Goal: Task Accomplishment & Management: Complete application form

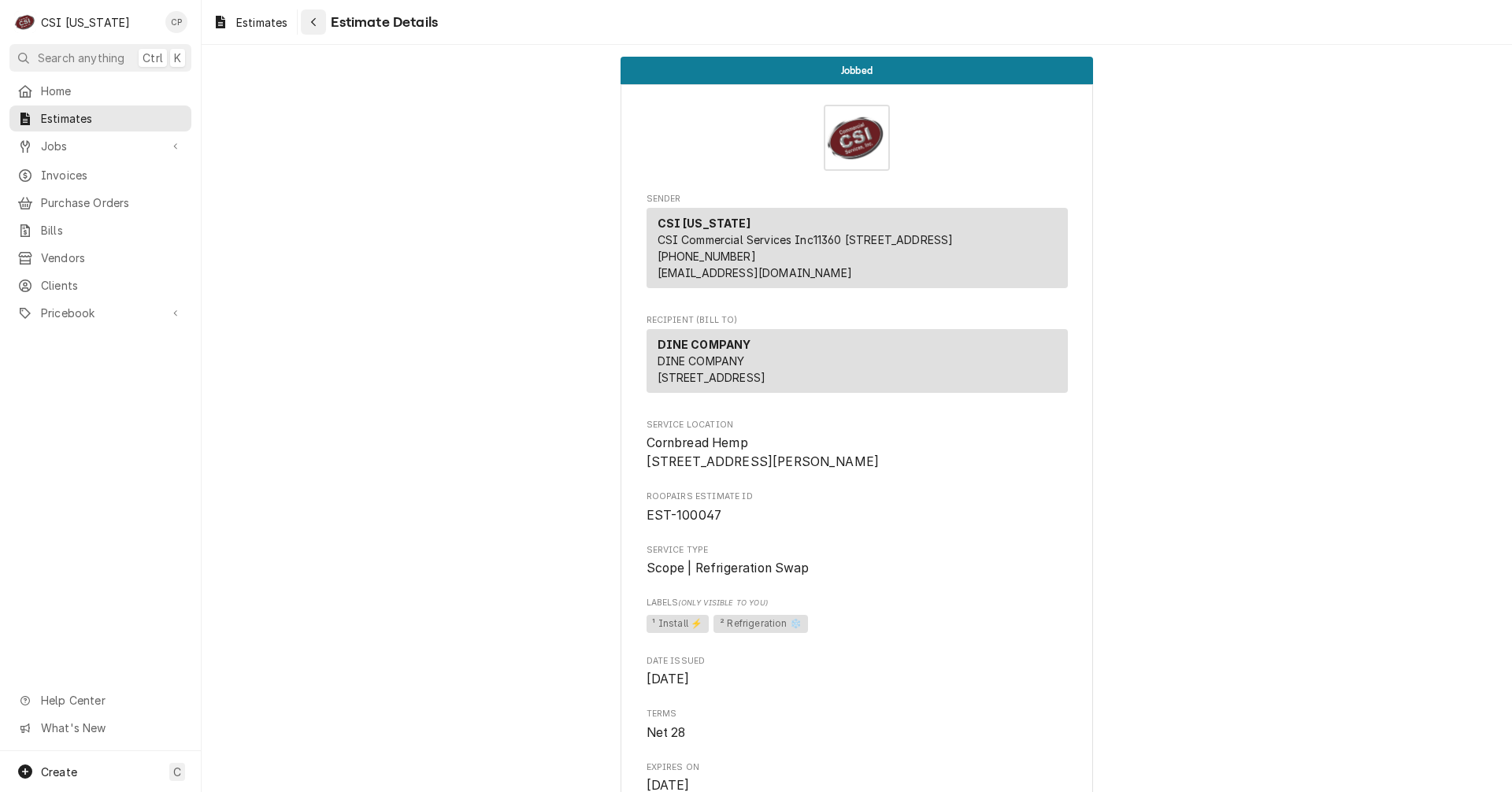
click at [315, 21] on icon "Navigate back" at bounding box center [313, 22] width 7 height 11
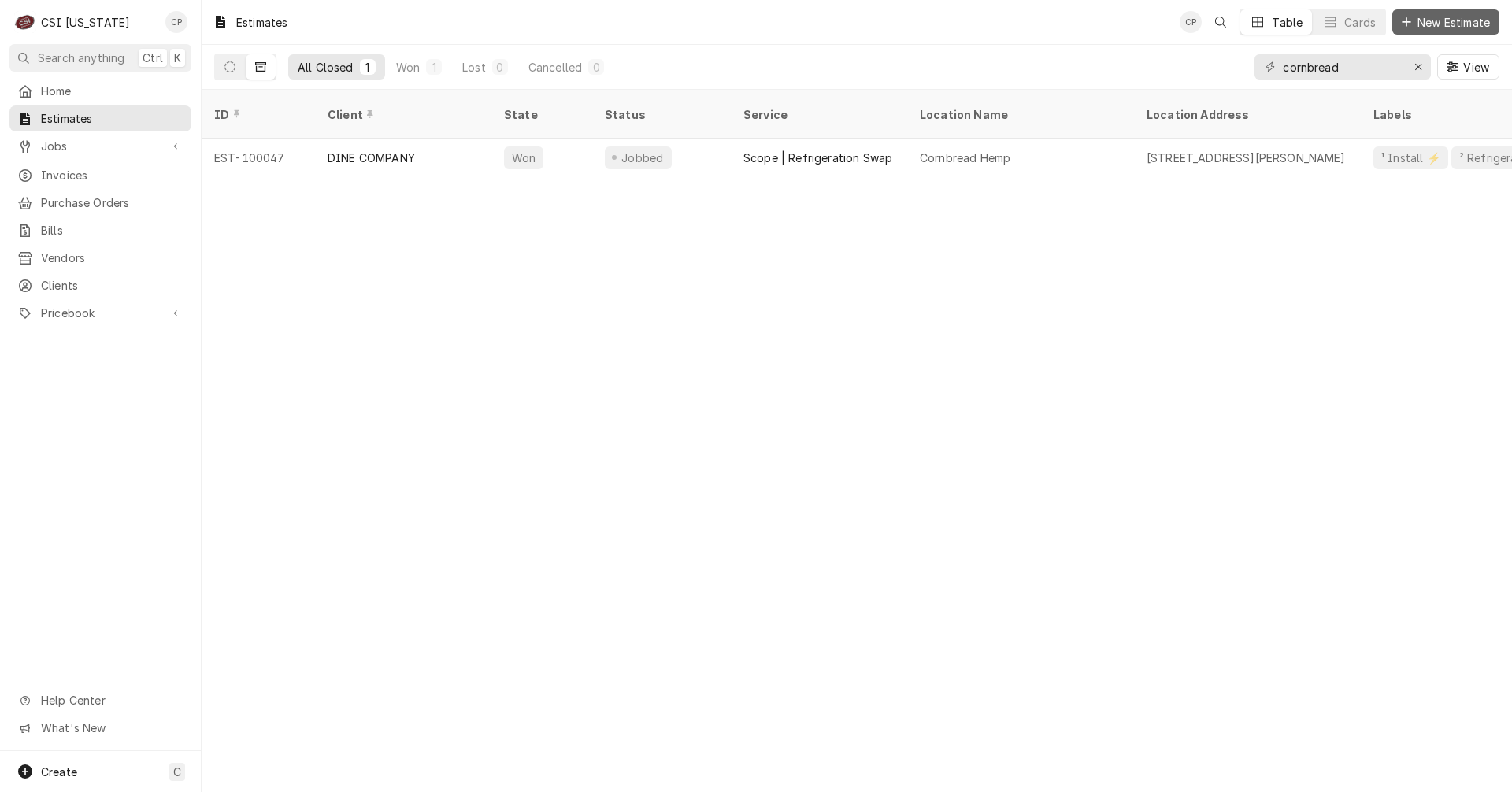
click at [1453, 22] on span "New Estimate" at bounding box center [1453, 22] width 78 height 16
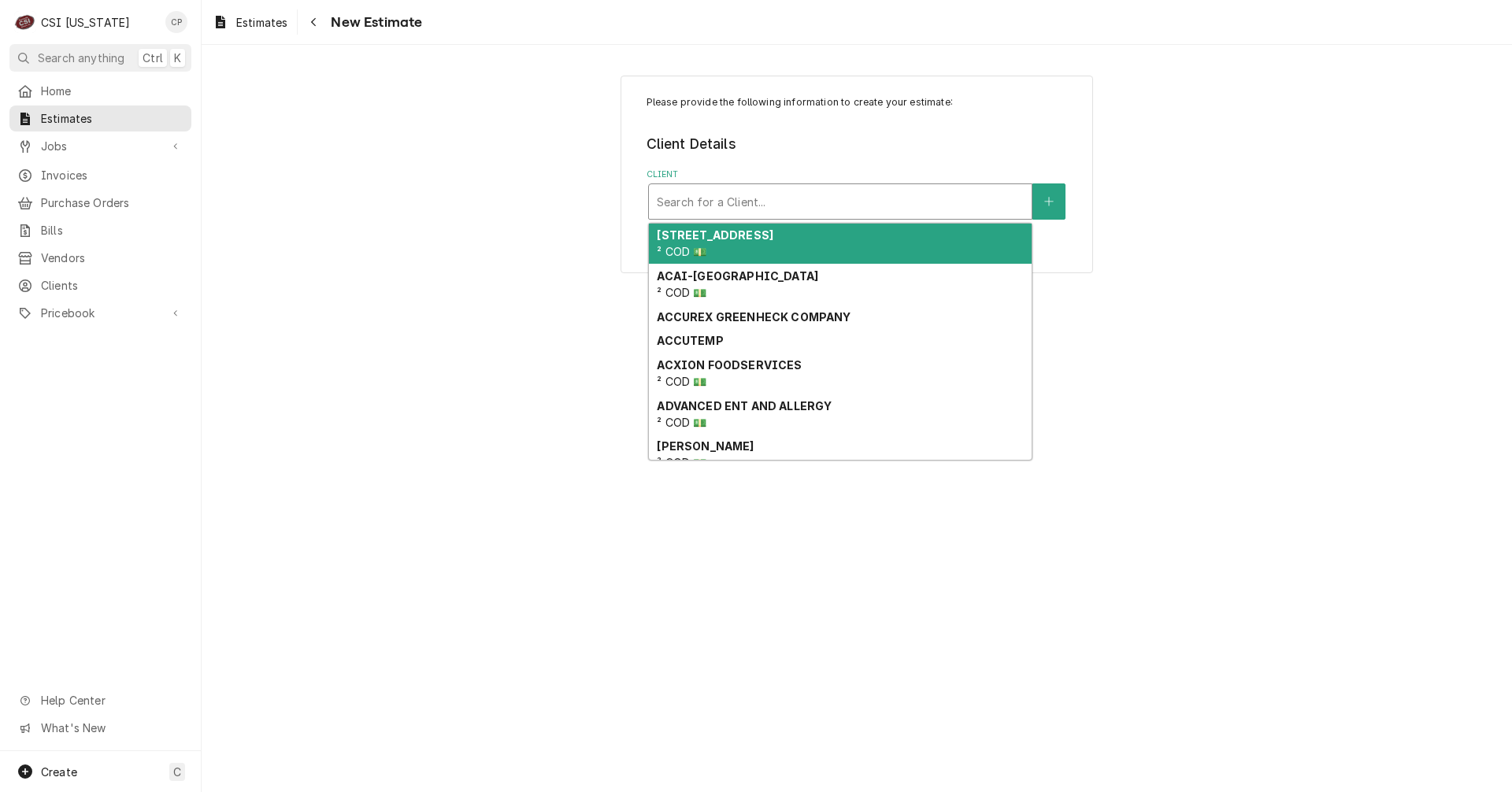
click at [844, 199] on div "Client" at bounding box center [841, 201] width 367 height 28
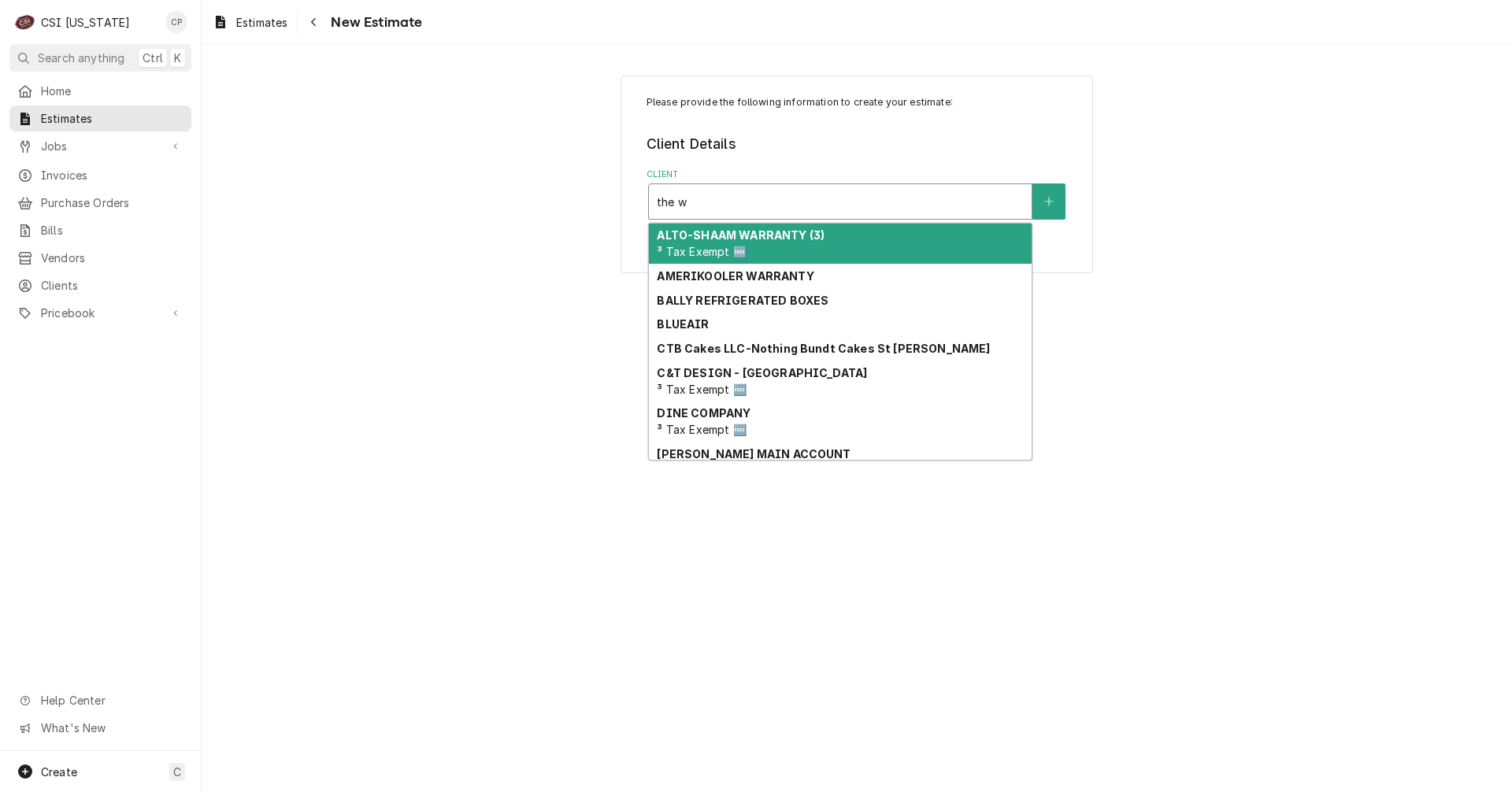
type input "the wa"
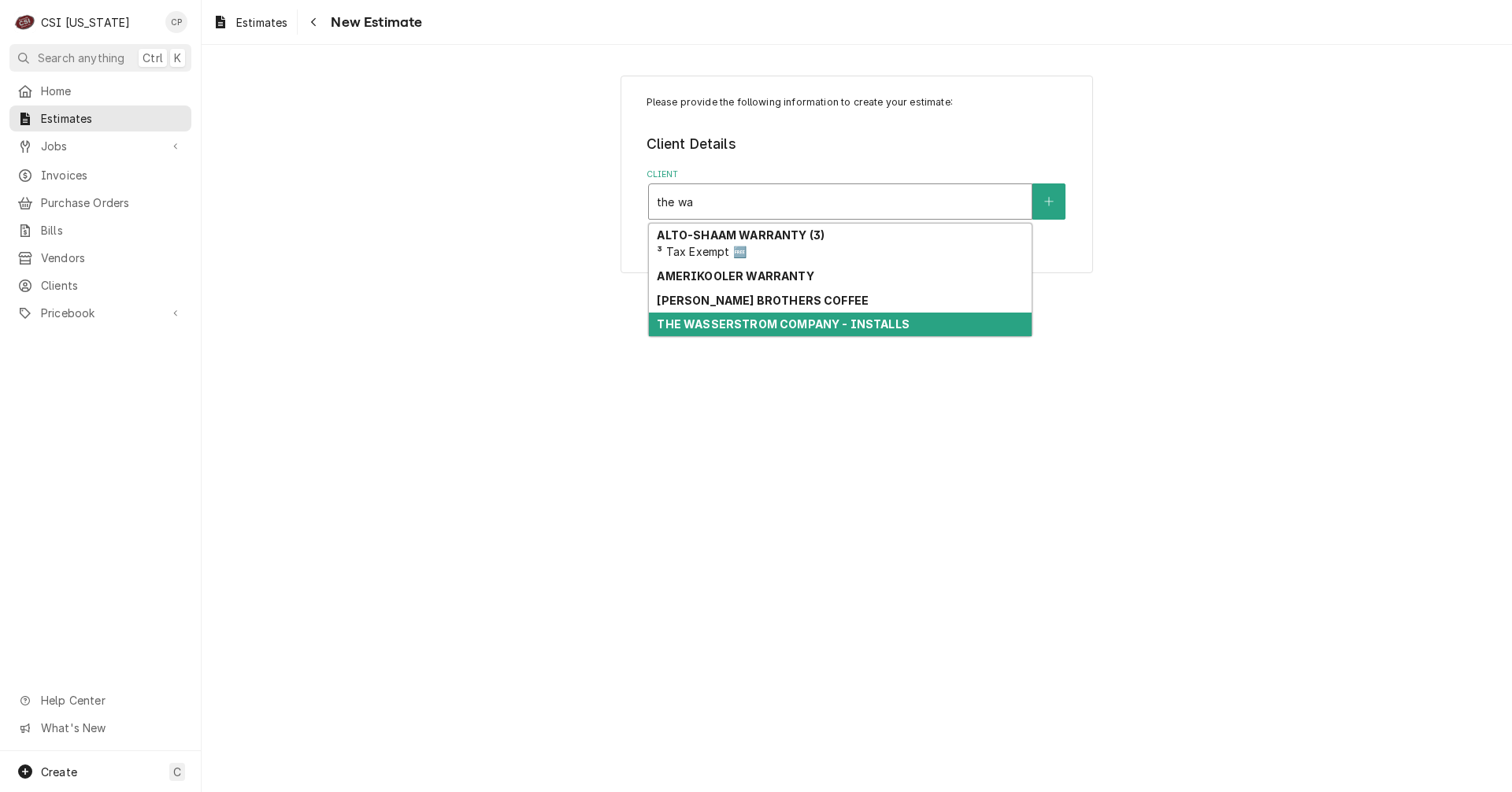
click at [737, 326] on strong "THE WASSERSTROM COMPANY - INSTALLS" at bounding box center [783, 324] width 252 height 13
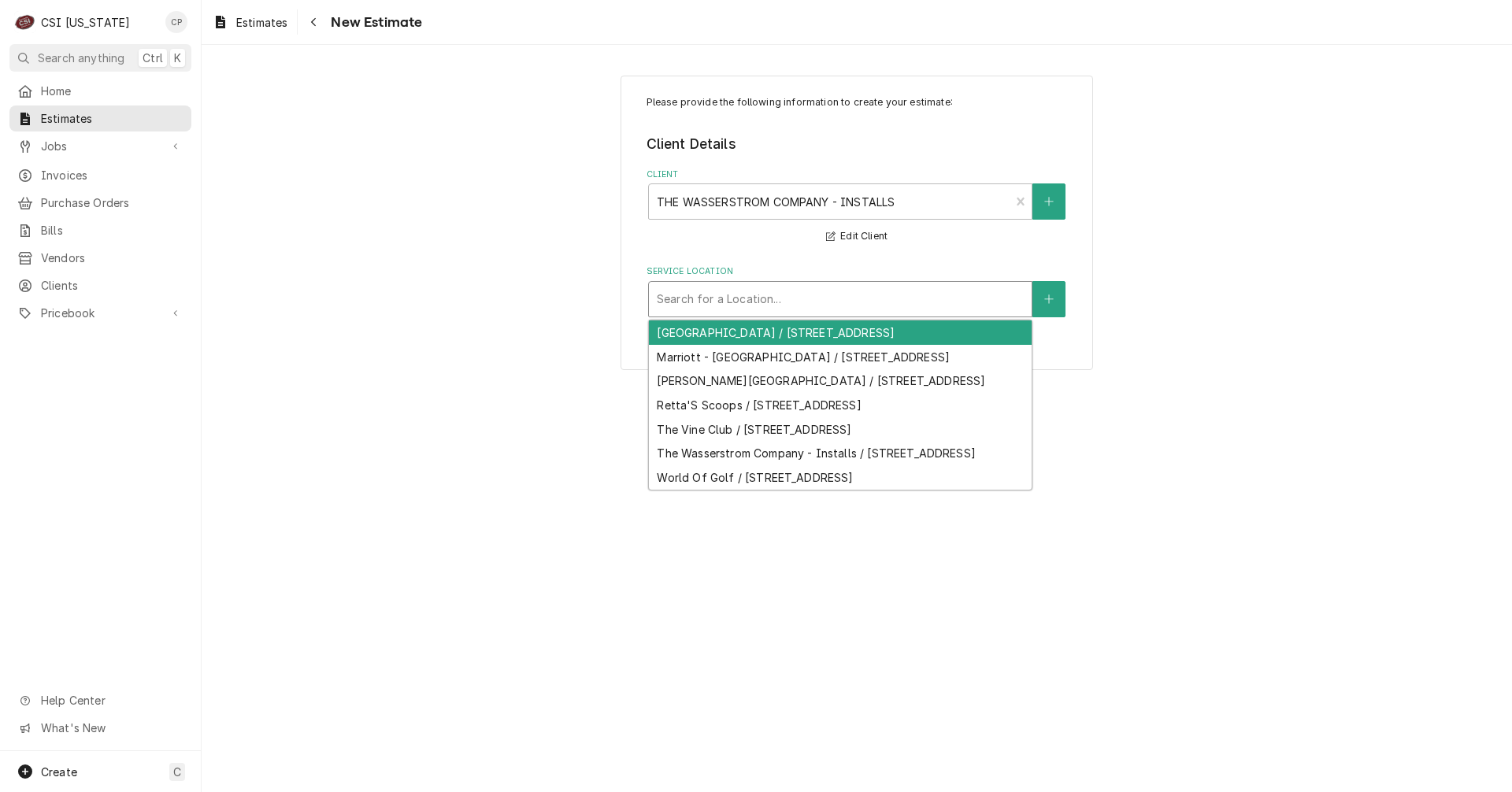
click at [728, 303] on div "Service Location" at bounding box center [841, 299] width 367 height 28
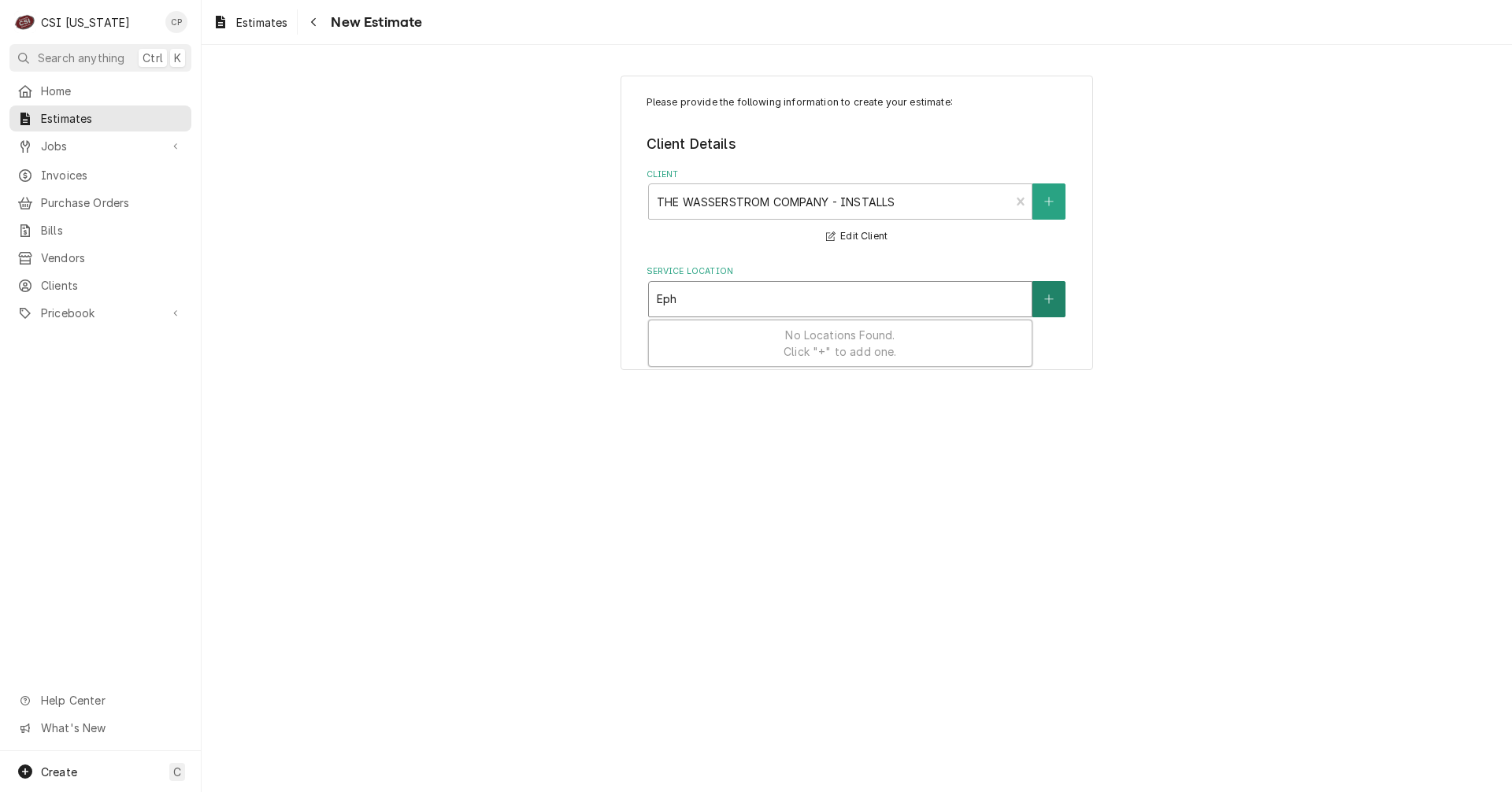
type input "Eph"
click at [1050, 301] on icon "Create New Location" at bounding box center [1049, 300] width 9 height 11
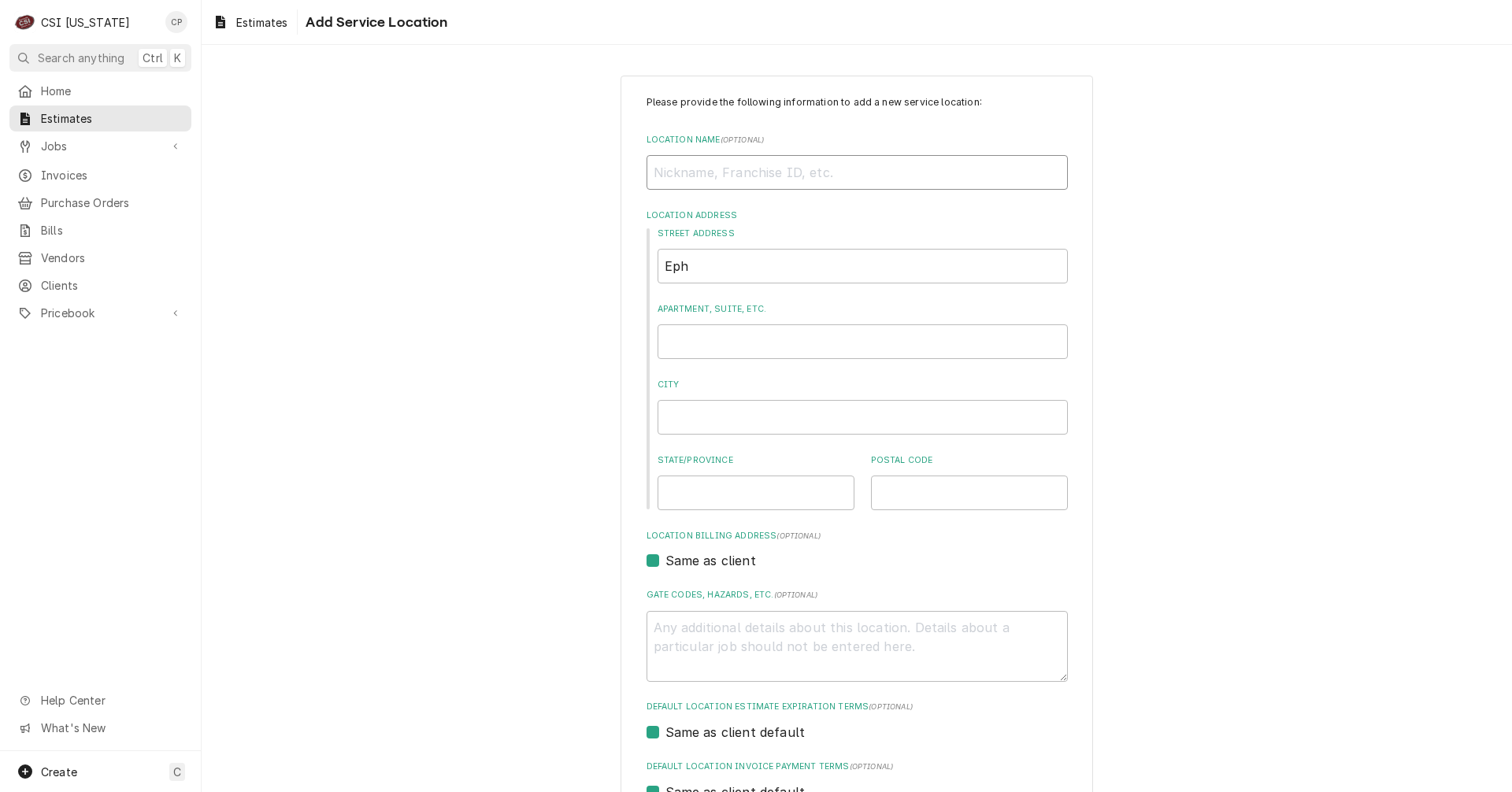
click at [739, 167] on input "Location Name ( optional )" at bounding box center [858, 172] width 422 height 35
type textarea "x"
type input "E"
type textarea "x"
type input "Ep"
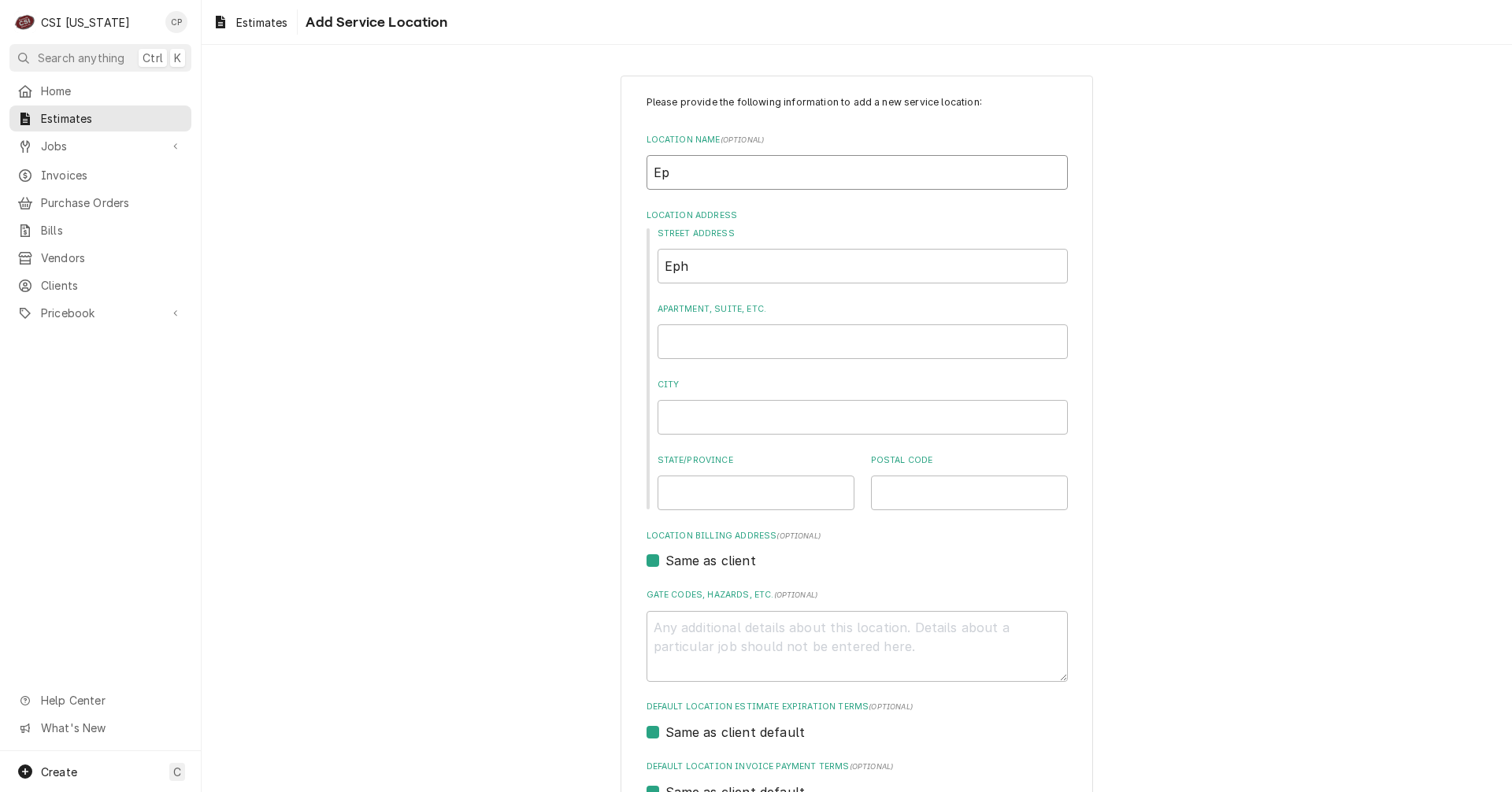
type textarea "x"
type input "Eph"
type textarea "x"
type input "Ephr"
type textarea "x"
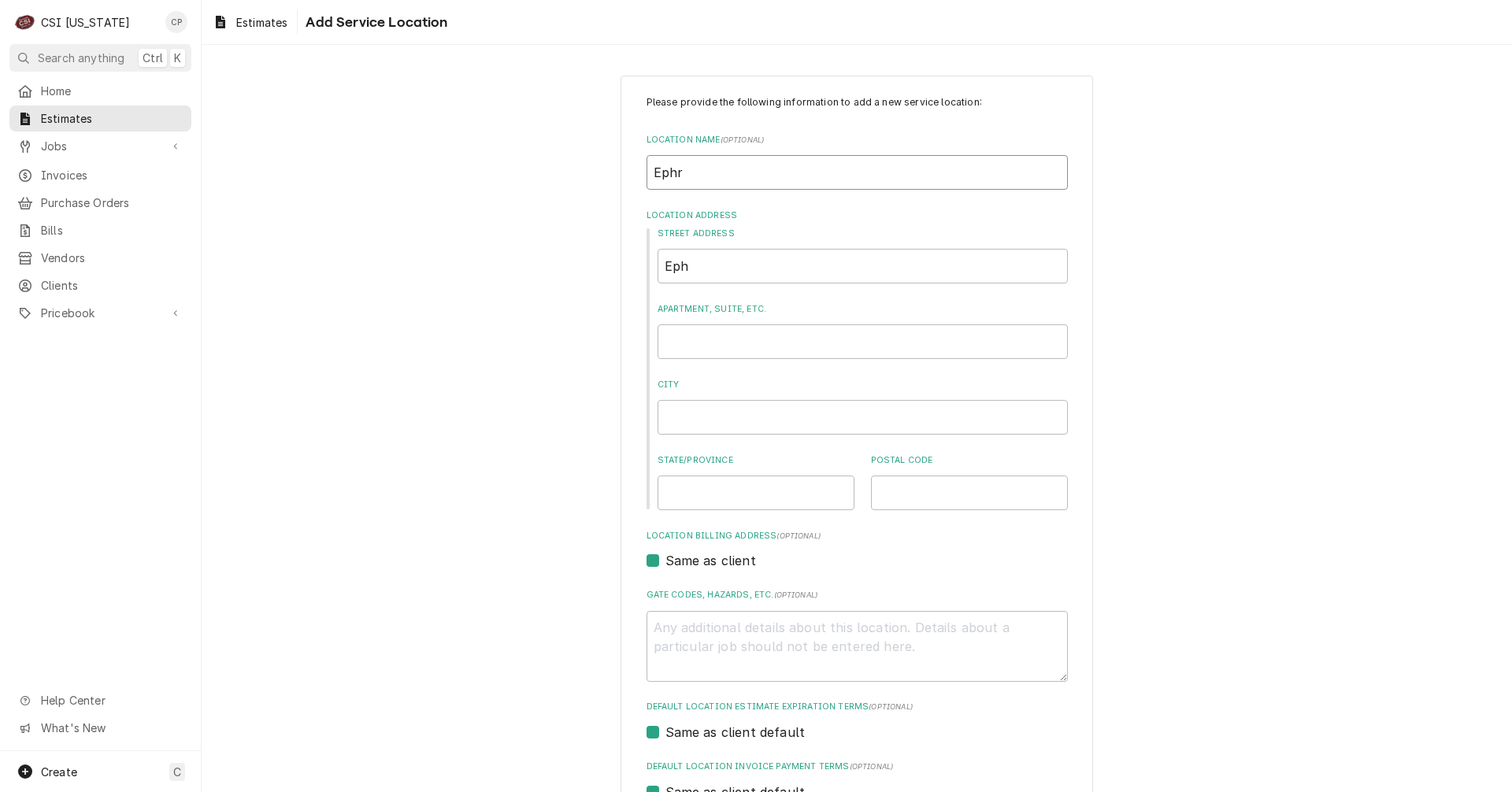
type input "Ephra"
type textarea "x"
type input "Ephrai"
type textarea "x"
type input "Ephraim"
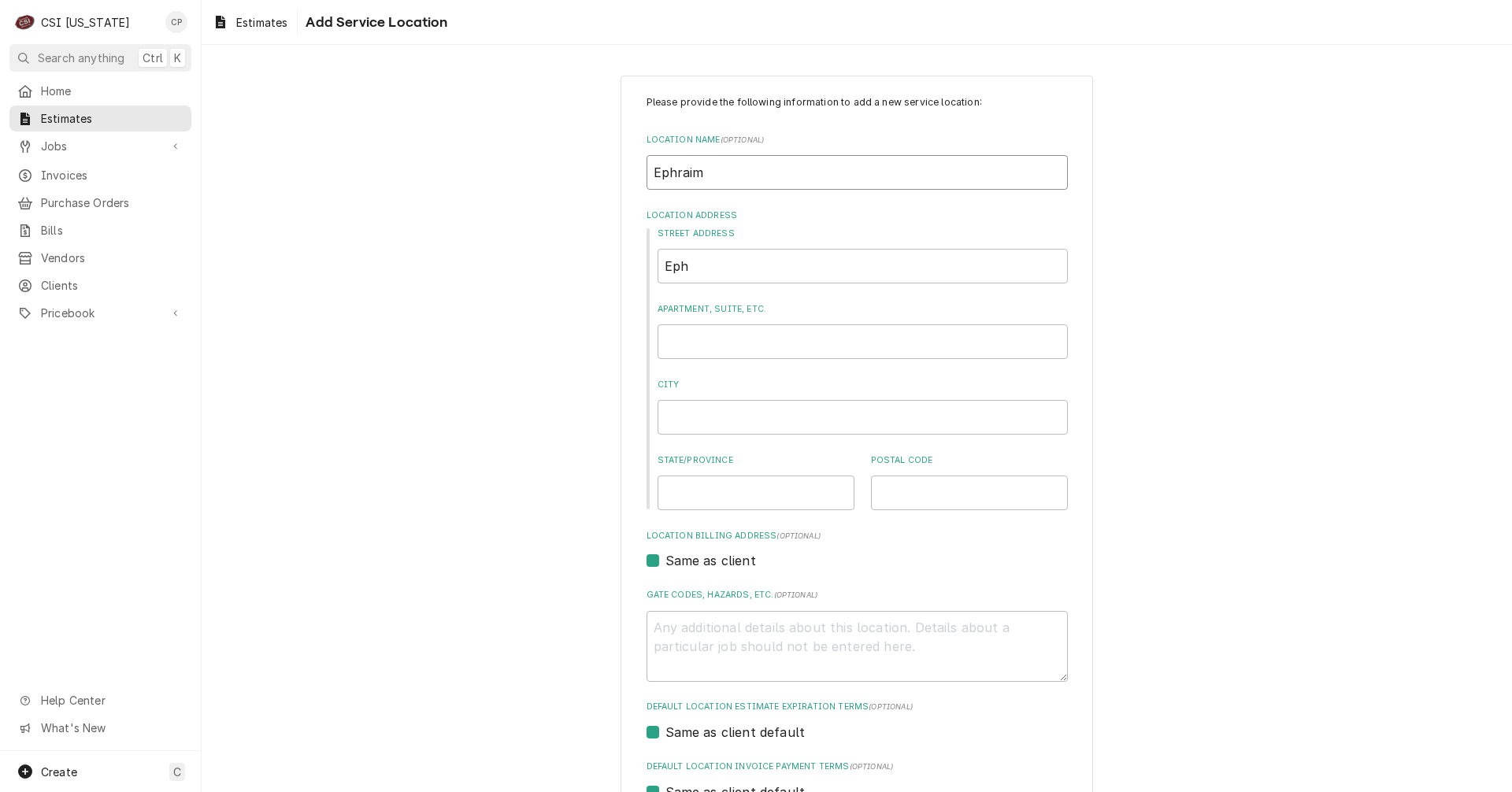
type textarea "x"
type input "Ephraim"
type textarea "x"
type input "Ephraim M"
type textarea "x"
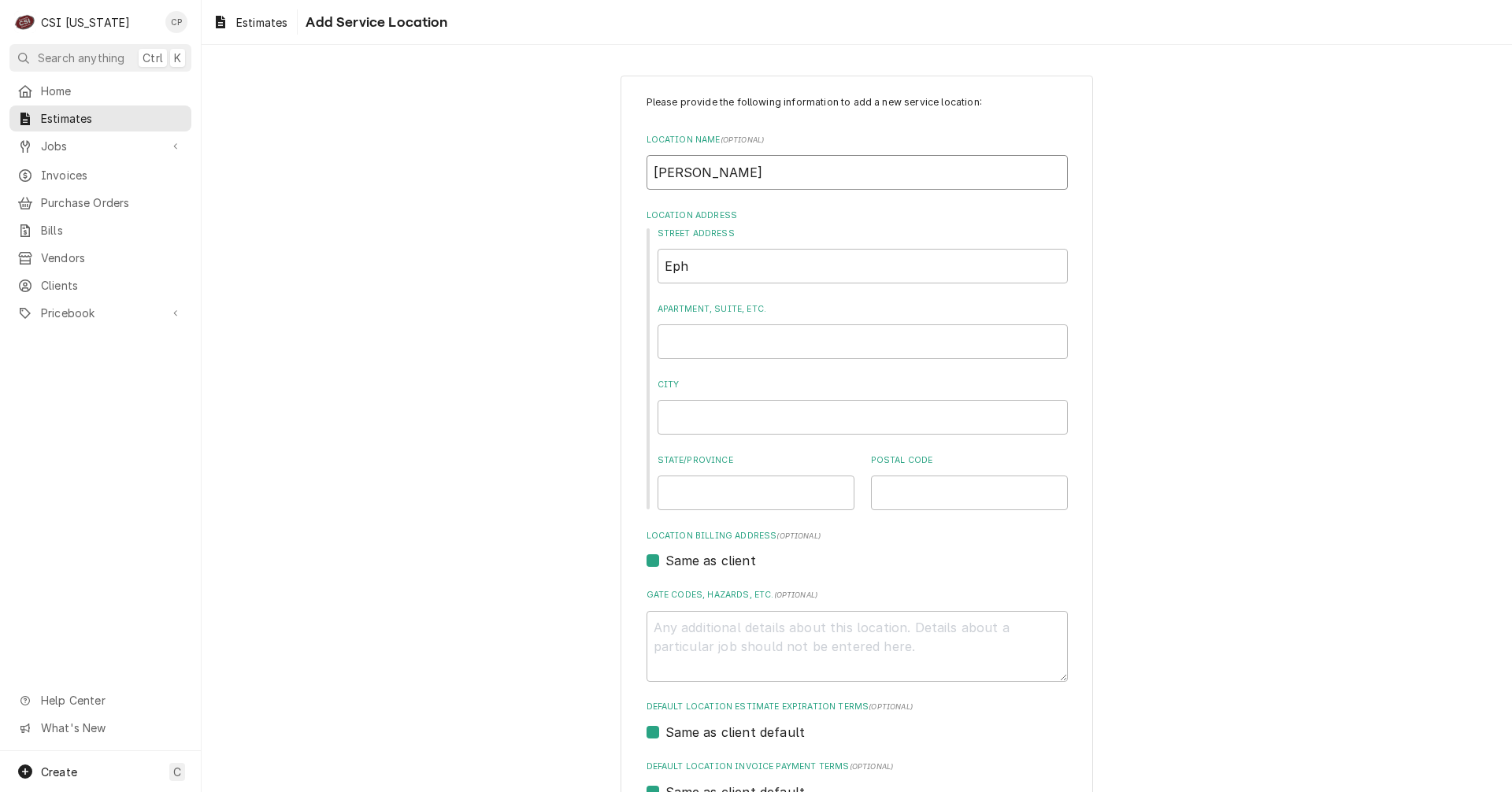
type input "Ephraim Mc"
type textarea "x"
type input "Ephraim McD"
type textarea "x"
type input "Ephraim McDo"
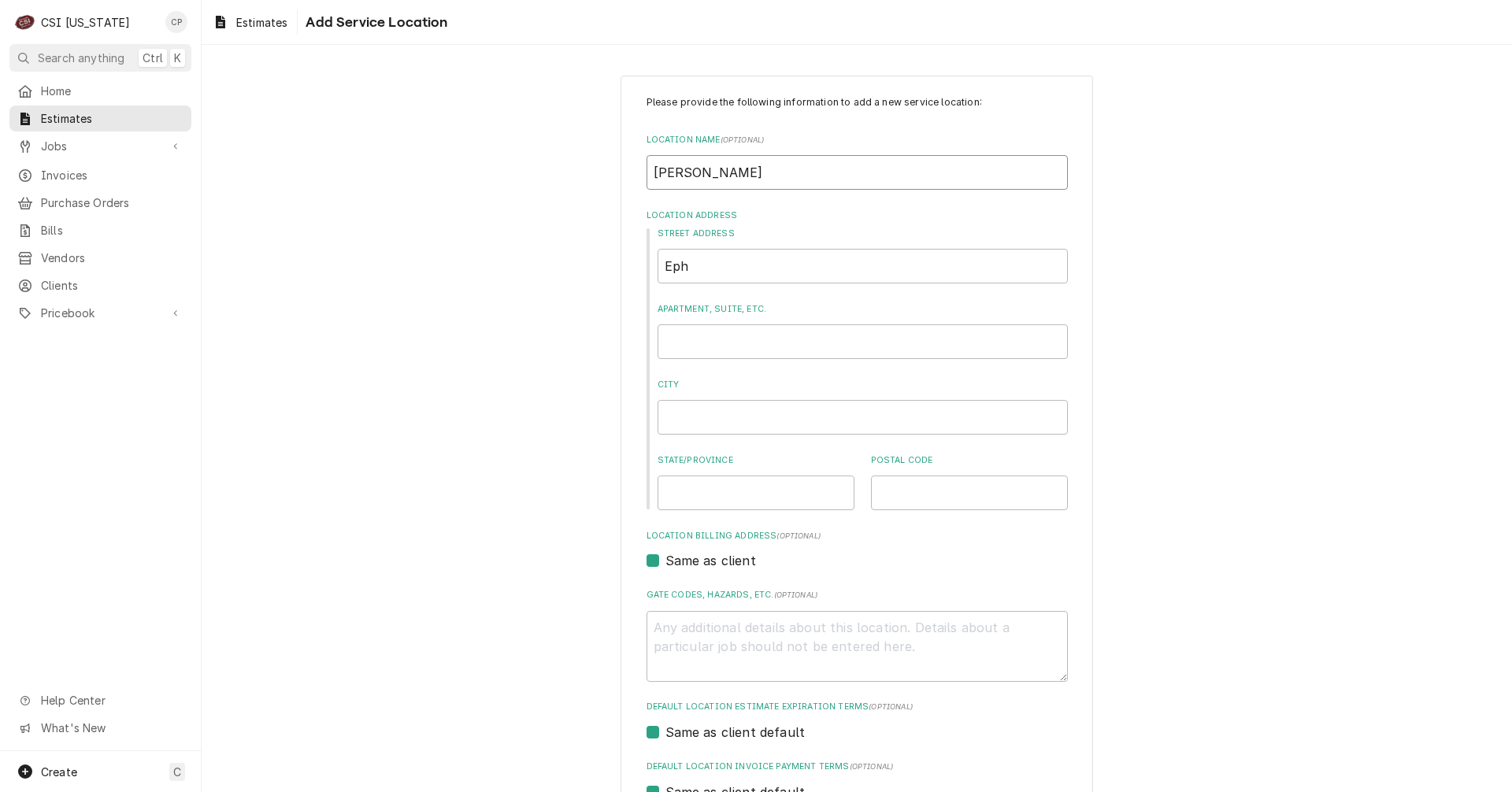
type textarea "x"
type input "Ephraim McDow"
type textarea "x"
type input "Ephraim McDowe"
type textarea "x"
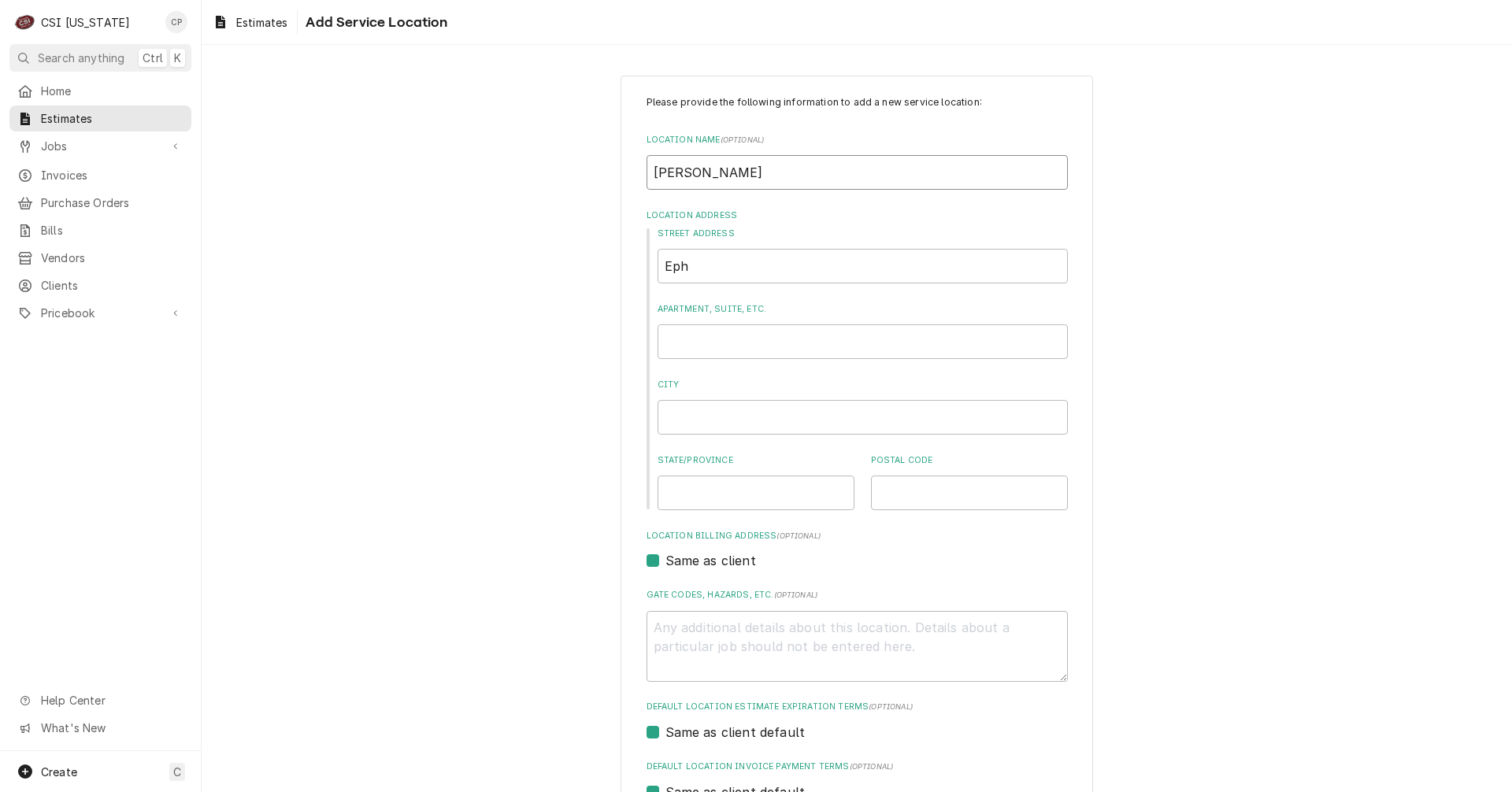
type input "Ephraim McDowel"
type textarea "x"
type input "Ephraim McDowell"
type textarea "x"
type input "Ephraim McDowell"
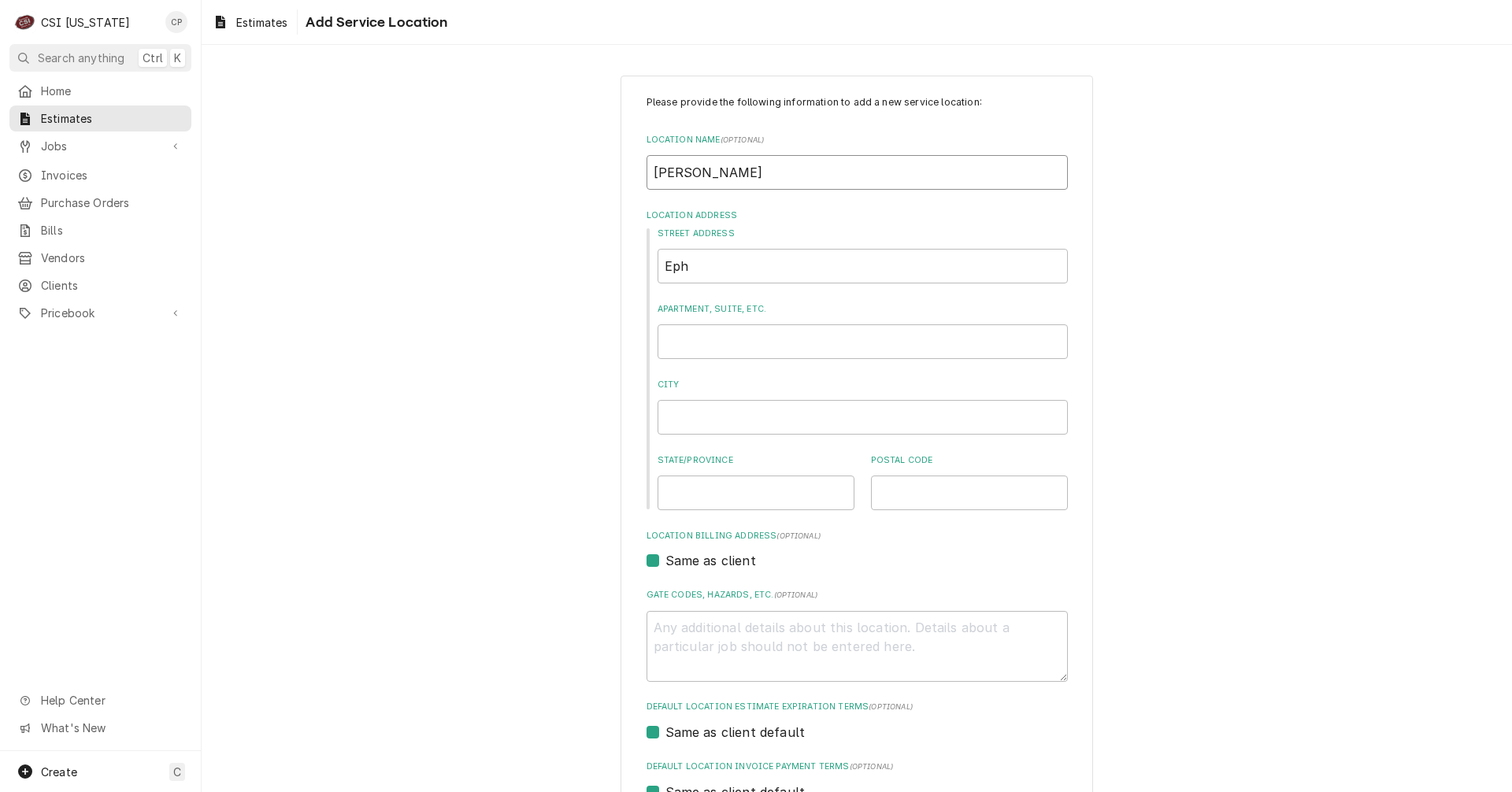
type textarea "x"
type input "Ephraim McDowell M"
type textarea "x"
type input "Ephraim McDowell Me"
type textarea "x"
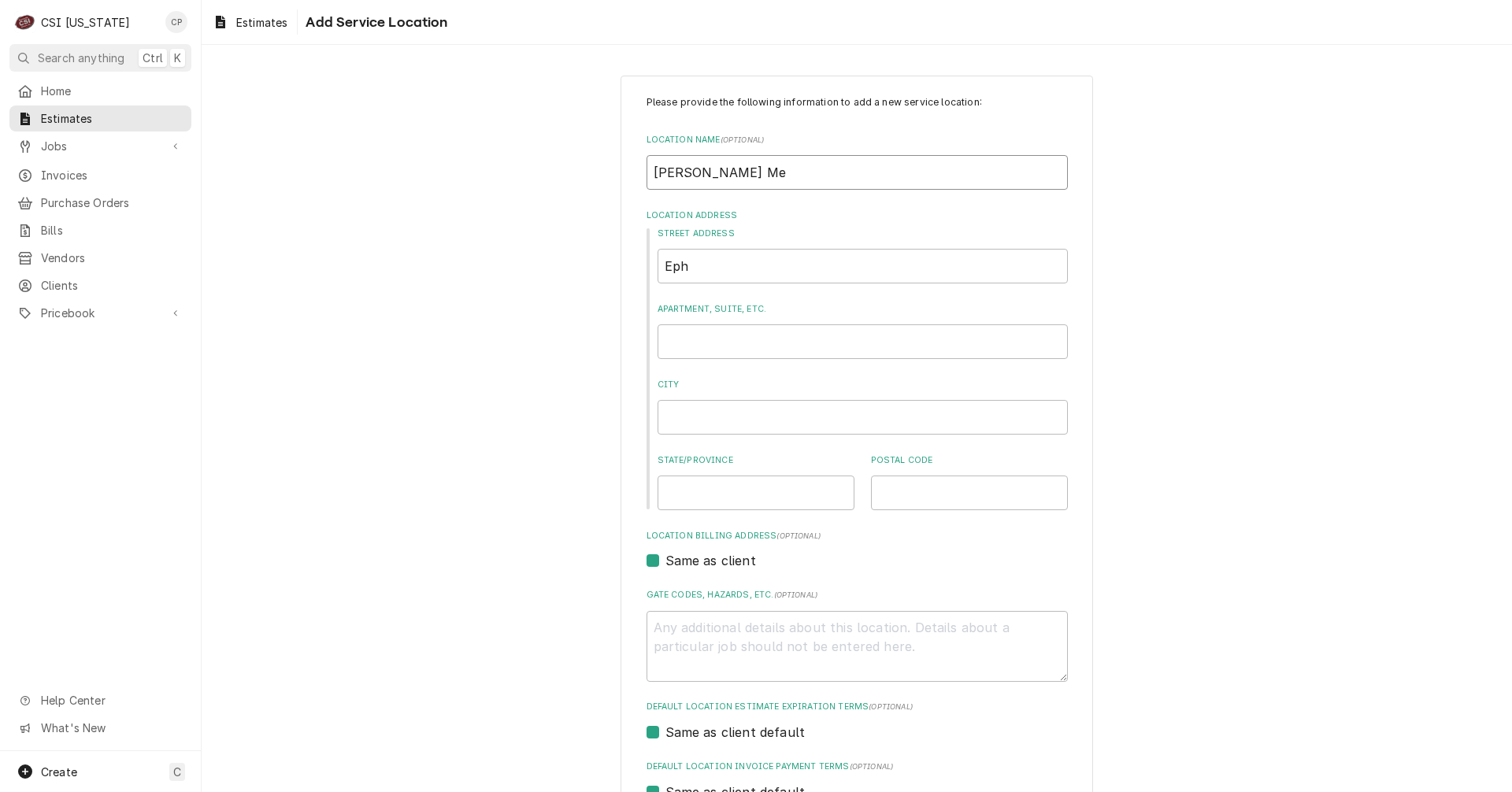
type input "Ephraim McDowell Med"
type textarea "x"
type input "Ephraim McDowell Med"
type textarea "x"
type input "Ephraim McDowell Med C"
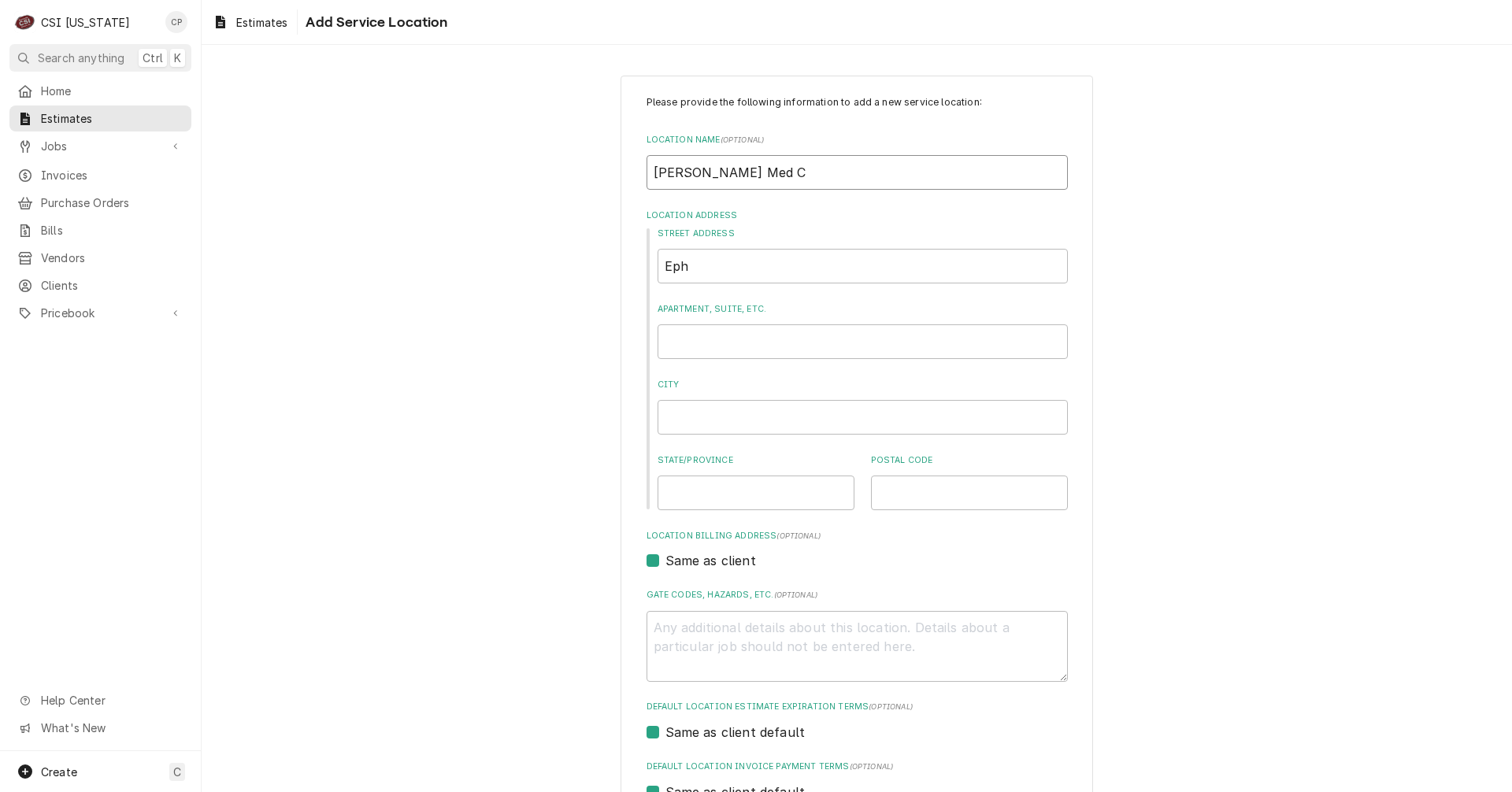
type textarea "x"
type input "Ephraim McDowell Med Ce"
type textarea "x"
type input "Ephraim McDowell Med Cen"
type textarea "x"
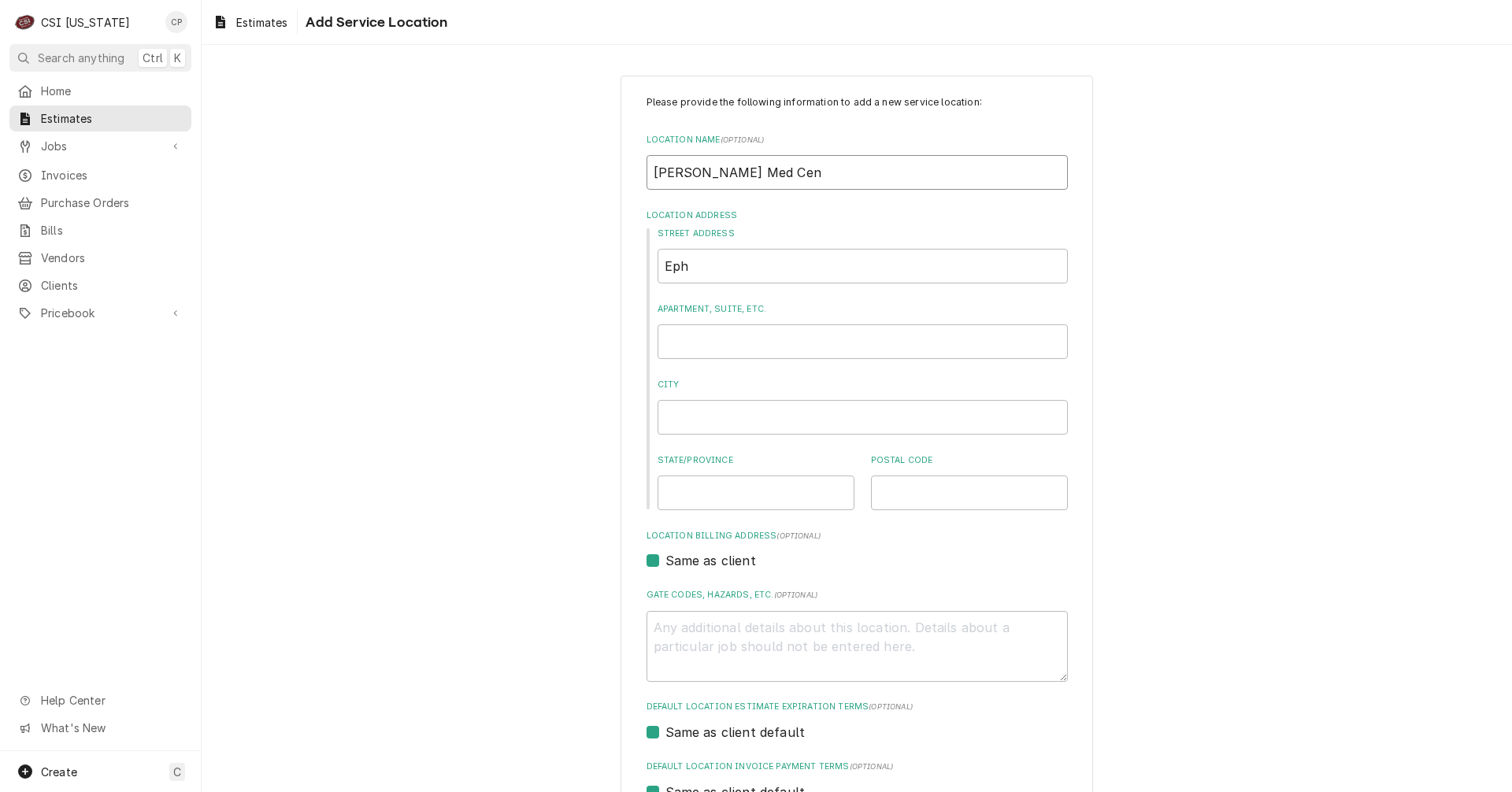
type input "Ephraim McDowell Med Cent"
type textarea "x"
type input "Ephraim McDowell Med Cente"
type textarea "x"
type input "Ephraim McDowell Med Center"
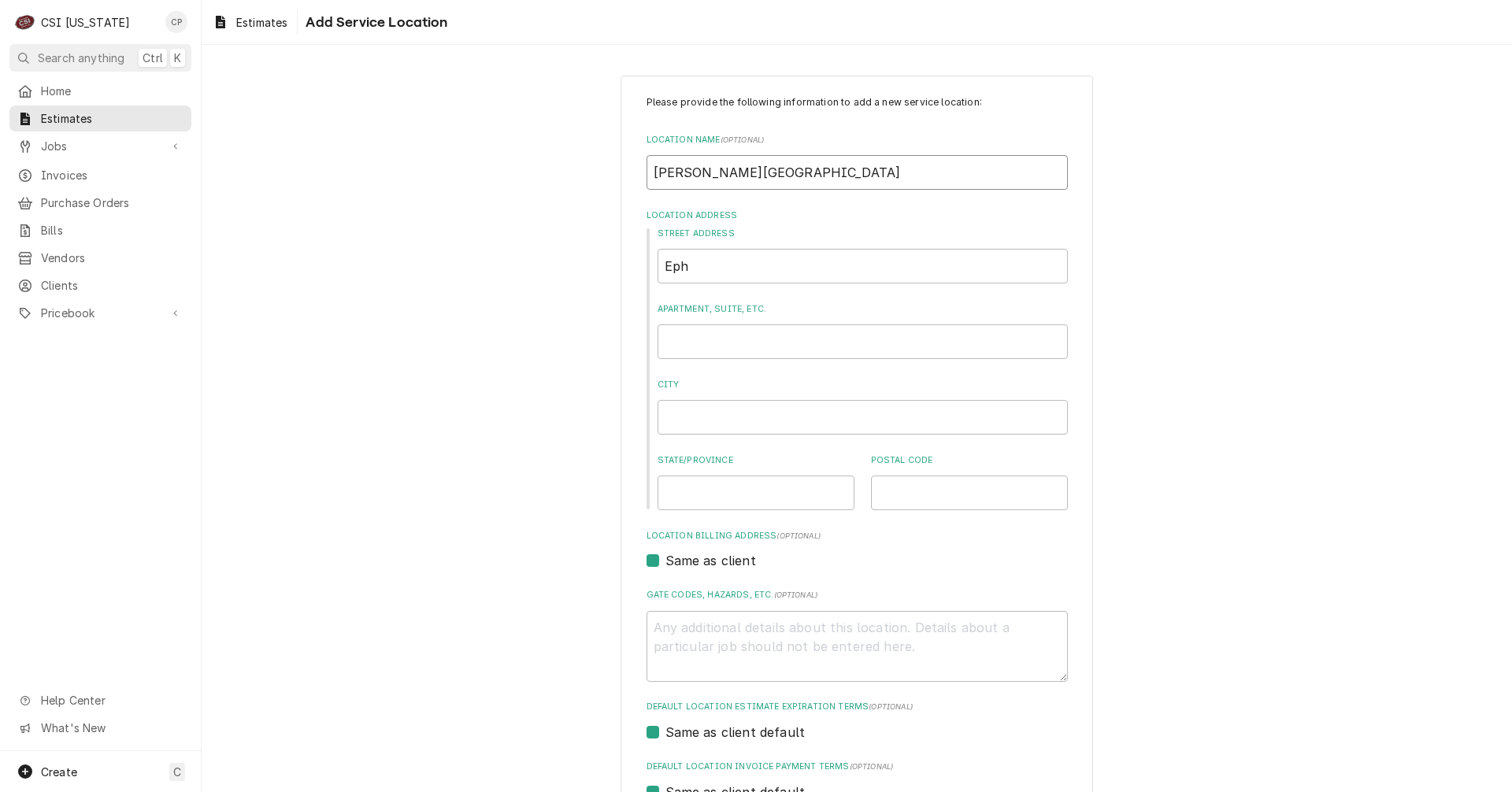
type textarea "x"
type input "Ephraim McDowell Med Center"
drag, startPoint x: 715, startPoint y: 261, endPoint x: 612, endPoint y: 268, distance: 103.2
click at [612, 268] on div "Please provide the following information to add a new service location: Locatio…" at bounding box center [857, 544] width 1311 height 967
type textarea "x"
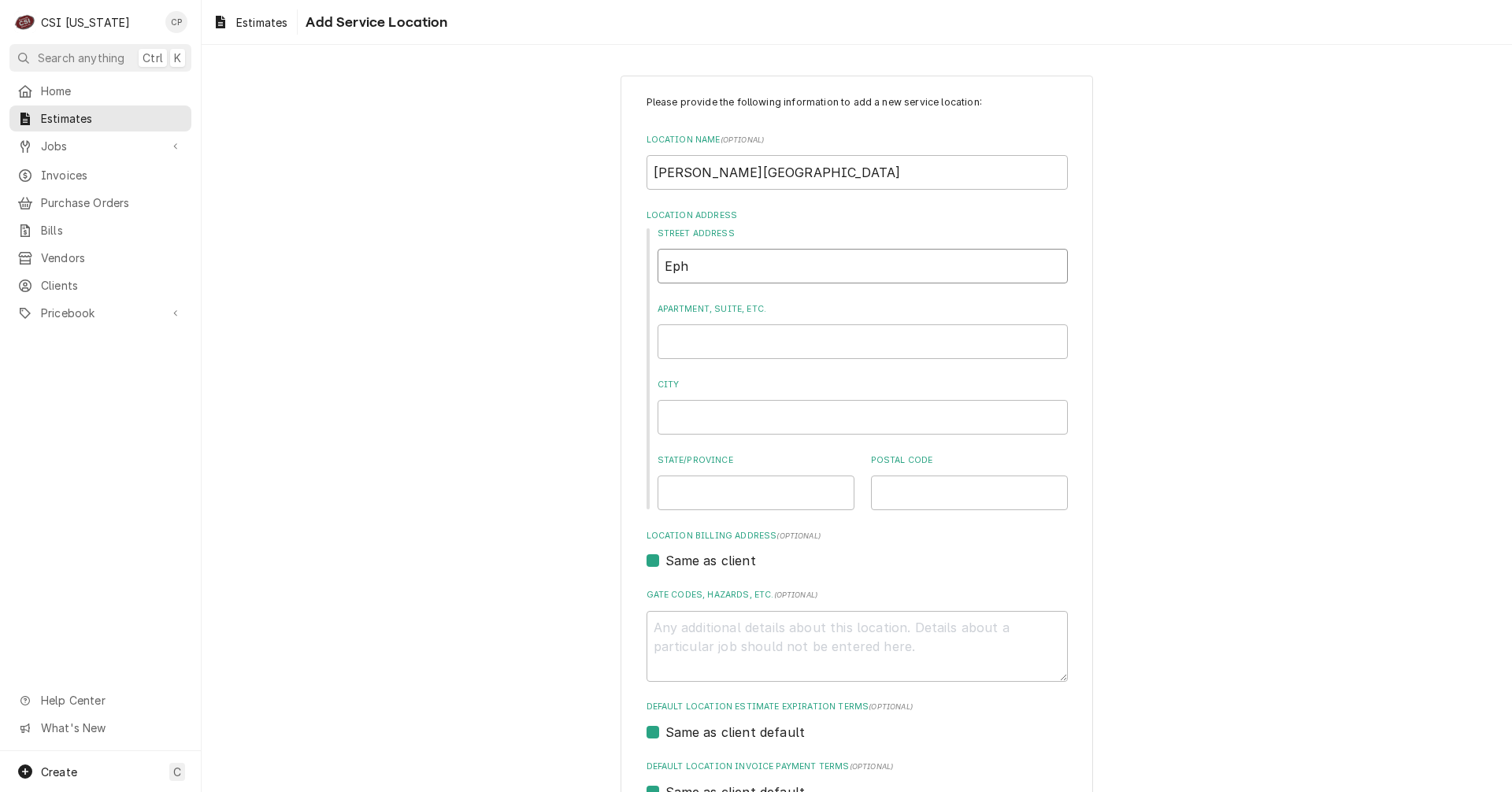
type input "2"
type textarea "x"
type input "21"
type textarea "x"
type input "217"
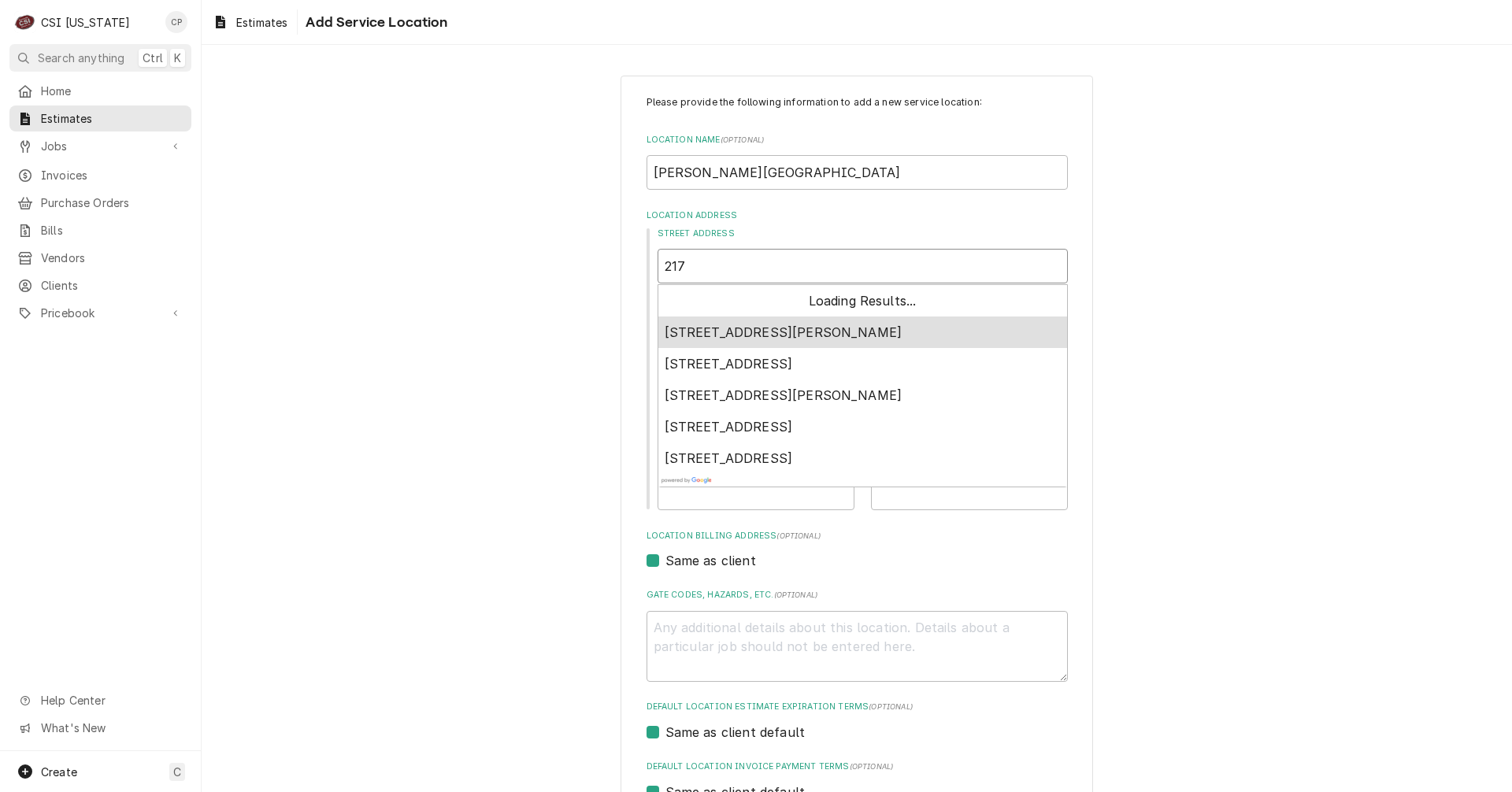
type textarea "x"
type input "217"
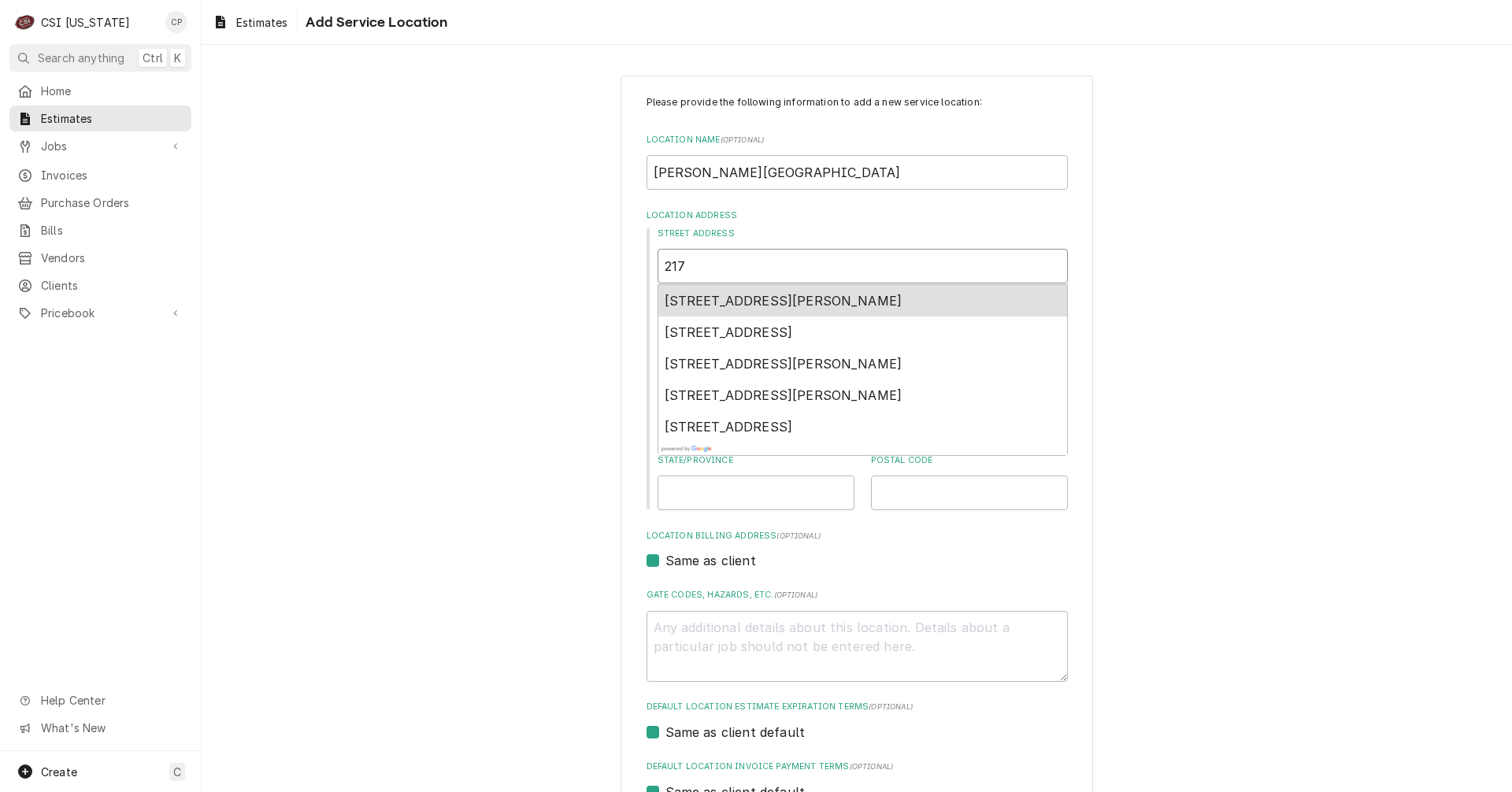
type textarea "x"
type input "217"
type textarea "x"
type input "217 s"
type textarea "x"
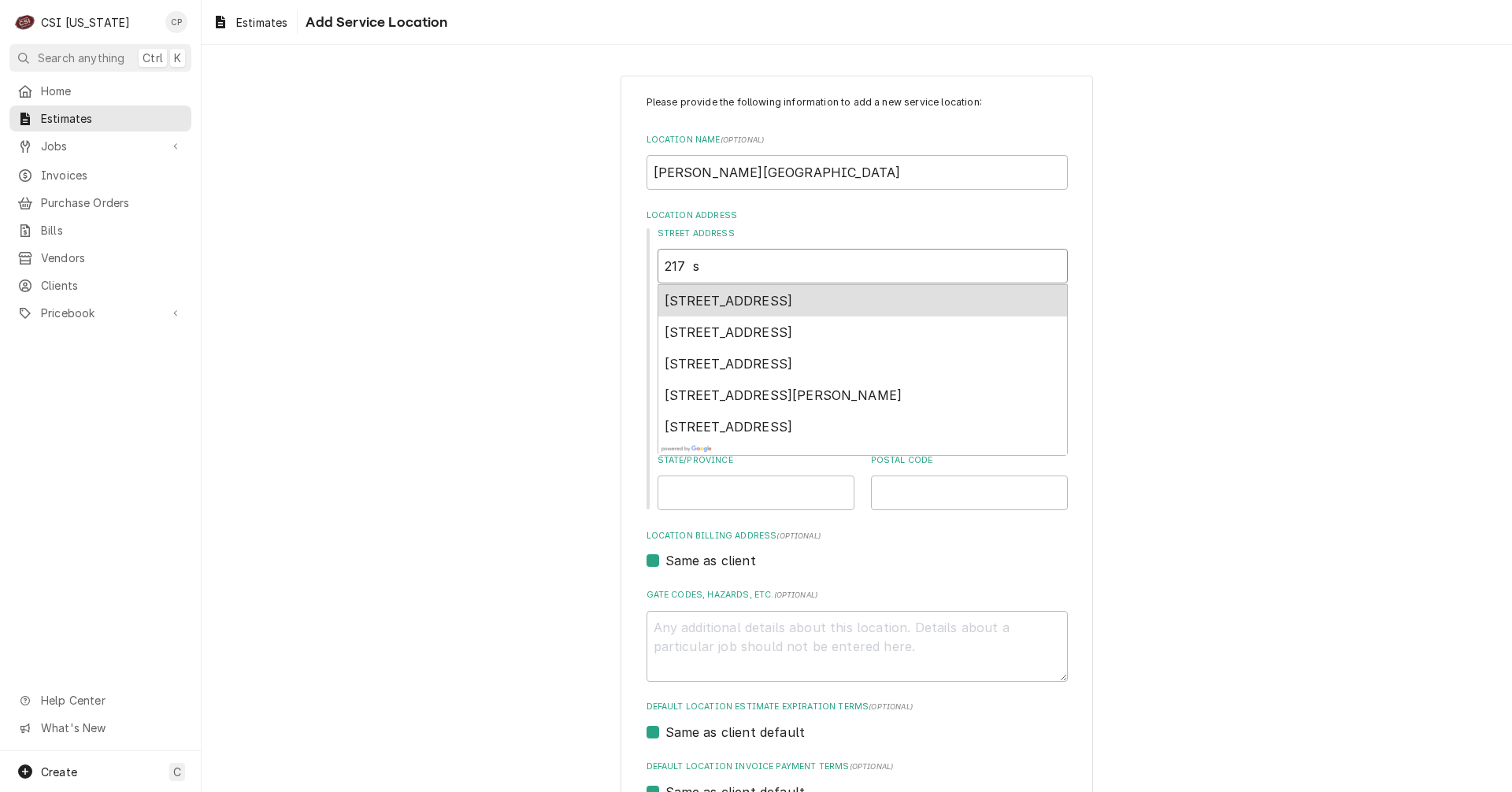
type input "217"
type textarea "x"
type input "217 s"
type textarea "x"
type input "217 so"
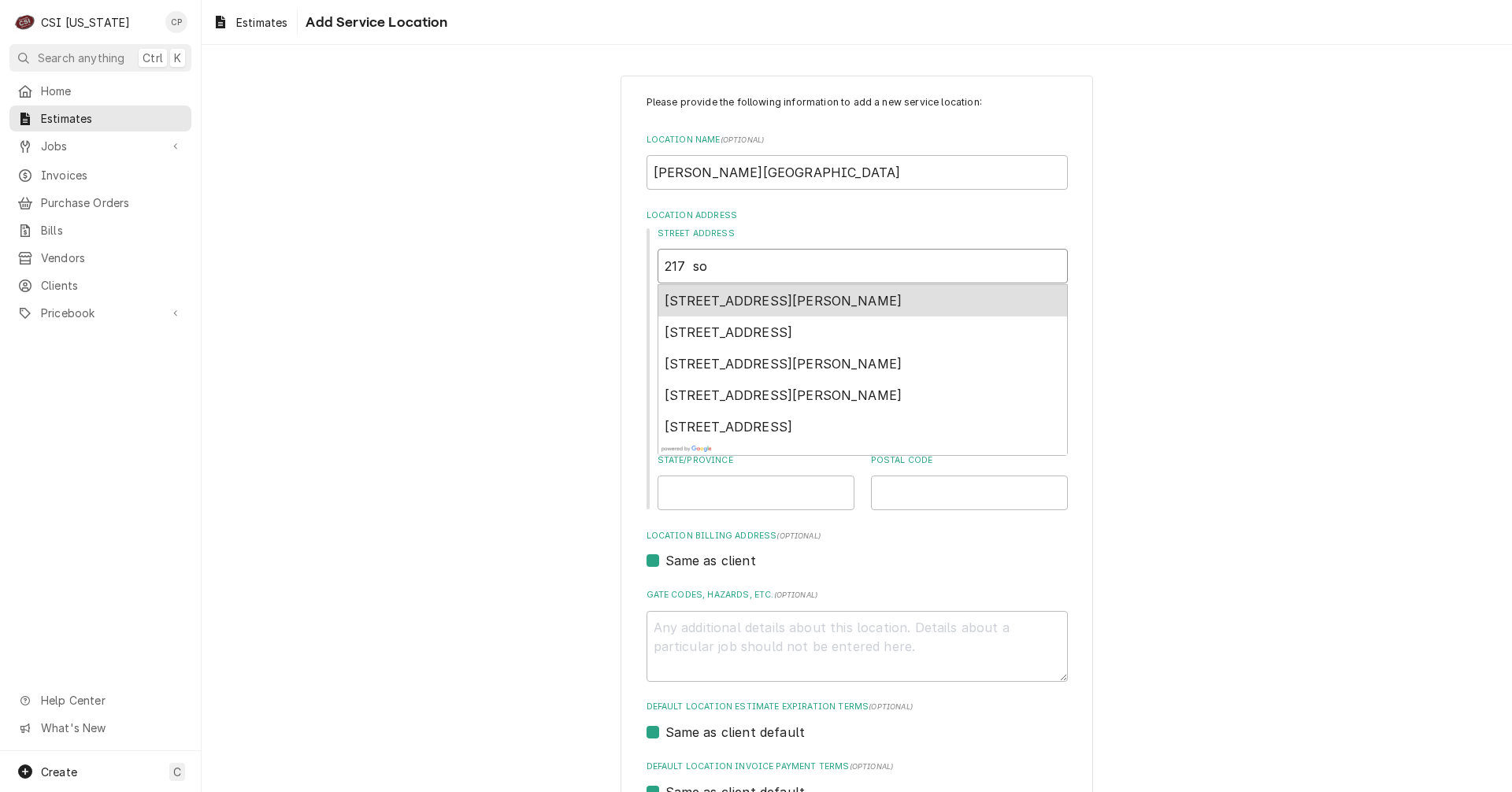
type textarea "x"
type input "217 sou"
type textarea "x"
type input "217 sout"
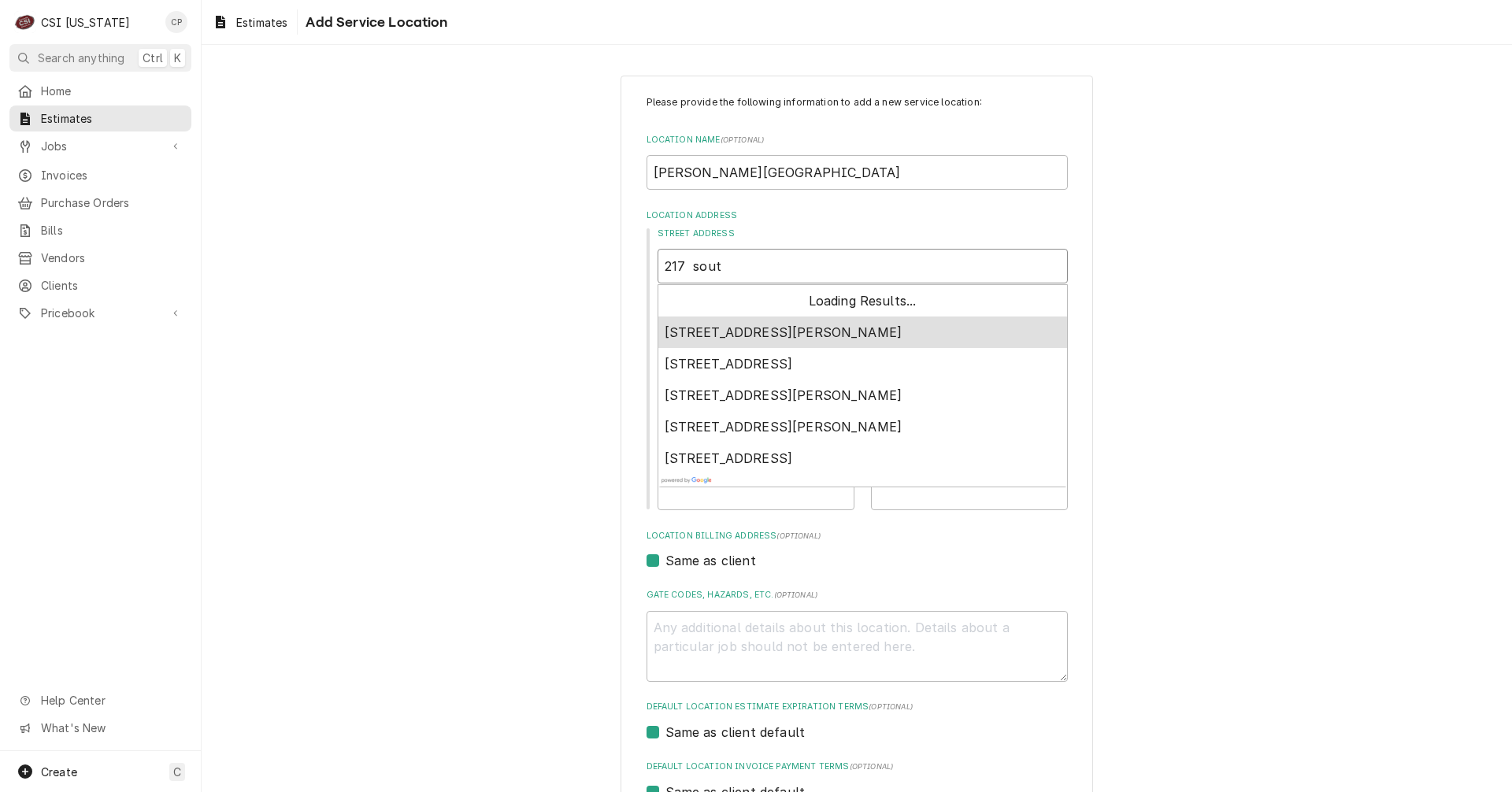
type textarea "x"
type input "217 south"
type textarea "x"
type input "217 southe"
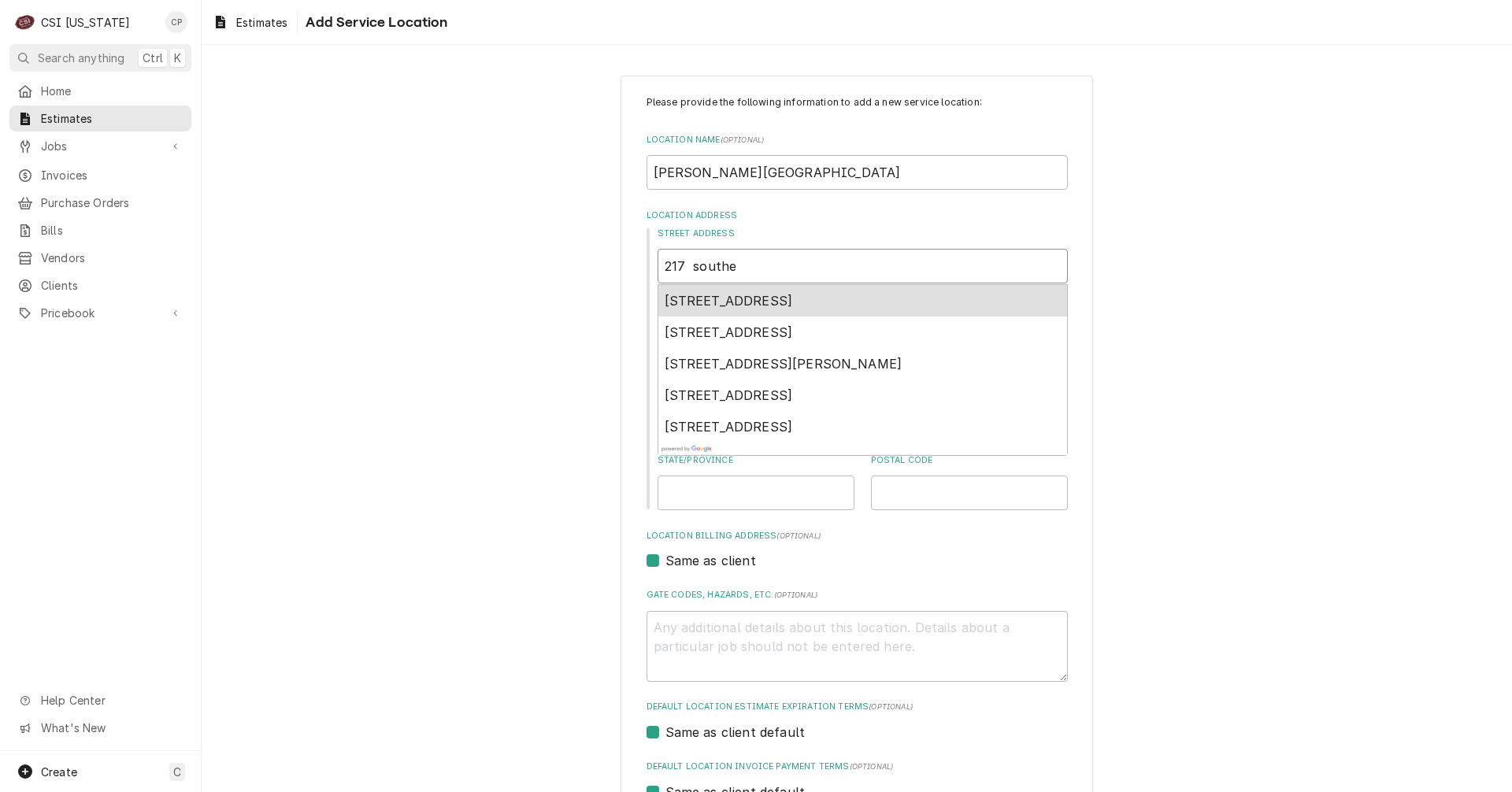
type textarea "x"
type input "217 souther"
type textarea "x"
type input "217 southe"
type textarea "x"
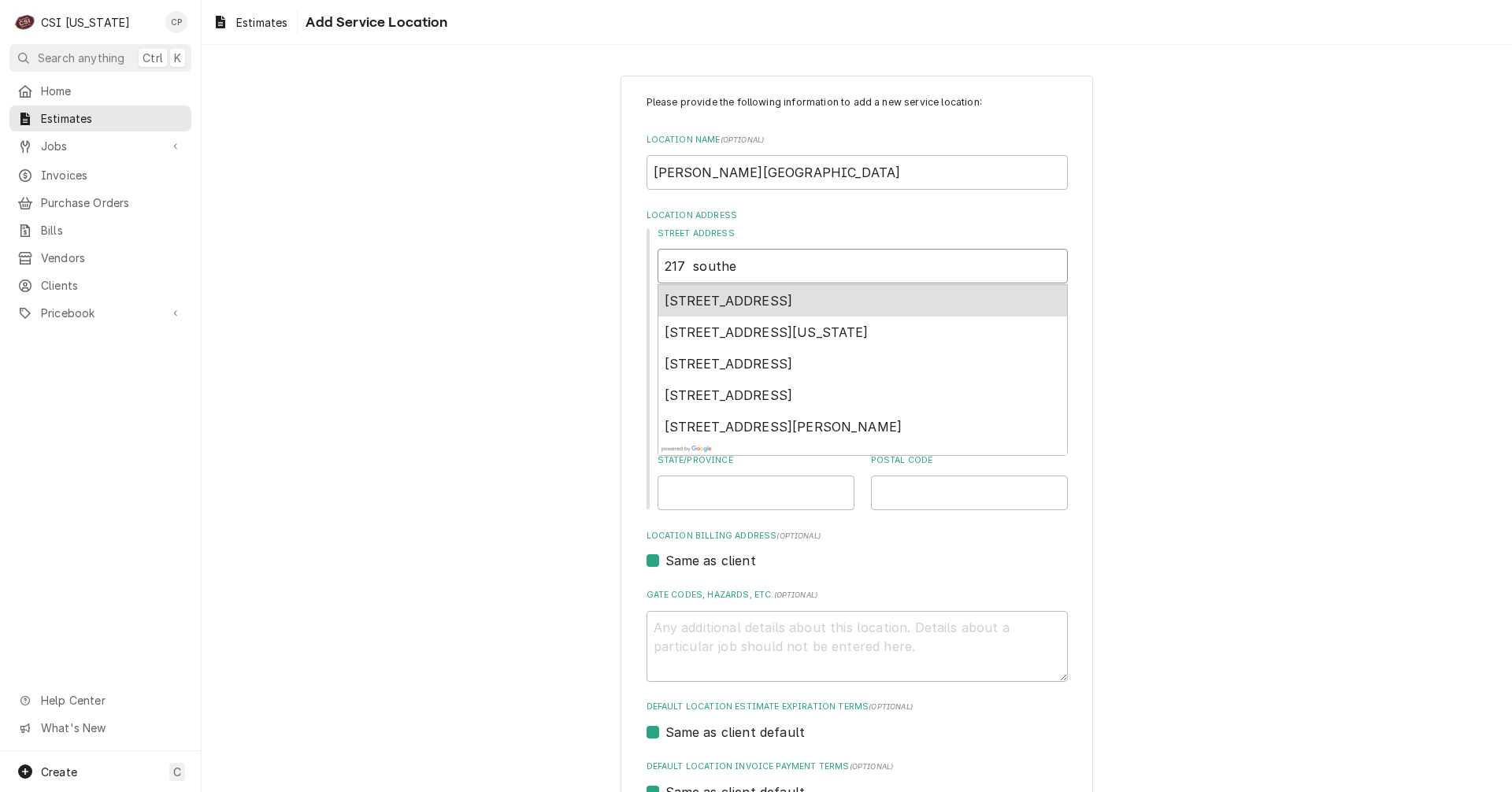
type input "217 south"
type textarea "x"
type input "217 south"
type textarea "x"
type input "217 south 3"
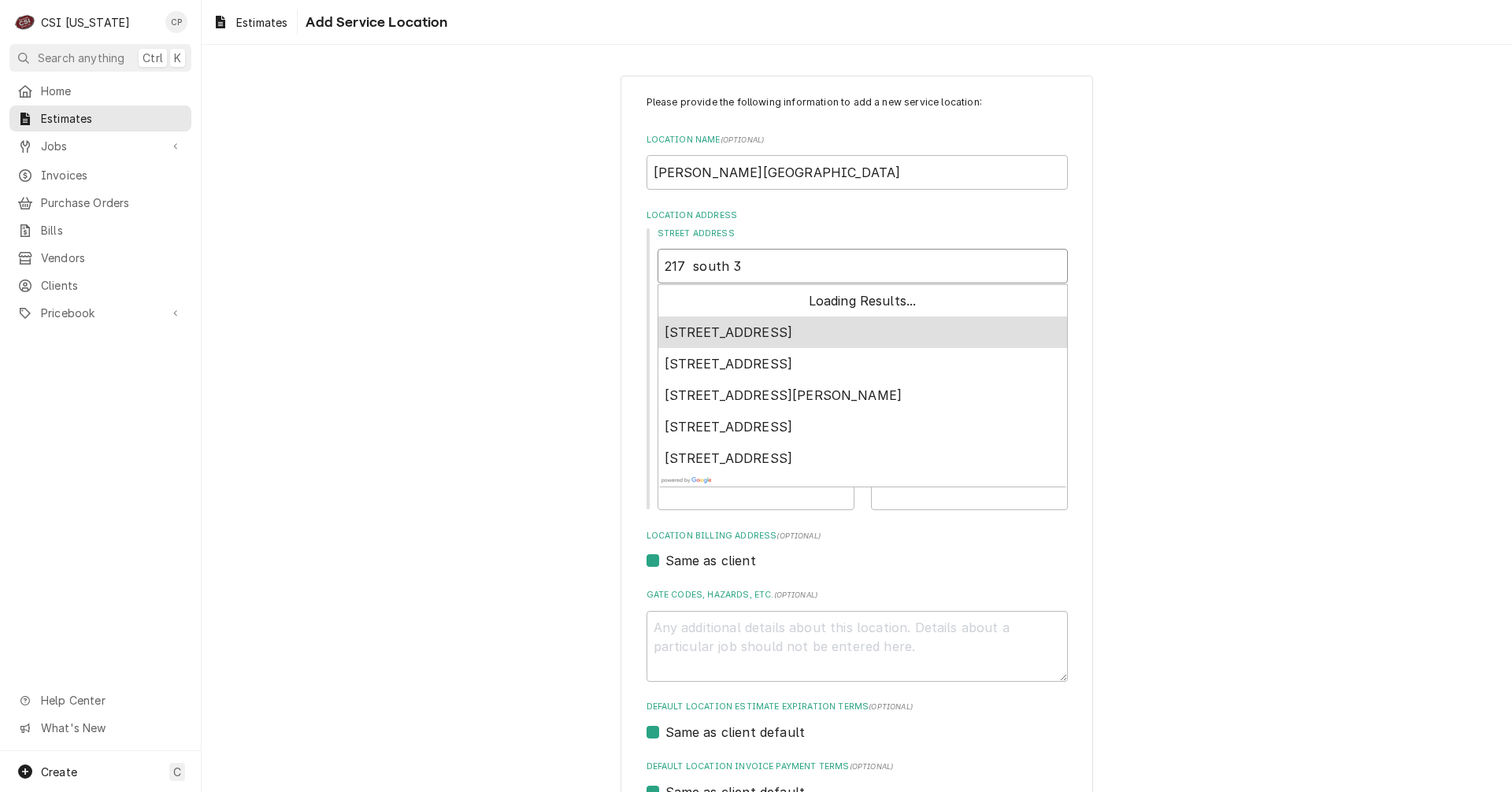
type textarea "x"
type input "217 south 3r"
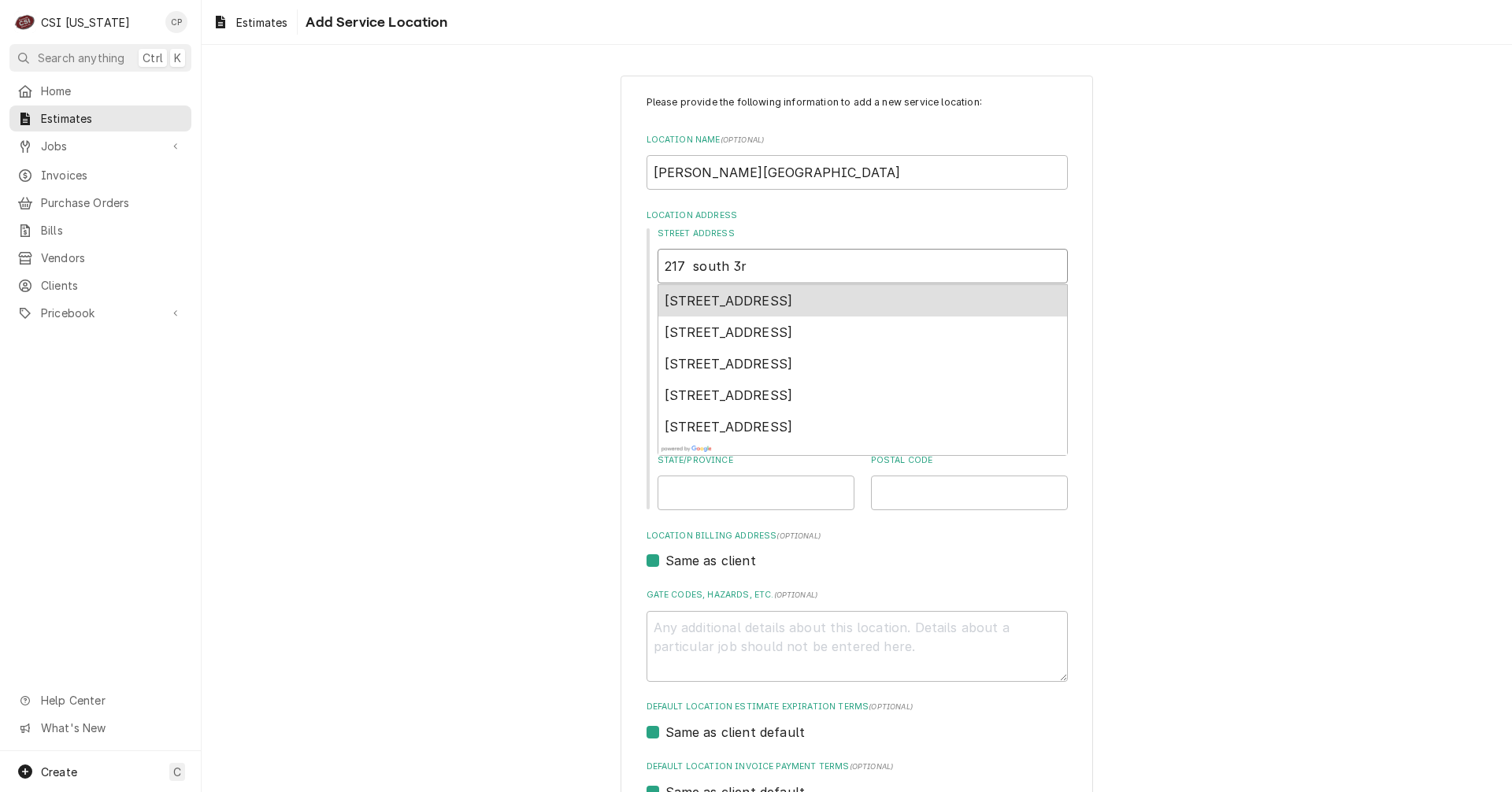
type textarea "x"
type input "217 south 3rd"
click at [755, 305] on span "217 South 3rd Street, Danville, KY, USA" at bounding box center [729, 301] width 129 height 16
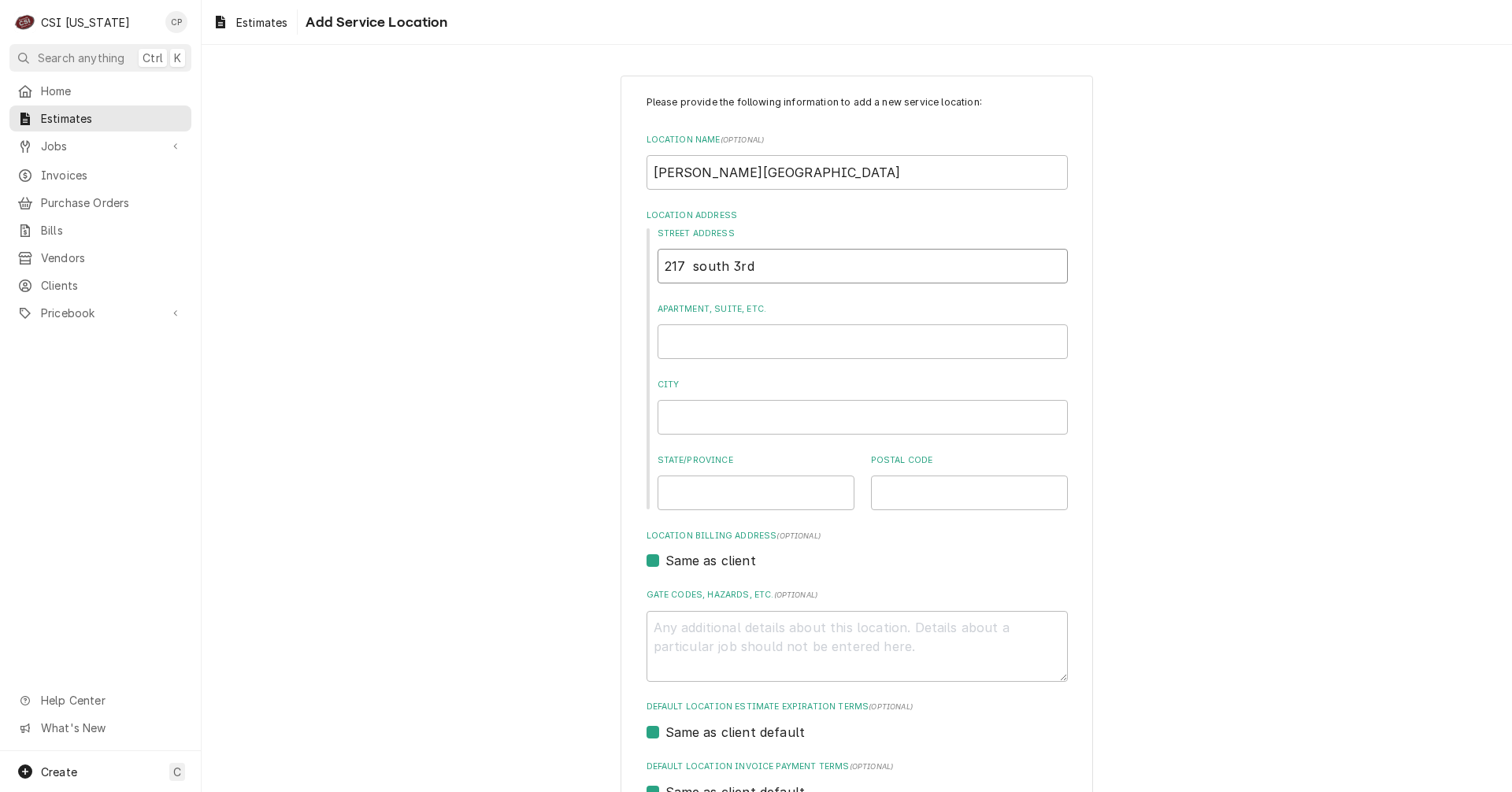
type textarea "x"
type input "217 S 3rd St"
type textarea "x"
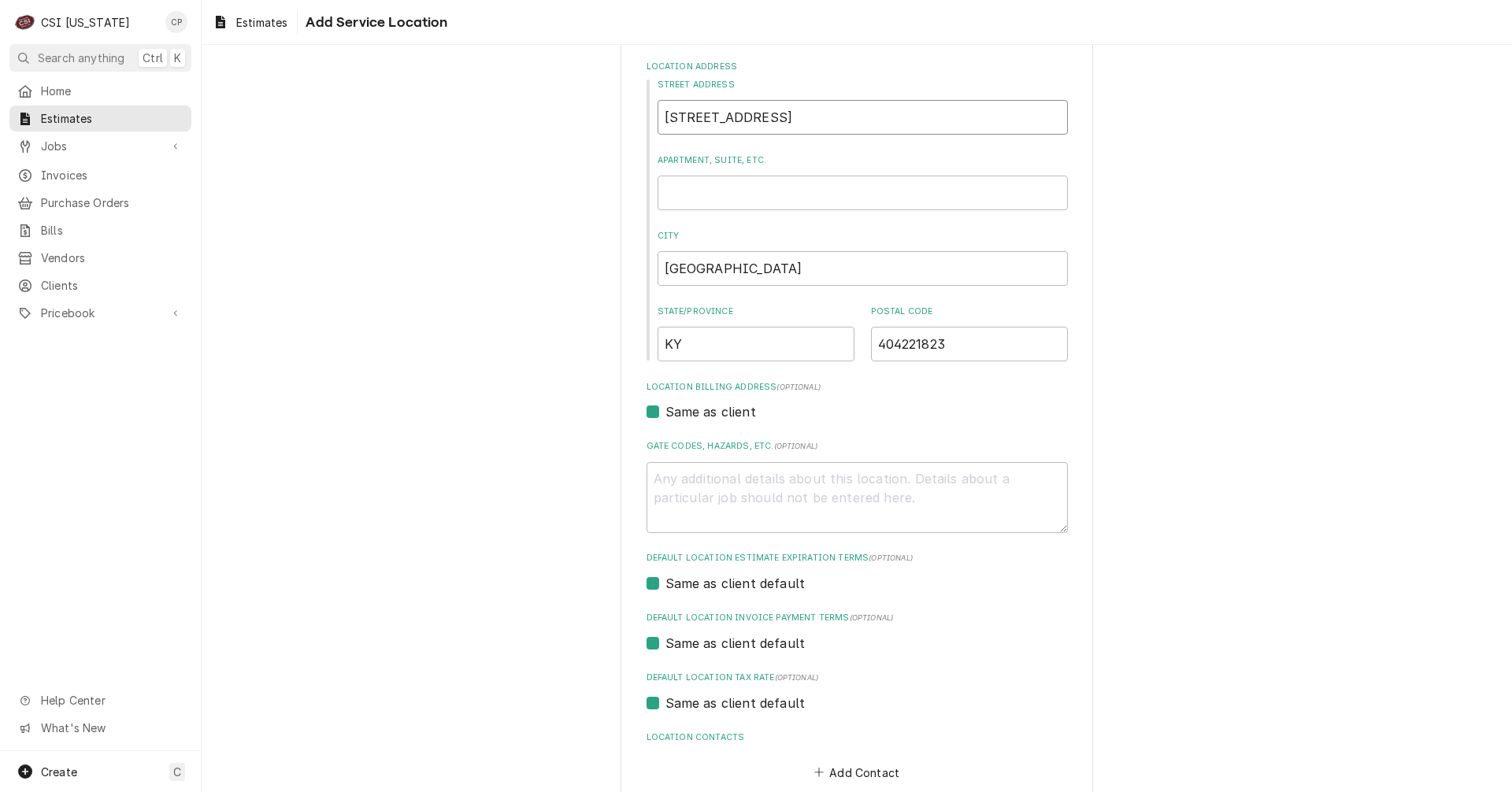
scroll to position [236, 0]
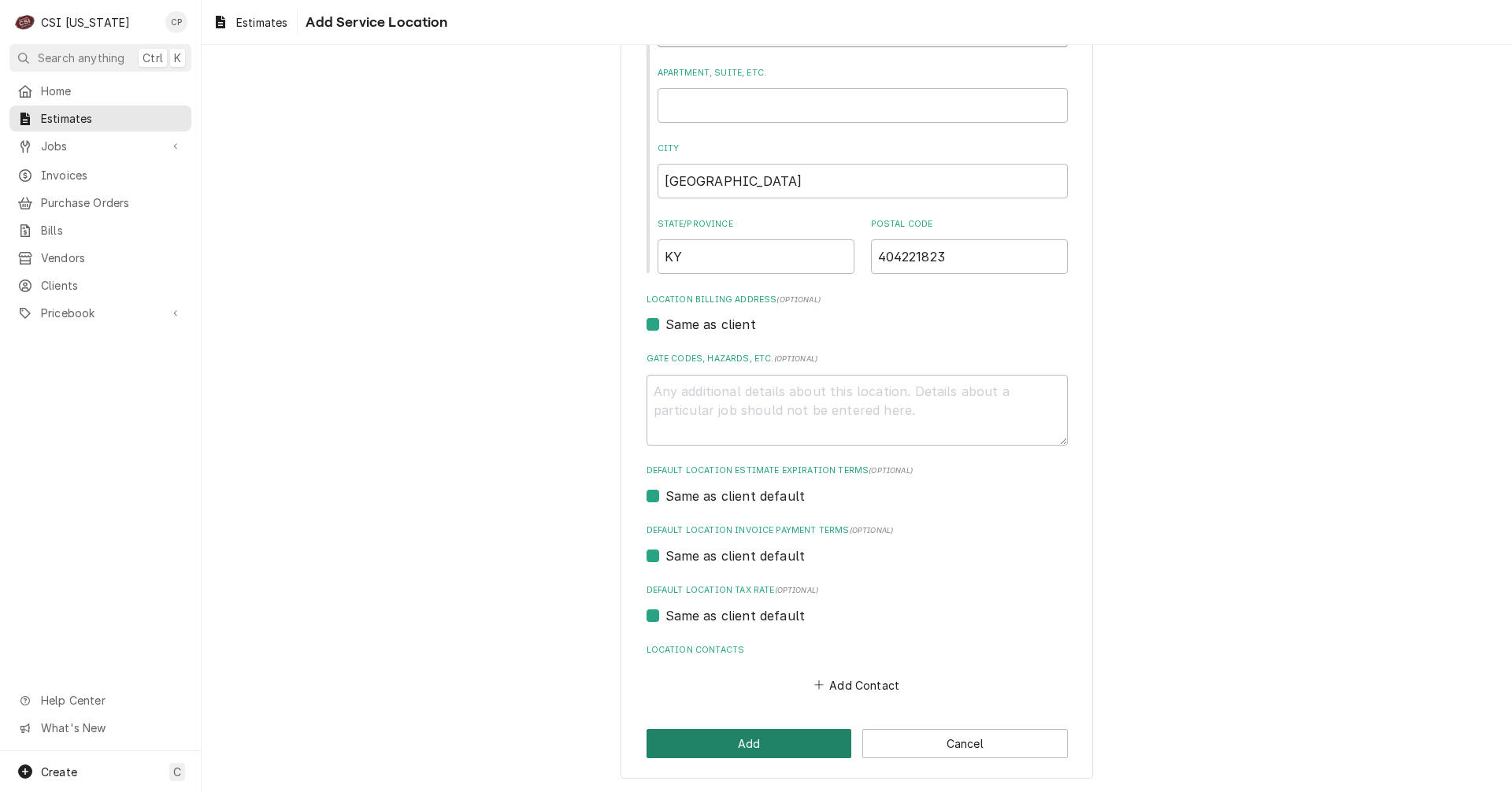
type input "217 S 3rd St"
click at [769, 744] on button "Add" at bounding box center [749, 743] width 205 height 29
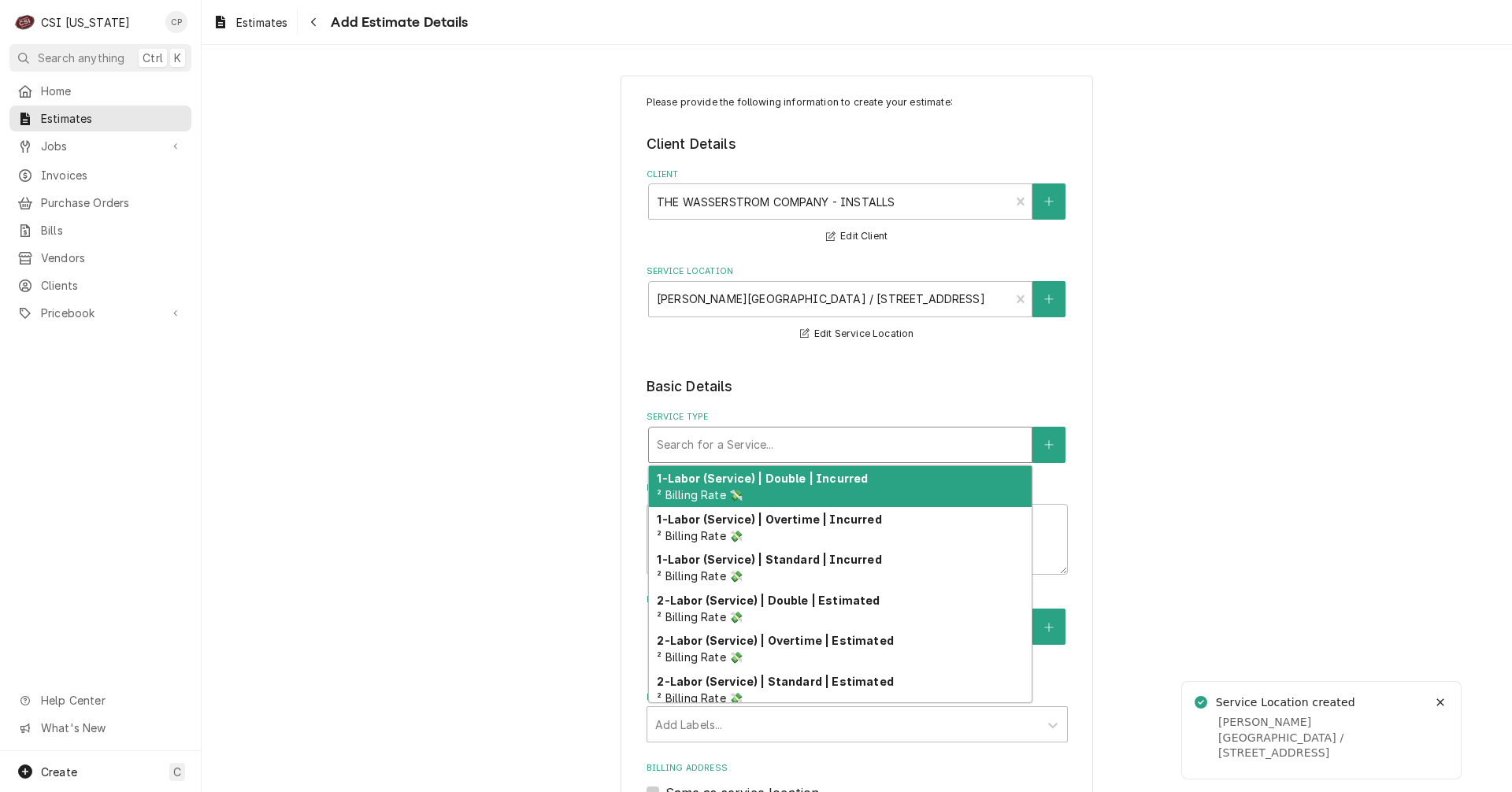
click at [722, 440] on div "Service Type" at bounding box center [841, 445] width 367 height 28
type textarea "x"
type input "d"
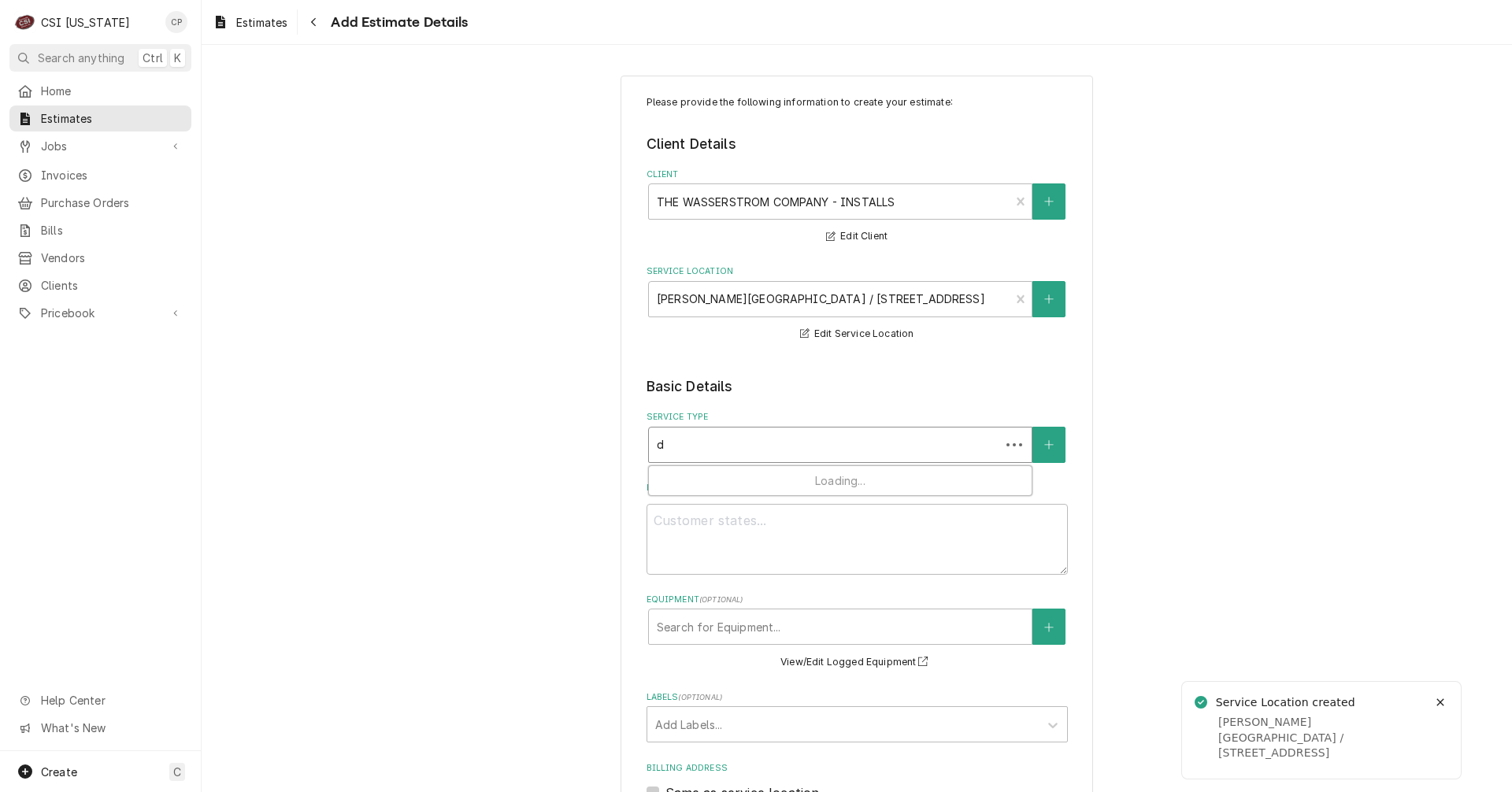
type textarea "x"
type input "di"
type textarea "x"
type input "dis"
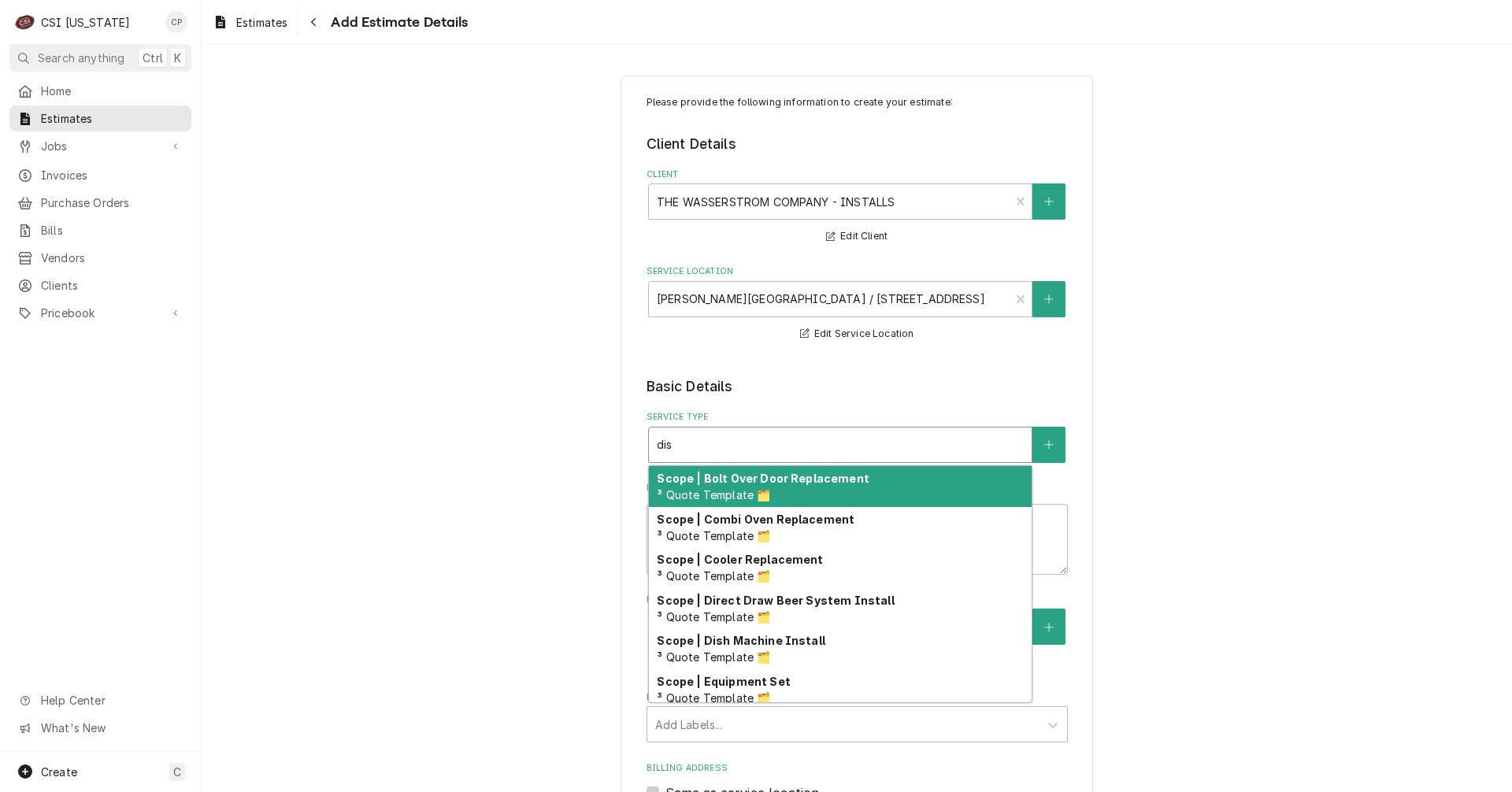
type textarea "x"
type input "dish"
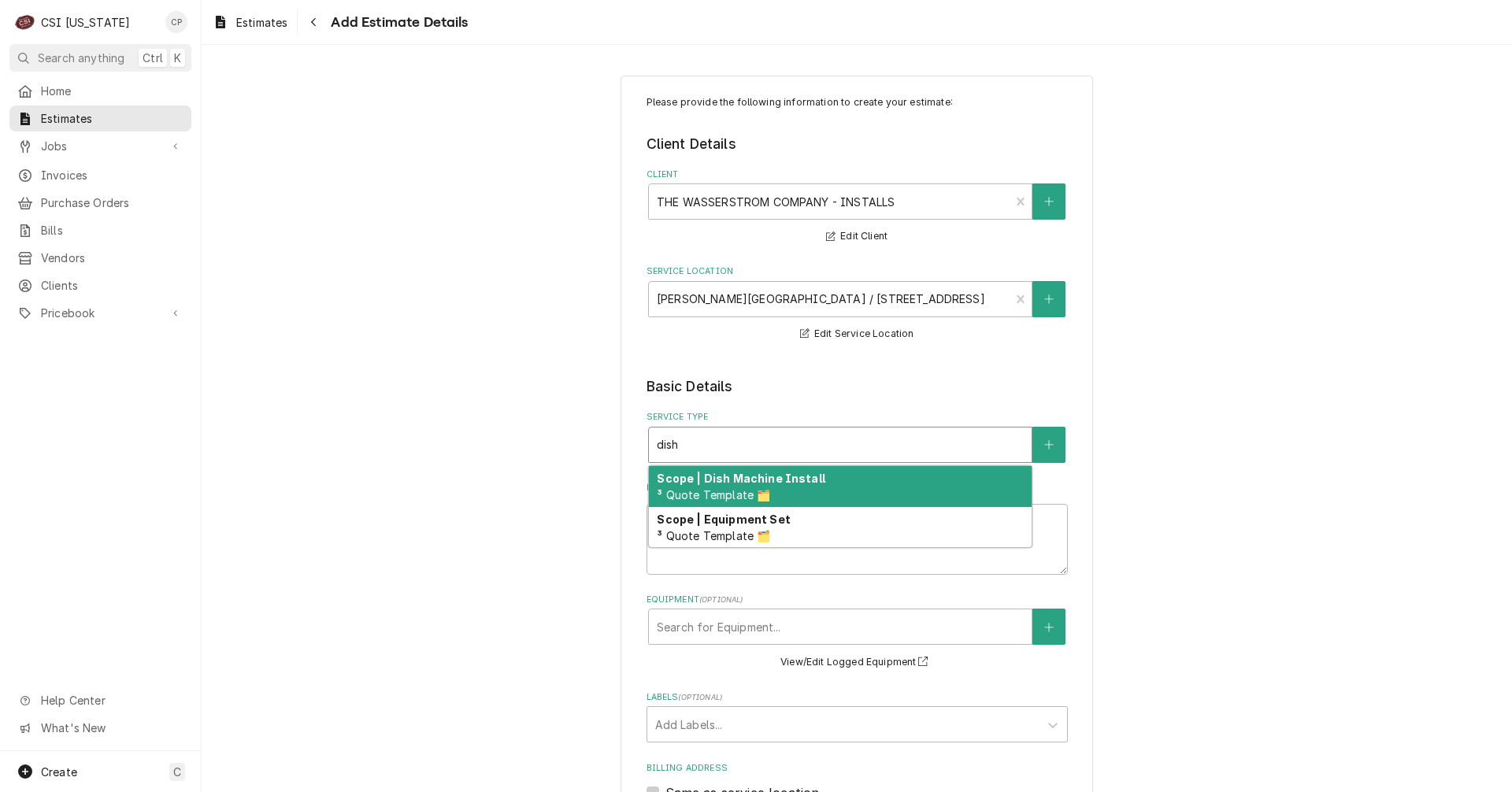
click at [748, 487] on div "Scope | Dish Machine Install ³ Quote Template 🗂️" at bounding box center [840, 486] width 383 height 41
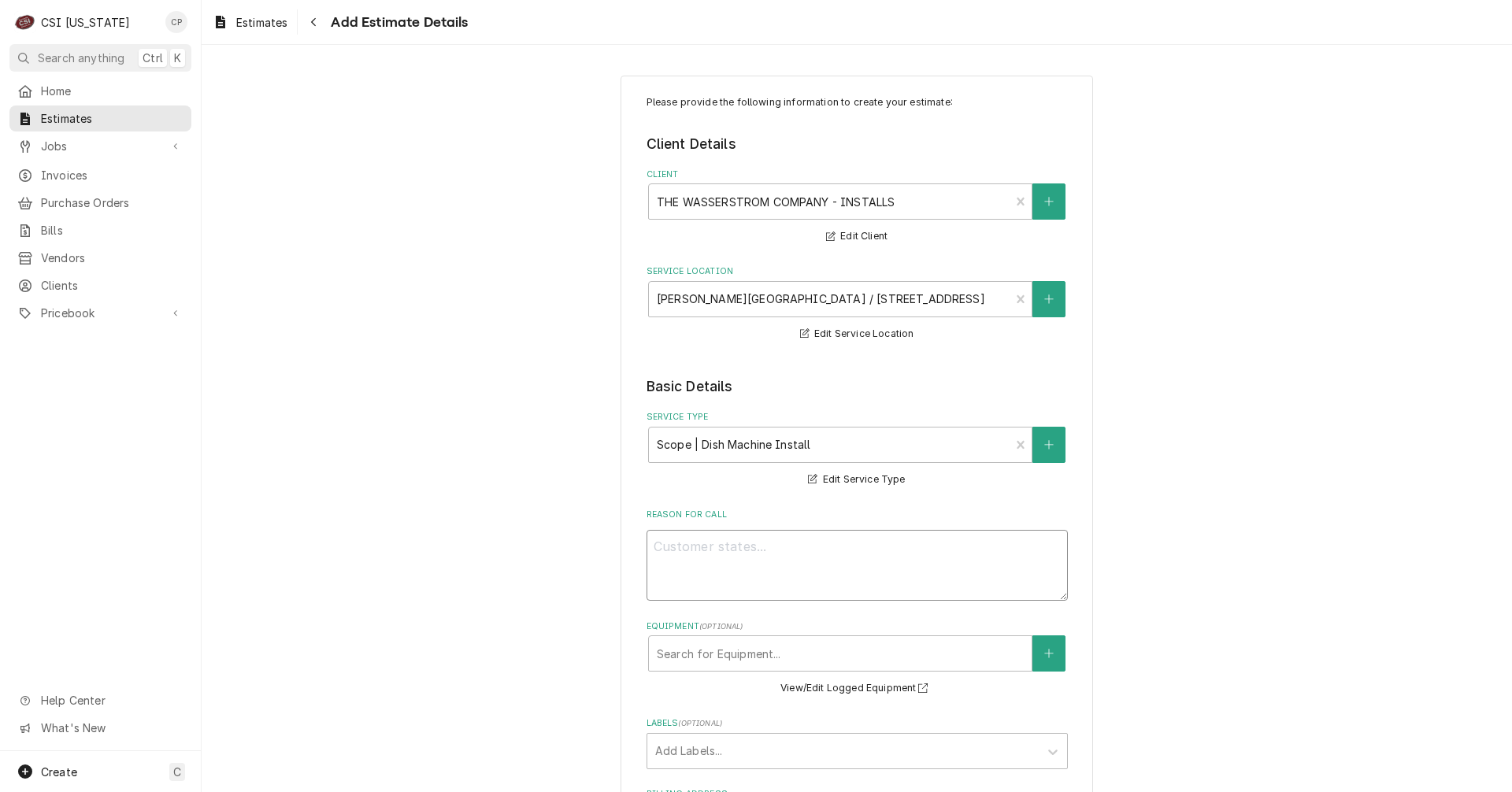
click at [730, 541] on textarea "Reason For Call" at bounding box center [858, 564] width 422 height 71
click at [672, 548] on textarea "Reason For Call" at bounding box center [858, 564] width 422 height 71
type textarea "x"
type textarea "I"
type textarea "x"
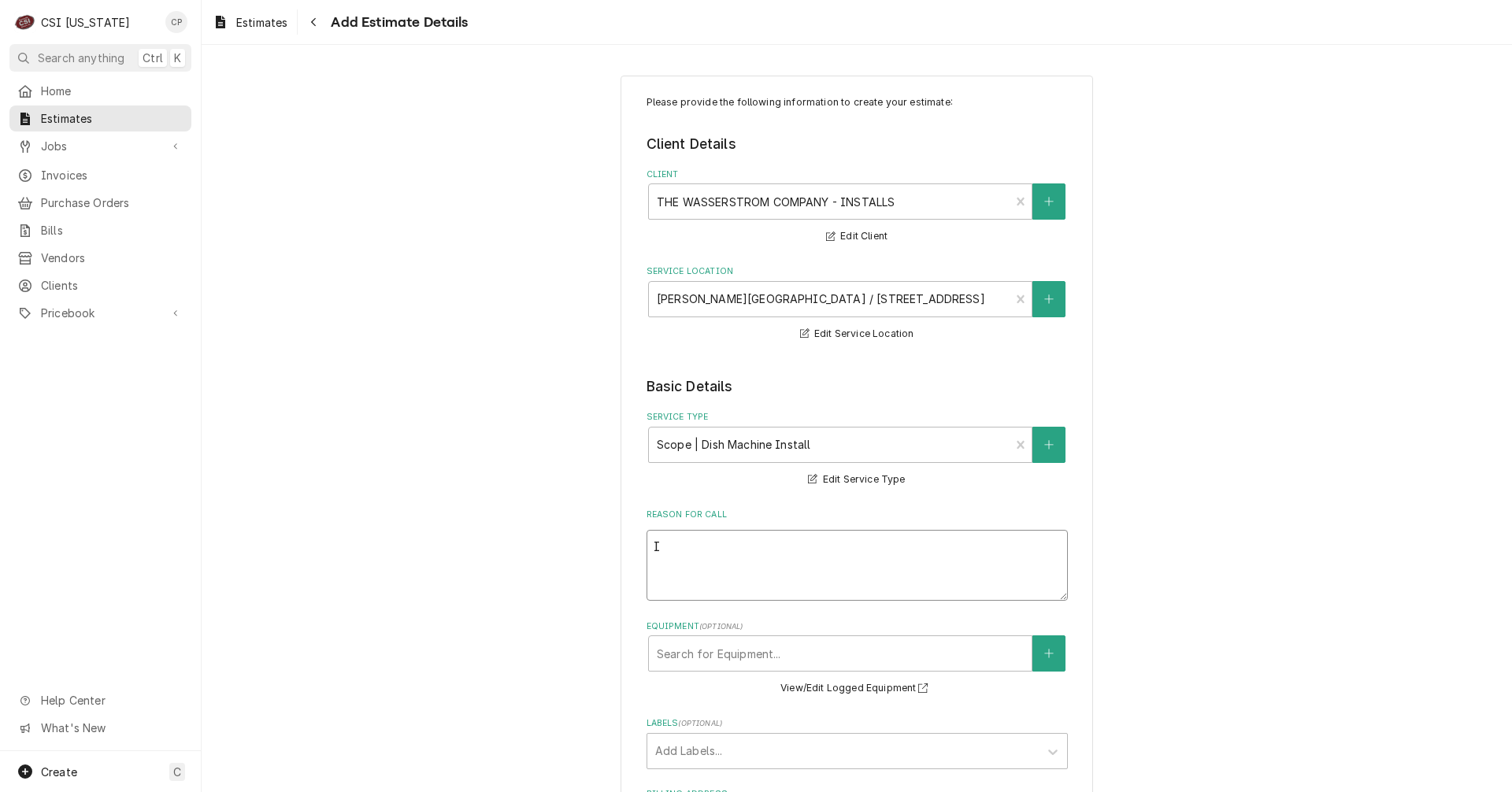
type textarea "In"
type textarea "x"
type textarea "Ins"
type textarea "x"
type textarea "Inst"
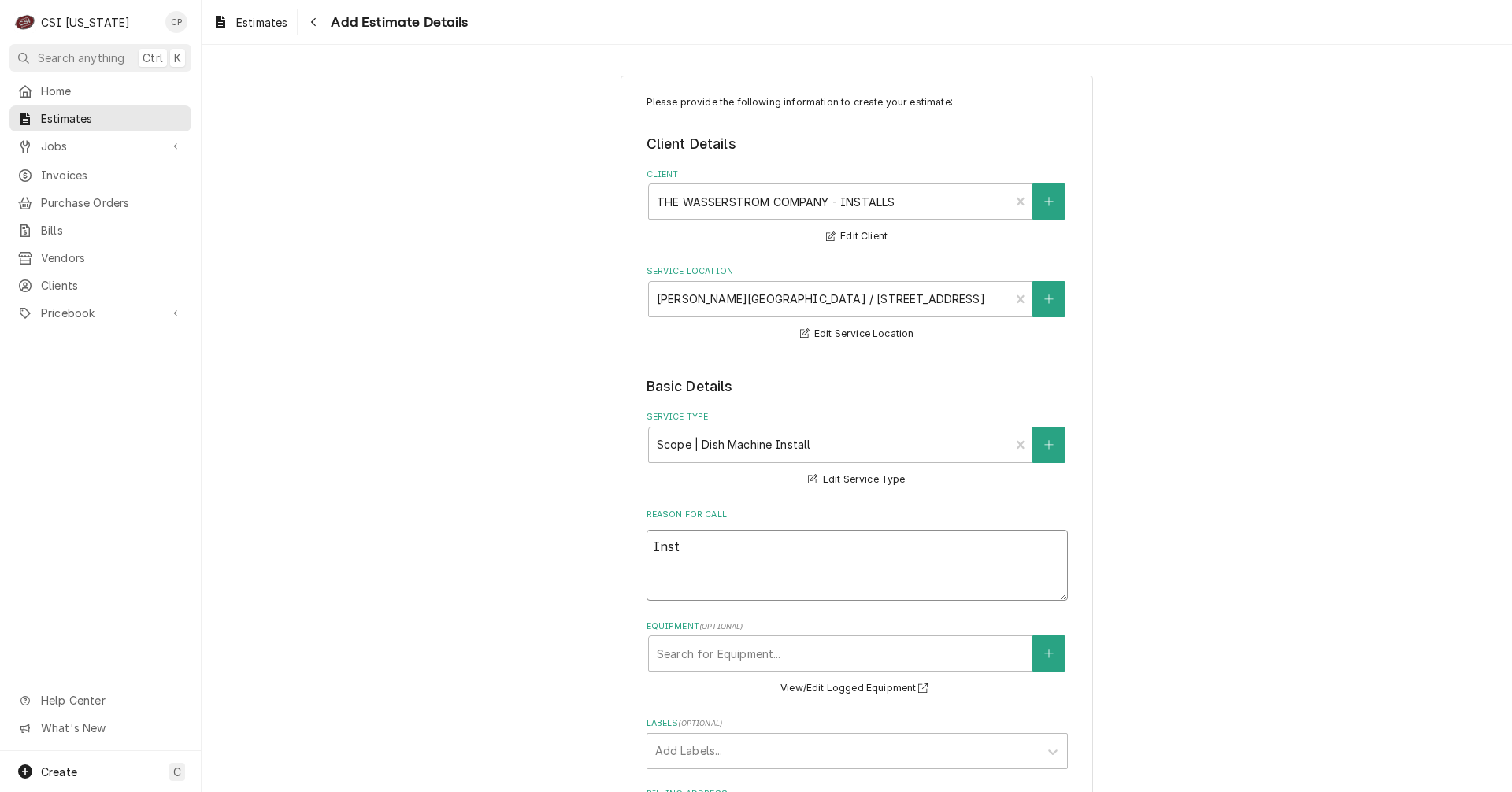
type textarea "x"
type textarea "Insta"
type textarea "x"
type textarea "Instal"
type textarea "x"
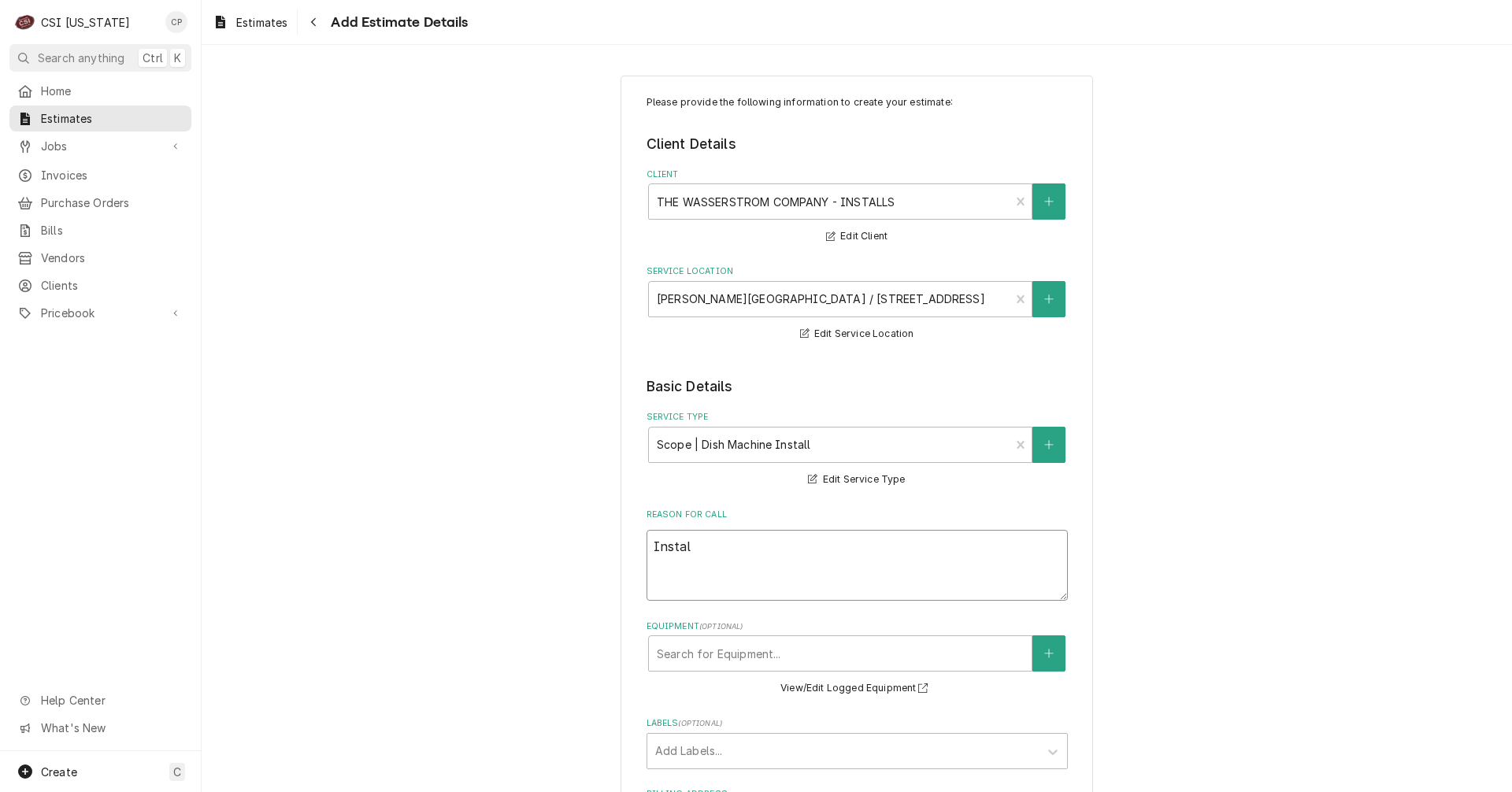
type textarea "Install"
type textarea "x"
type textarea "Install"
type textarea "x"
type textarea "Install o"
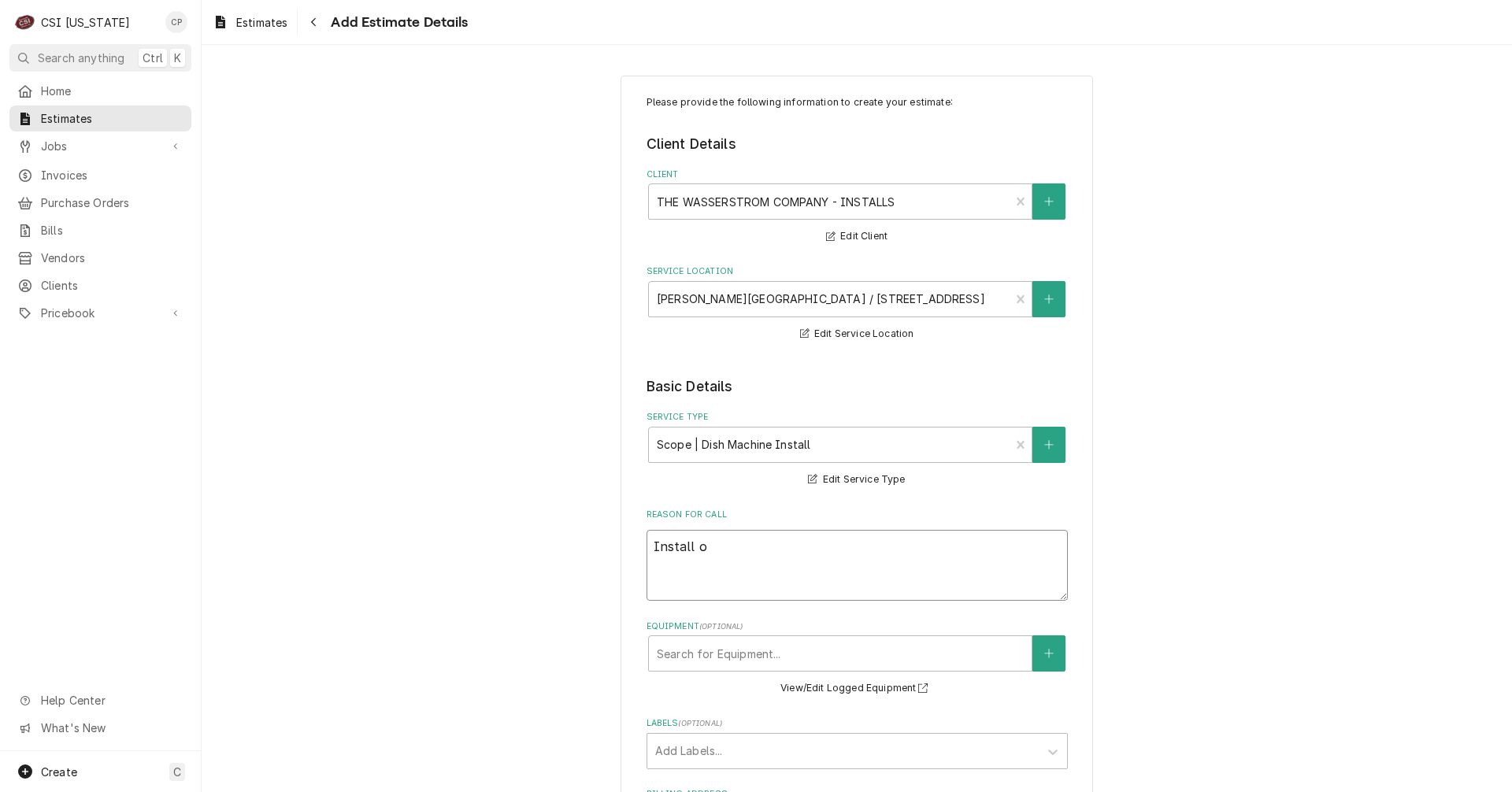
type textarea "x"
type textarea "Install on"
type textarea "x"
type textarea "Install on"
type textarea "x"
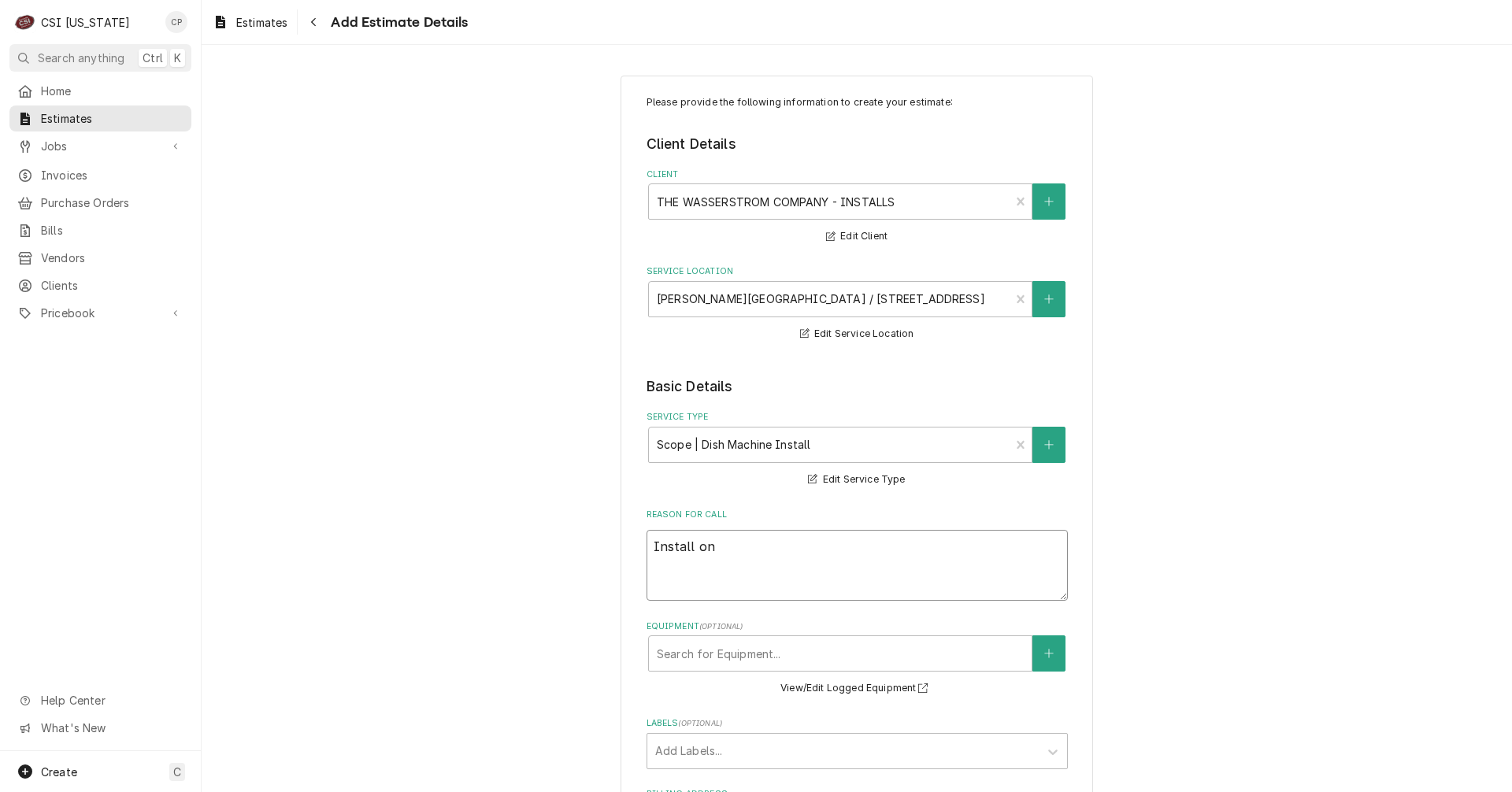
type textarea "Install on a"
type textarea "x"
type textarea "Install on a"
type textarea "x"
type textarea "Install on a d"
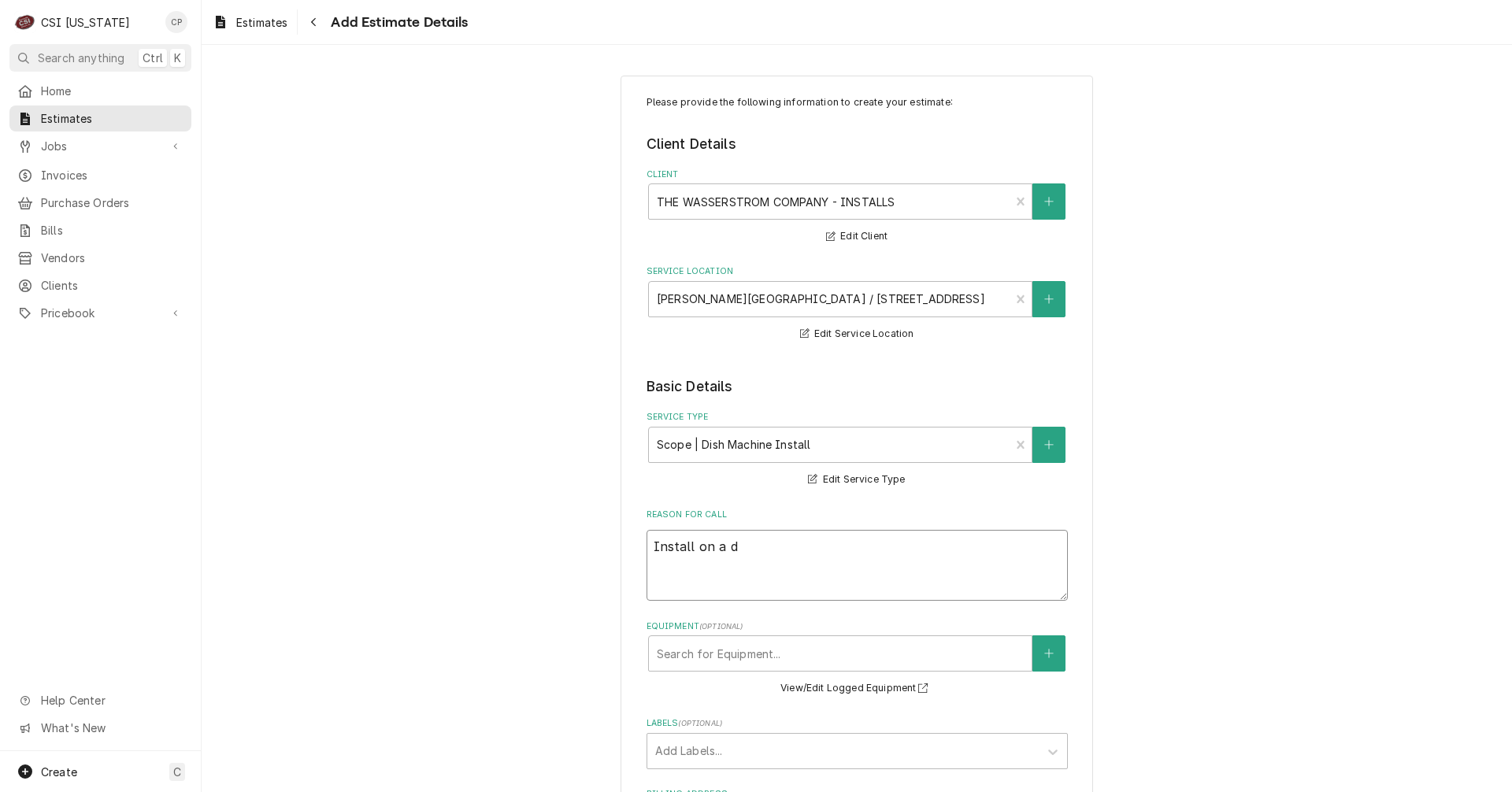
type textarea "x"
type textarea "Install on a di"
type textarea "x"
type textarea "Install on a dis"
type textarea "x"
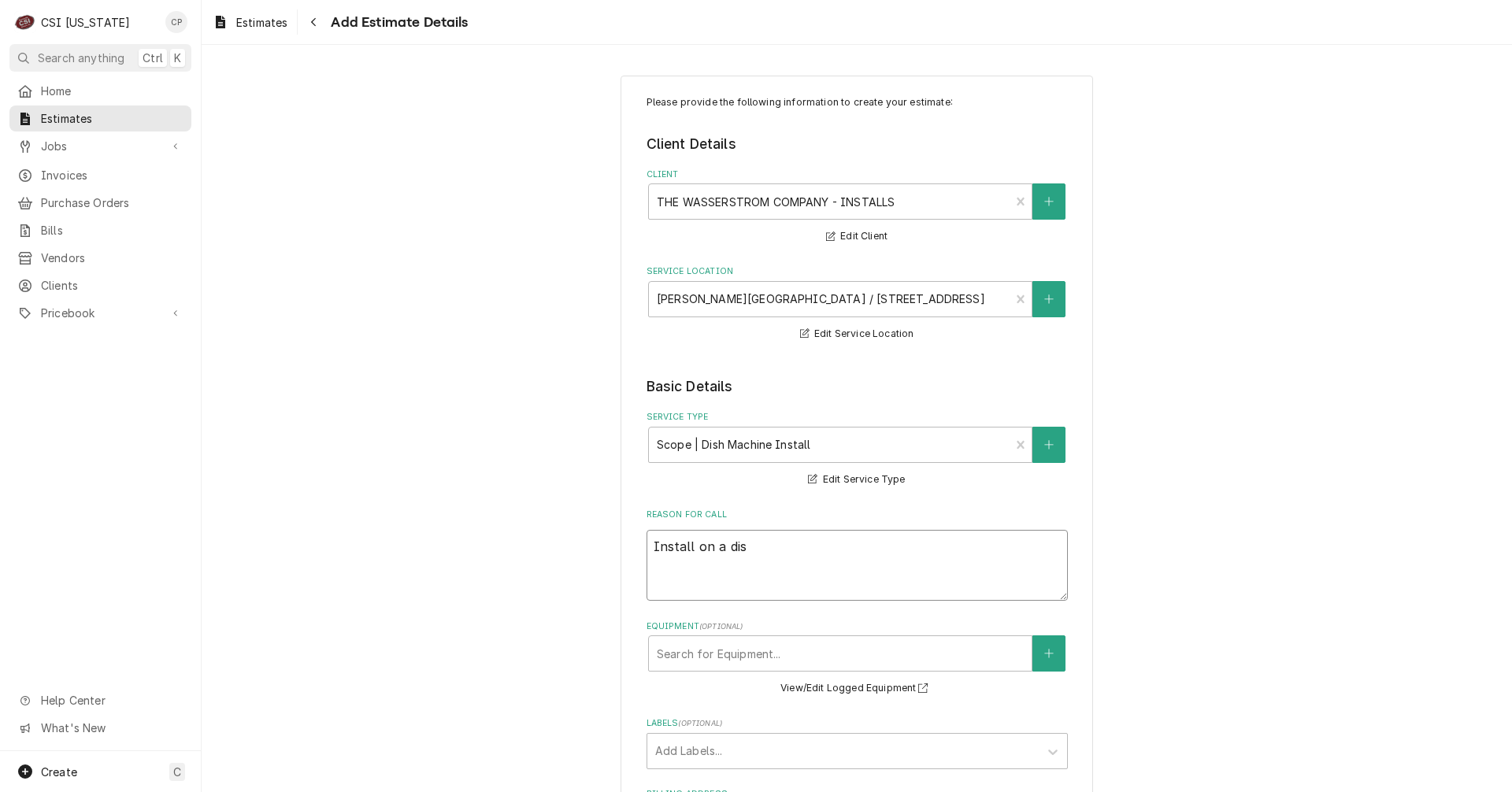
type textarea "Install on a dish"
type textarea "x"
type textarea "Install on a dishm"
type textarea "x"
type textarea "Install on a dish"
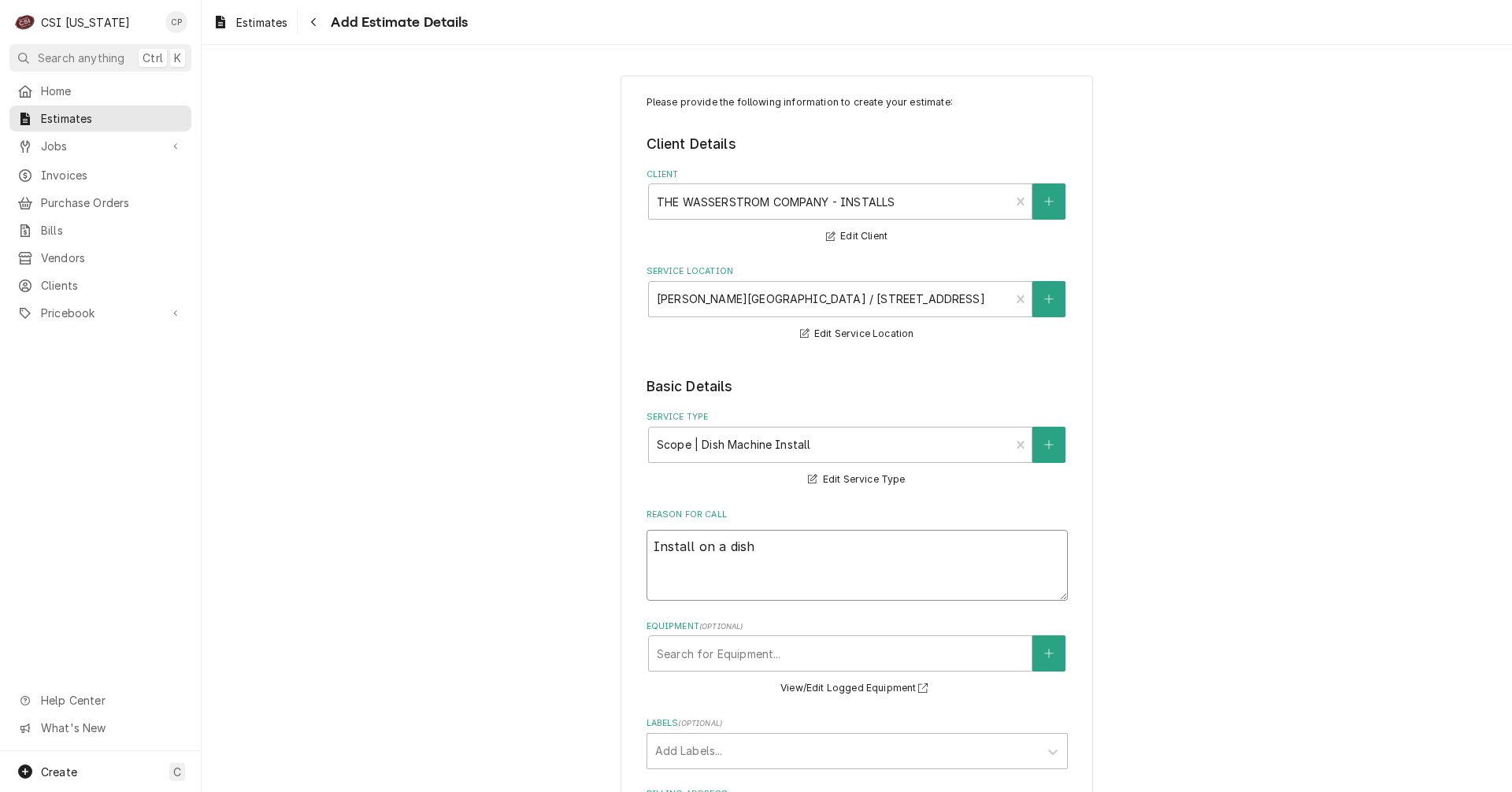
type textarea "x"
type textarea "Install on a dish"
type textarea "x"
type textarea "Install on a dish m"
type textarea "x"
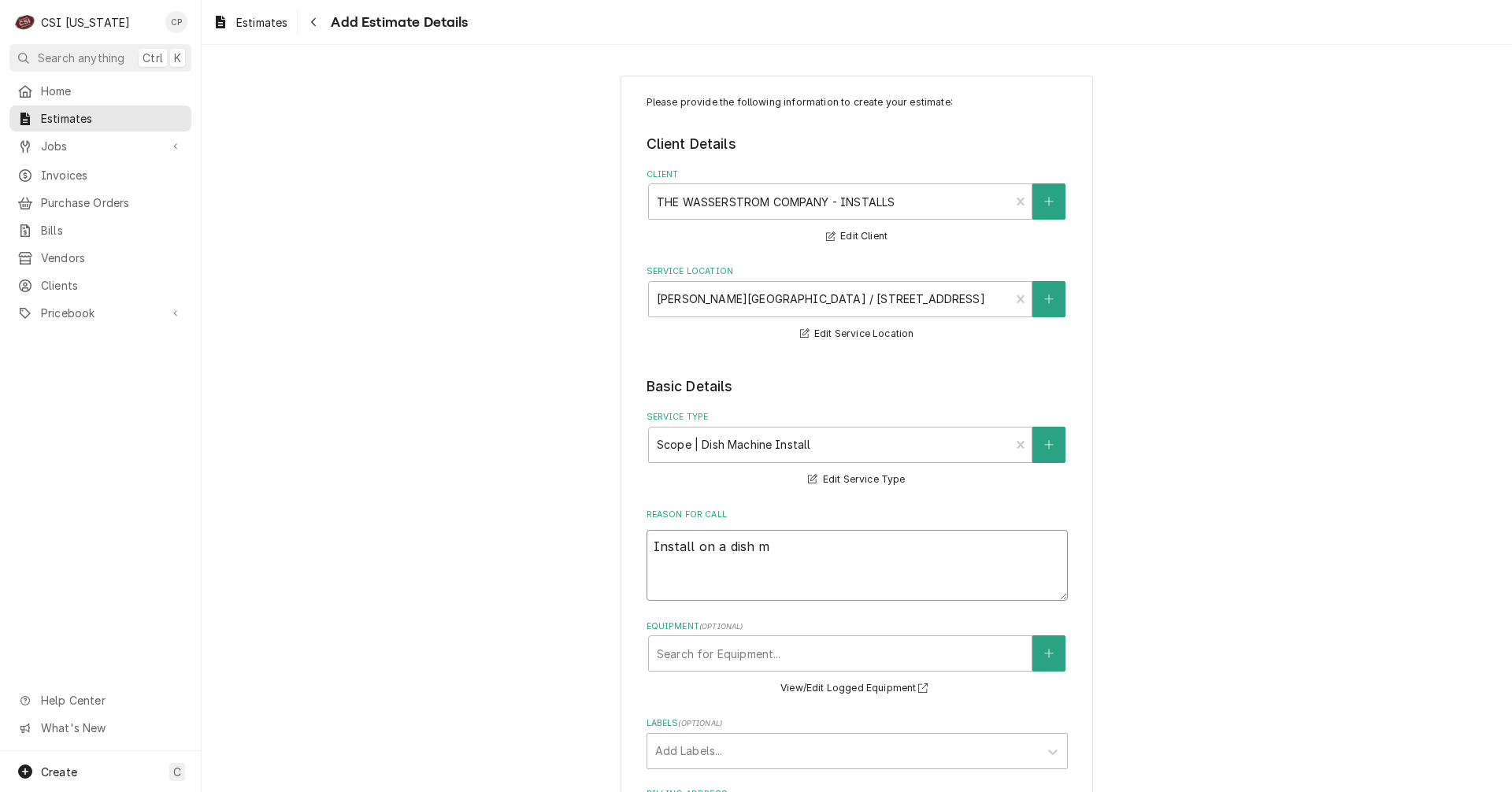
type textarea "Install on a dish ma"
type textarea "x"
type textarea "Install on a dish mac"
type textarea "x"
type textarea "Install on a dish mach"
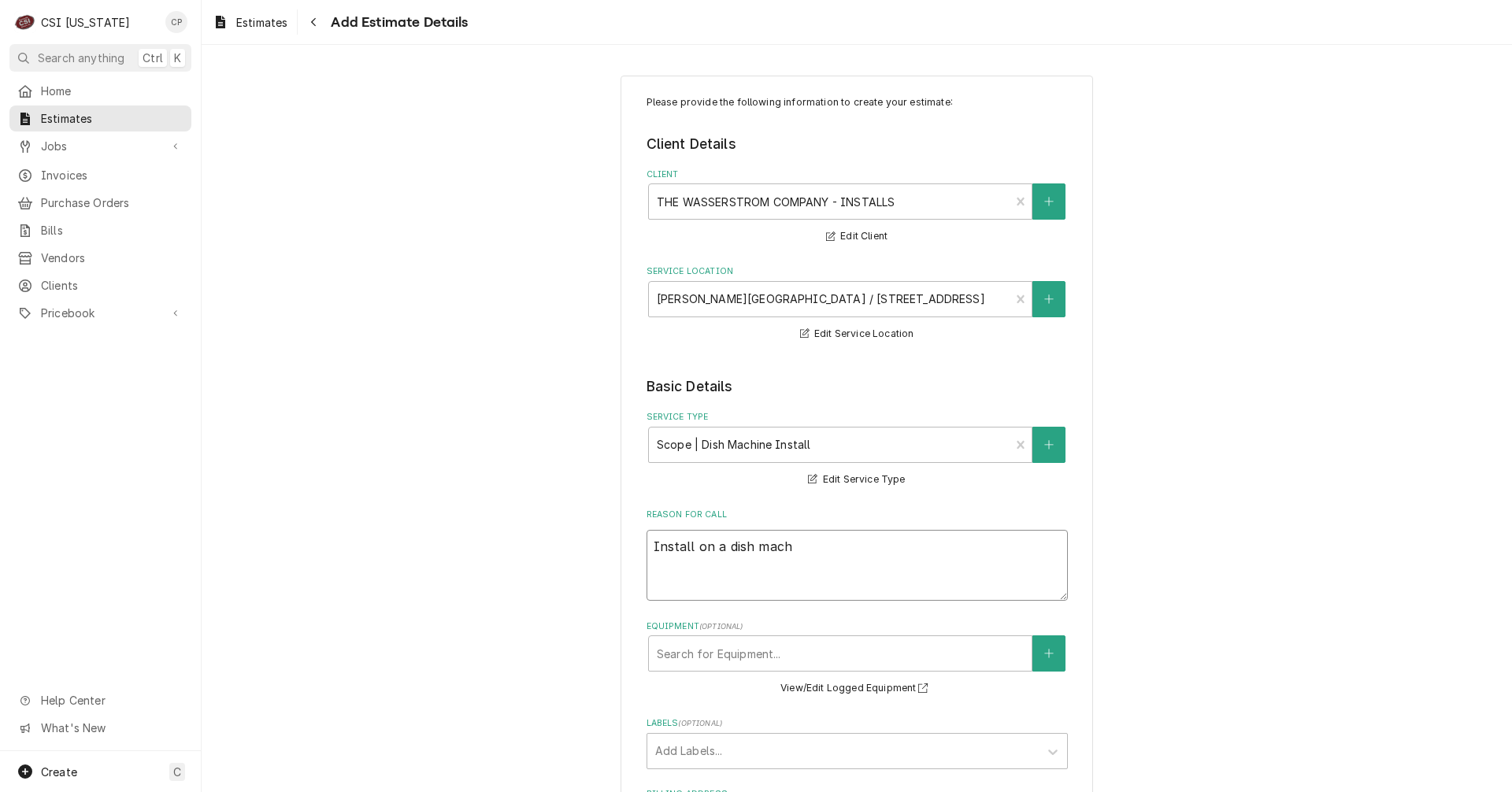
type textarea "x"
type textarea "Install on a dish machi"
type textarea "x"
type textarea "Install on a dish machin"
type textarea "x"
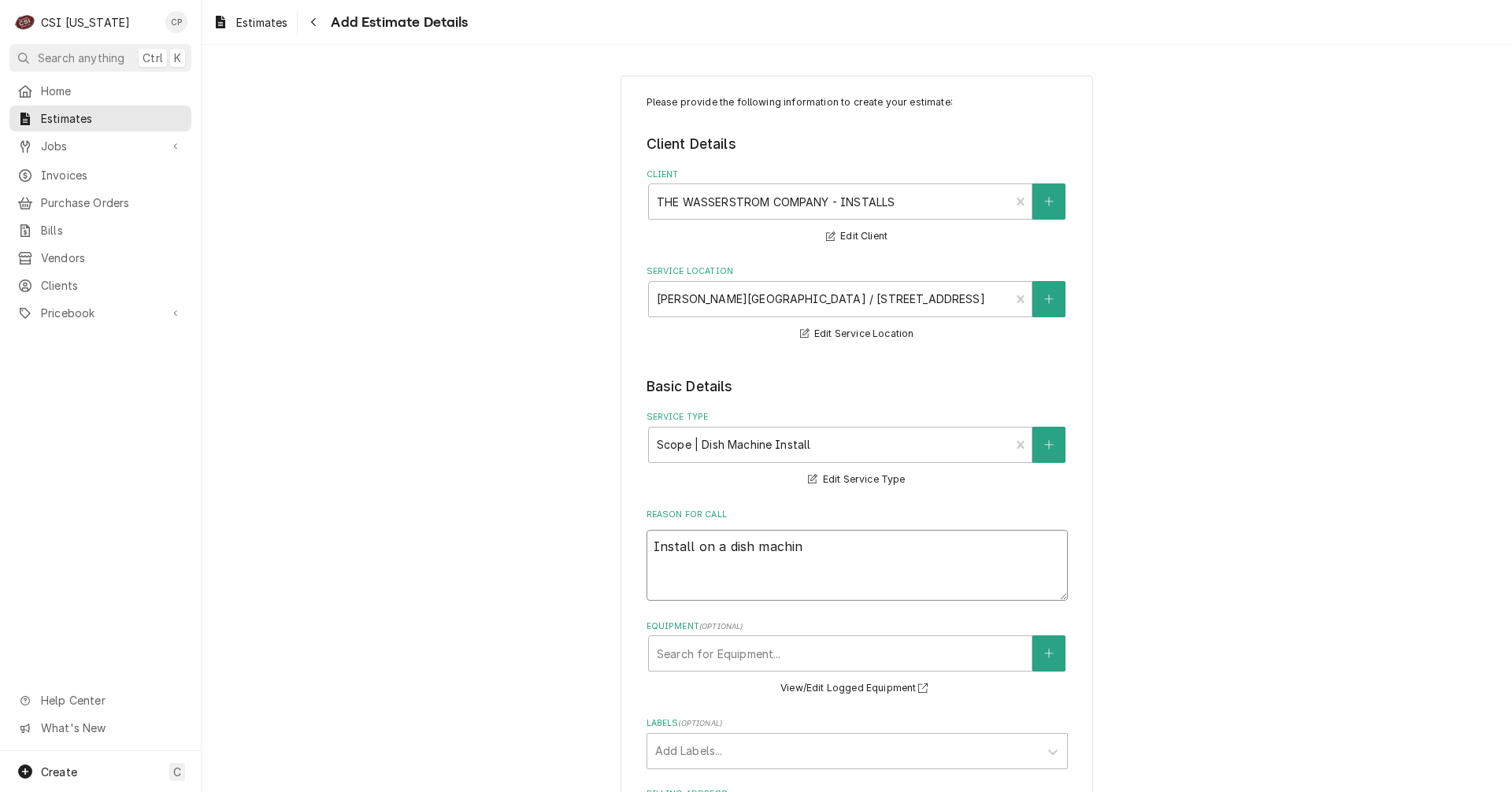
type textarea "Install on a dish machine"
type textarea "x"
type textarea "Install on a dish machine"
click at [686, 753] on div "Labels" at bounding box center [843, 750] width 375 height 28
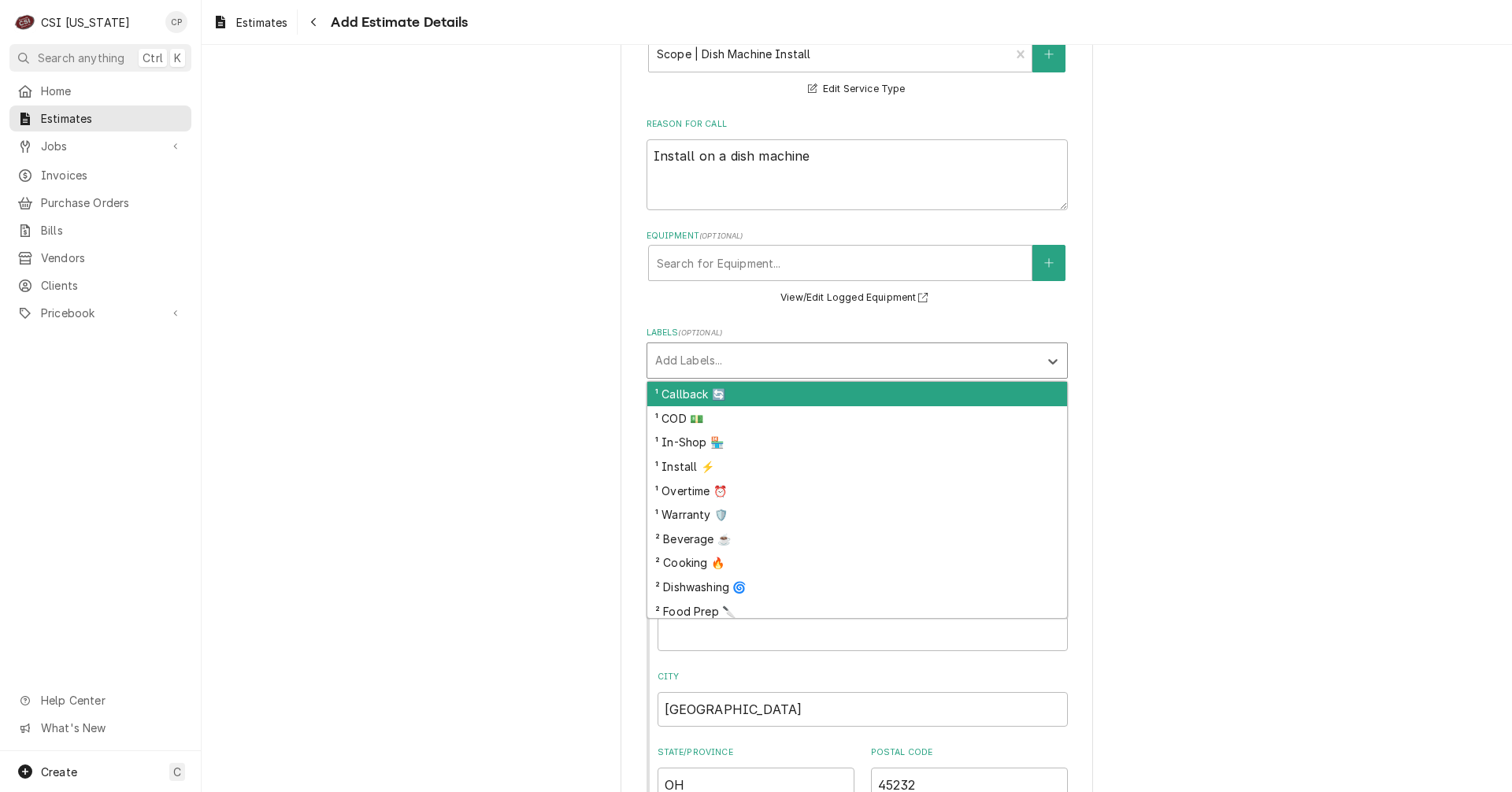
scroll to position [393, 0]
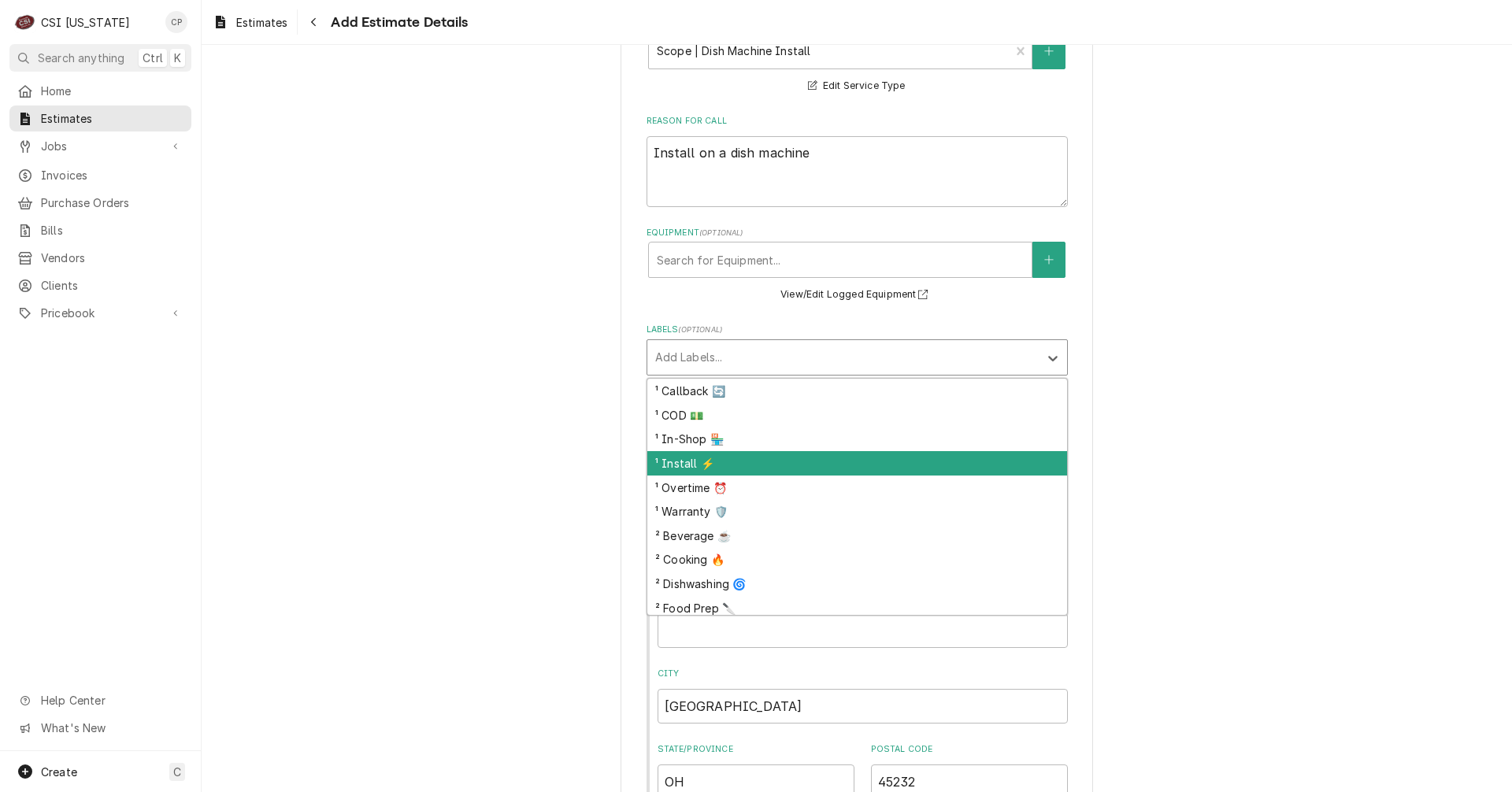
click at [682, 463] on div "¹ Install ⚡️" at bounding box center [858, 463] width 420 height 25
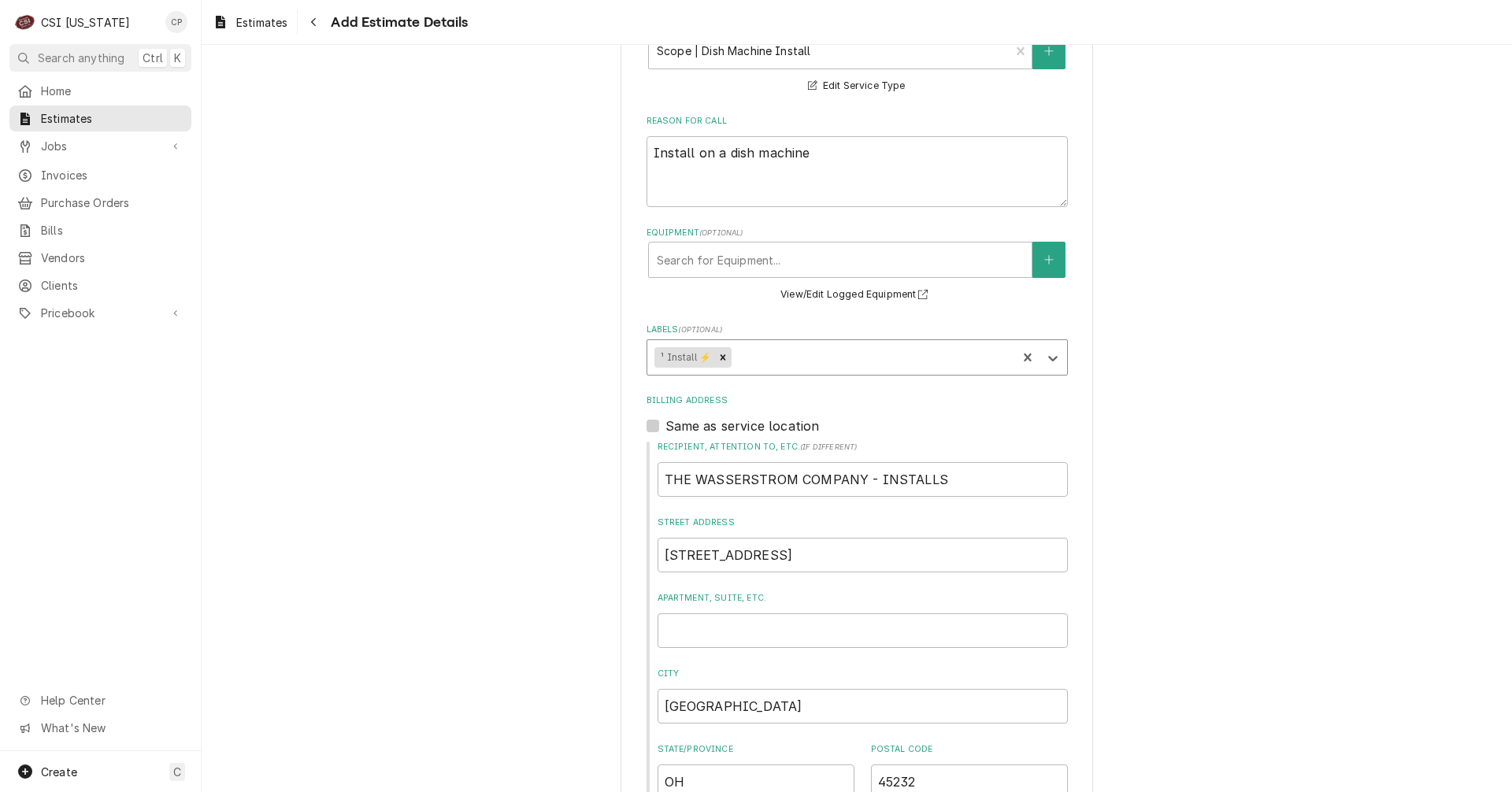
click at [874, 352] on div "Labels" at bounding box center [872, 357] width 275 height 28
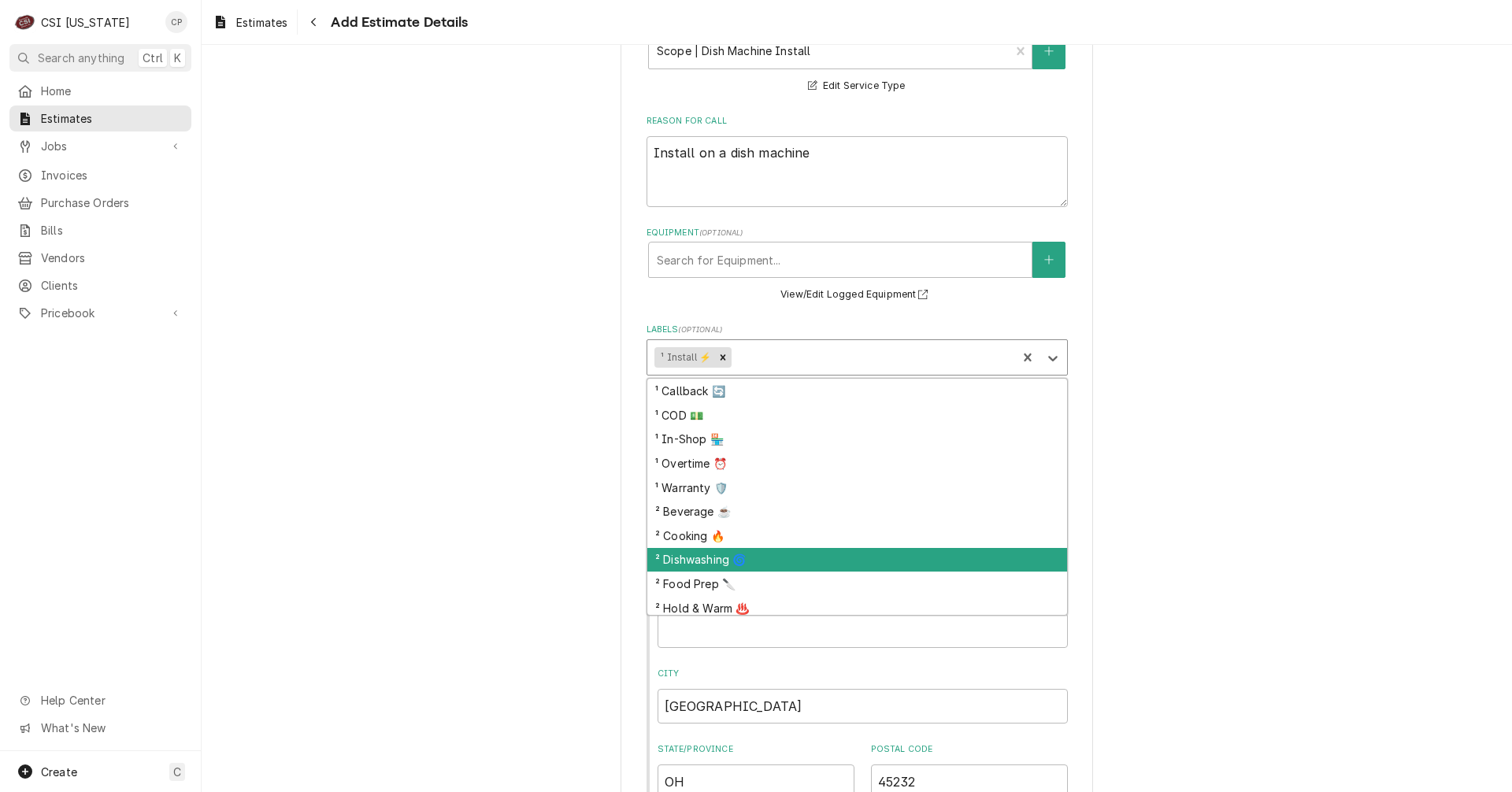
click at [772, 552] on div "² Dishwashing 🌀" at bounding box center [858, 560] width 420 height 25
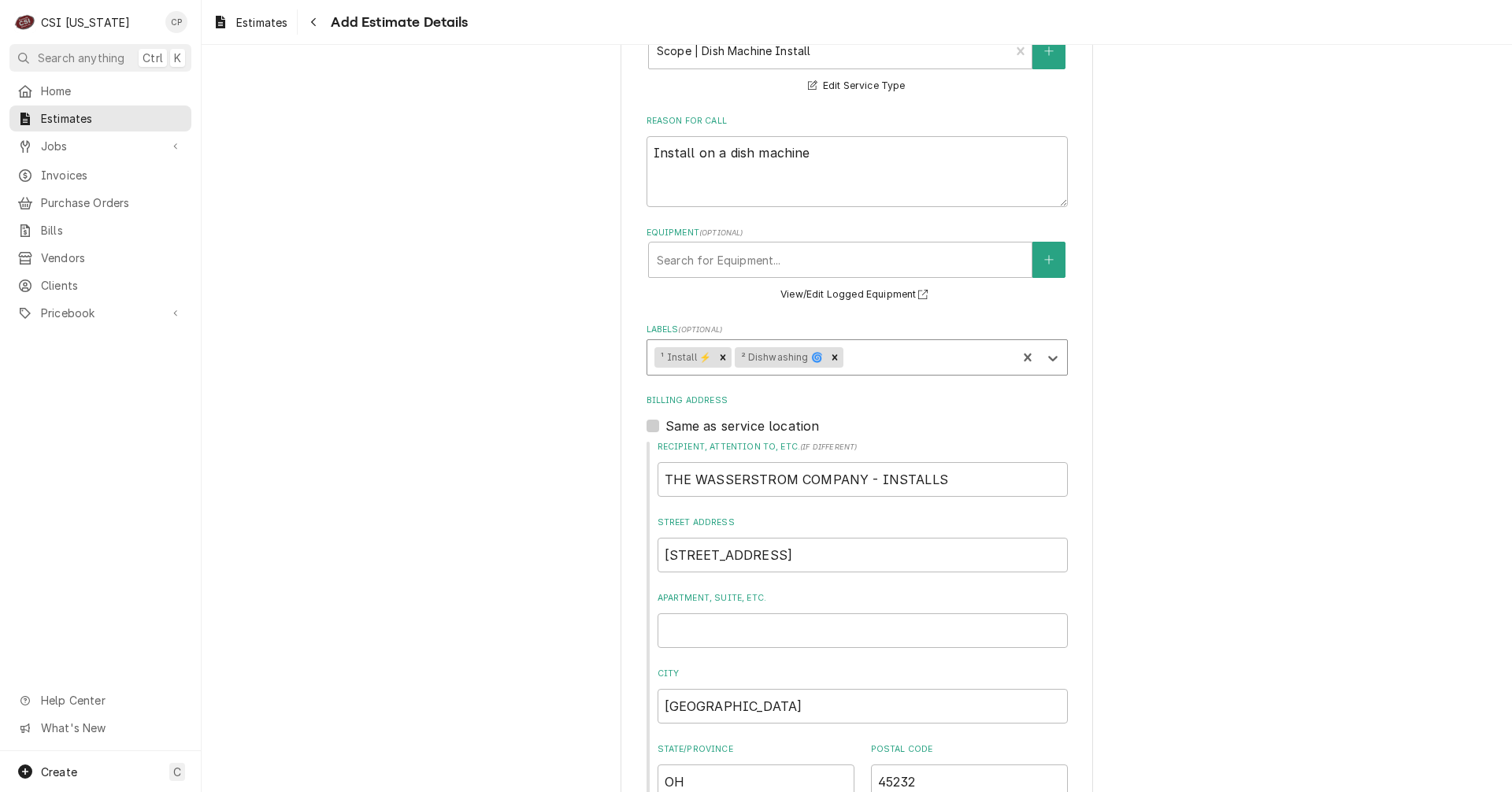
type textarea "x"
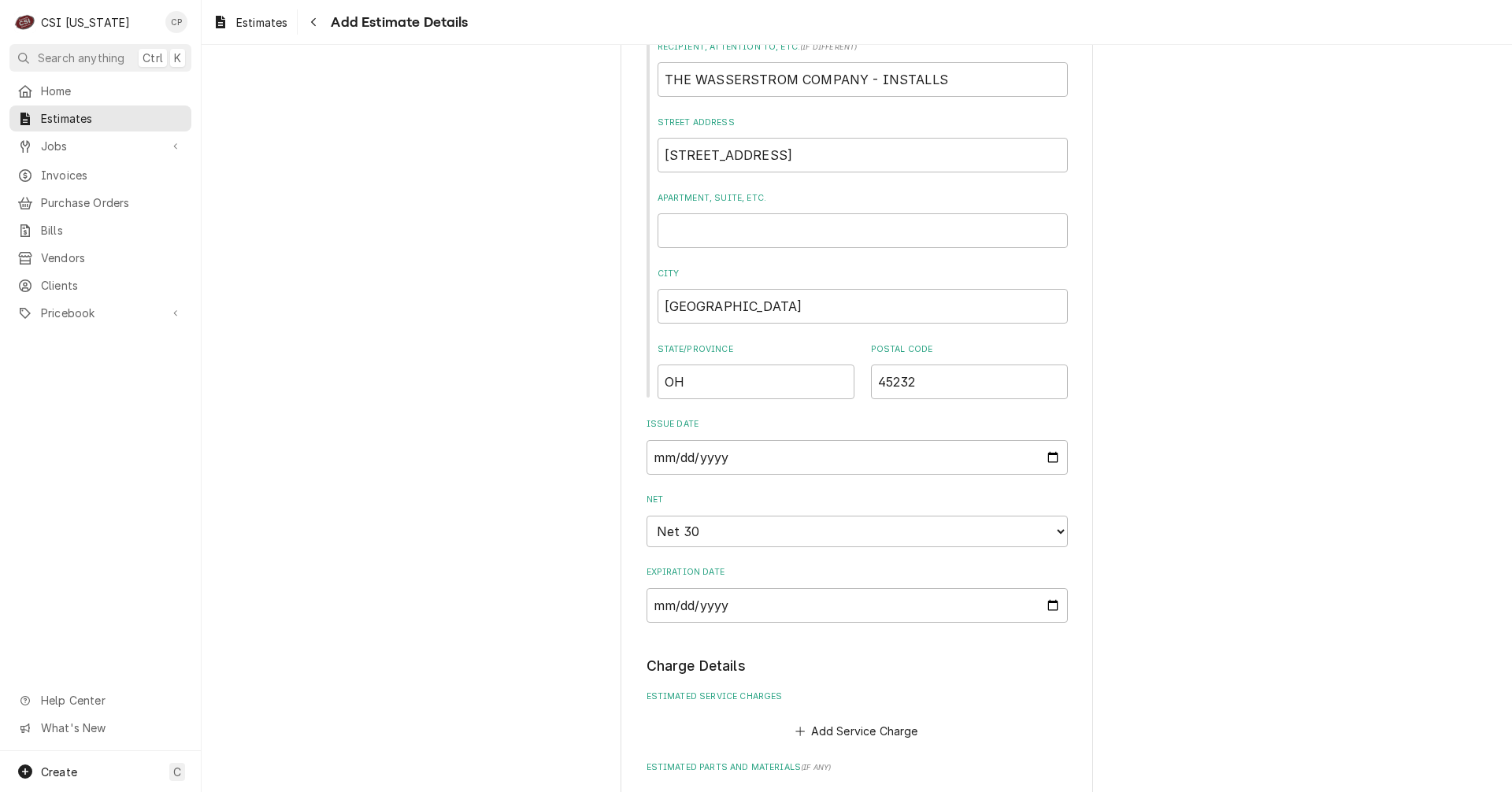
scroll to position [1024, 0]
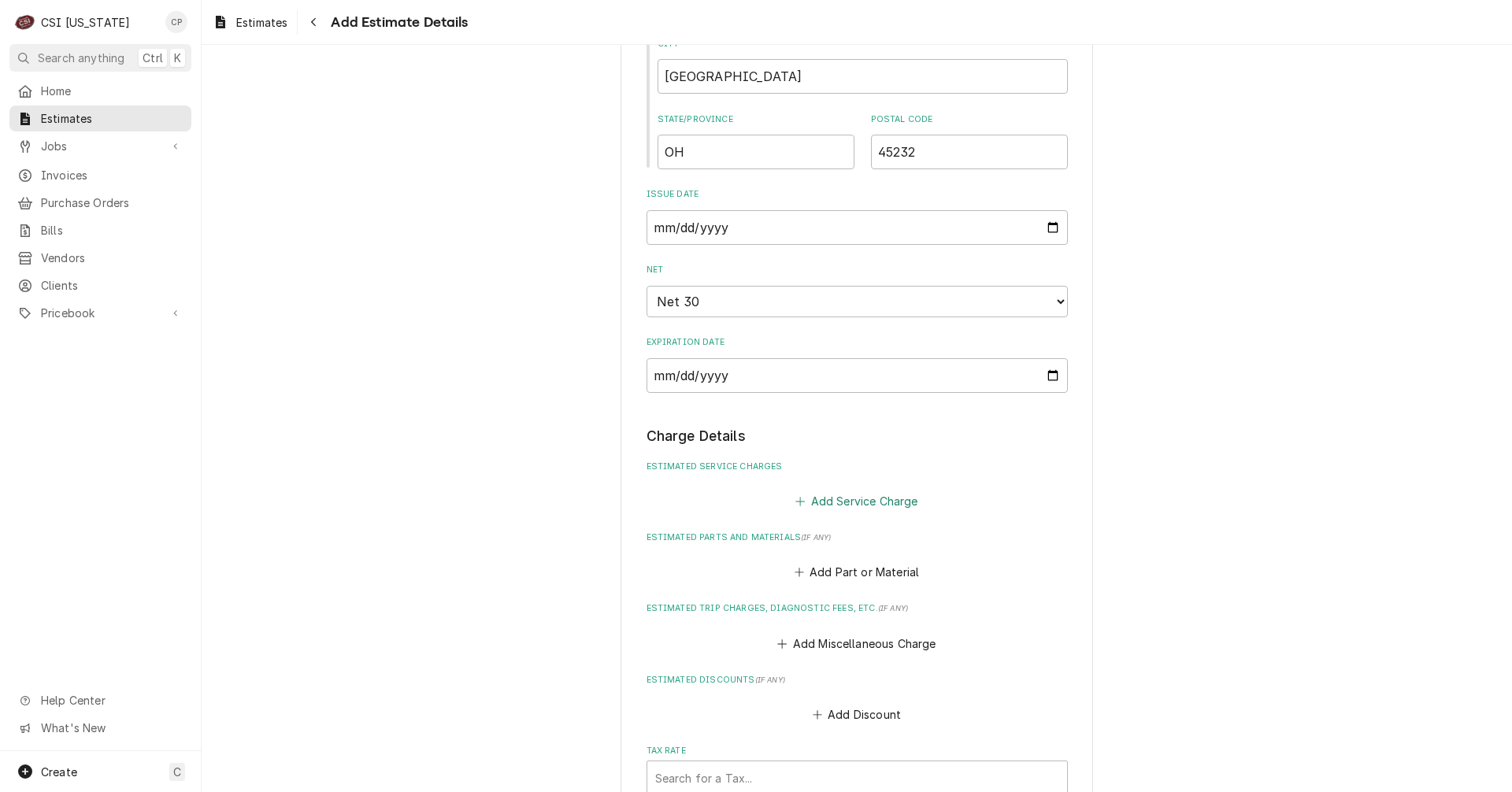
click at [881, 505] on button "Add Service Charge" at bounding box center [857, 500] width 128 height 22
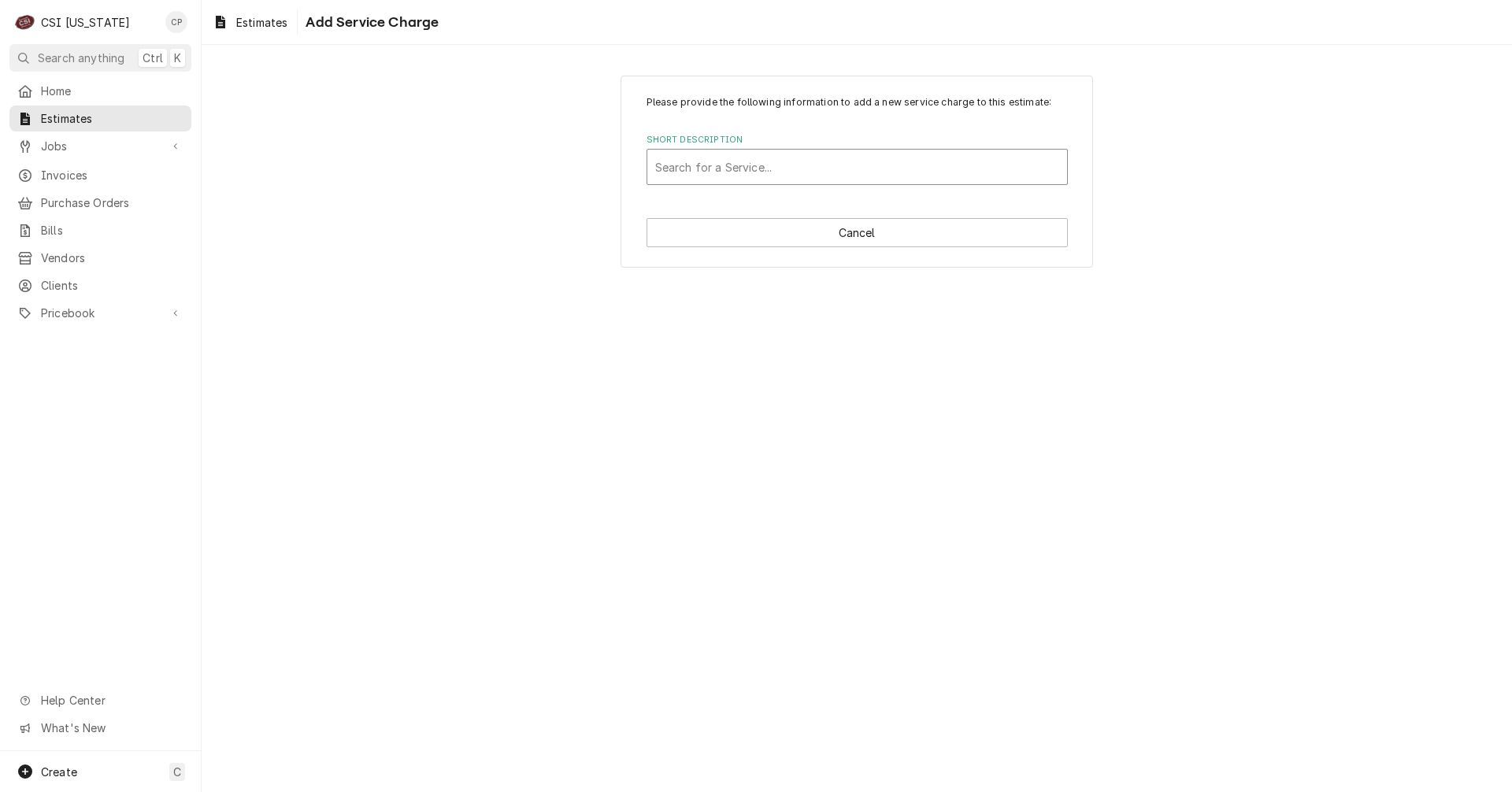
click at [751, 171] on div "Short Description" at bounding box center [857, 167] width 404 height 28
type input "dish"
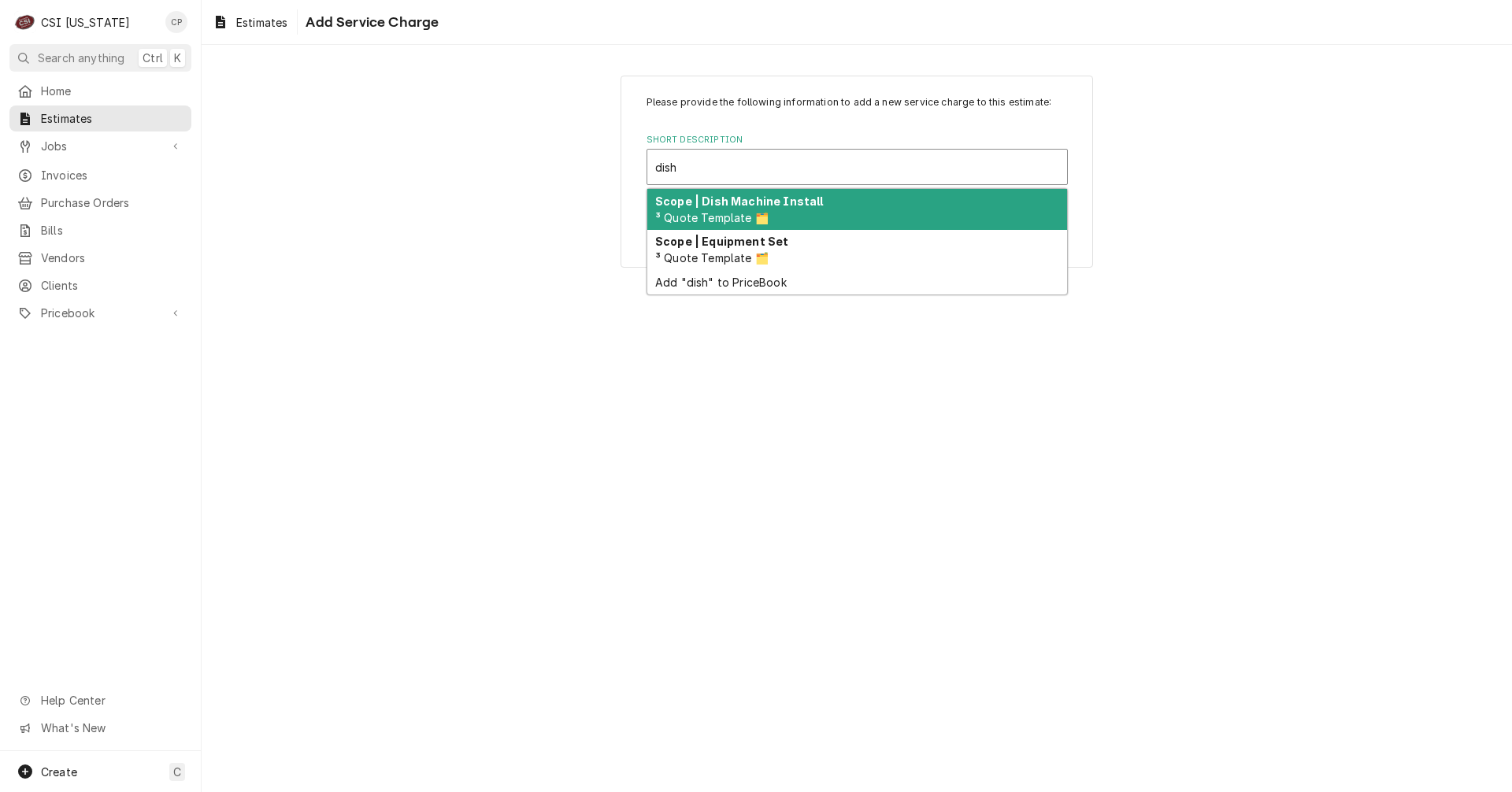
click at [770, 216] on div "Scope | Dish Machine Install ³ Quote Template 🗂️" at bounding box center [858, 209] width 420 height 41
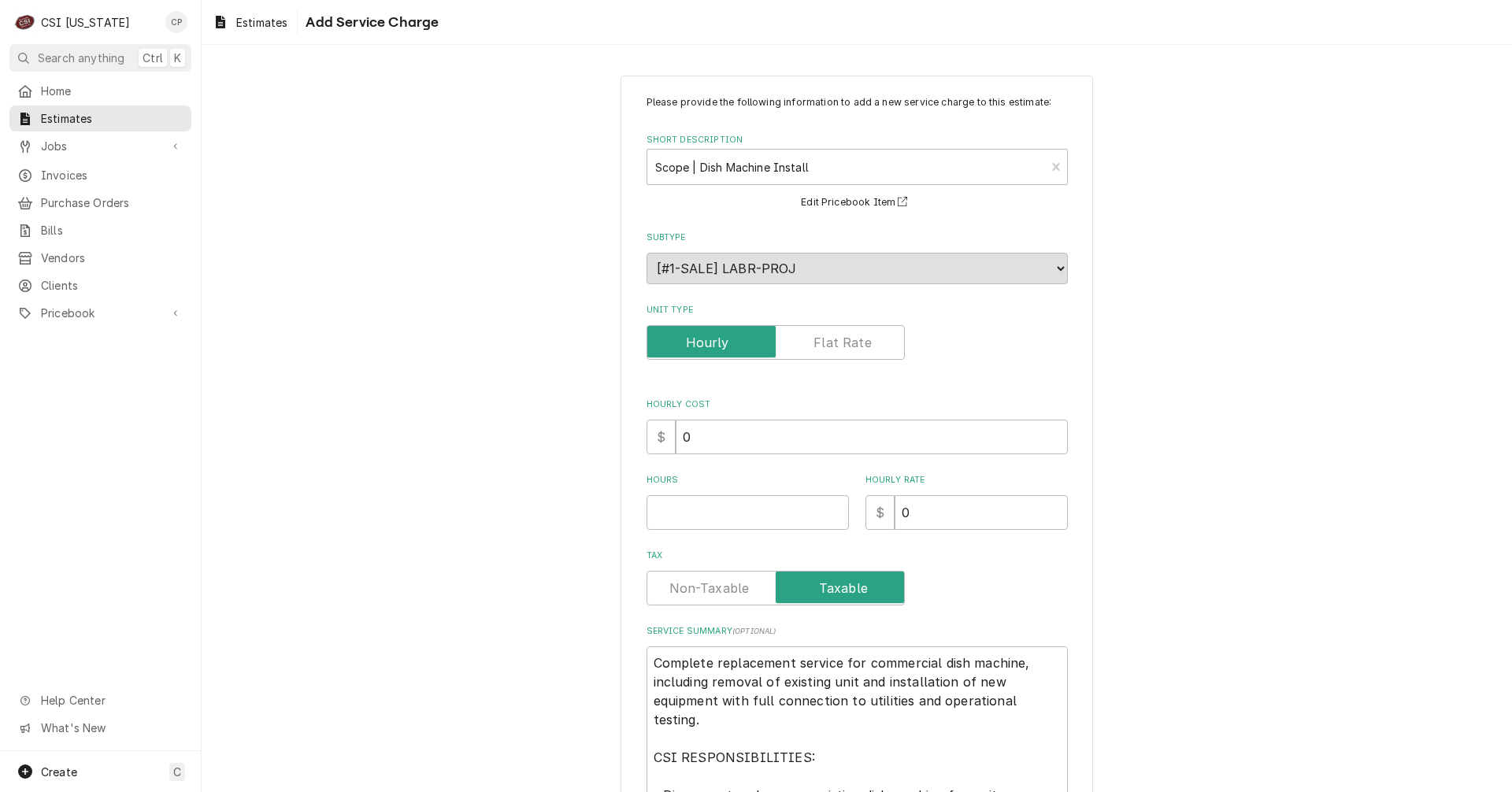
type textarea "x"
click at [834, 345] on label "Unit Type" at bounding box center [775, 342] width 258 height 35
click at [834, 345] on input "Unit Type" at bounding box center [775, 342] width 244 height 35
checkbox input "true"
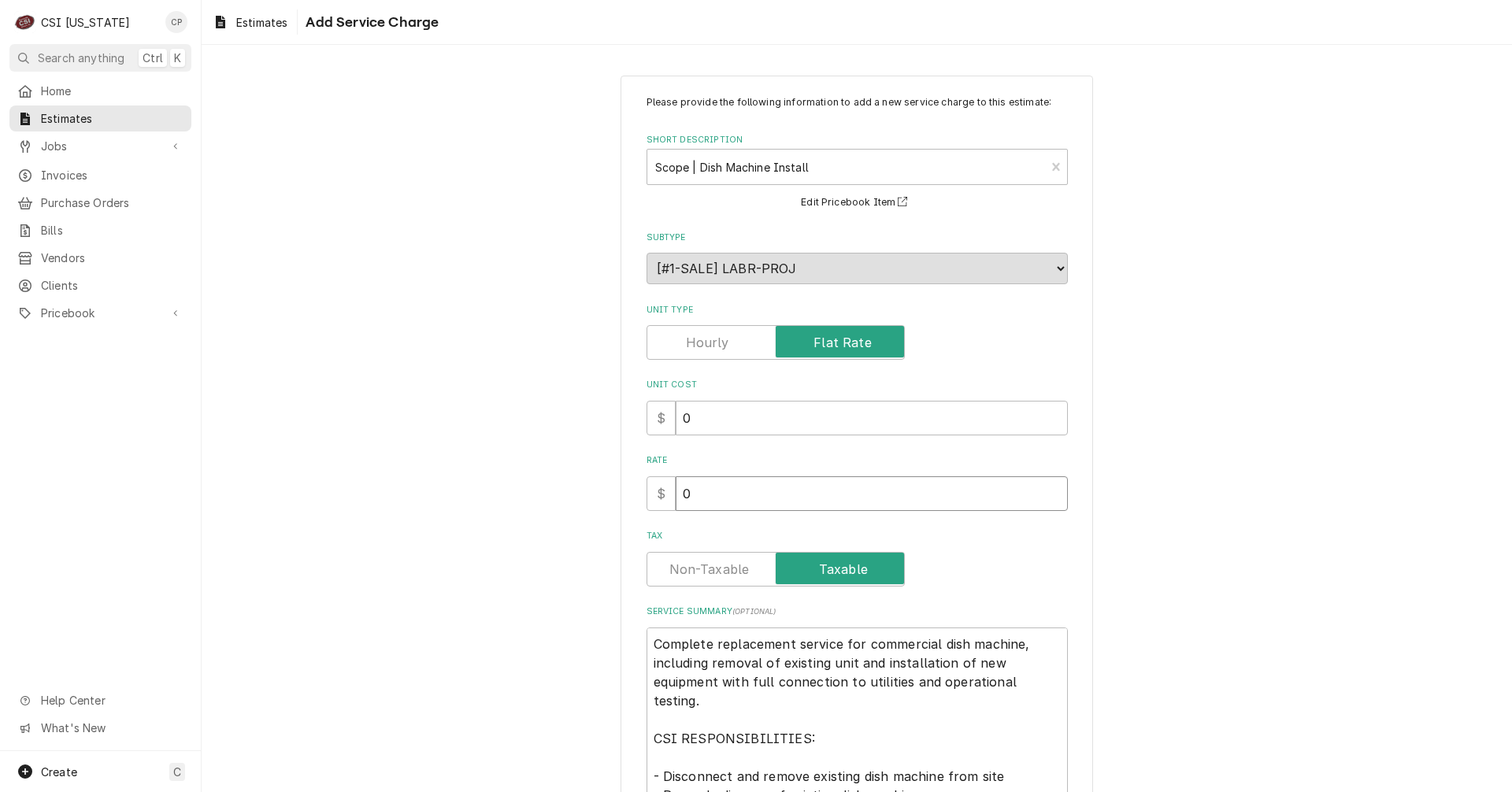
drag, startPoint x: 705, startPoint y: 499, endPoint x: 642, endPoint y: 497, distance: 63.0
click at [647, 497] on div "$ 0" at bounding box center [858, 493] width 422 height 35
click at [708, 496] on input "0" at bounding box center [871, 493] width 392 height 35
drag, startPoint x: 706, startPoint y: 496, endPoint x: 659, endPoint y: 492, distance: 47.2
click at [659, 492] on div "$ 0" at bounding box center [858, 493] width 422 height 35
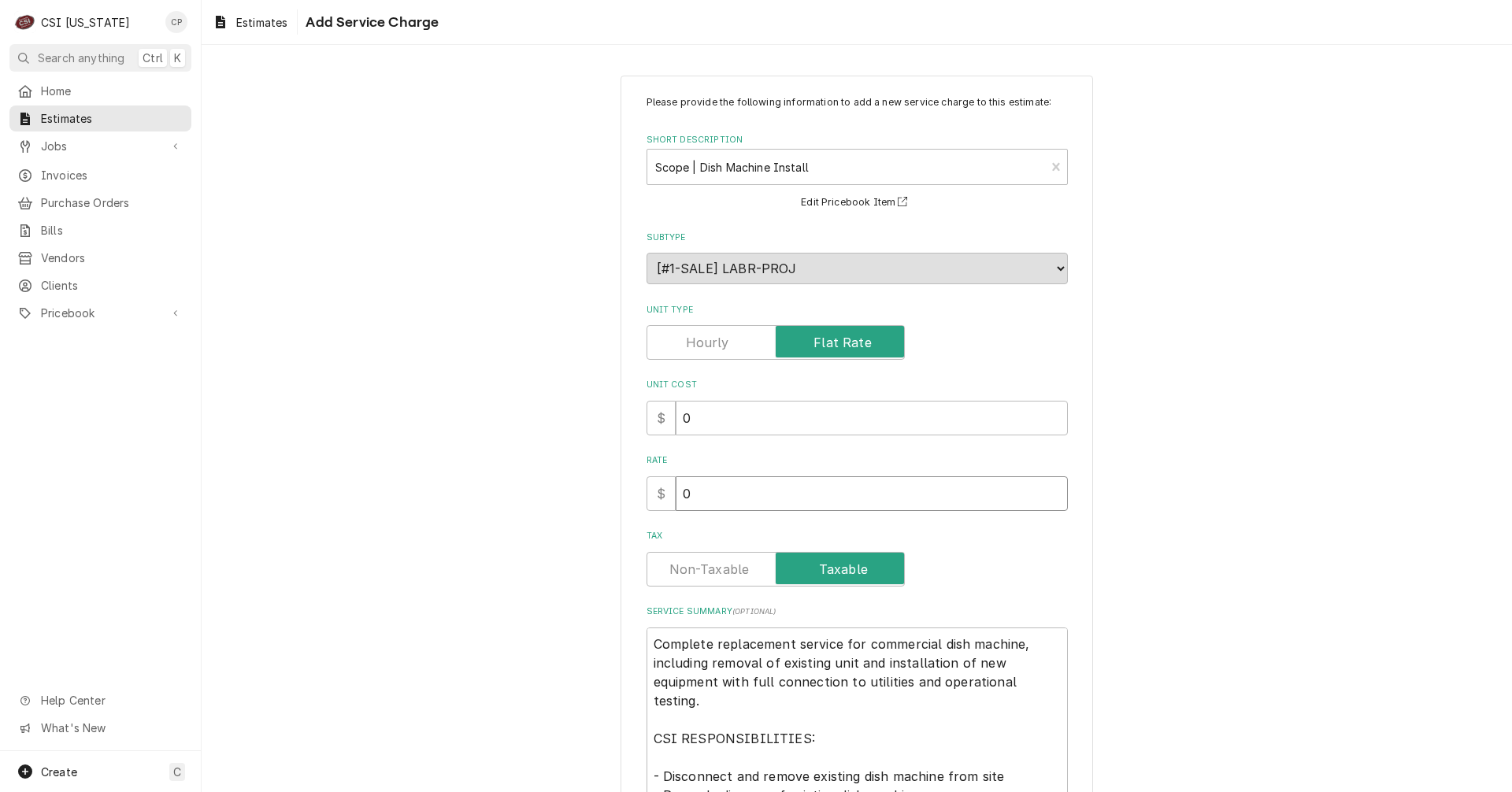
type textarea "x"
type input "3"
type textarea "x"
type input "35"
type textarea "x"
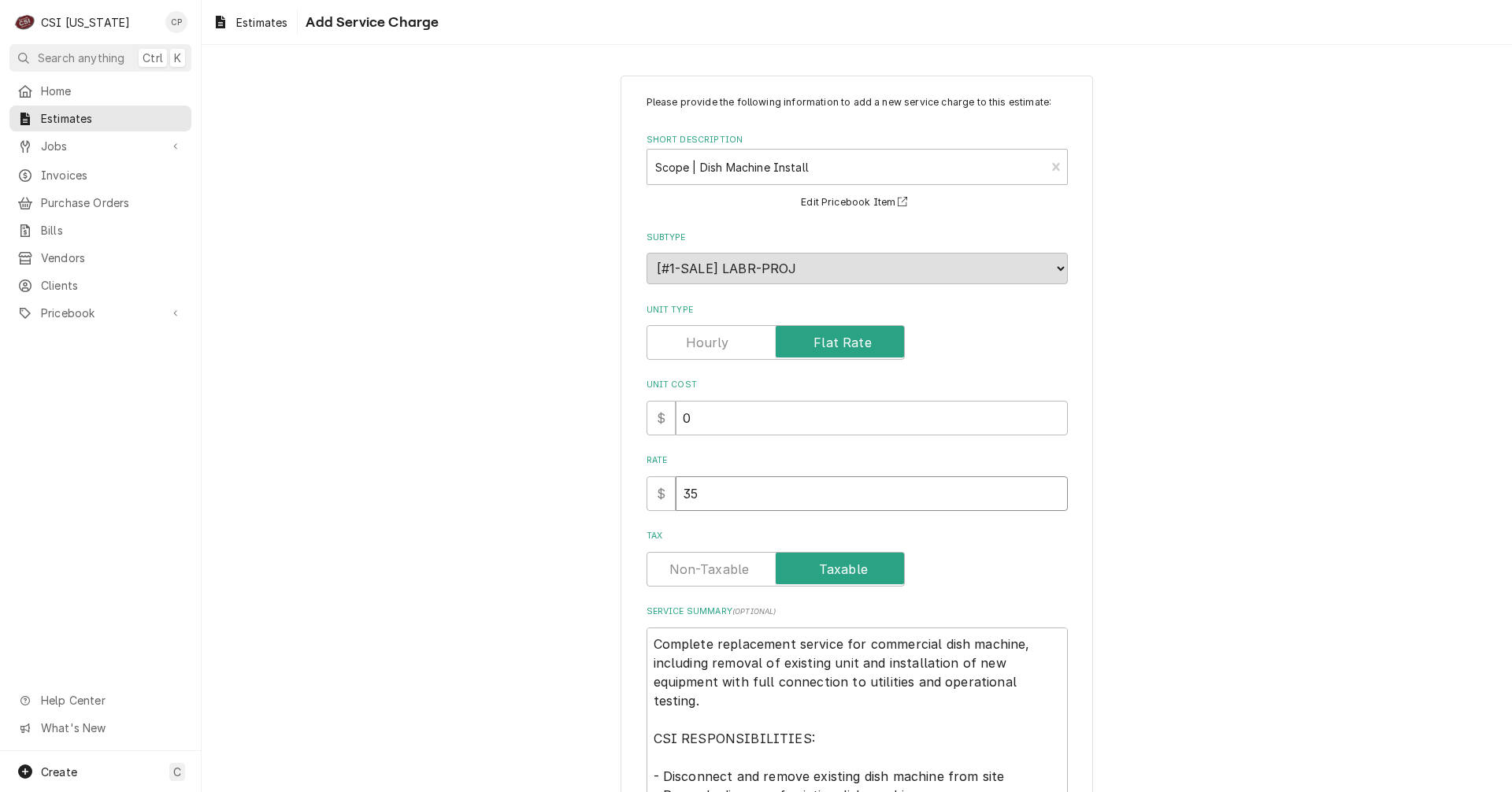
type input "357"
type textarea "x"
type input "3570"
type textarea "x"
type input "3570.0"
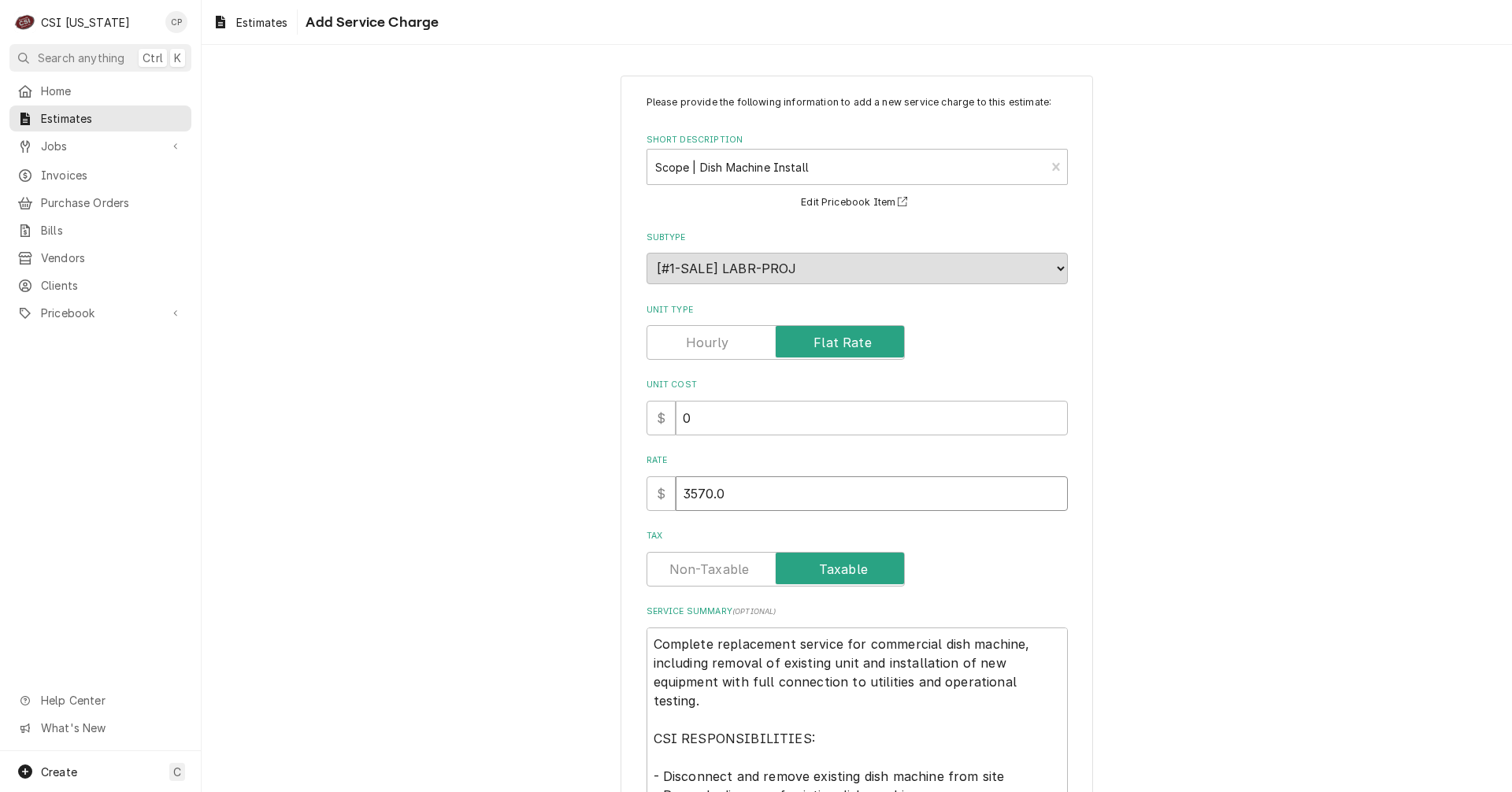
type textarea "x"
type input "3570.00"
type textarea "x"
type input "3570.00"
click at [725, 567] on label "Tax" at bounding box center [775, 569] width 258 height 35
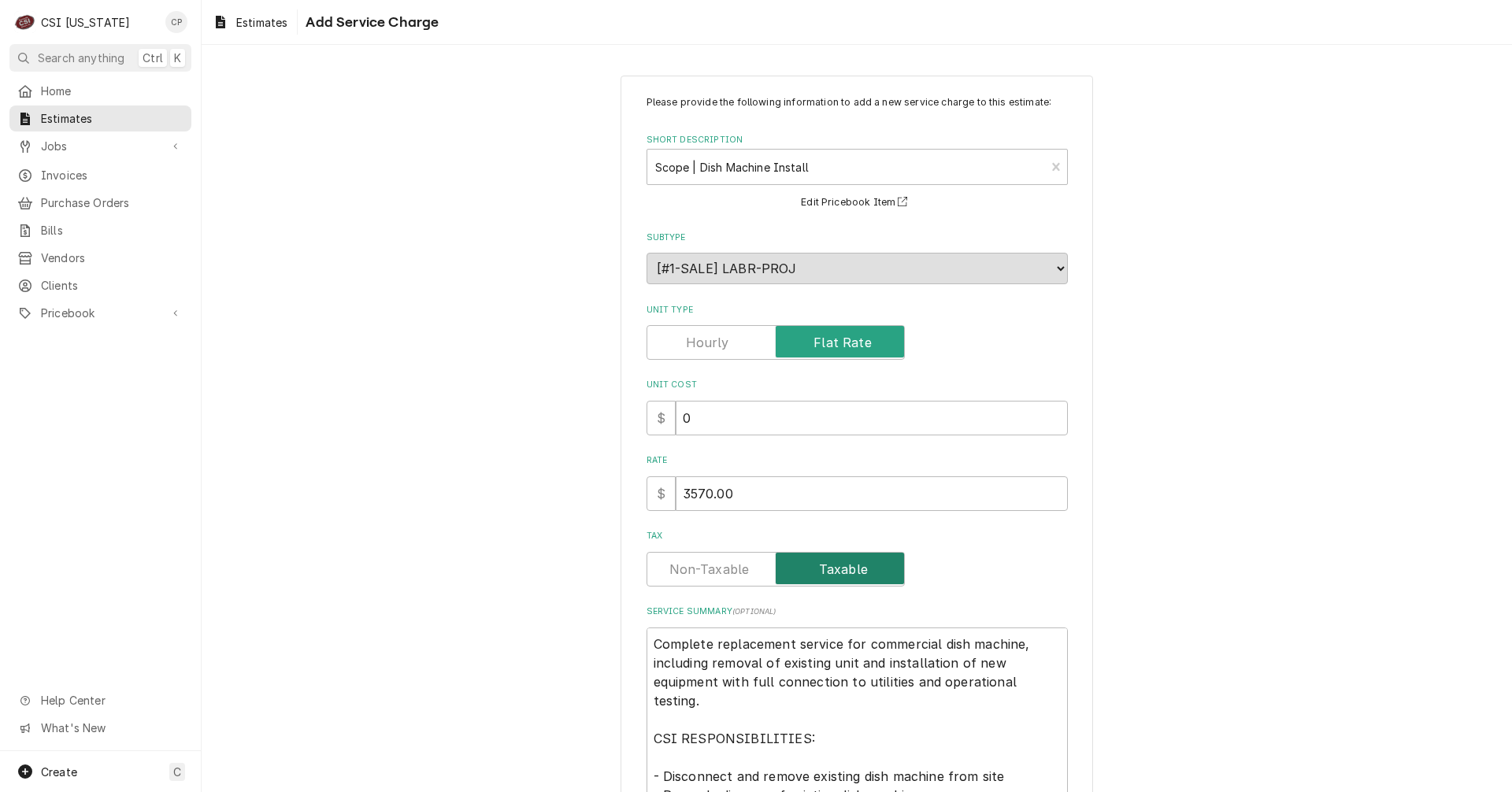
click at [725, 567] on input "Tax" at bounding box center [775, 569] width 244 height 35
checkbox input "false"
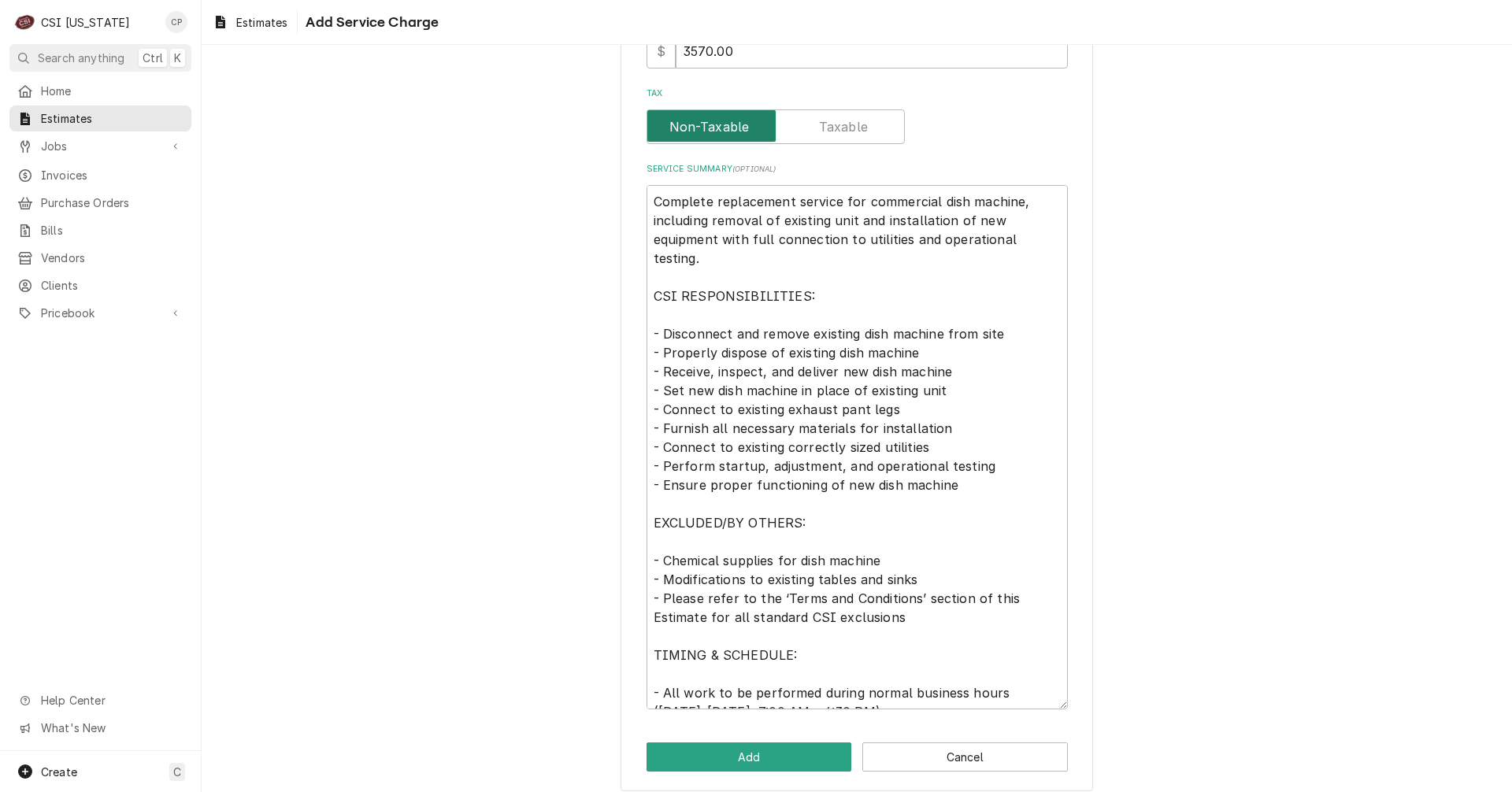
scroll to position [456, 0]
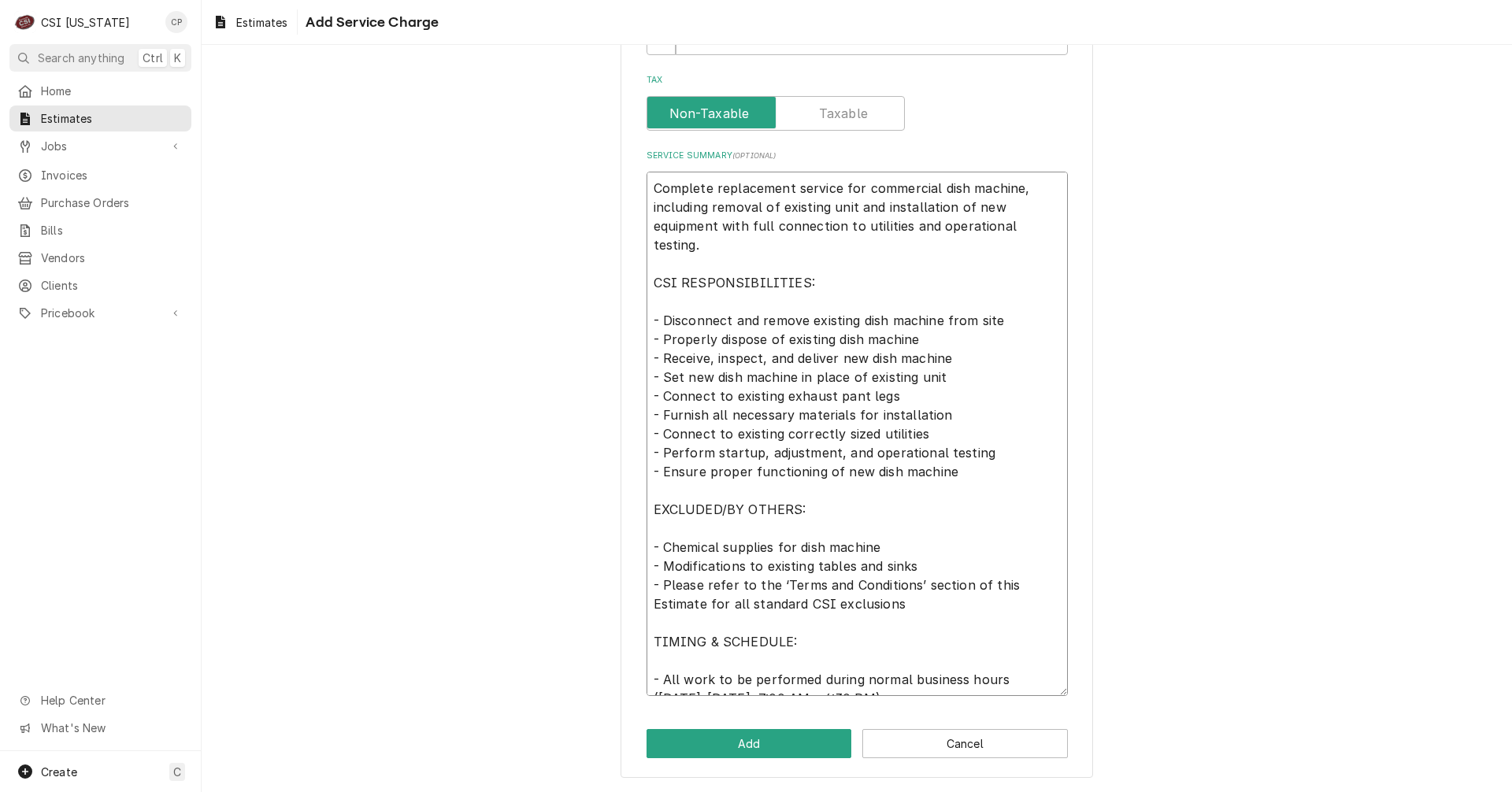
click at [843, 568] on textarea "Complete replacement service for commercial dish machine, including removal of …" at bounding box center [858, 434] width 422 height 525
drag, startPoint x: 878, startPoint y: 566, endPoint x: 845, endPoint y: 562, distance: 33.2
click at [845, 562] on textarea "Complete replacement service for commercial dish machine, including removal of …" at bounding box center [858, 434] width 422 height 525
type textarea "x"
type textarea "Complete replacement service for commercial dish machine, including removal of …"
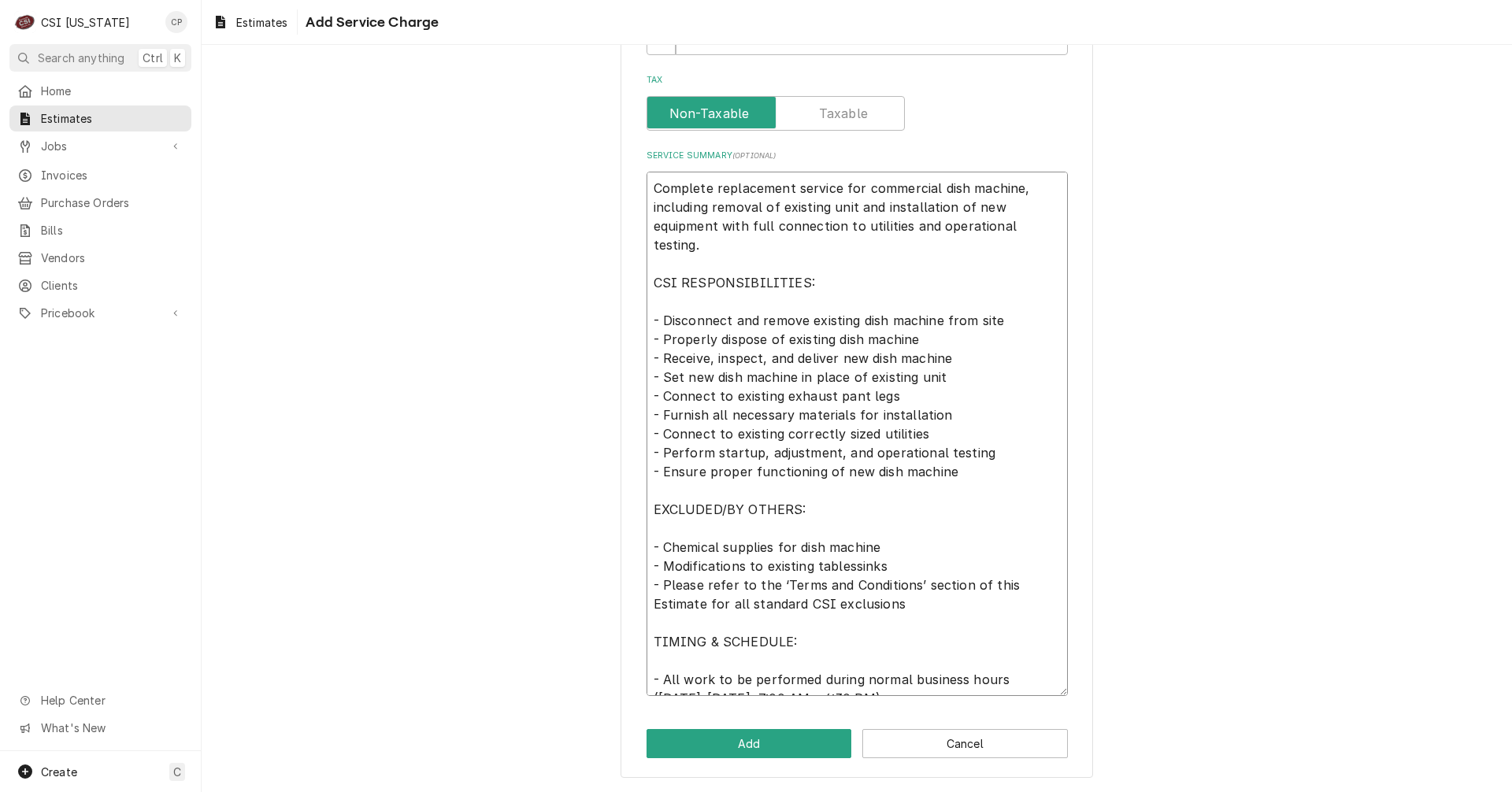
type textarea "x"
type textarea "Complete replacement service for commercial dish machine, including removal of …"
type textarea "x"
type textarea "Complete replacement service for commercial dish machine, including removal of …"
type textarea "x"
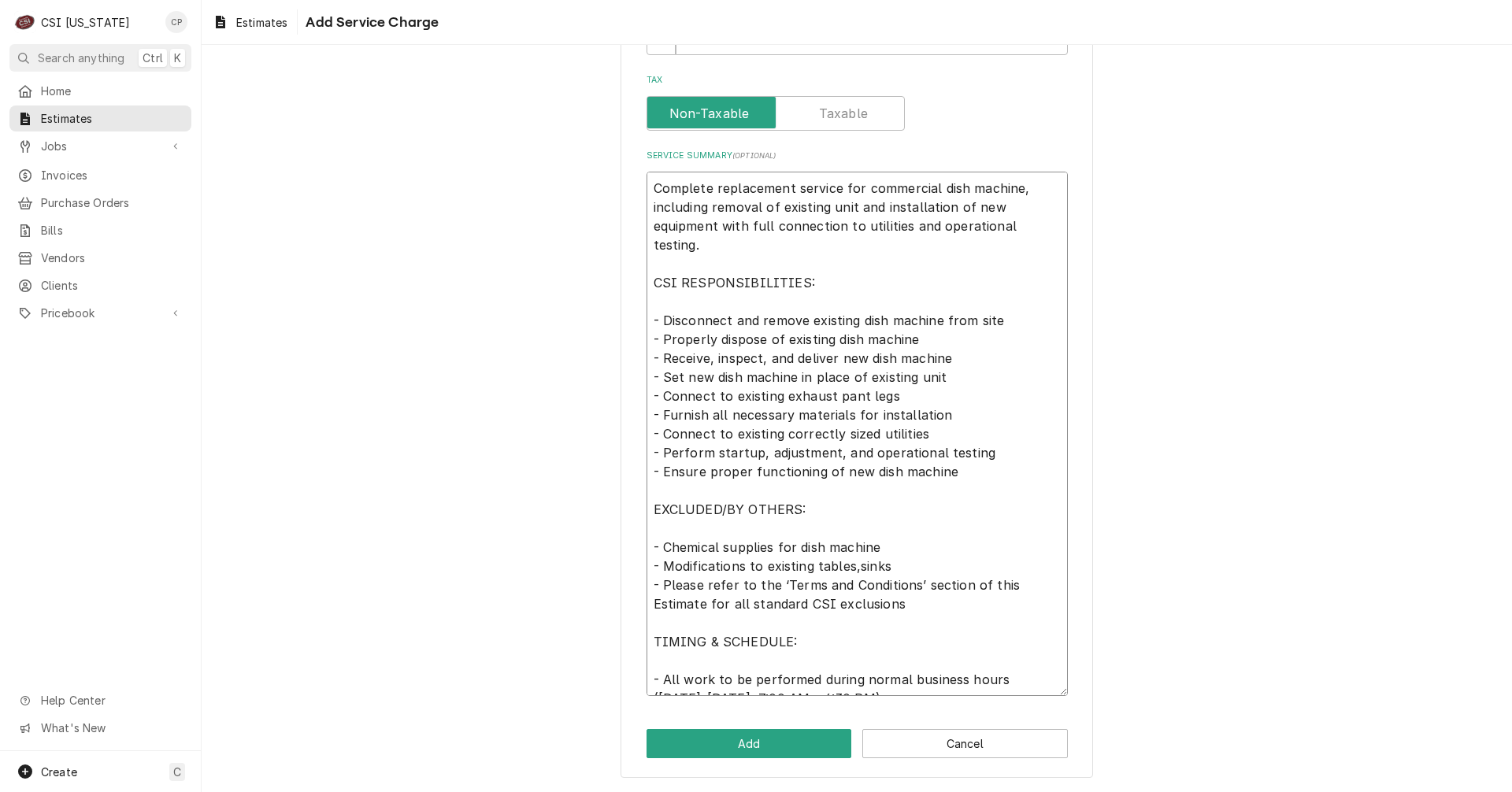
type textarea "Complete replacement service for commercial dish machine, including removal of …"
type textarea "x"
type textarea "Complete replacement service for commercial dish machine, including removal of …"
type textarea "x"
click at [850, 573] on textarea "Complete replacement service for commercial dish machine, including removal of …" at bounding box center [858, 434] width 422 height 525
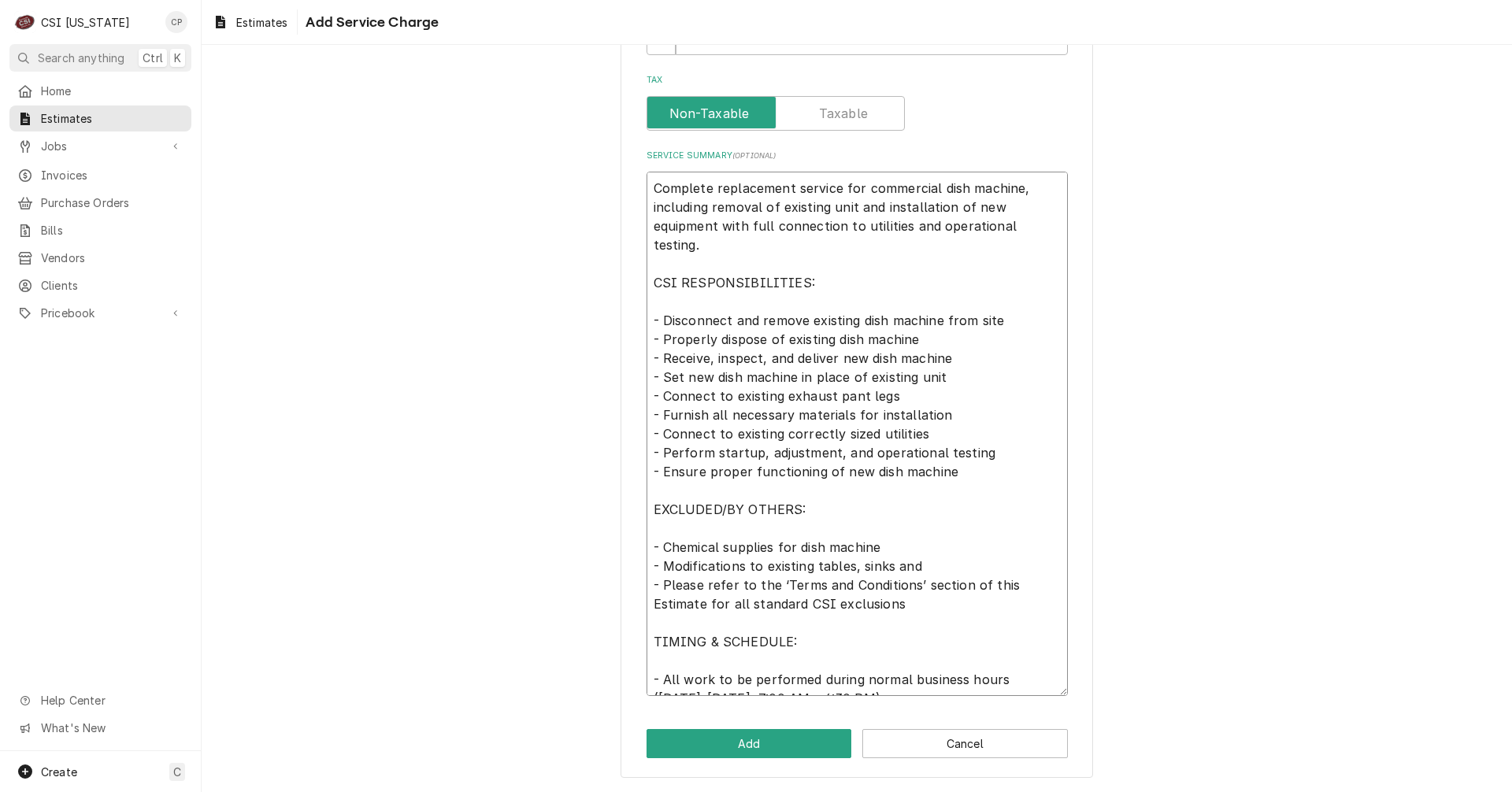
click at [922, 562] on textarea "Complete replacement service for commercial dish machine, including removal of …" at bounding box center [858, 434] width 422 height 525
click at [755, 741] on button "Add" at bounding box center [749, 743] width 205 height 29
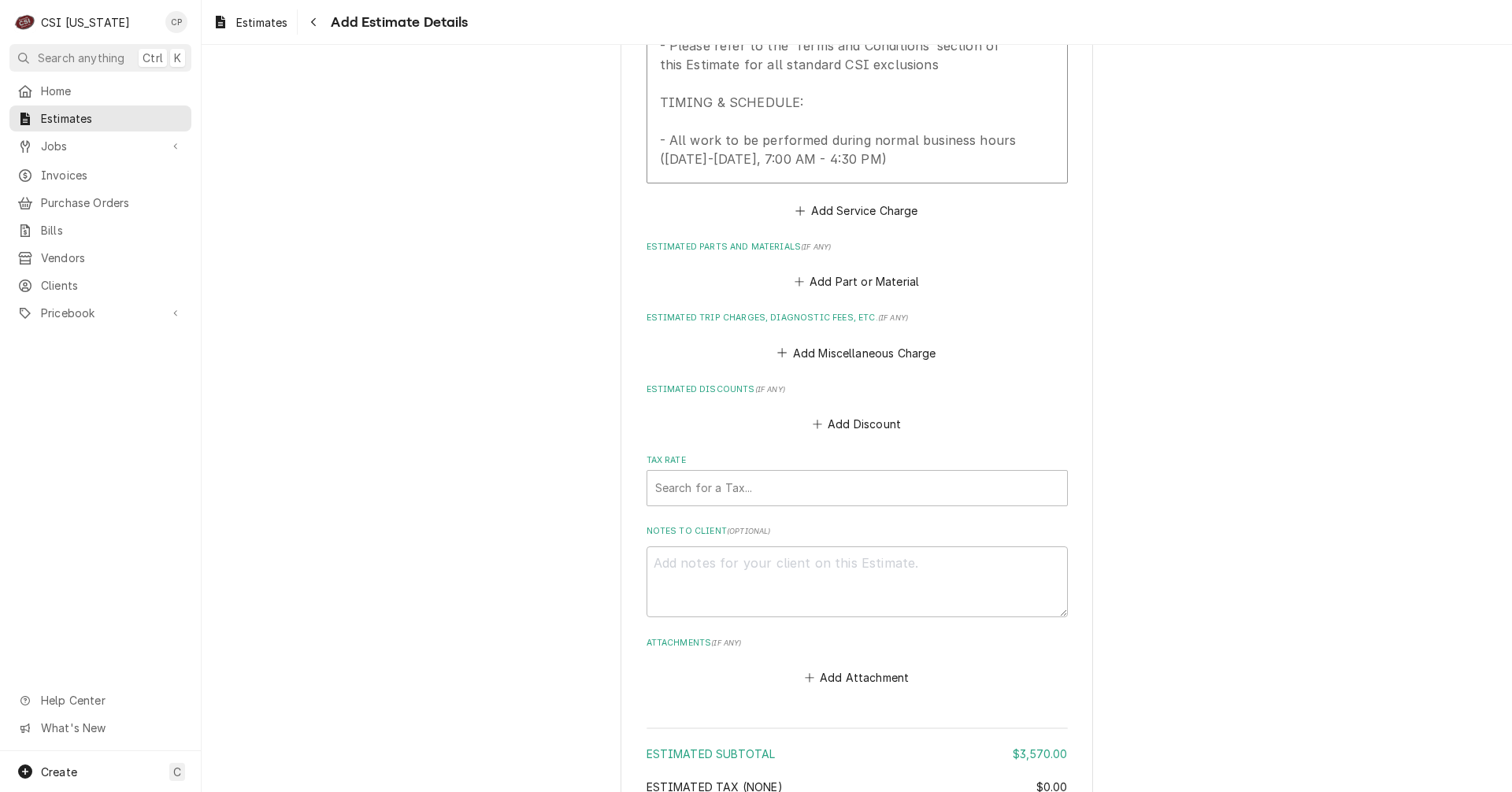
scroll to position [2106, 0]
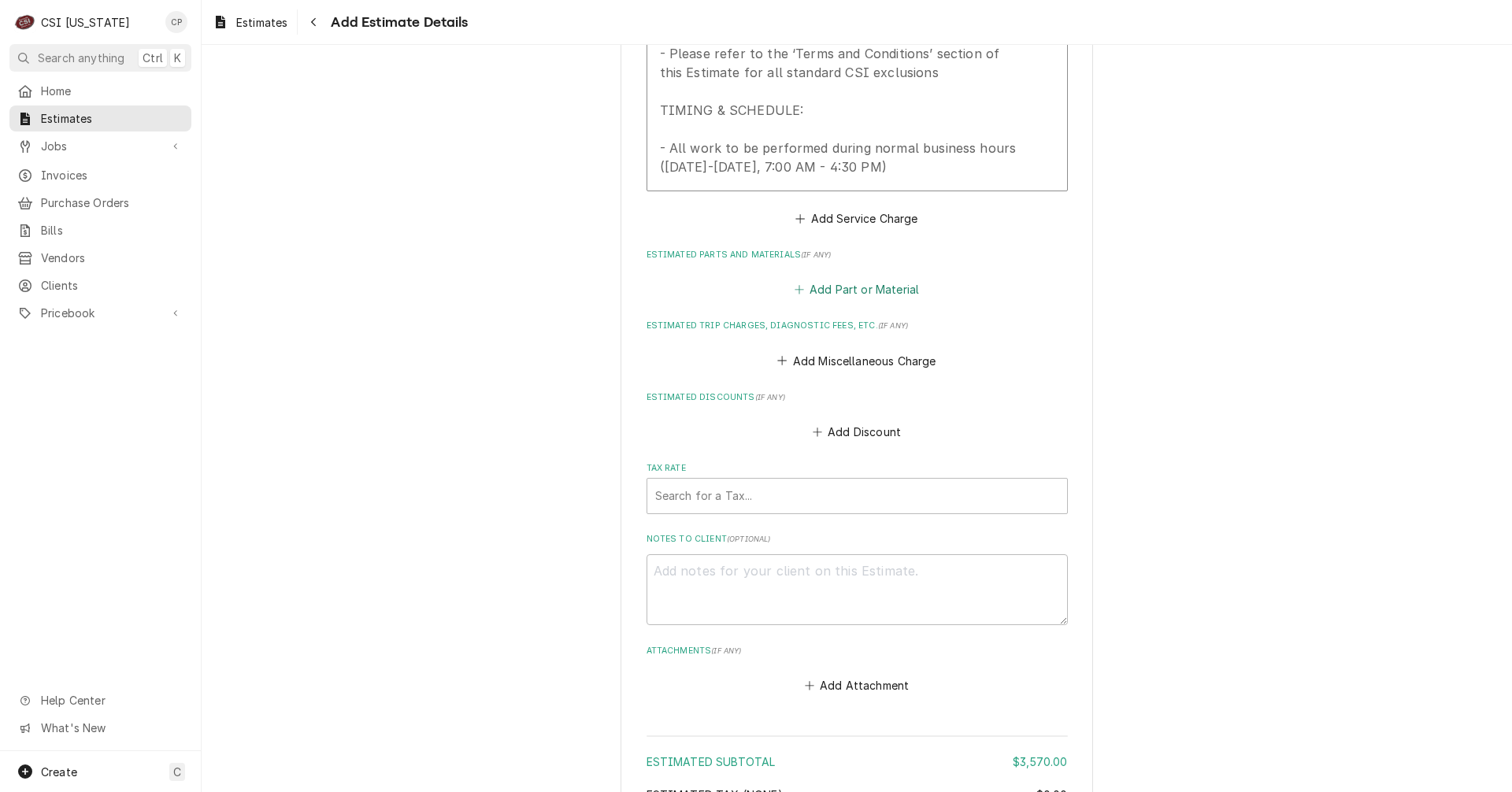
click at [855, 279] on button "Add Part or Material" at bounding box center [856, 289] width 130 height 22
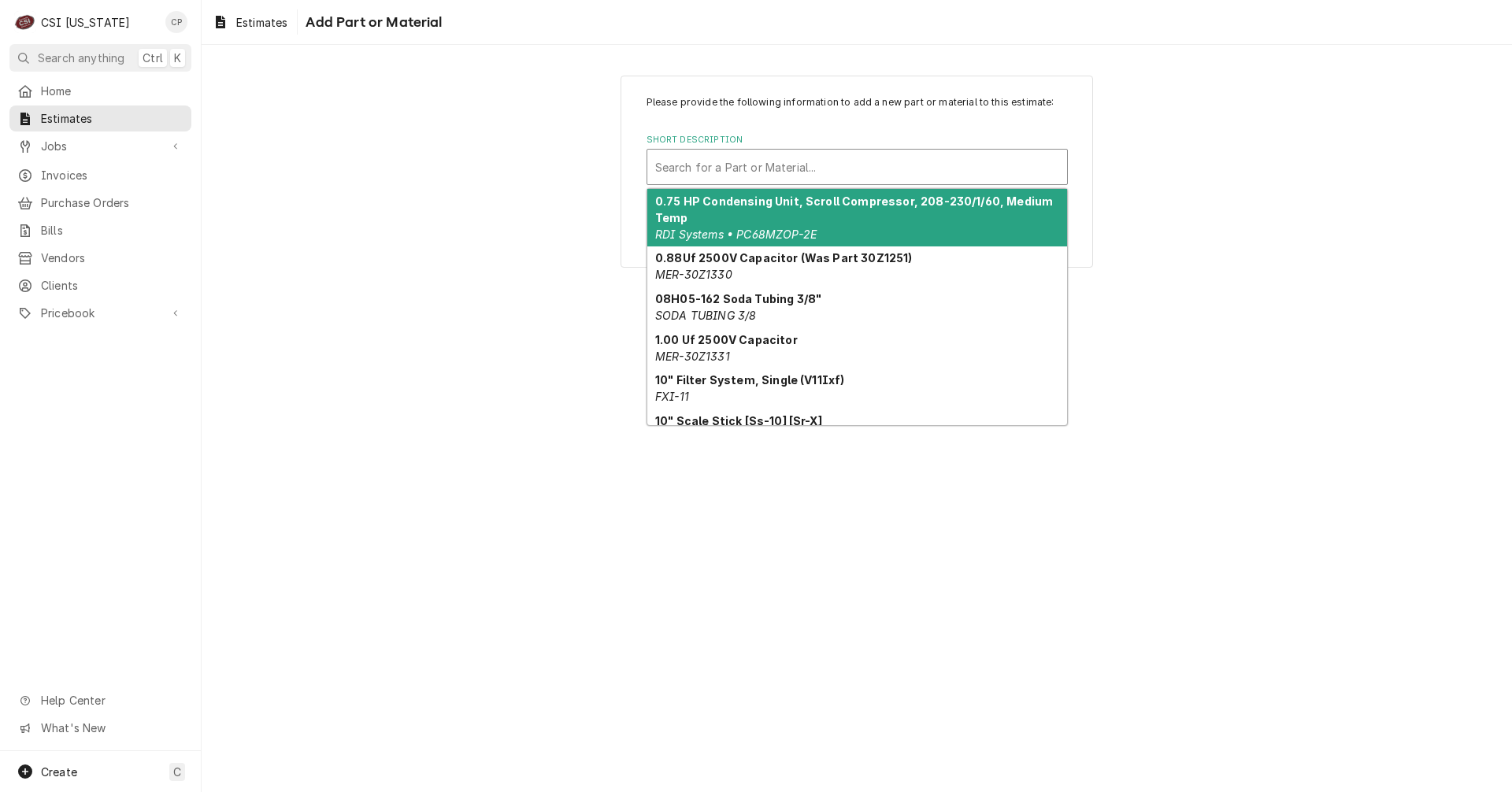
click at [774, 164] on div "Short Description" at bounding box center [857, 167] width 404 height 28
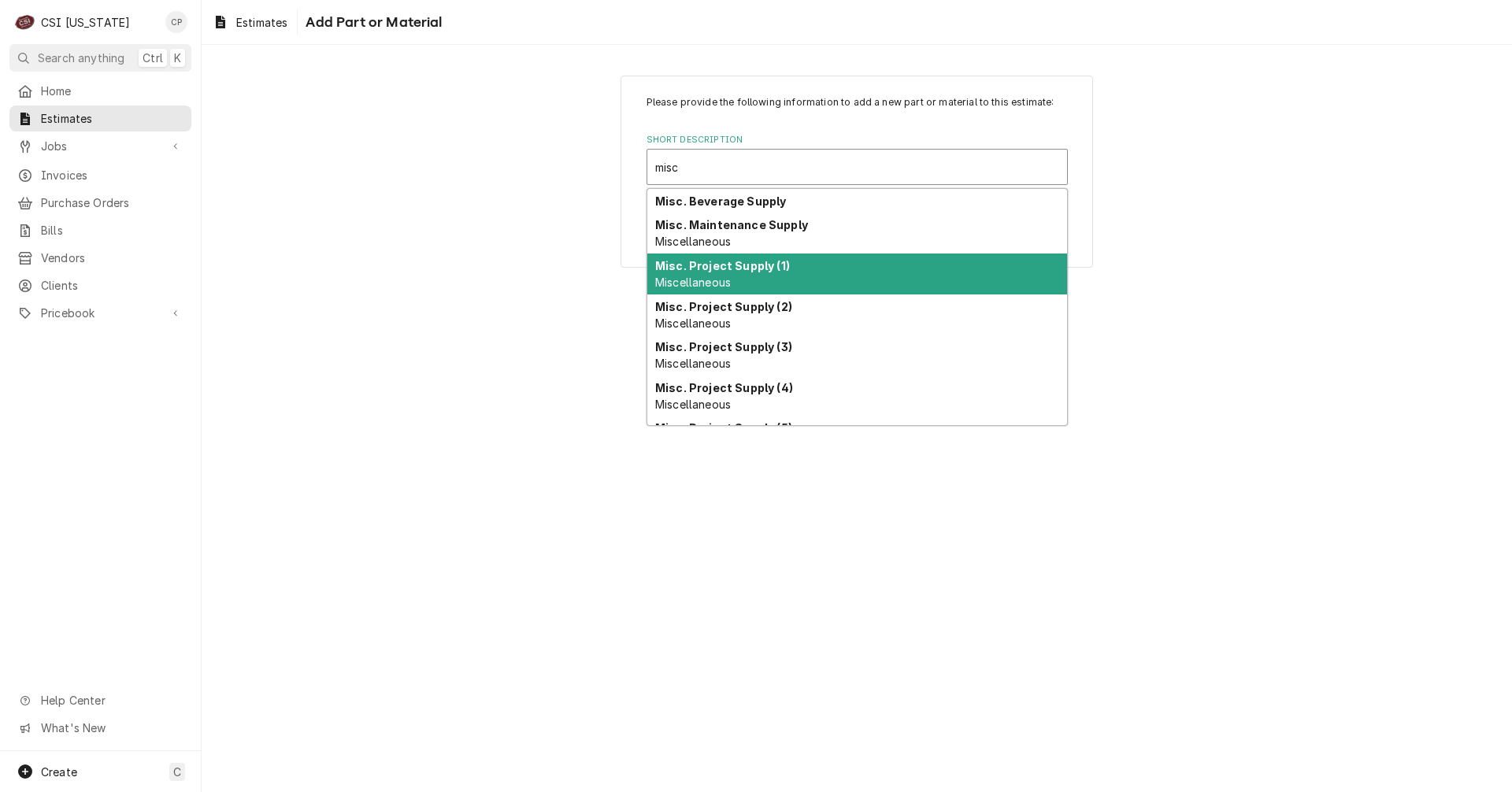
click at [770, 261] on strong "Misc. Project Supply (1)" at bounding box center [722, 266] width 134 height 13
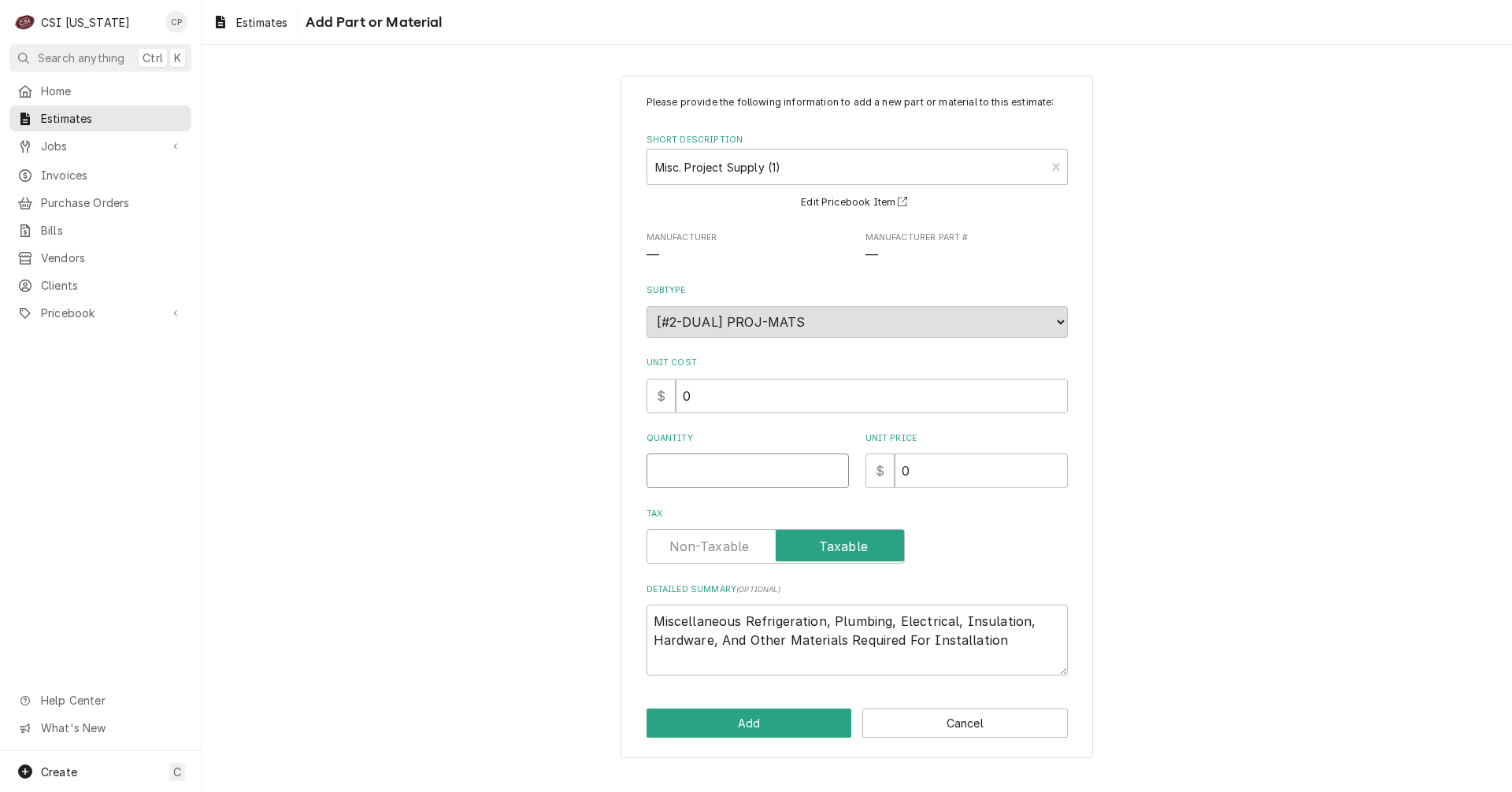
click at [779, 452] on div "Quantity" at bounding box center [748, 459] width 202 height 56
click at [695, 539] on label "Tax" at bounding box center [775, 546] width 258 height 35
click at [695, 539] on input "Tax" at bounding box center [775, 546] width 244 height 35
drag, startPoint x: 826, startPoint y: 622, endPoint x: 741, endPoint y: 614, distance: 85.4
click at [741, 614] on textarea "Miscellaneous Refrigeration, Plumbing, Electrical, Insulation, Hardware, And Ot…" at bounding box center [858, 640] width 422 height 71
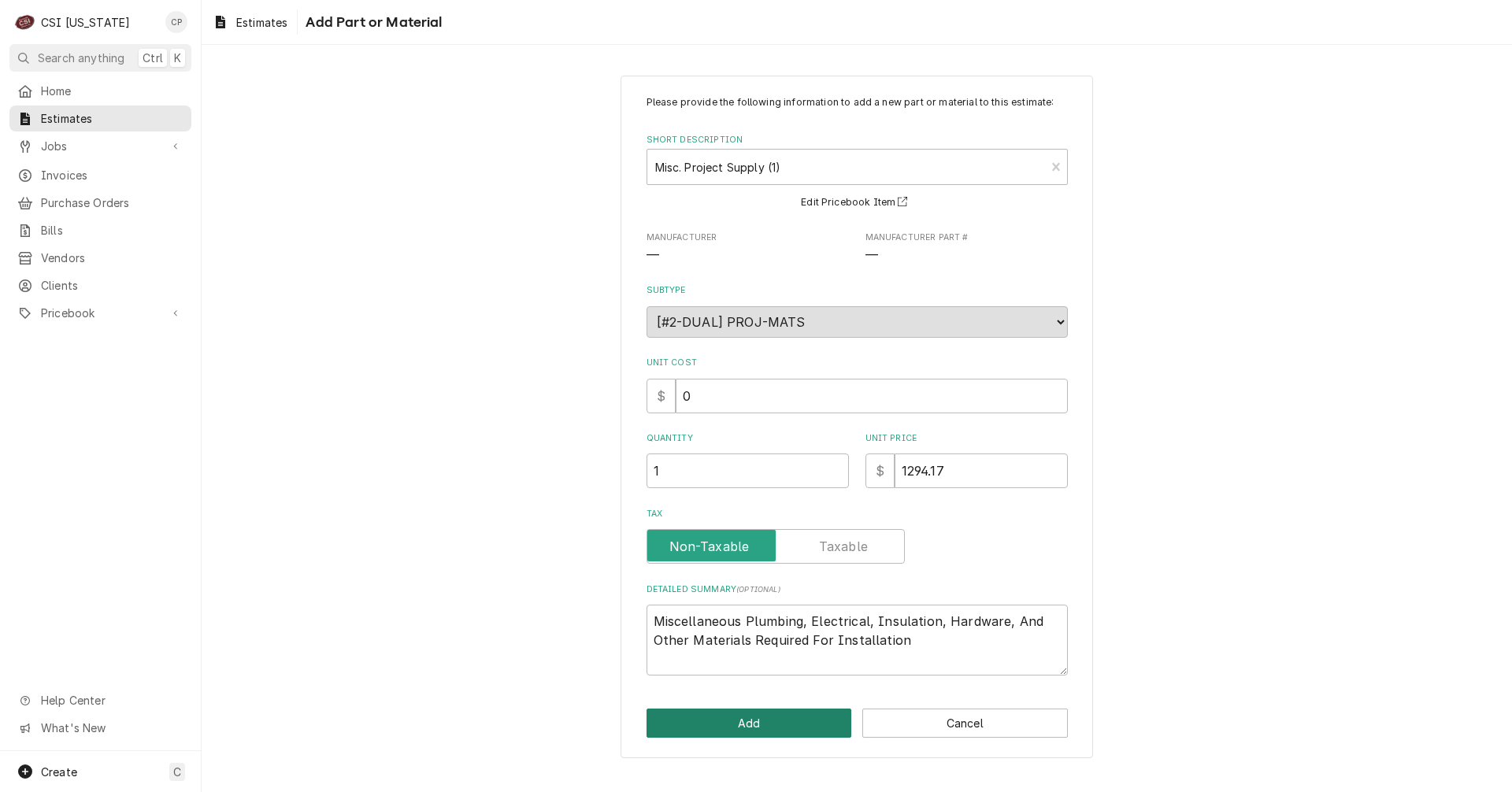
click at [760, 723] on button "Add" at bounding box center [749, 722] width 205 height 29
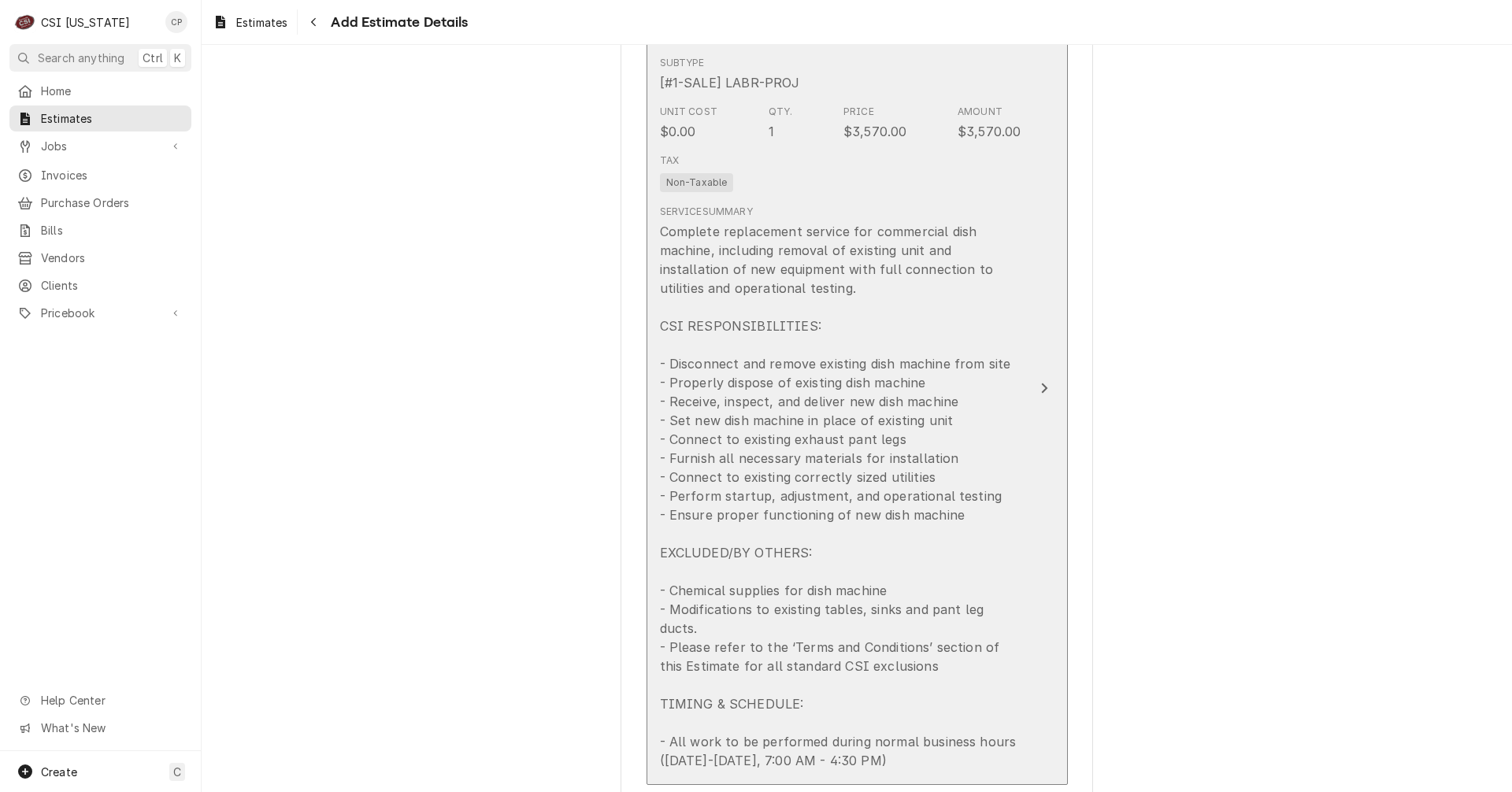
scroll to position [1507, 0]
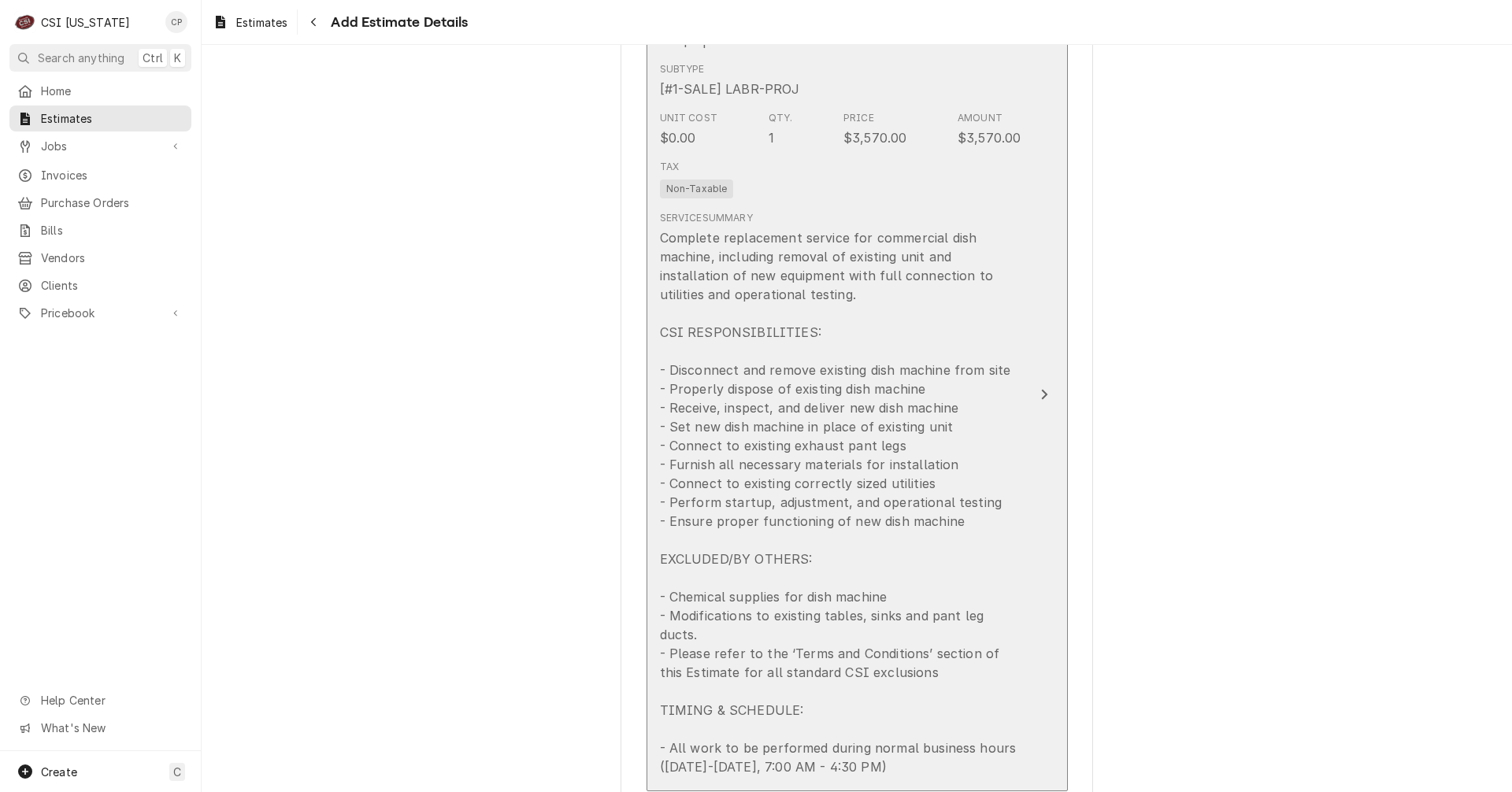
click at [1040, 388] on icon "Update Line Item" at bounding box center [1044, 394] width 8 height 12
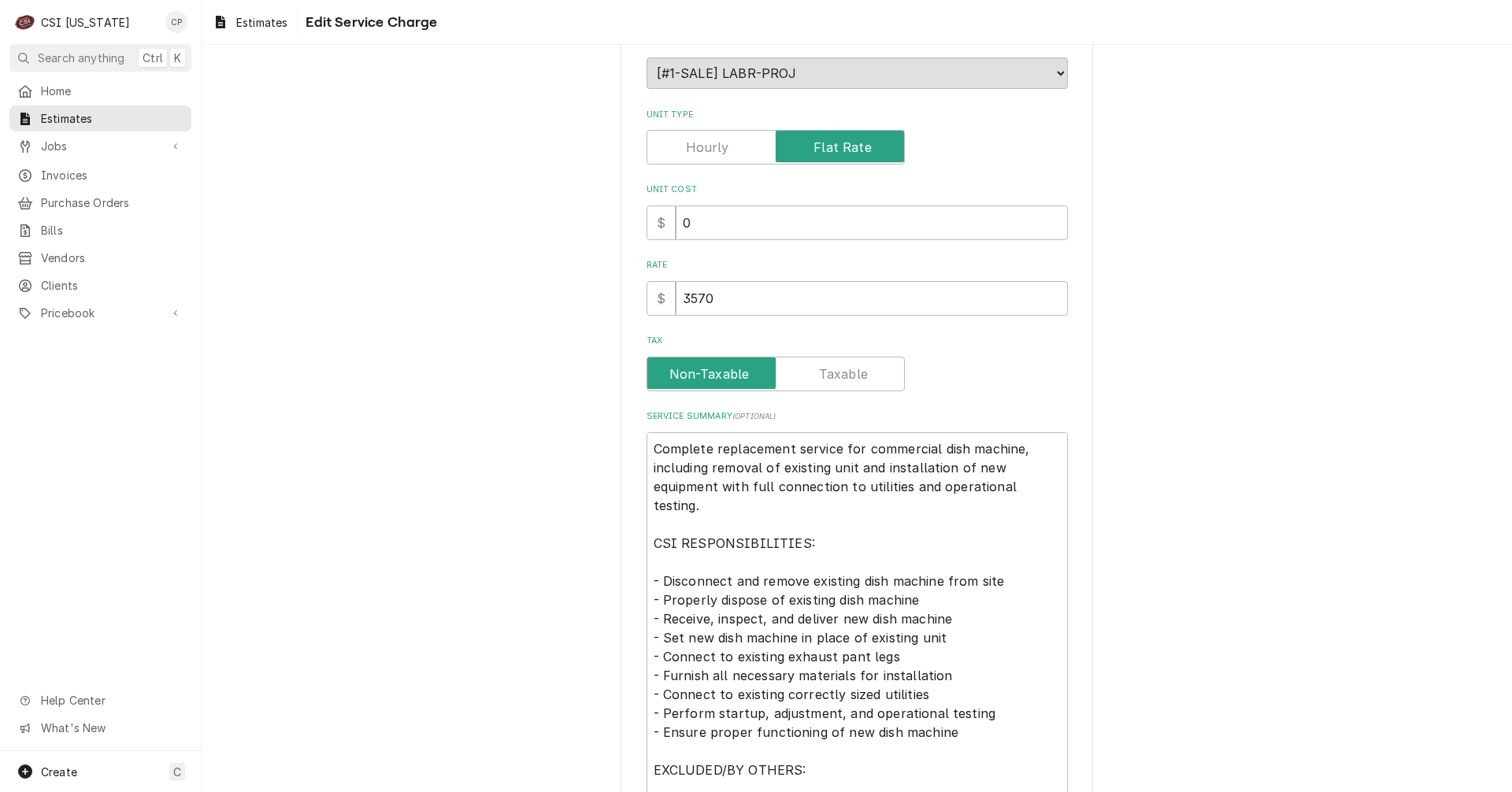
scroll to position [24, 0]
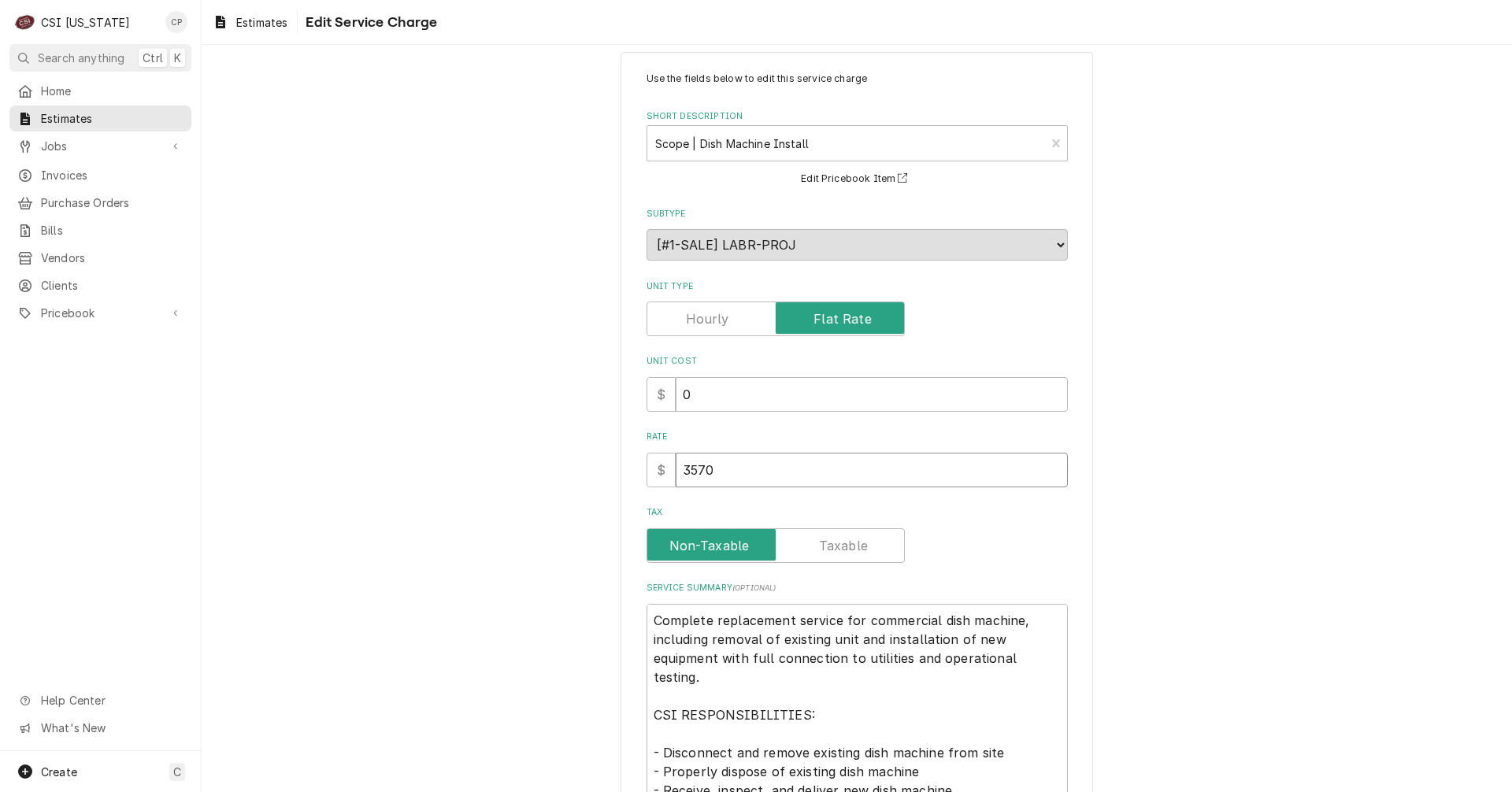
drag, startPoint x: 731, startPoint y: 468, endPoint x: 660, endPoint y: 463, distance: 71.2
click at [660, 463] on div "$ 3570" at bounding box center [858, 470] width 422 height 35
click at [399, 466] on div "Use the fields below to edit this service charge Short Description Scope | Dish…" at bounding box center [857, 650] width 1311 height 1226
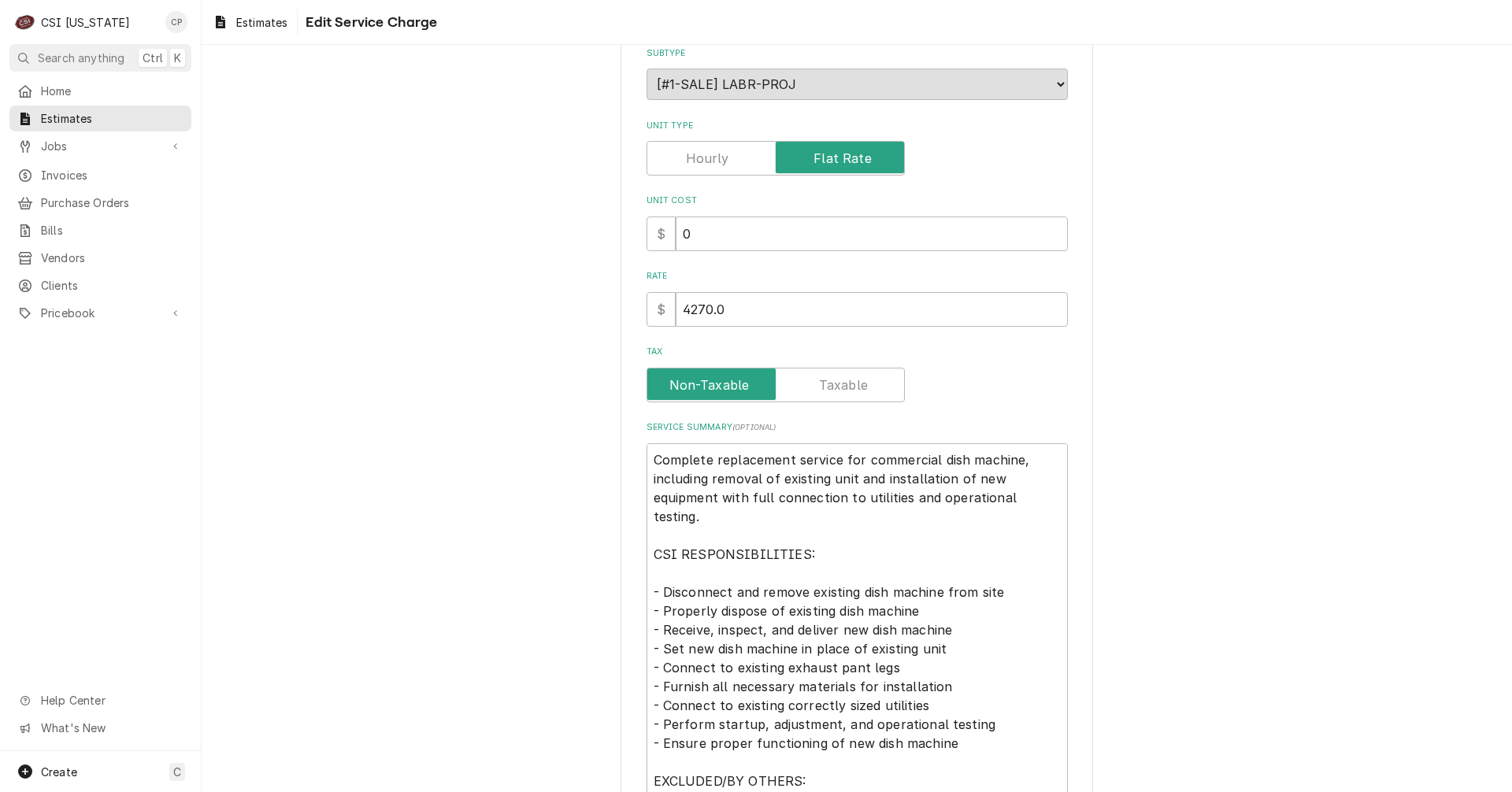
scroll to position [496, 0]
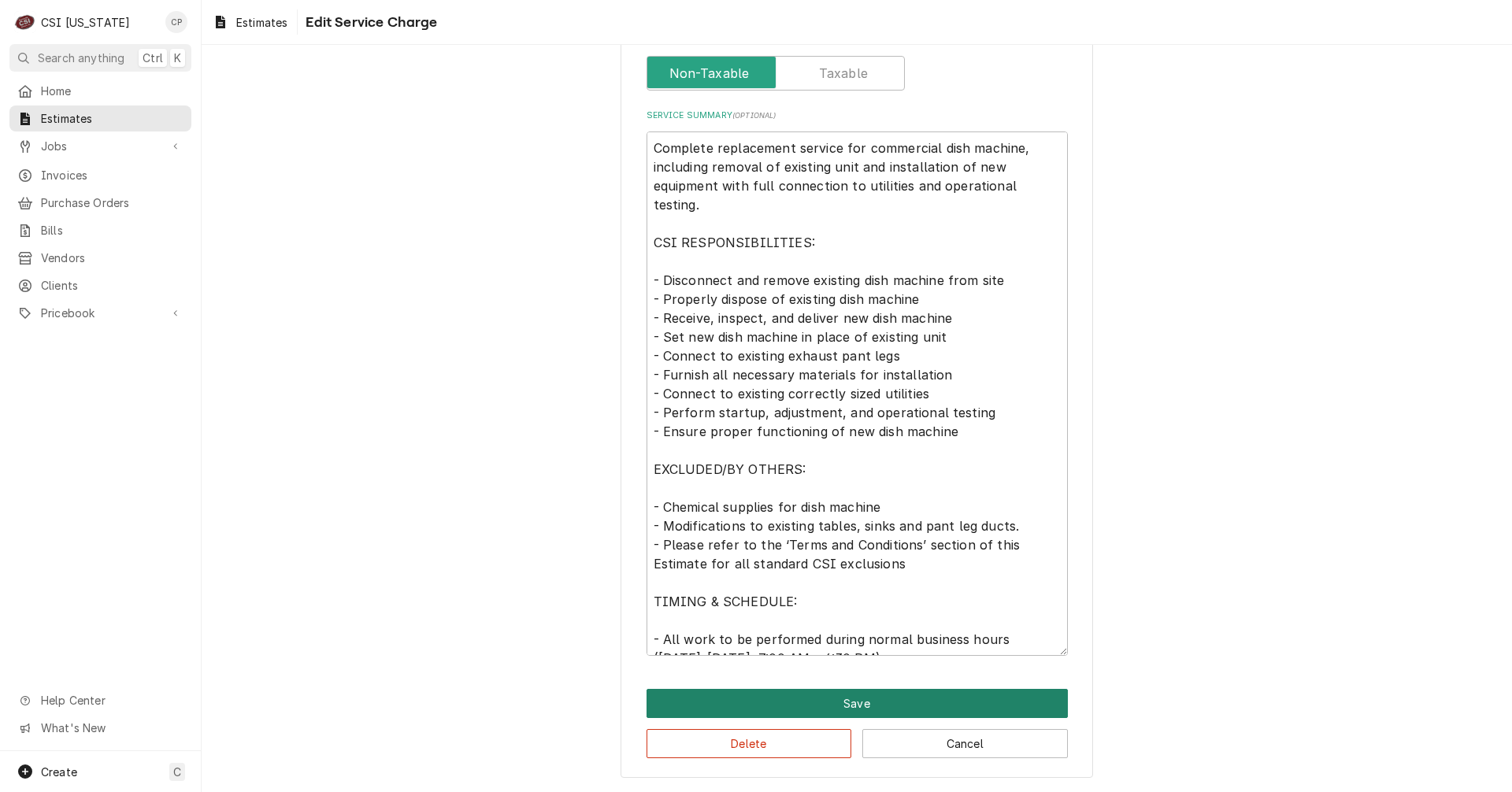
click at [864, 698] on button "Save" at bounding box center [858, 703] width 422 height 29
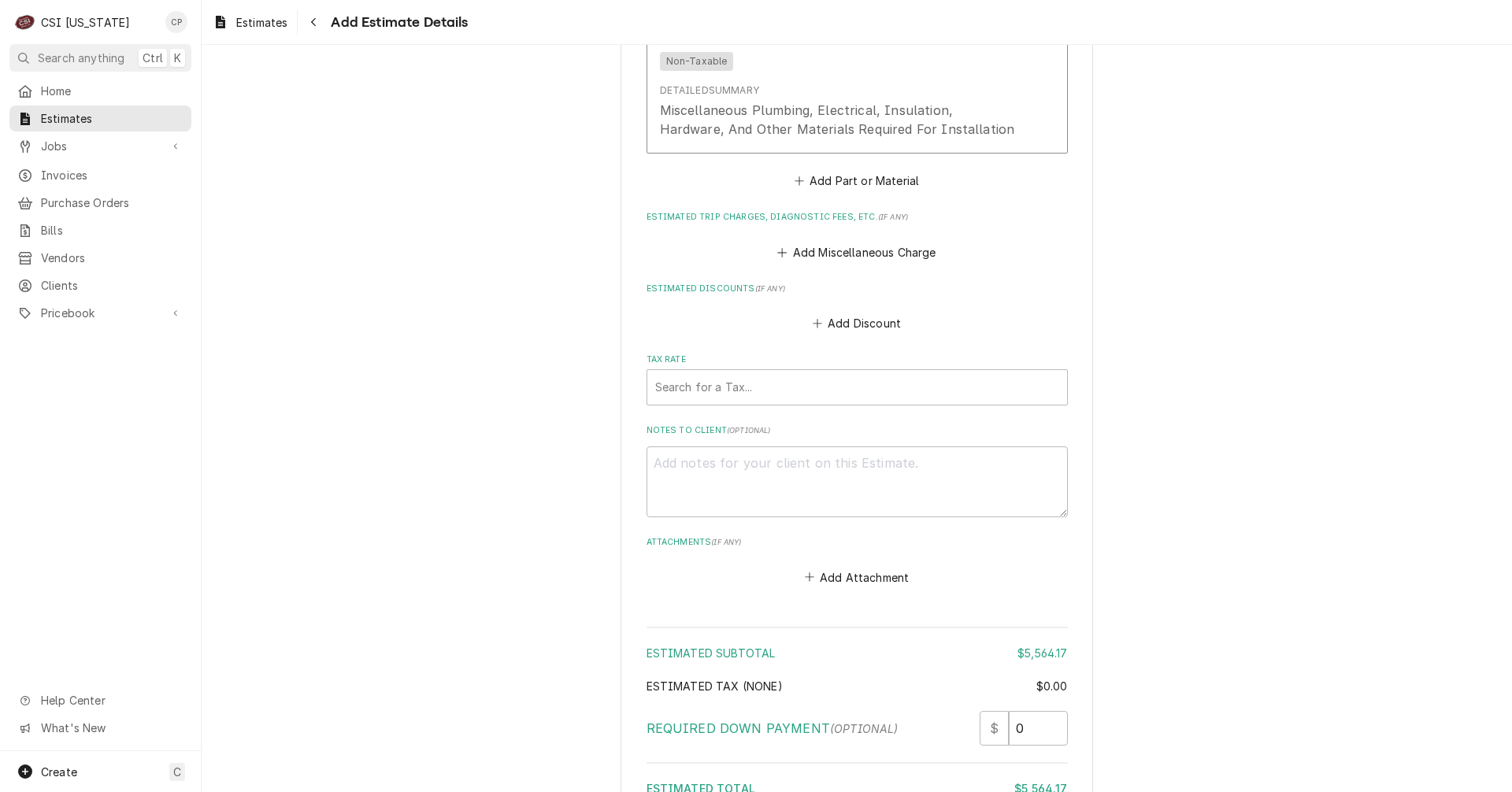
scroll to position [2714, 0]
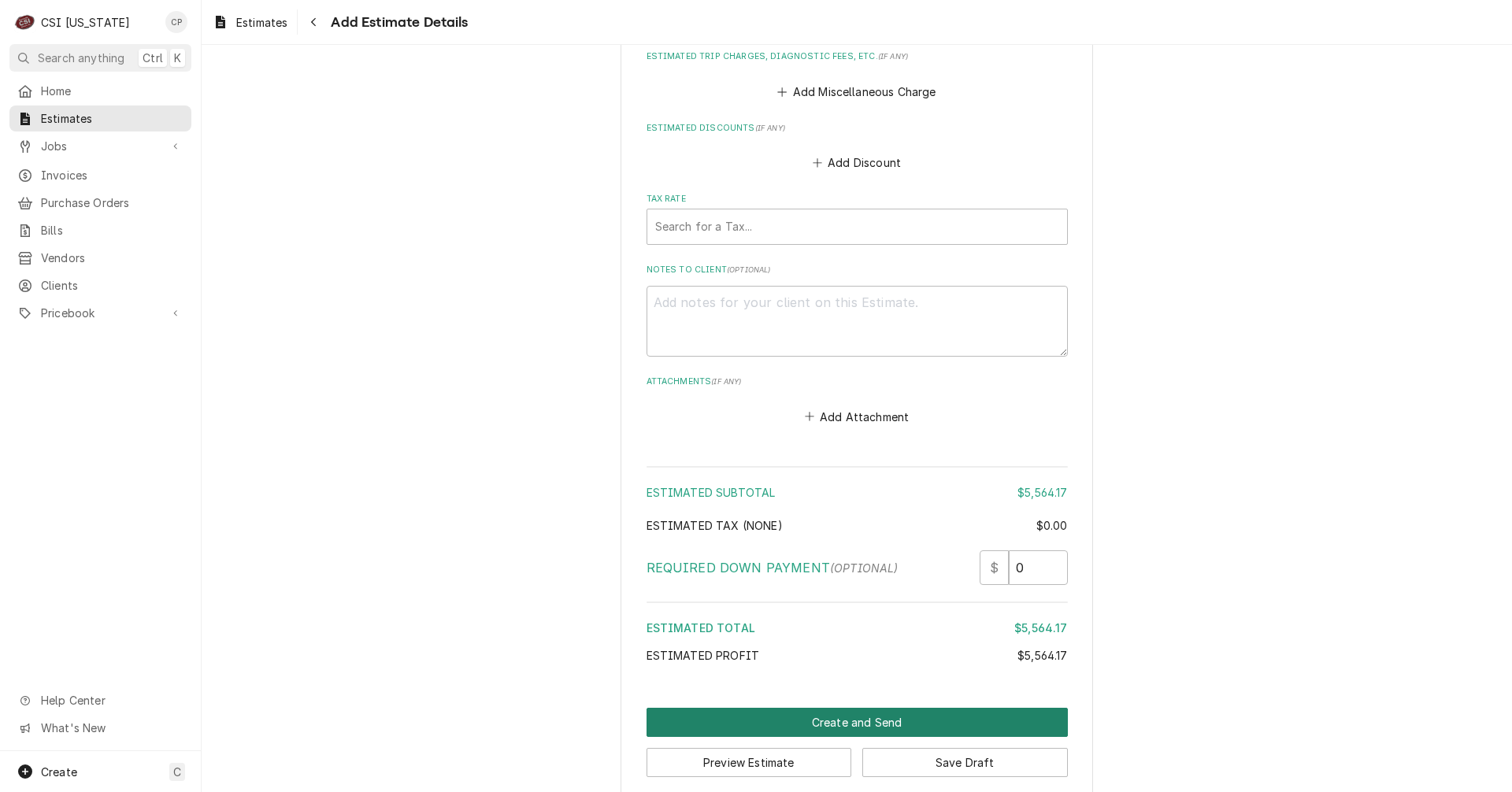
click at [843, 708] on button "Create and Send" at bounding box center [858, 722] width 422 height 29
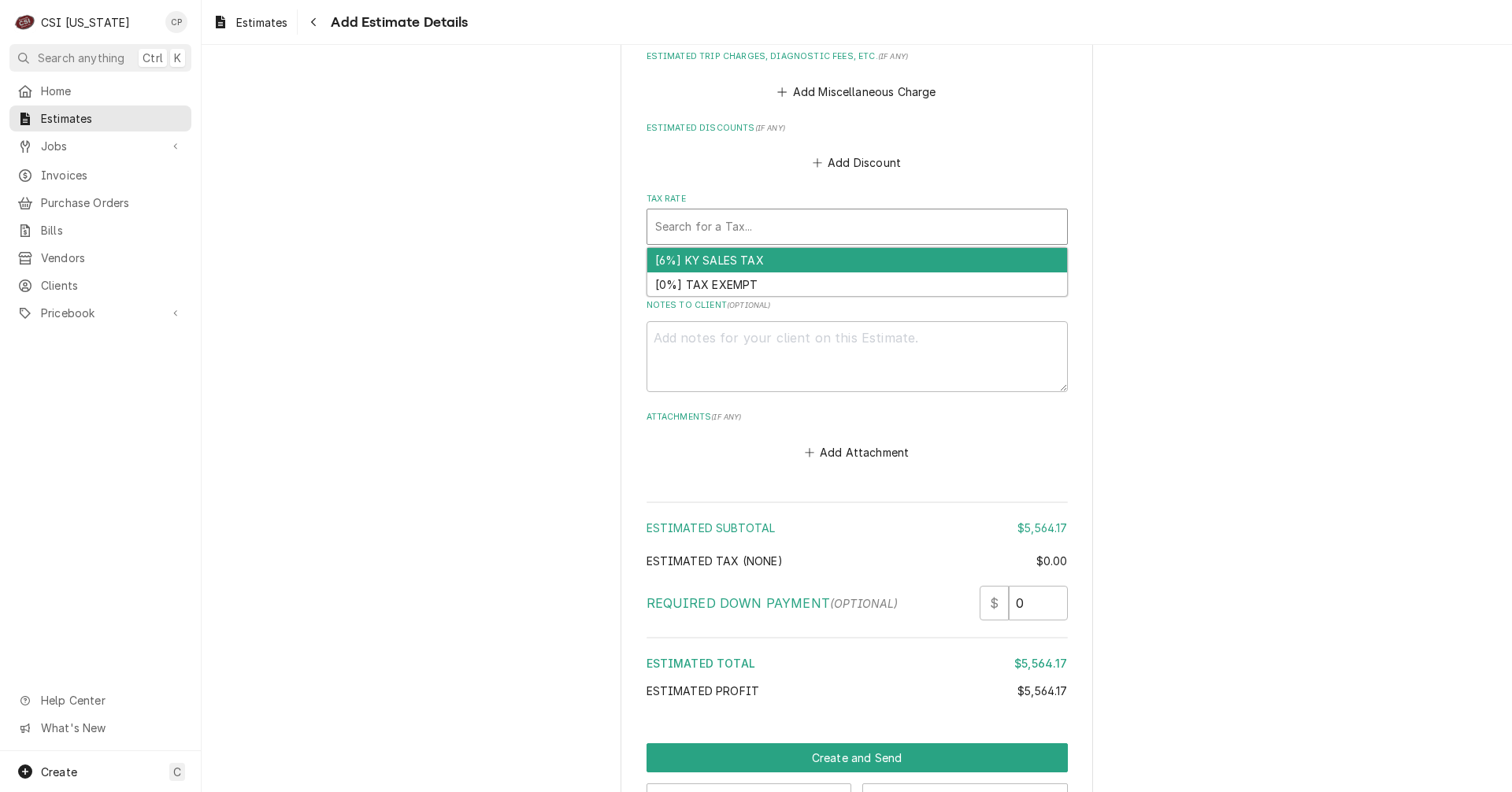
click at [725, 213] on div "Tax Rate" at bounding box center [857, 227] width 404 height 28
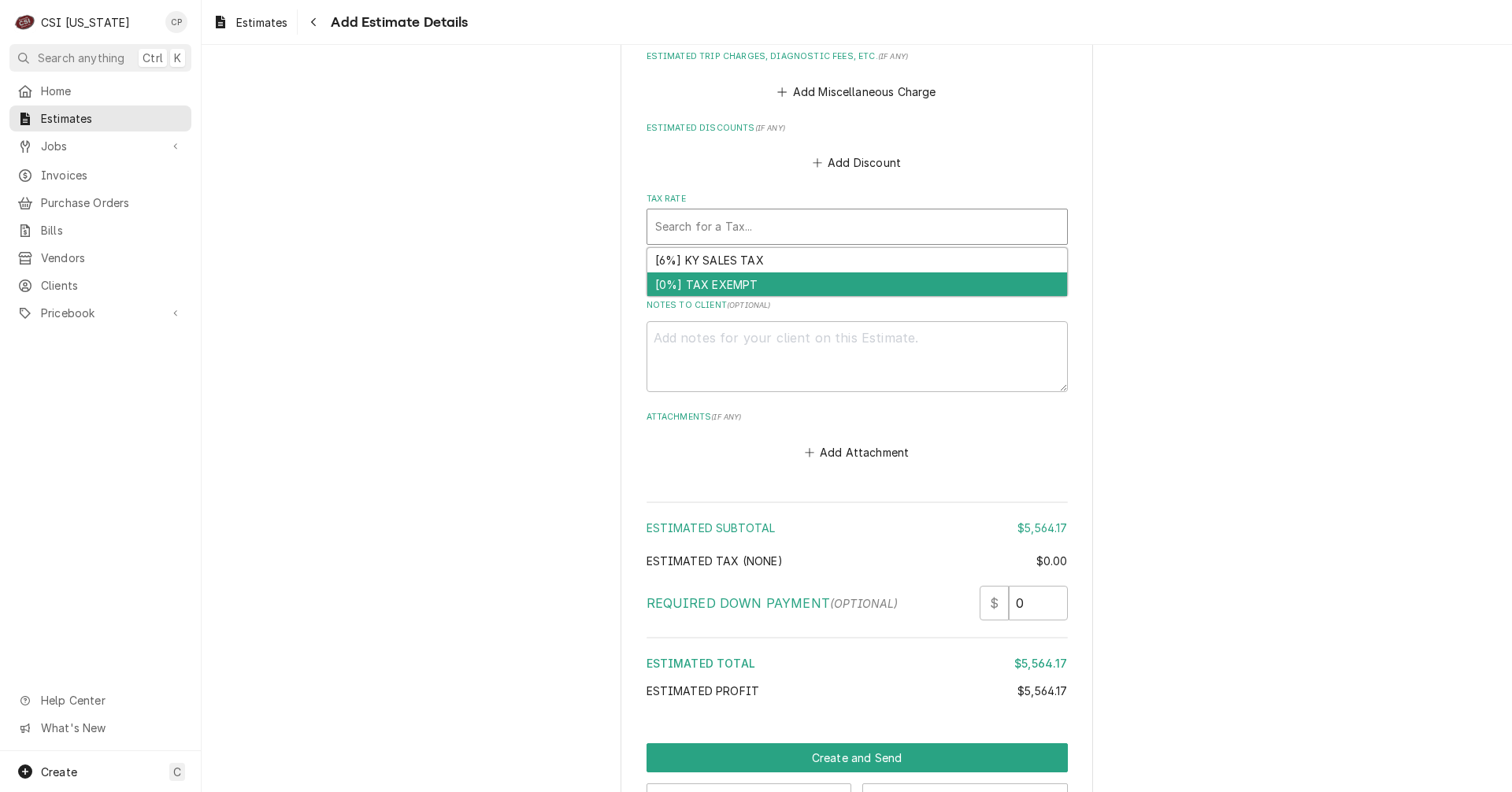
click at [723, 272] on div "[0%] TAX EXEMPT" at bounding box center [858, 284] width 420 height 25
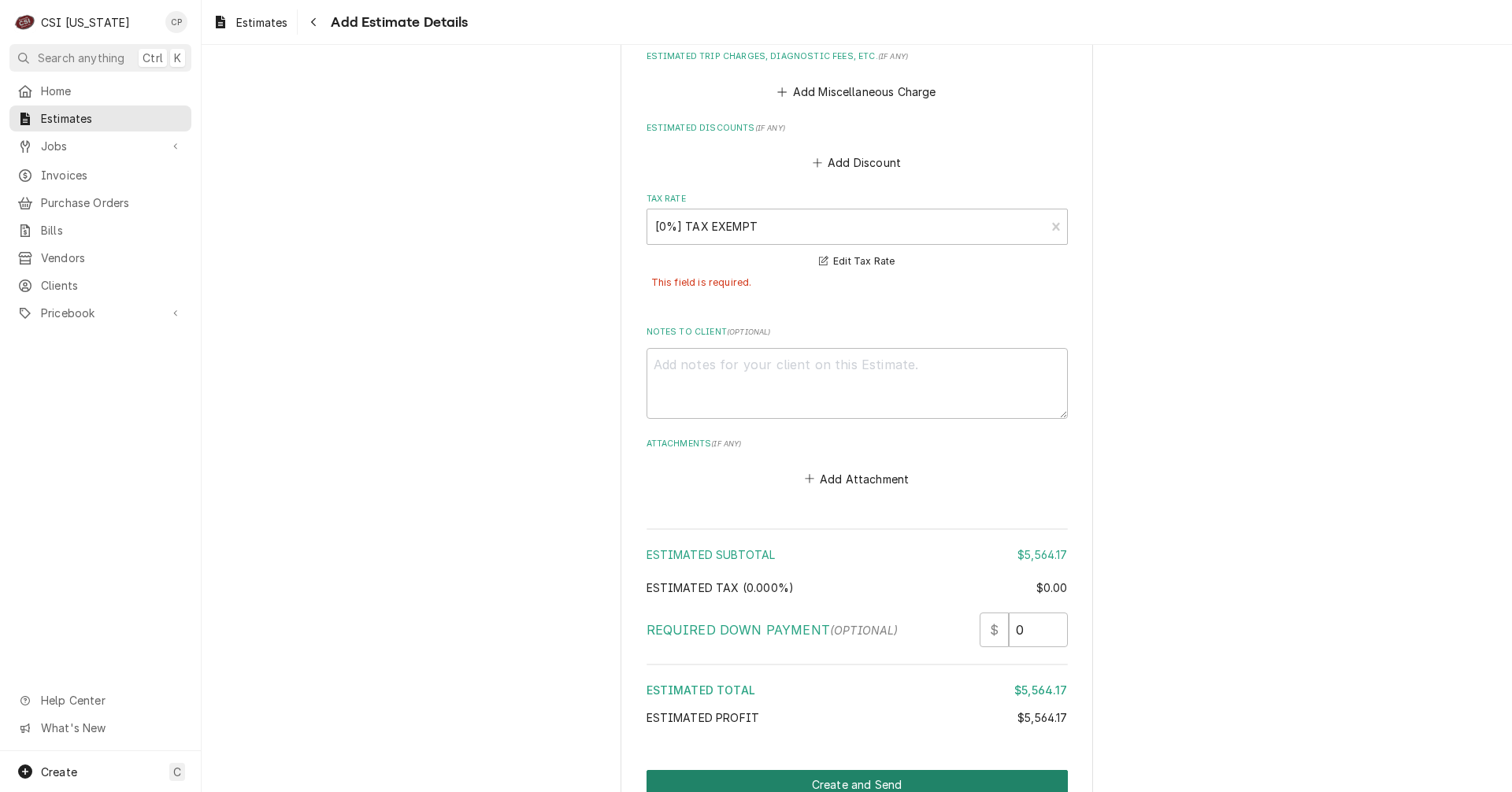
click at [850, 769] on button "Create and Send" at bounding box center [858, 783] width 422 height 29
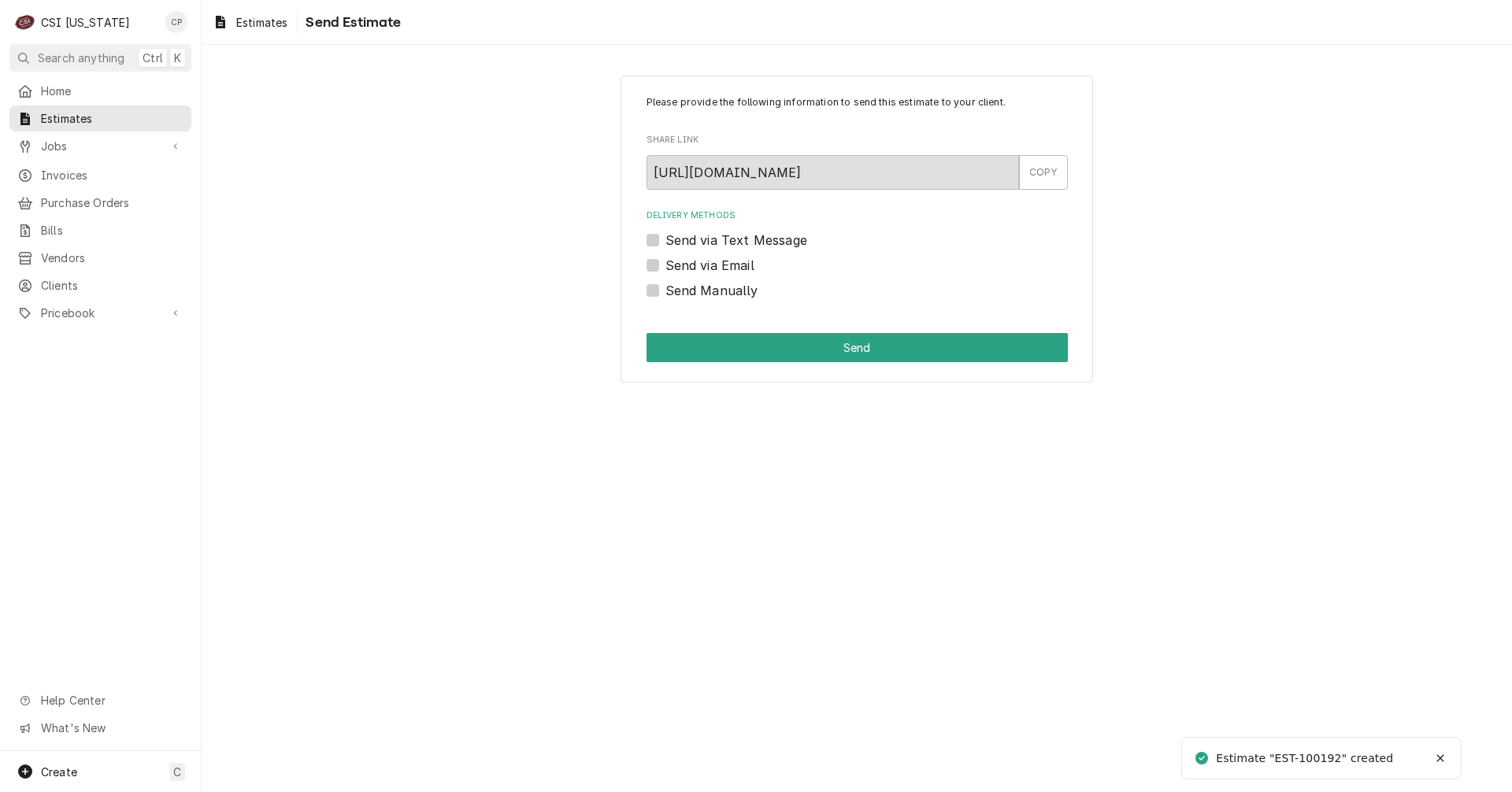
click at [666, 261] on label "Send via Email" at bounding box center [710, 266] width 89 height 19
click at [666, 261] on input "Send via Email" at bounding box center [877, 273] width 422 height 35
checkbox input "true"
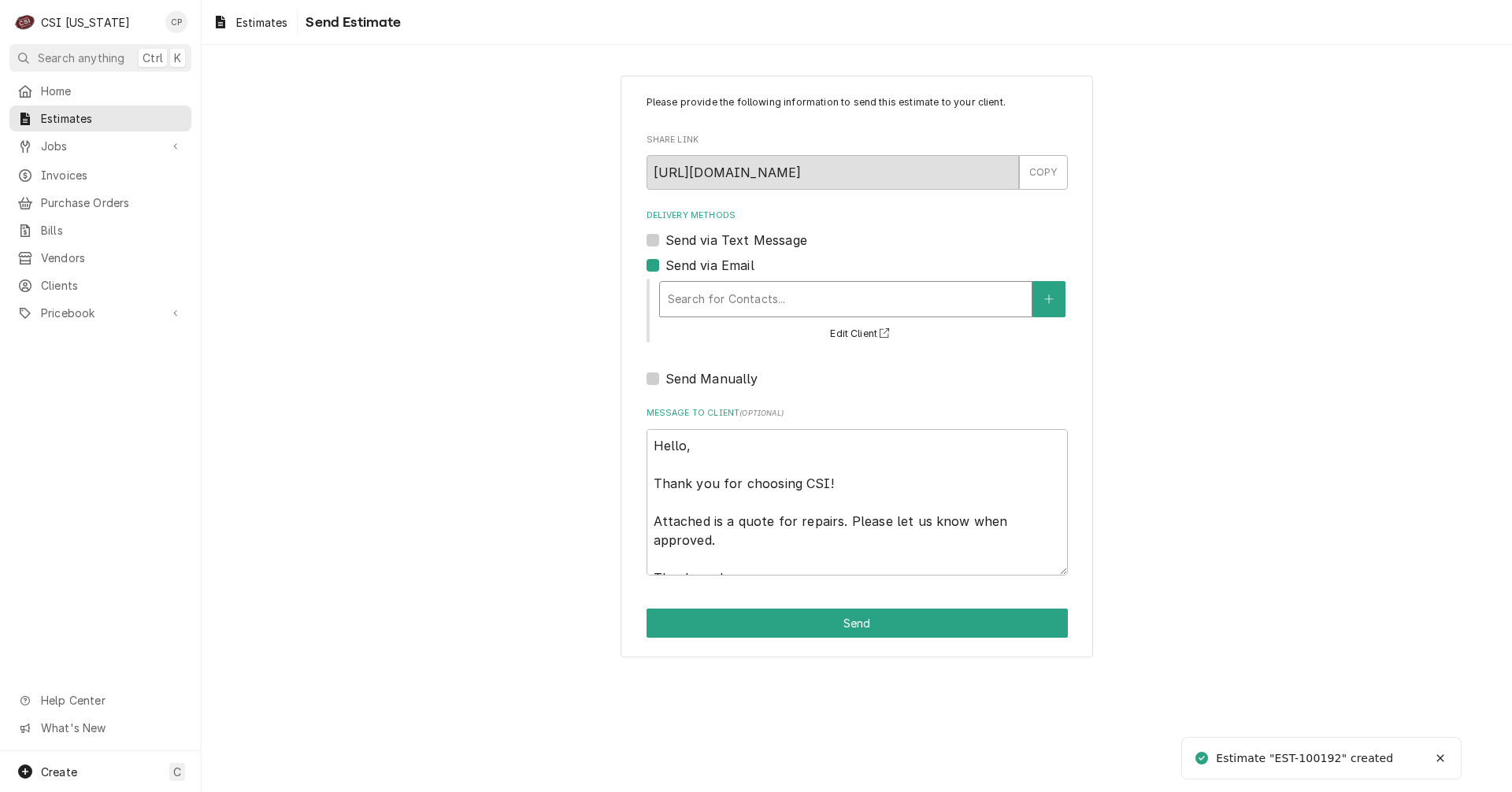
click at [722, 294] on div "Delivery Methods" at bounding box center [845, 299] width 356 height 28
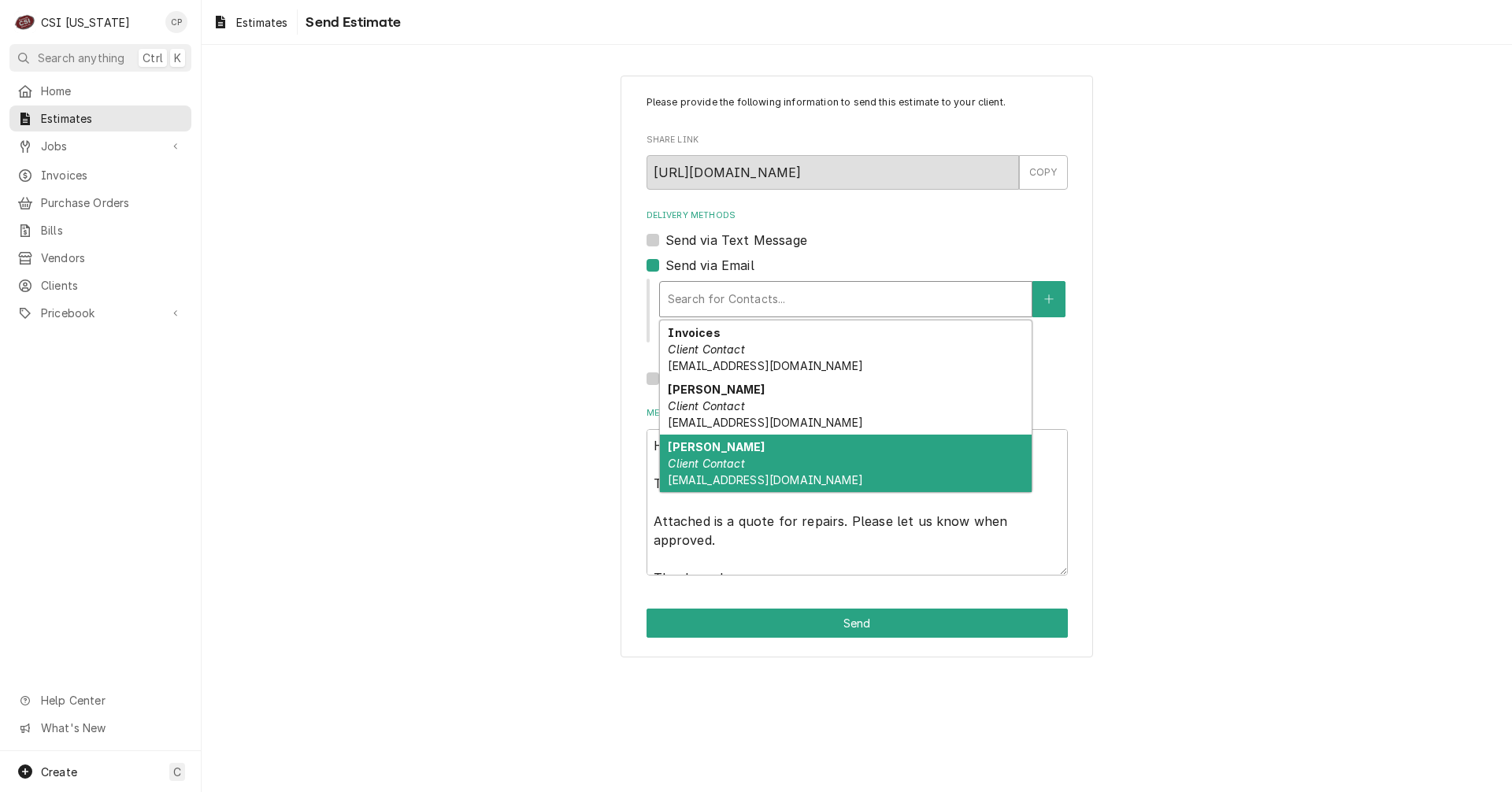
click at [707, 469] on em "Client Contact" at bounding box center [705, 463] width 77 height 13
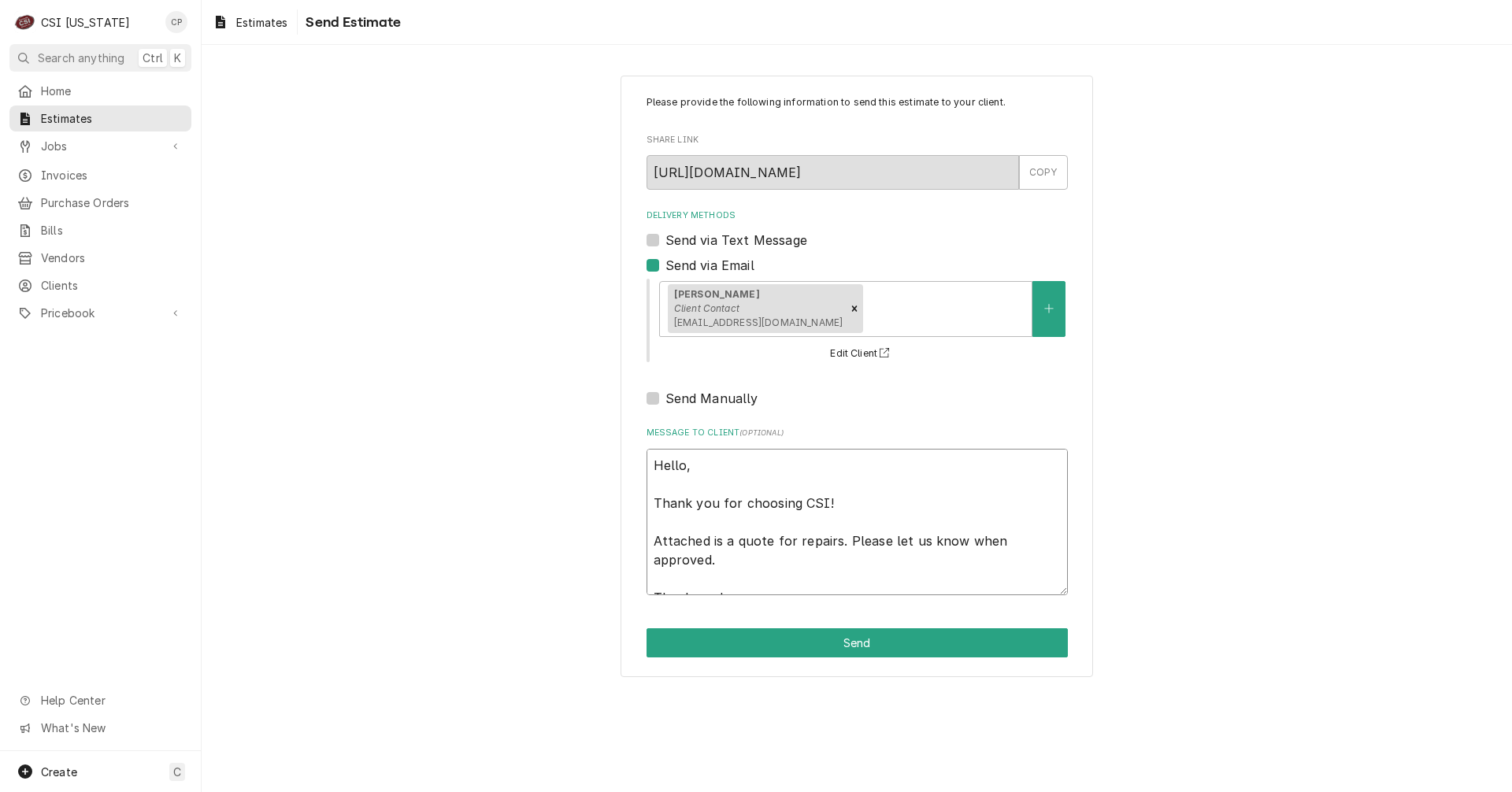
drag, startPoint x: 725, startPoint y: 541, endPoint x: 784, endPoint y: 556, distance: 60.9
click at [784, 556] on textarea "Hello, Thank you for choosing CSI! Attached is a quote for repairs. Please let …" at bounding box center [858, 522] width 422 height 146
type textarea "x"
type textarea "Hello, Thank you for choosing CSI! Attached is t Thank you!"
type textarea "x"
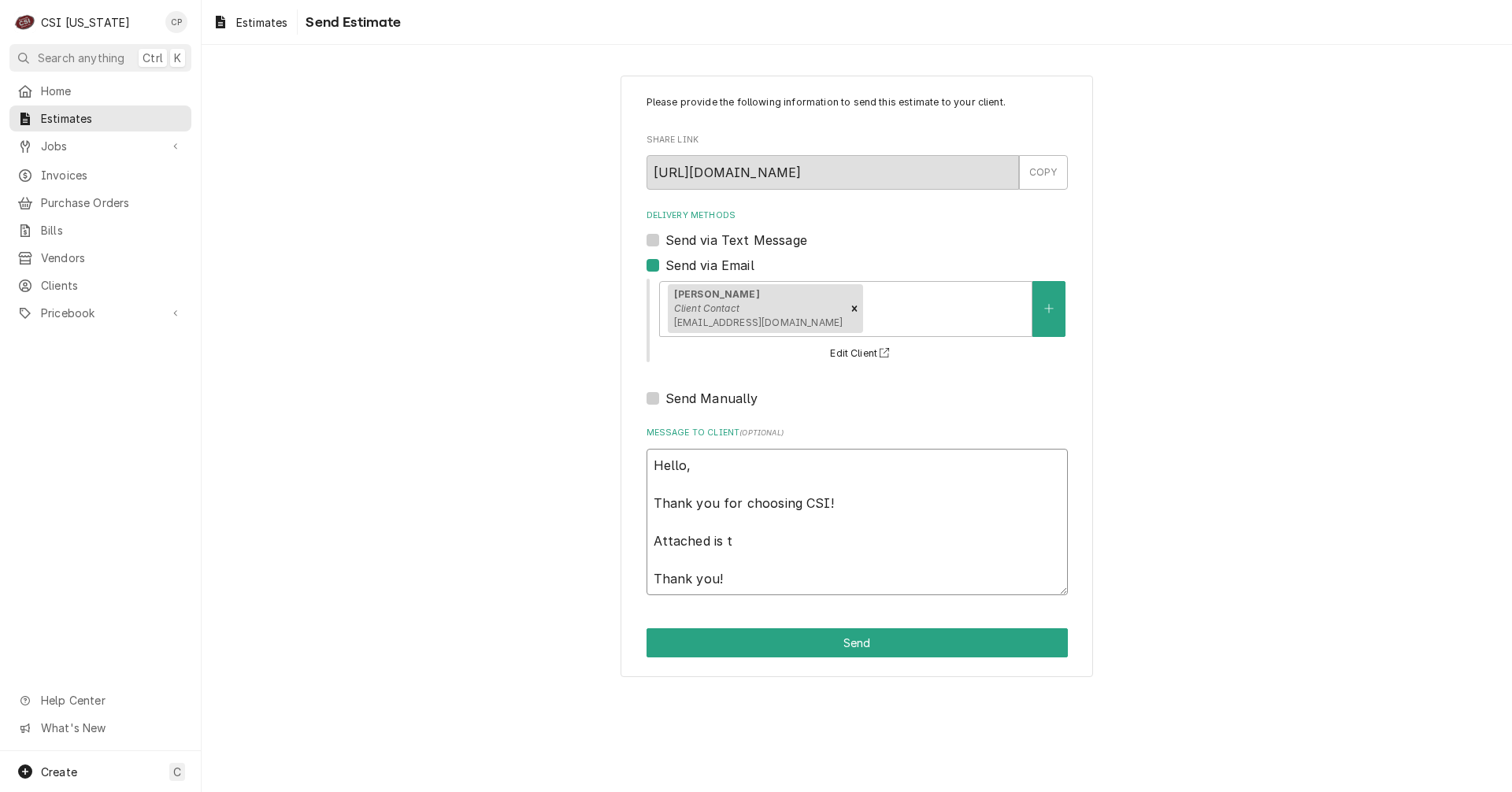
type textarea "Hello, Thank you for choosing CSI! Attached is th Thank you!"
type textarea "x"
type textarea "Hello, Thank you for choosing CSI! Attached is the Thank you!"
type textarea "x"
type textarea "Hello, Thank you for choosing CSI! Attached is the Thank you!"
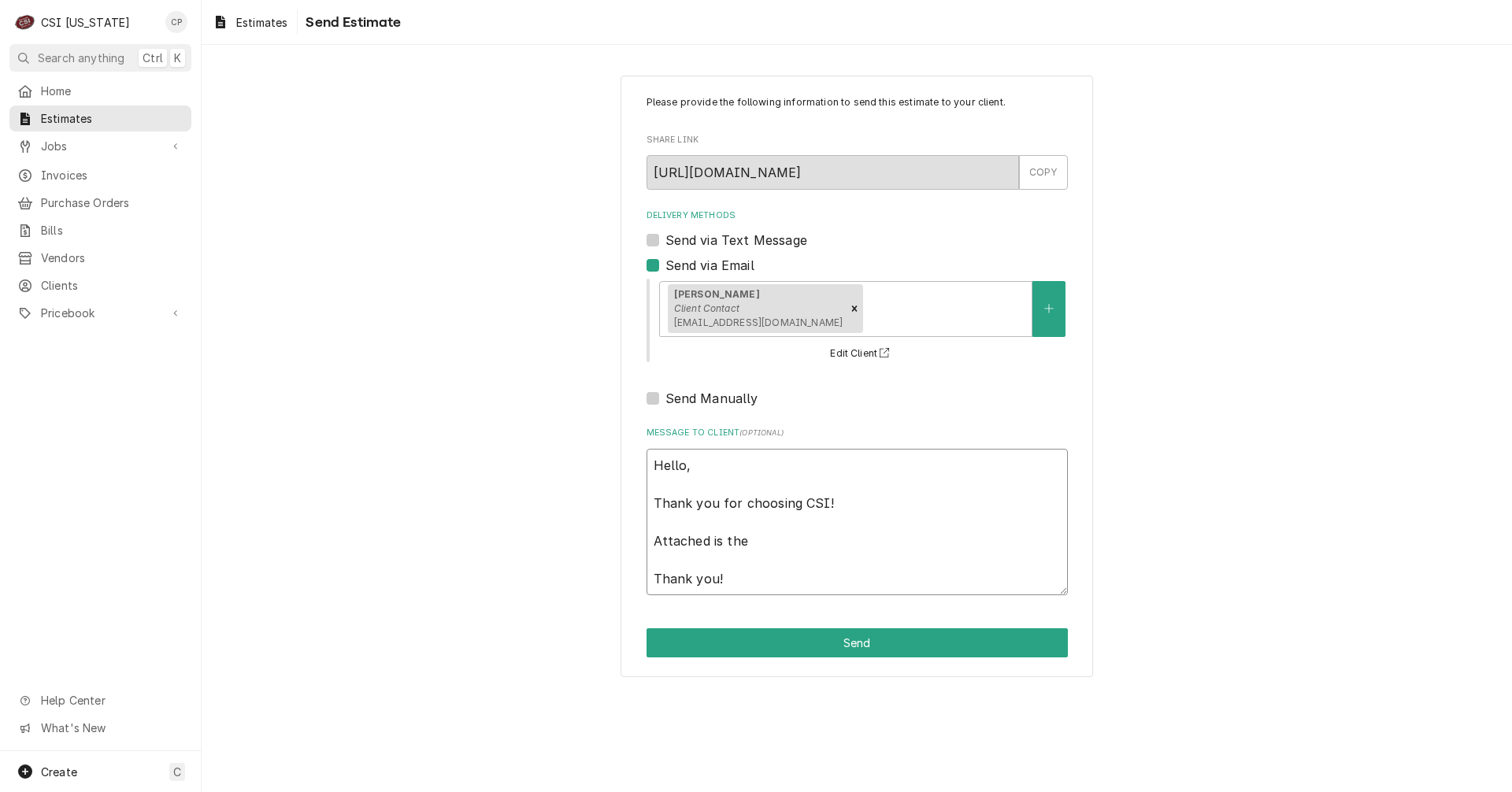
type textarea "x"
type textarea "Hello, Thank you for choosing CSI! Attached is the q Thank you!"
type textarea "x"
type textarea "Hello, Thank you for choosing CSI! Attached is the qu Thank you!"
type textarea "x"
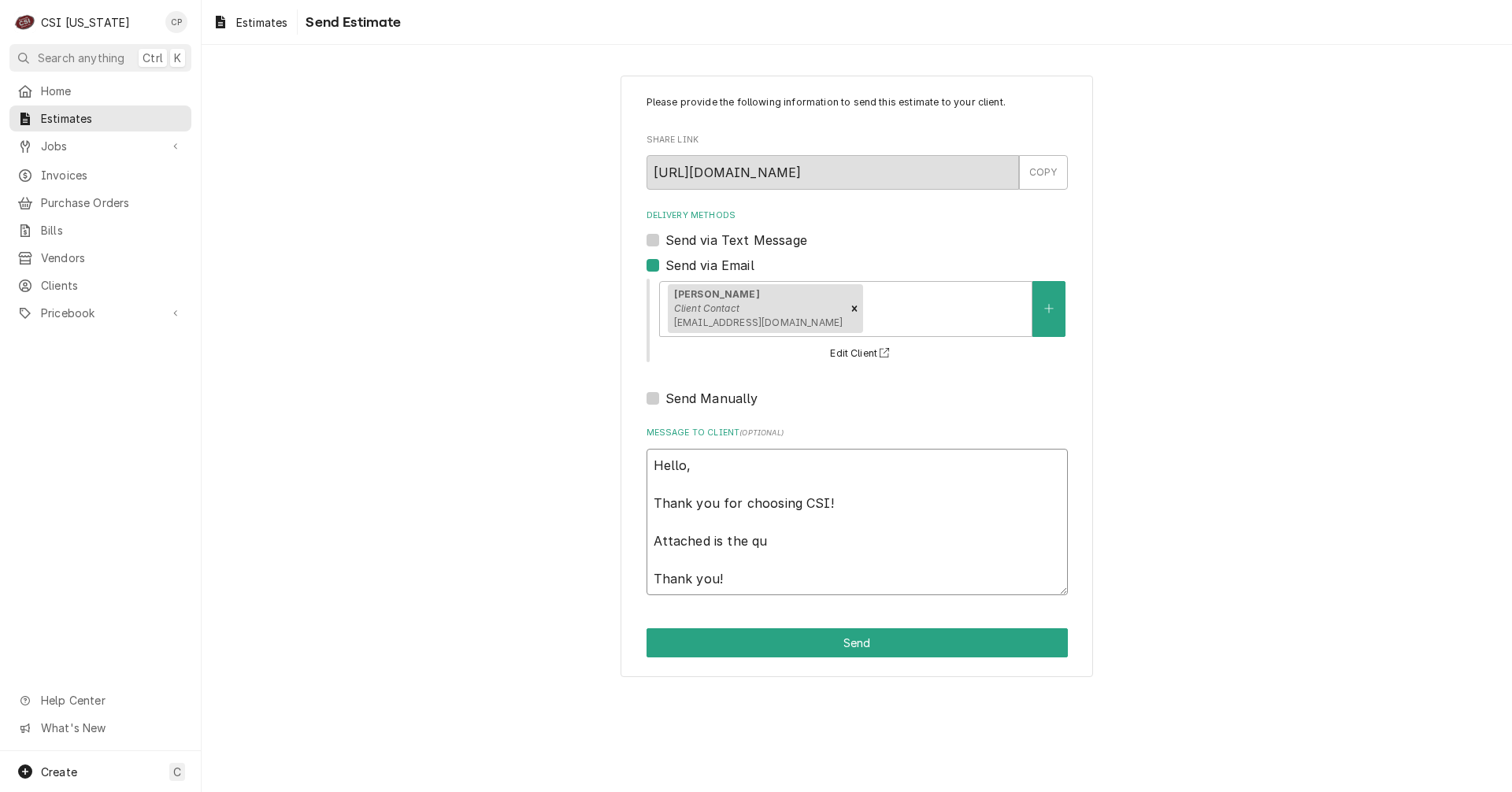
type textarea "Hello, Thank you for choosing CSI! Attached is the quo Thank you!"
type textarea "x"
type textarea "Hello, Thank you for choosing CSI! Attached is the quot Thank you!"
type textarea "x"
type textarea "Hello, Thank you for choosing CSI! Attached is the quote Thank you!"
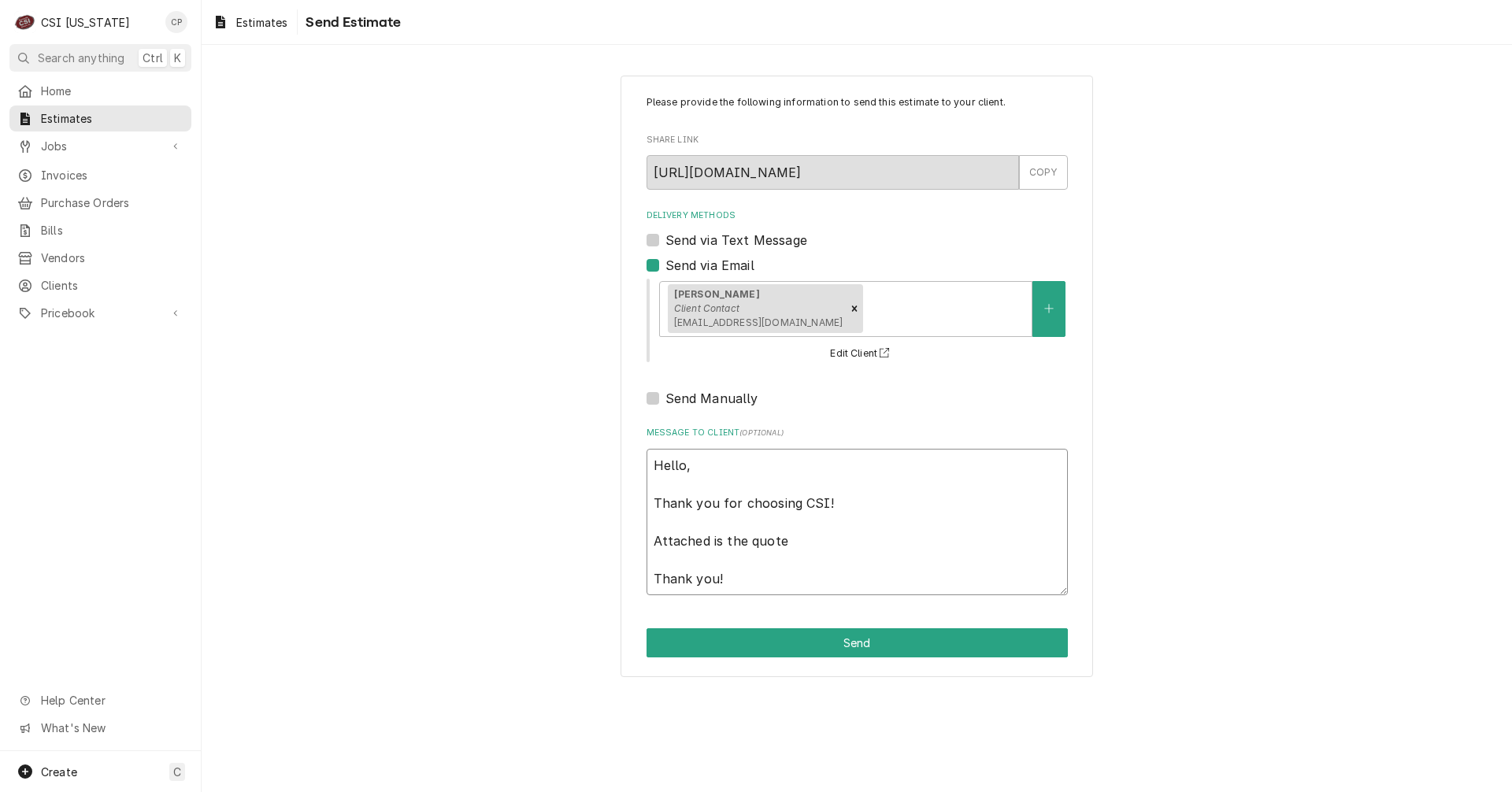
type textarea "x"
type textarea "Hello, Thank you for choosing CSI! Attached is the quote Thank you!"
type textarea "x"
type textarea "Hello, Thank you for choosing CSI! Attached is the quote f Thank you!"
type textarea "x"
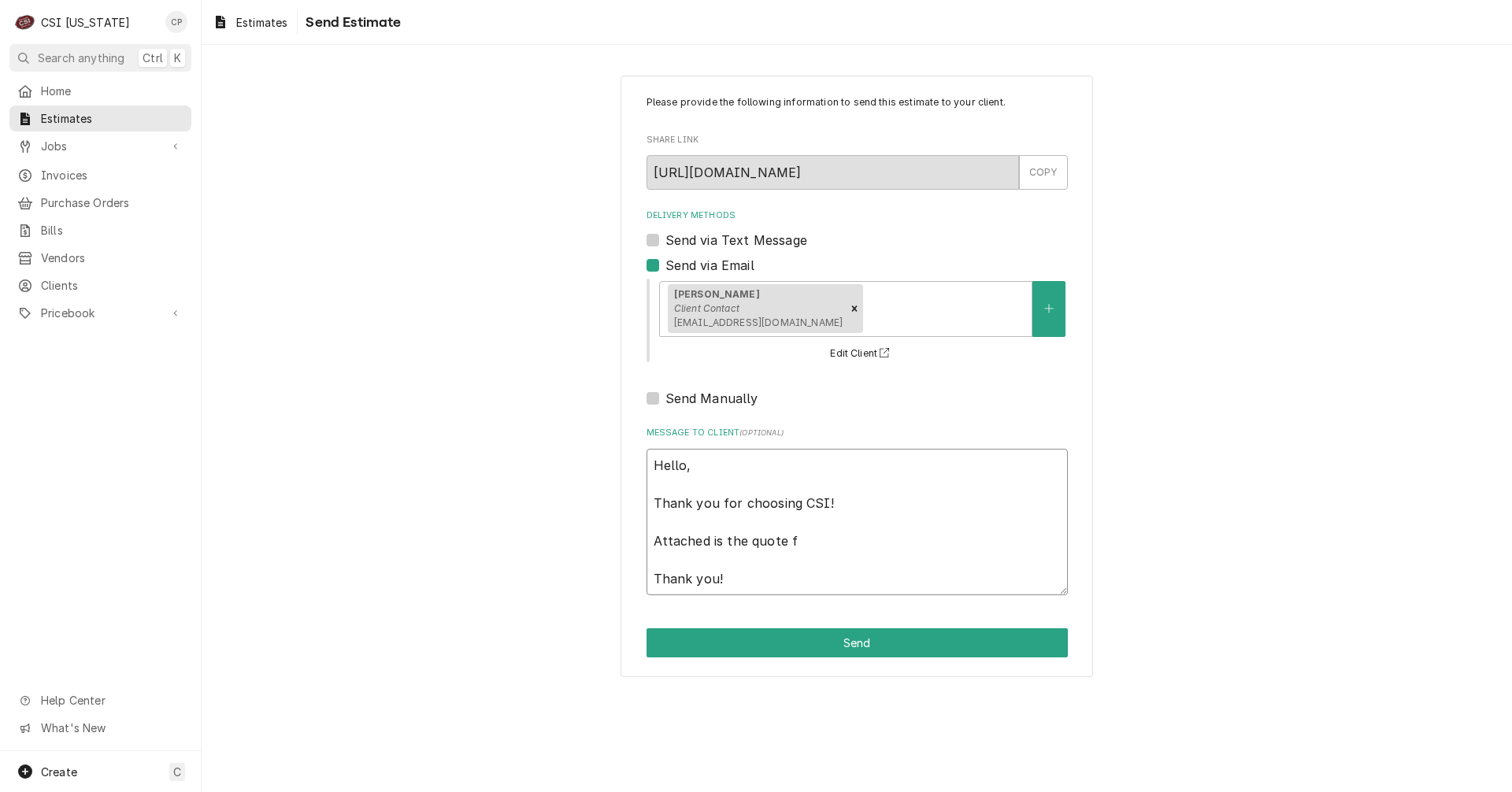
type textarea "Hello, Thank you for choosing CSI! Attached is the quote fo Thank you!"
type textarea "x"
type textarea "Hello, Thank you for choosing CSI! Attached is the quote for Thank you!"
type textarea "x"
type textarea "Hello, Thank you for choosing CSI! Attached is the quote for t Thank you!"
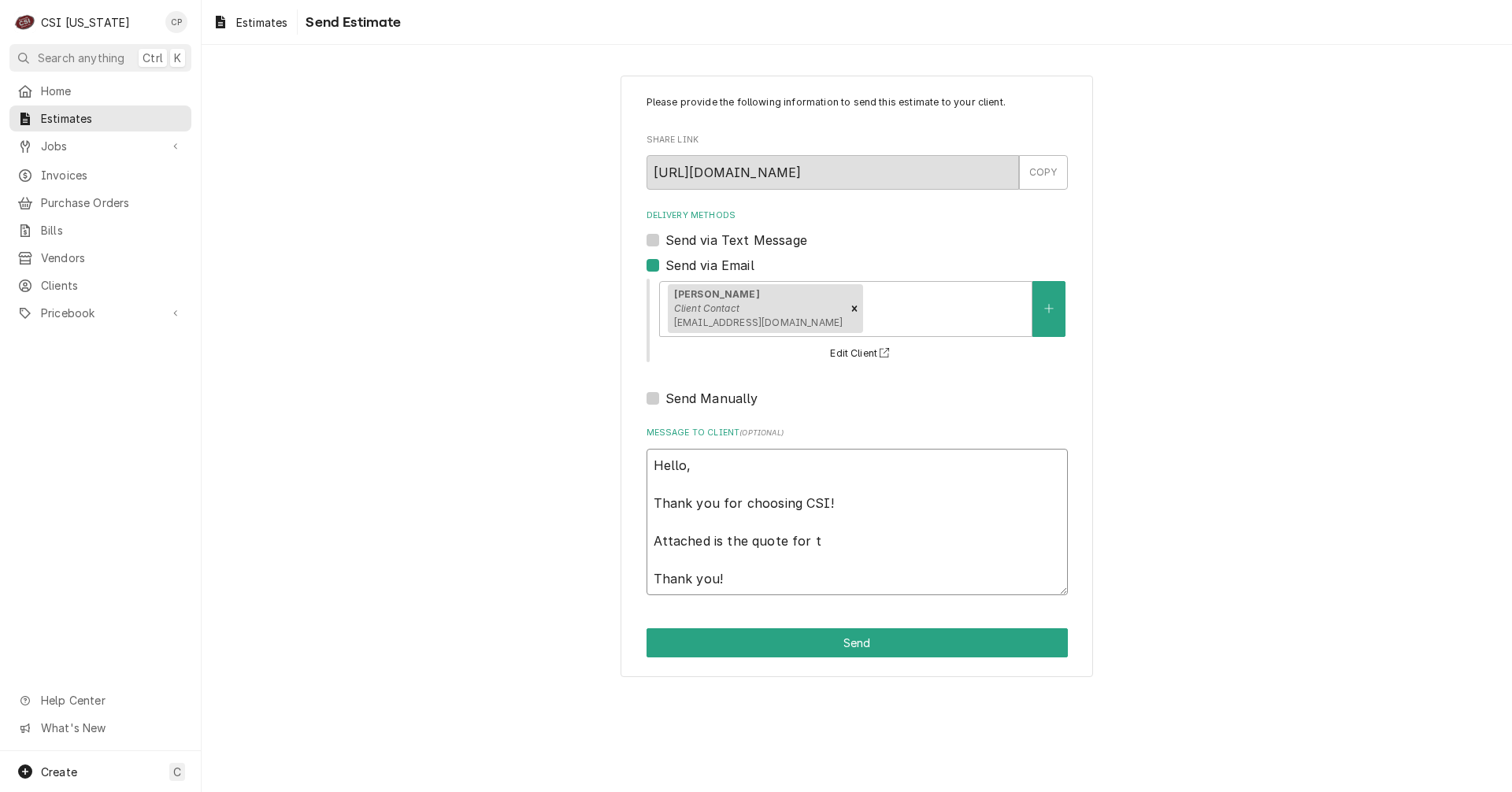
type textarea "x"
type textarea "Hello, Thank you for choosing CSI! Attached is the quote for th Thank you!"
type textarea "x"
type textarea "Hello, Thank you for choosing CSI! Attached is the quote for the Thank you!"
type textarea "x"
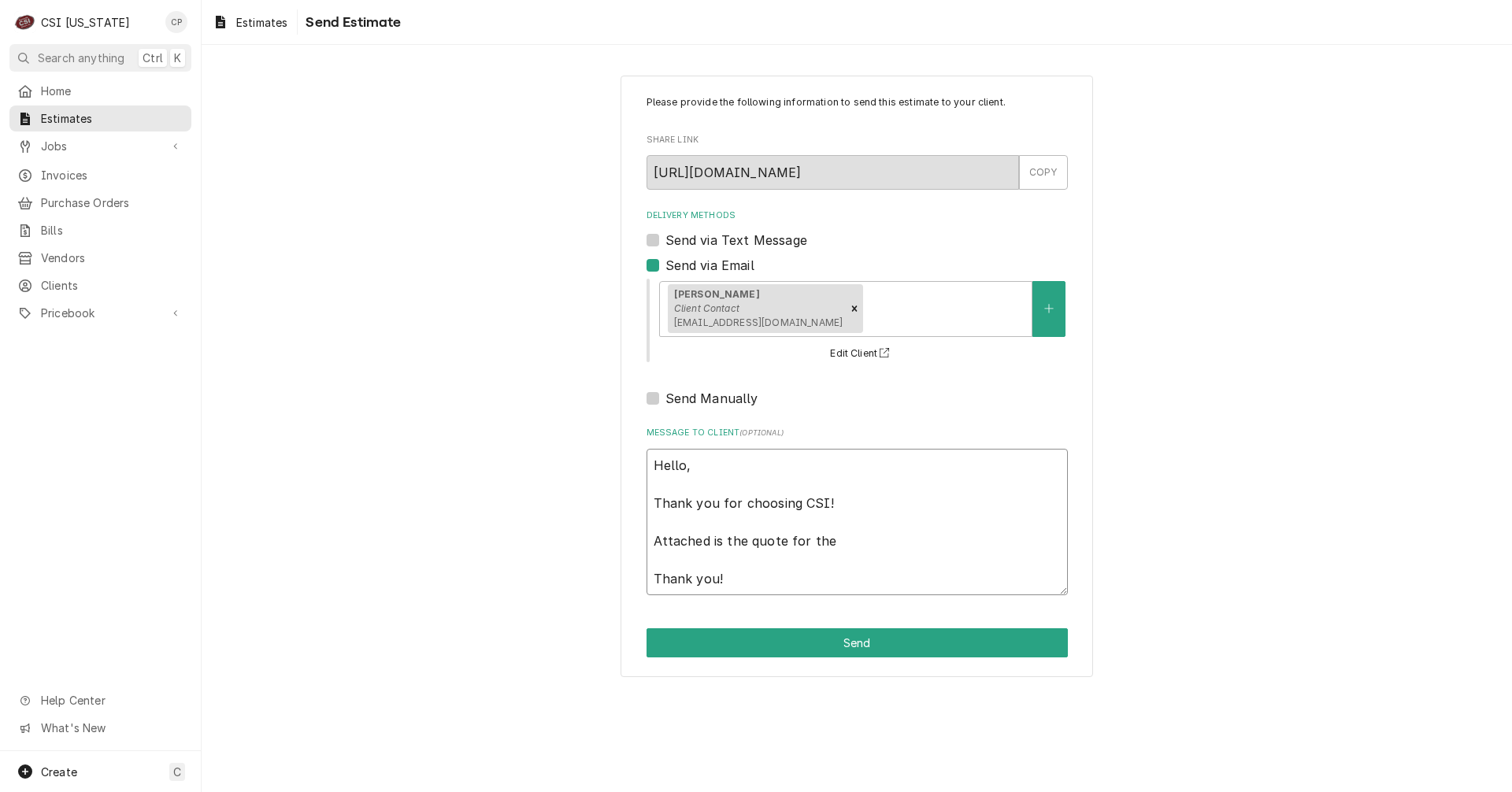
type textarea "Hello, Thank you for choosing CSI! Attached is the quote for the Thank you!"
type textarea "x"
type textarea "Hello, Thank you for choosing CSI! Attached is the quote for the d Thank you!"
type textarea "x"
type textarea "Hello, Thank you for choosing CSI! Attached is the quote for the di Thank you!"
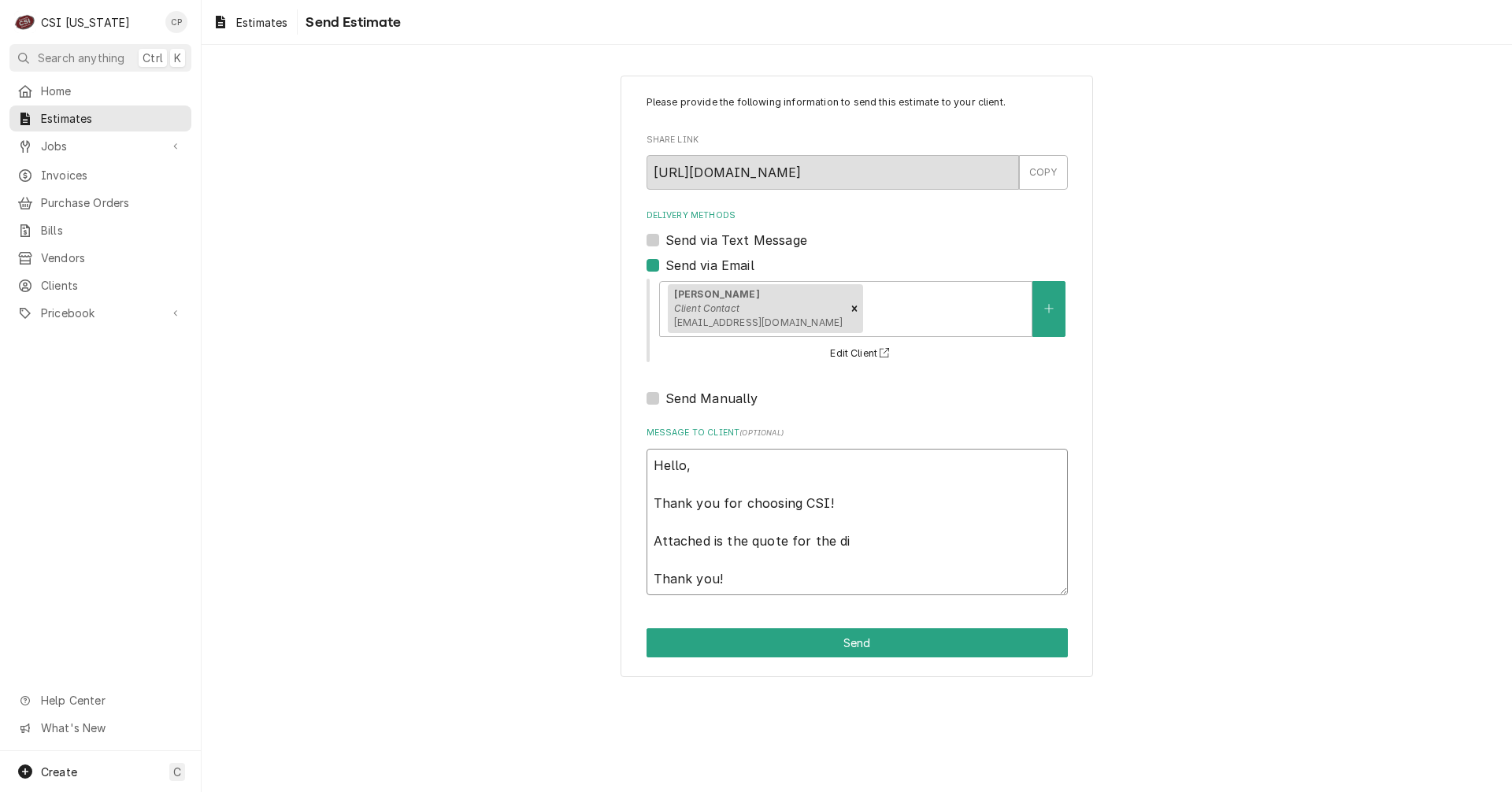
type textarea "x"
type textarea "Hello, Thank you for choosing CSI! Attached is the quote for the dis Thank you!"
type textarea "x"
type textarea "Hello, Thank you for choosing CSI! Attached is the quote for the dish Thank you!"
type textarea "x"
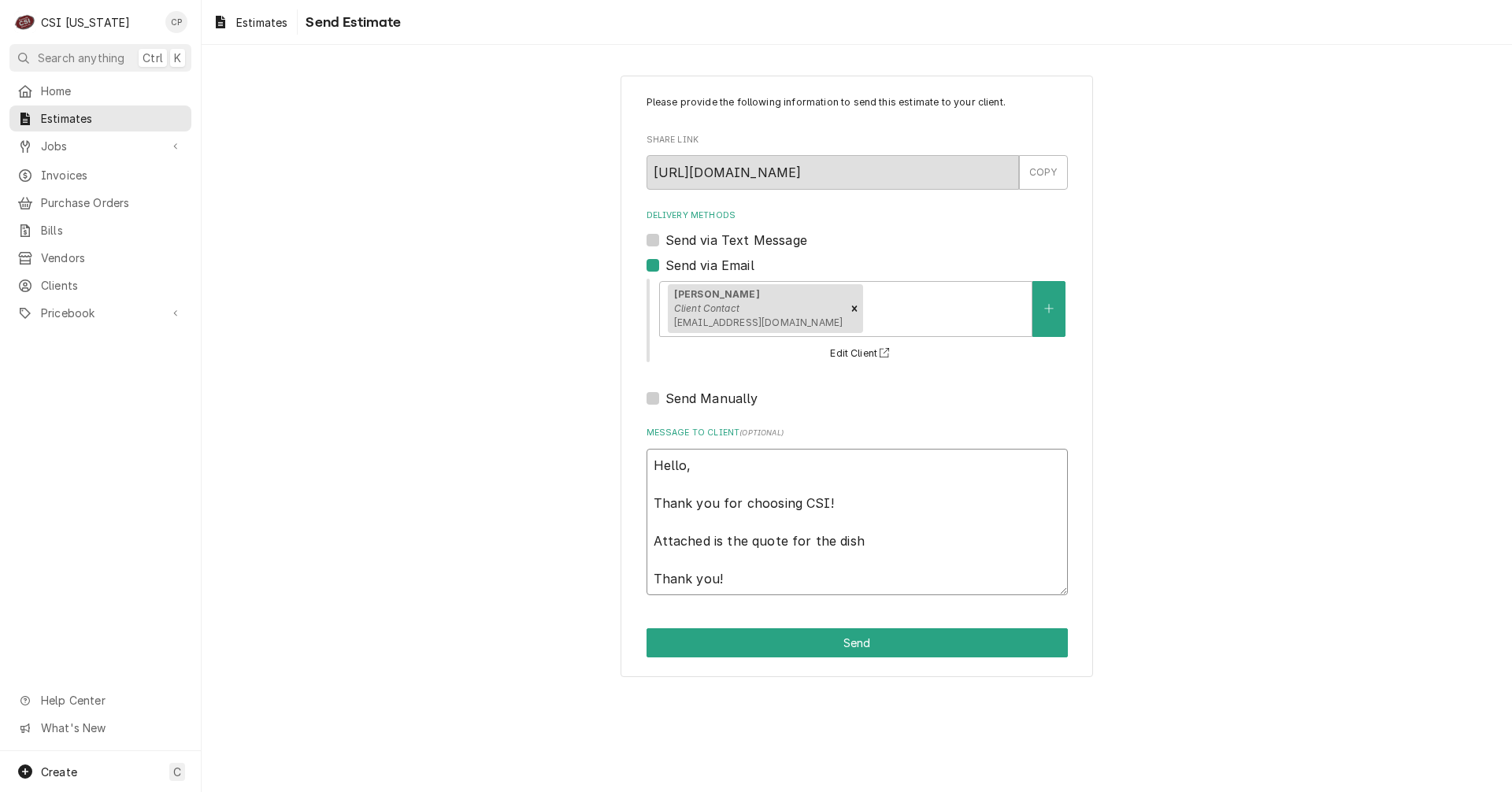
type textarea "Hello, Thank you for choosing CSI! Attached is the quote for the dish Thank you!"
type textarea "x"
type textarea "Hello, Thank you for choosing CSI! Attached is the quote for the dish m Thank y…"
type textarea "x"
type textarea "Hello, Thank you for choosing CSI! Attached is the quote for the dish ma Thank …"
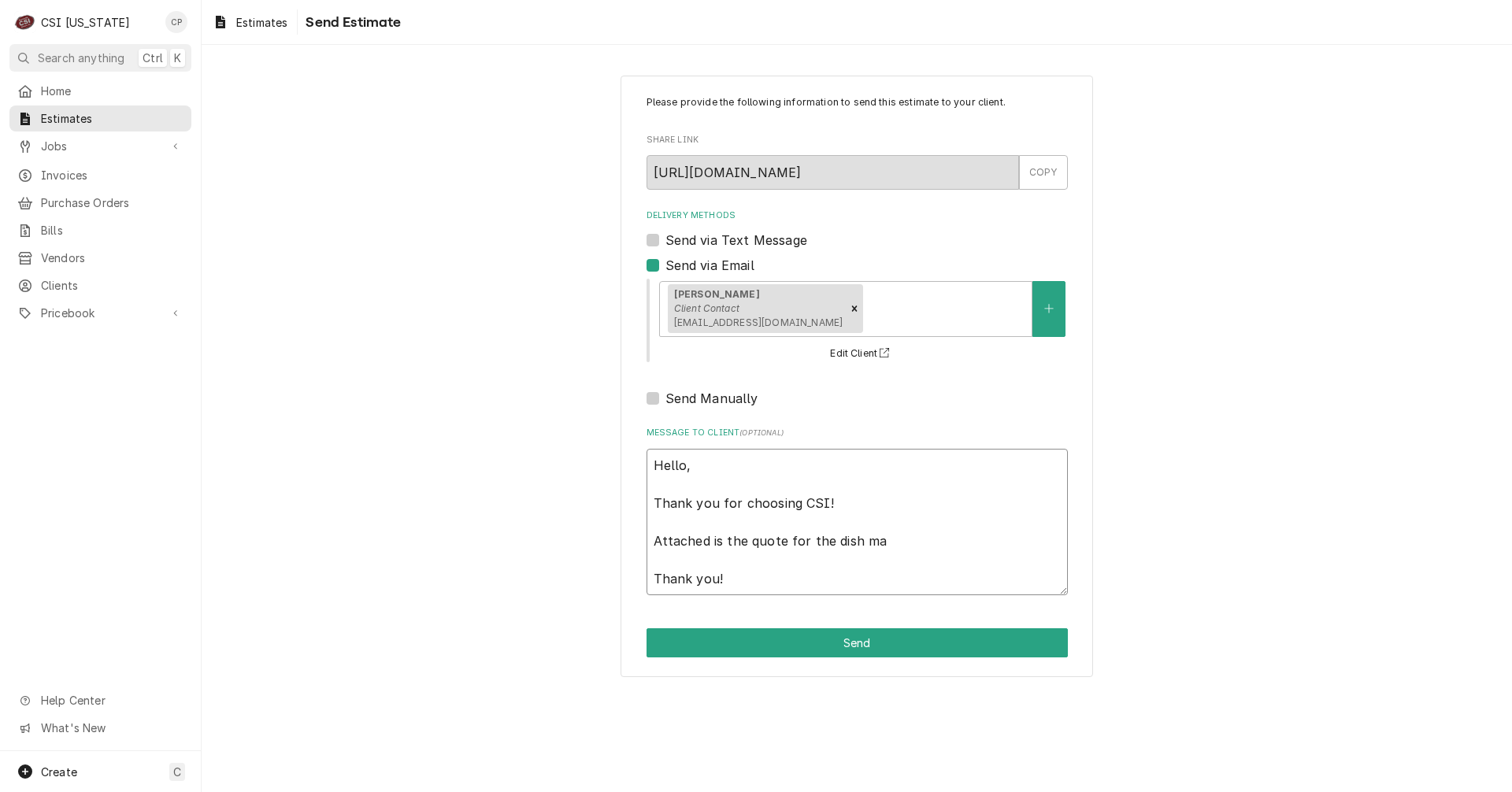
type textarea "x"
type textarea "Hello, Thank you for choosing CSI! Attached is the quote for the dish mac Thank…"
type textarea "x"
type textarea "Hello, Thank you for choosing CSI! Attached is the quote for the dish mach Than…"
type textarea "x"
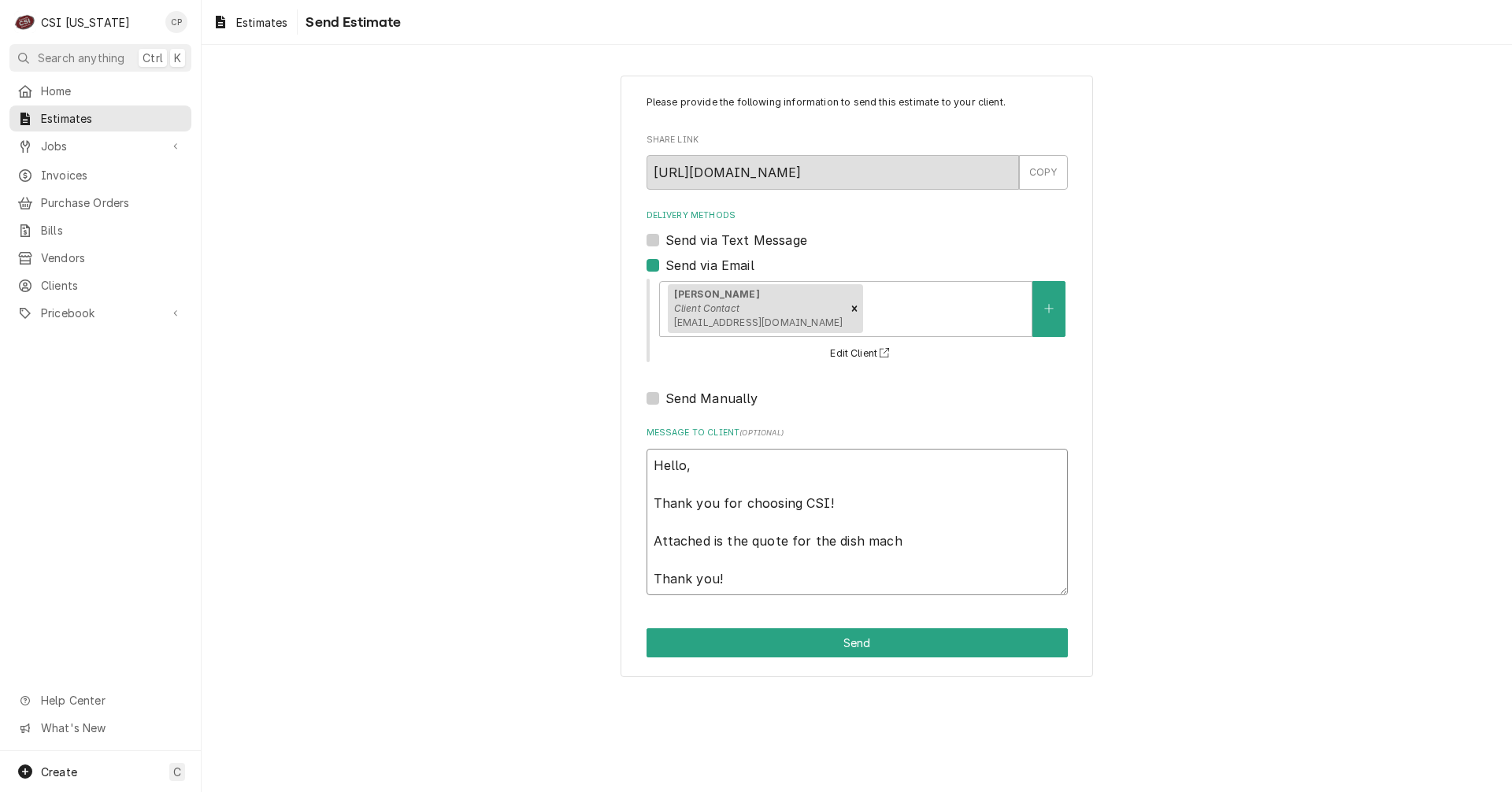
type textarea "Hello, Thank you for choosing CSI! Attached is the quote for the dish machi Tha…"
type textarea "x"
type textarea "Hello, Thank you for choosing CSI! Attached is the quote for the dish machin Th…"
type textarea "x"
type textarea "Hello, Thank you for choosing CSI! Attached is the quote for the dish machine T…"
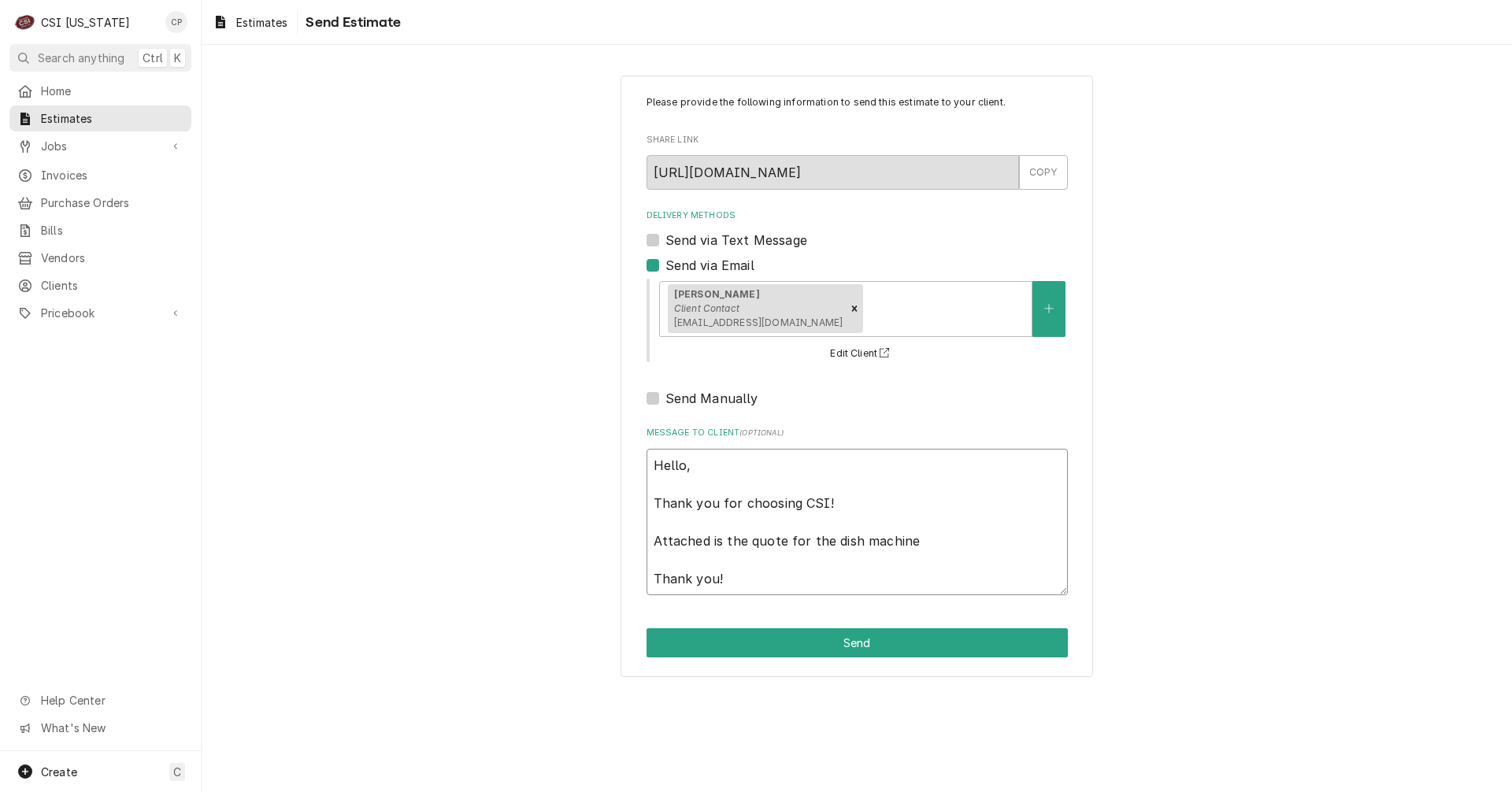
type textarea "x"
type textarea "Hello, Thank you for choosing CSI! Attached is the quote for the dish machine T…"
type textarea "x"
type textarea "Hello, Thank you for choosing CSI! Attached is the quote for the dish machine f…"
type textarea "x"
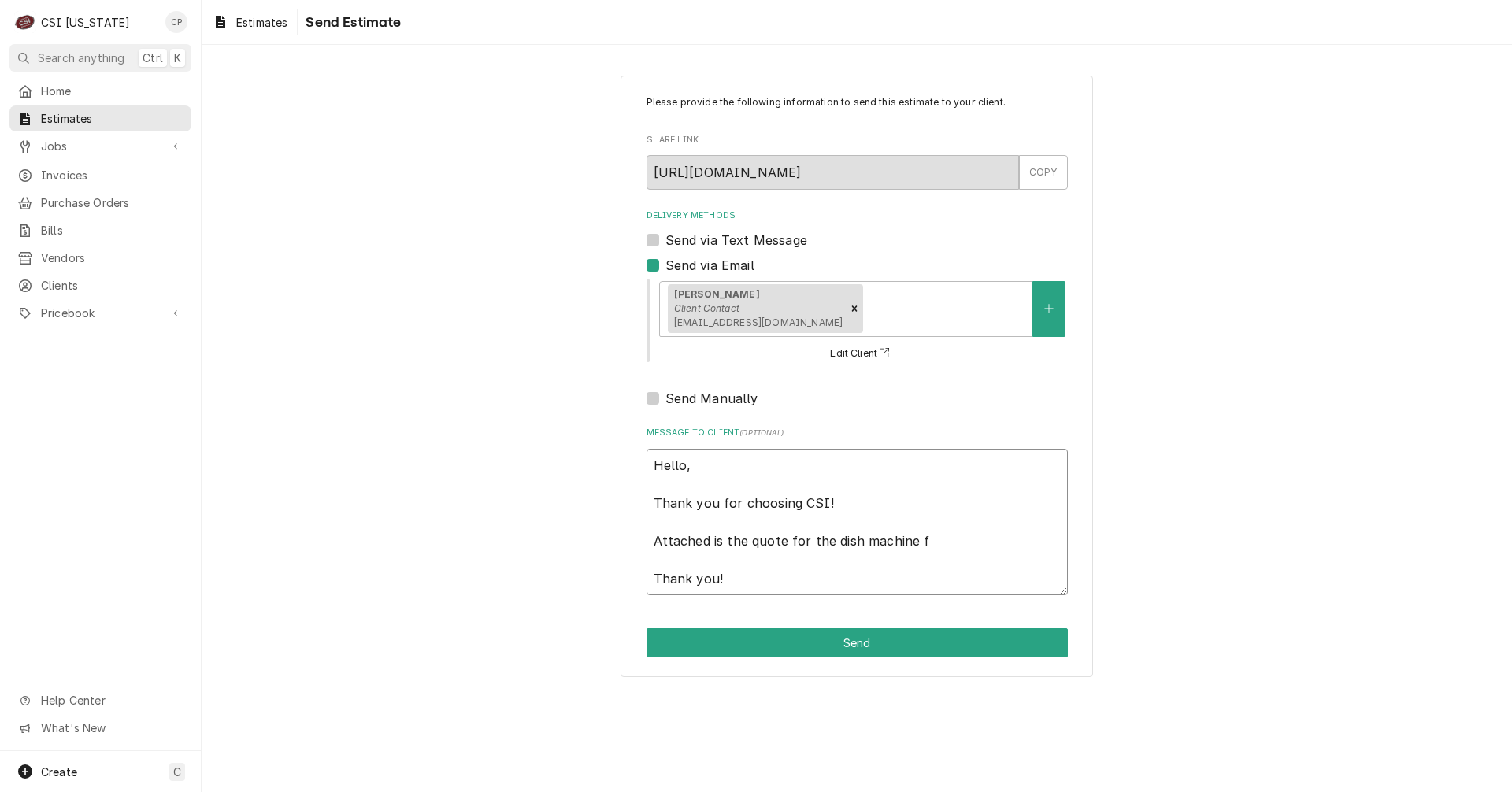
type textarea "Hello, Thank you for choosing CSI! Attached is the quote for the dish machine f…"
type textarea "x"
type textarea "Hello, Thank you for choosing CSI! Attached is the quote for the dish machine f…"
type textarea "x"
type textarea "Hello, Thank you for choosing CSI! Attached is the quote for the dish machine f…"
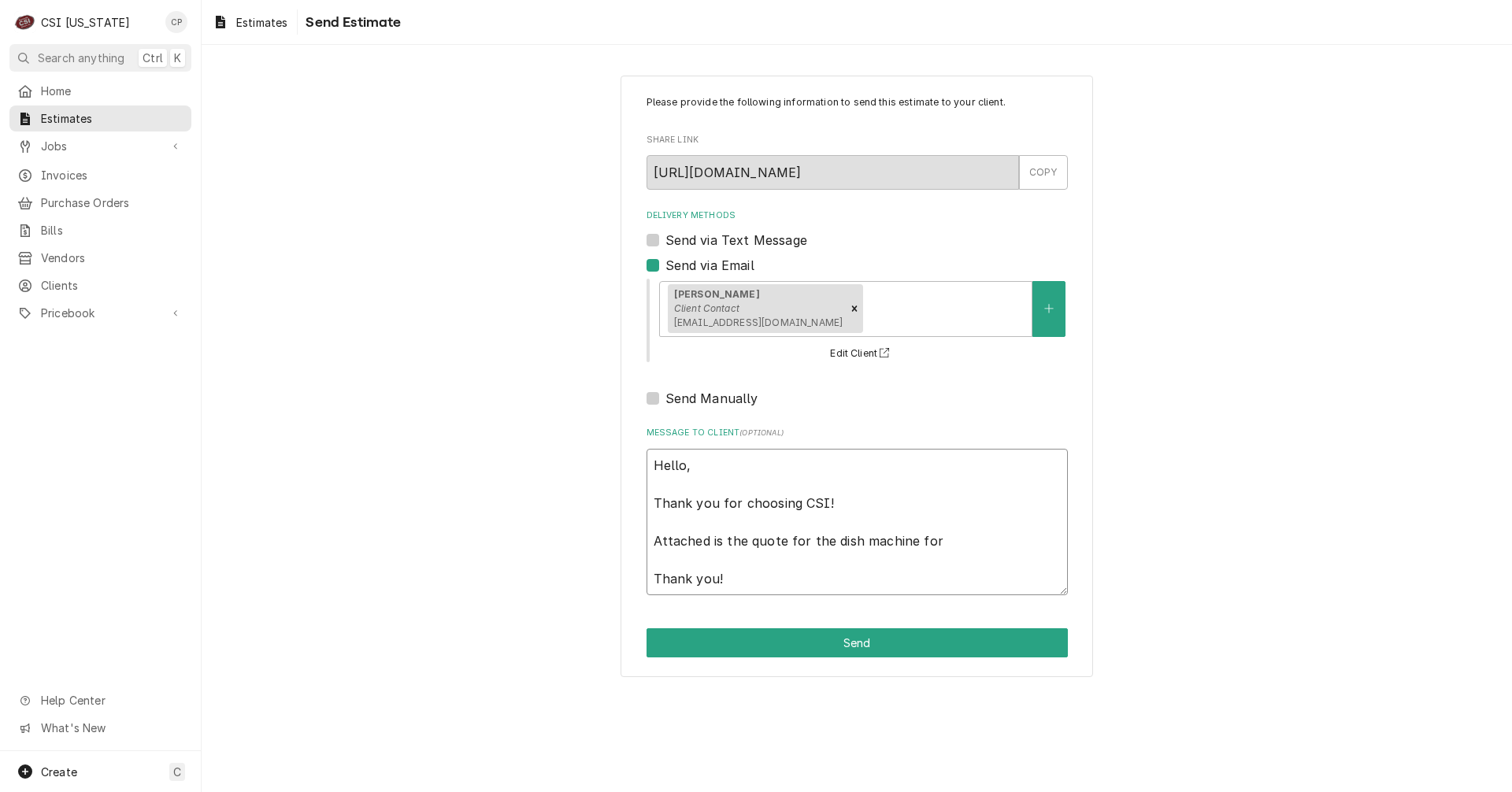
type textarea "x"
type textarea "Hello, Thank you for choosing CSI! Attached is the quote for the dish machine f…"
type textarea "x"
type textarea "Hello, Thank you for choosing CSI! Attached is the quote for the dish machine f…"
type textarea "x"
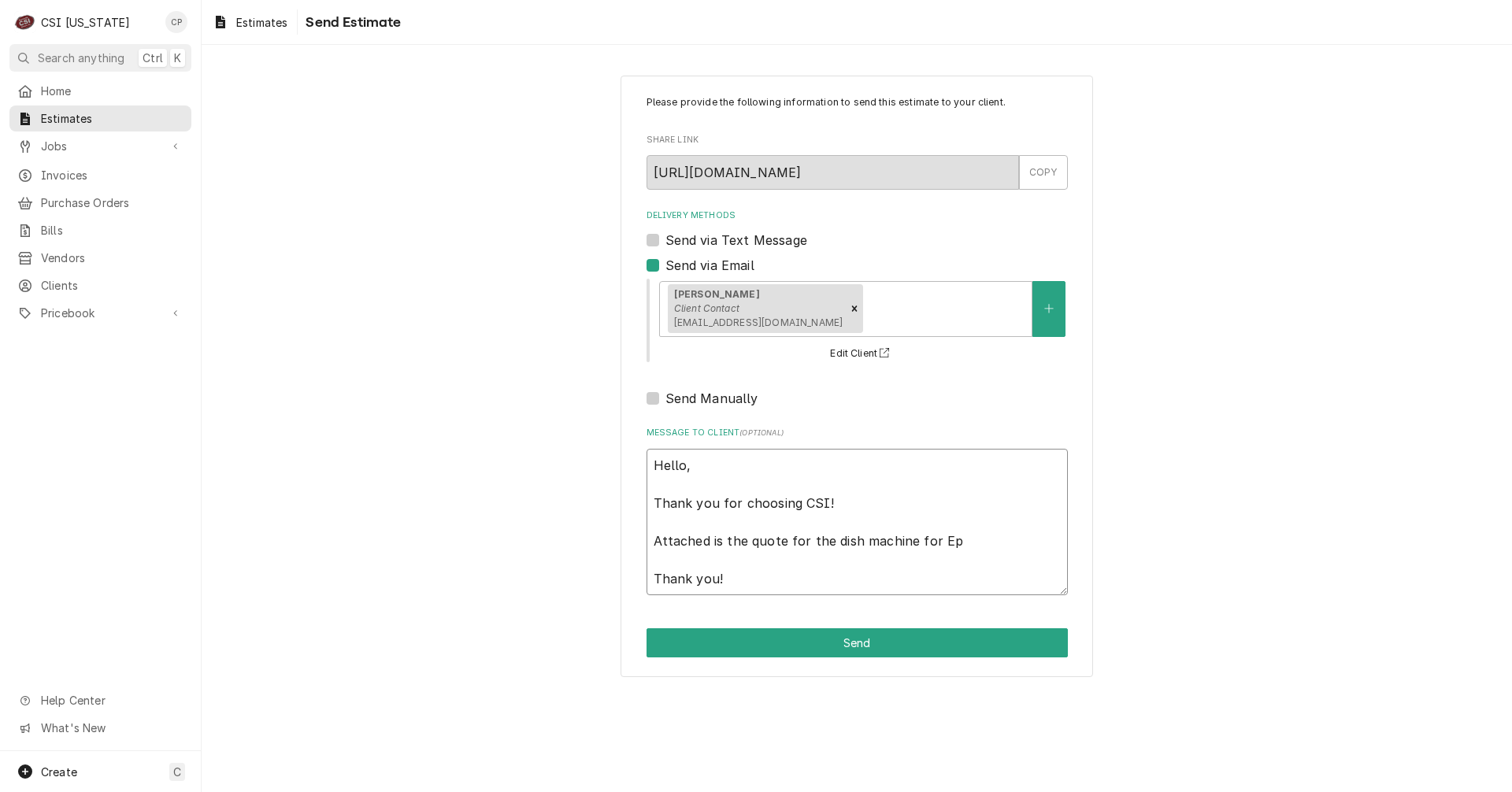
type textarea "Hello, Thank you for choosing CSI! Attached is the quote for the dish machine f…"
type textarea "x"
type textarea "Hello, Thank you for choosing CSI! Attached is the quote for the dish machine f…"
type textarea "x"
type textarea "Hello, Thank you for choosing CSI! Attached is the quote for the dish machine f…"
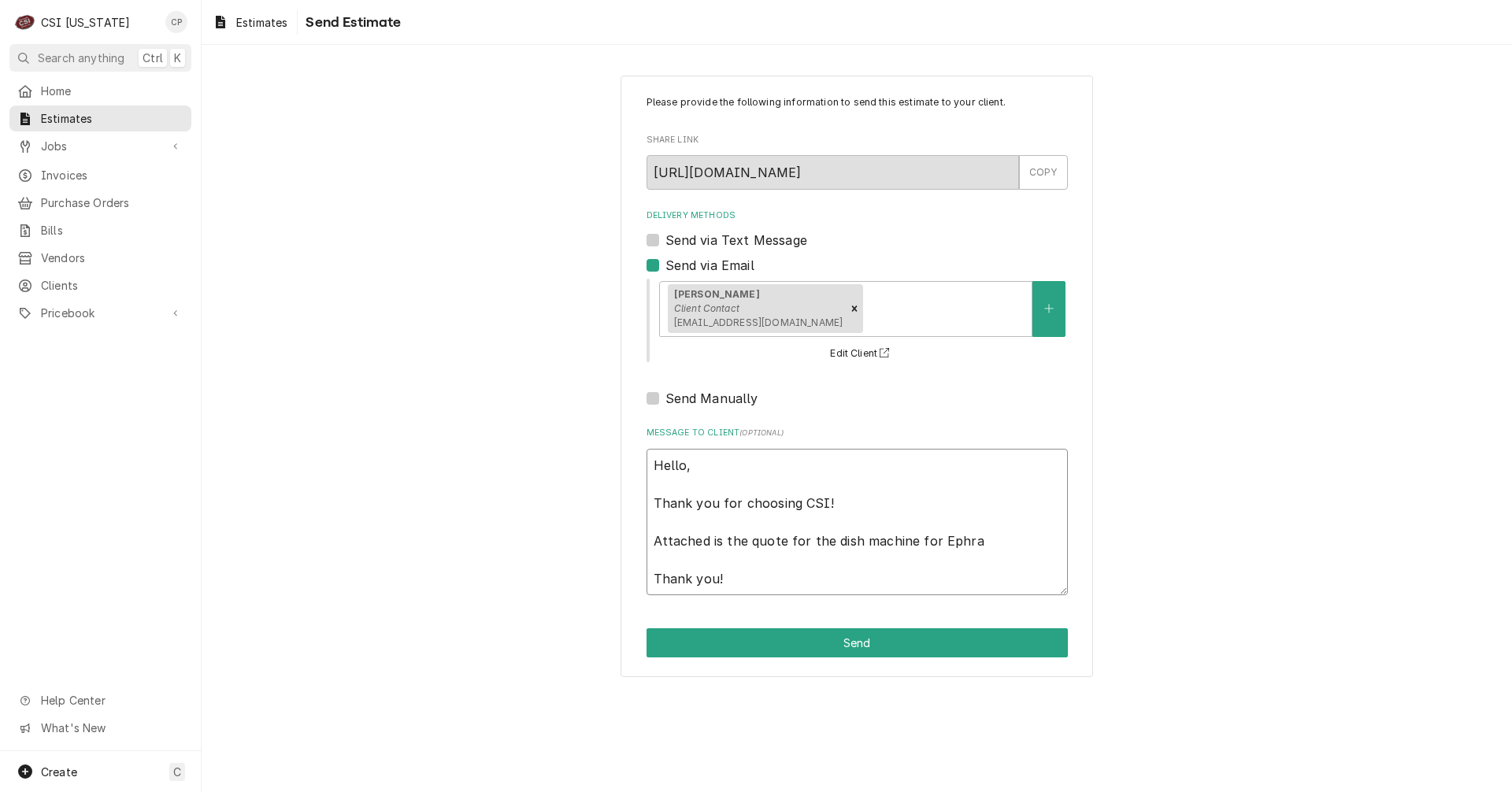
type textarea "x"
type textarea "Hello, Thank you for choosing CSI! Attached is the quote for the dish machine f…"
type textarea "x"
type textarea "Hello, Thank you for choosing CSI! Attached is the quote for the dish machine f…"
type textarea "x"
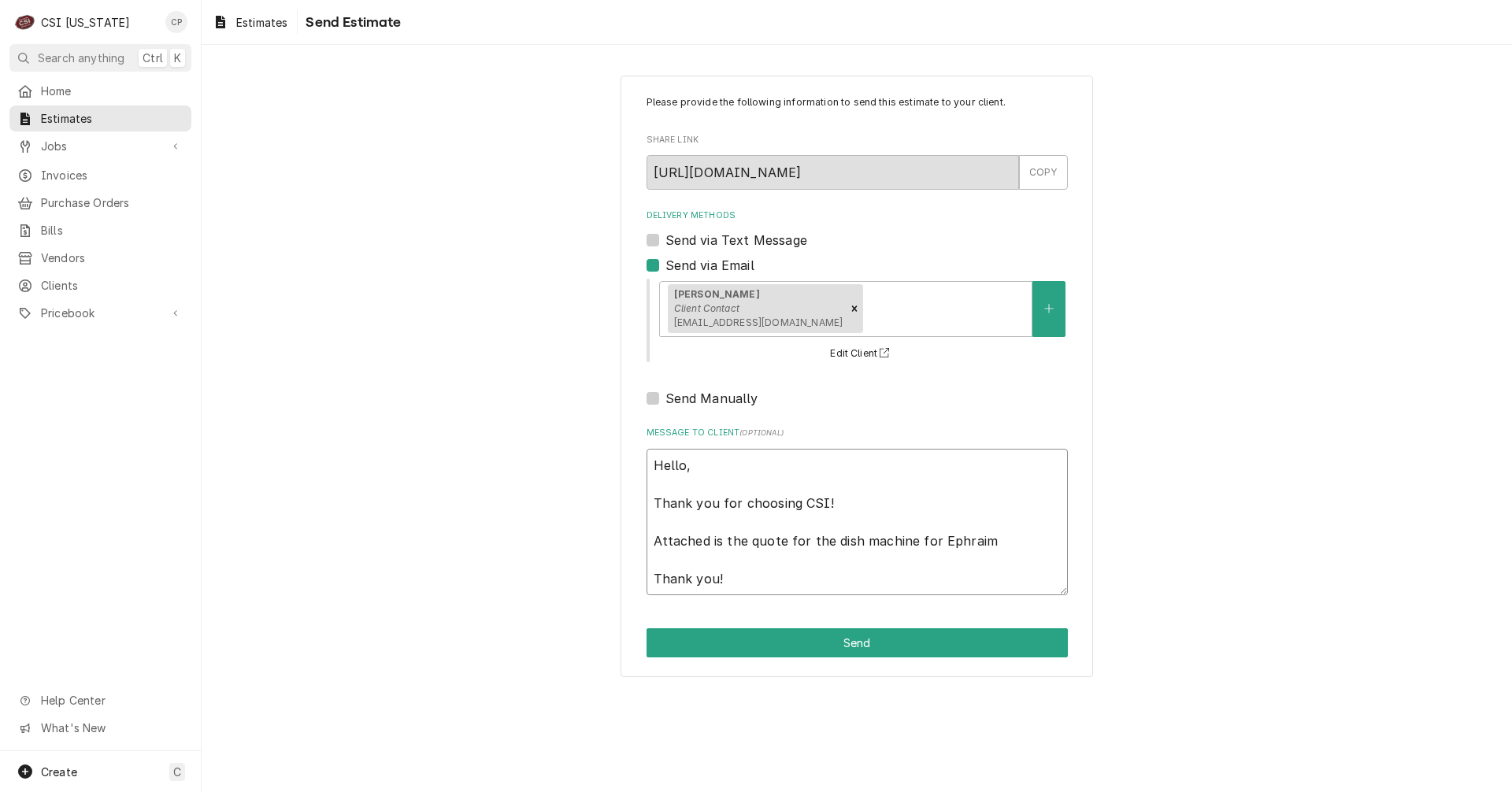
type textarea "Hello, Thank you for choosing CSI! Attached is the quote for the dish machine f…"
type textarea "x"
type textarea "Hello, Thank you for choosing CSI! Attached is the quote for the dish machine f…"
type textarea "x"
type textarea "Hello, Thank you for choosing CSI! Attached is the quote for the dish machine f…"
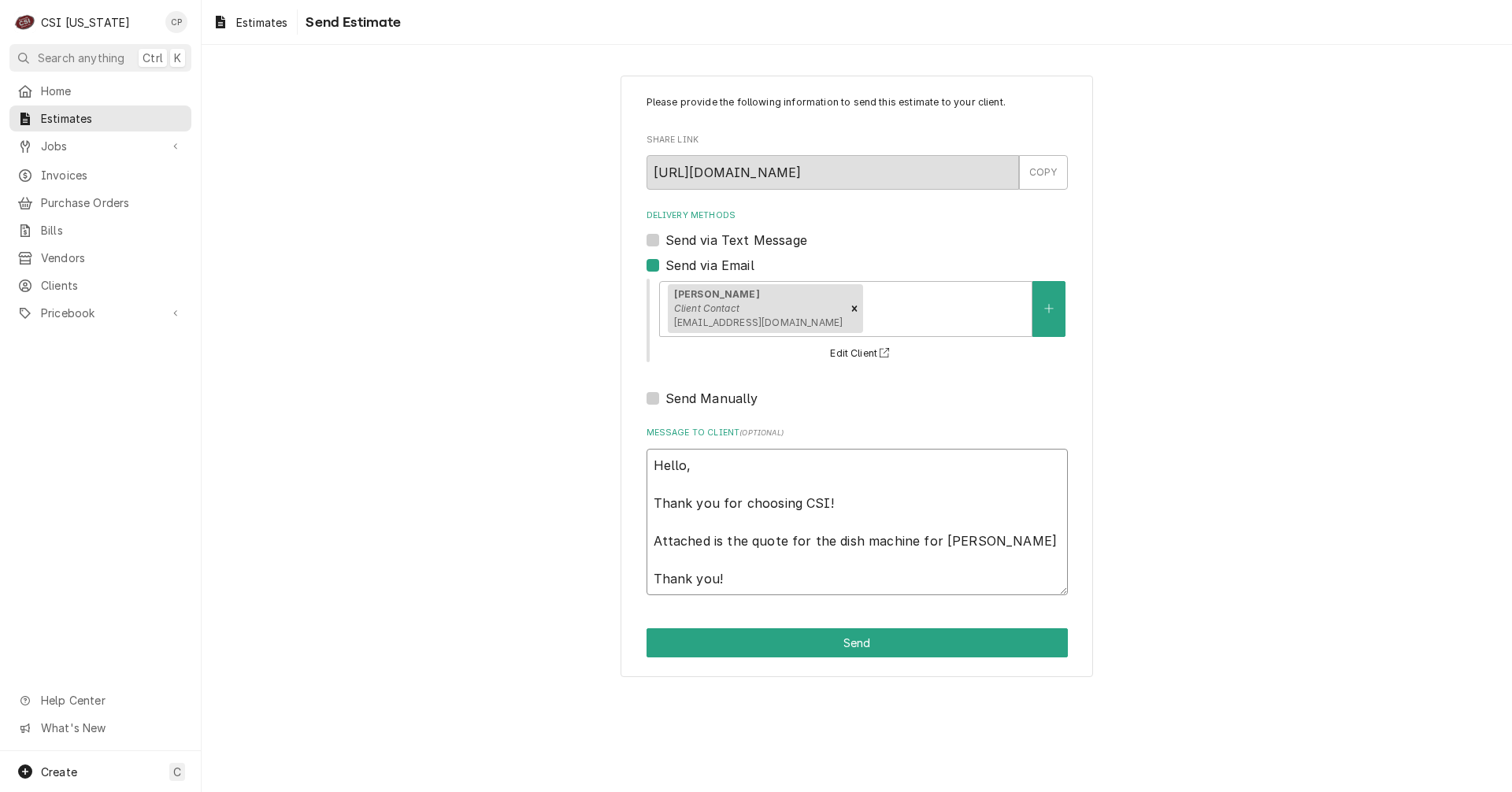
type textarea "x"
type textarea "Hello, Thank you for choosing CSI! Attached is the quote for the dish machine f…"
type textarea "x"
type textarea "Hello, Thank you for choosing CSI! Attached is the quote for the dish machine f…"
type textarea "x"
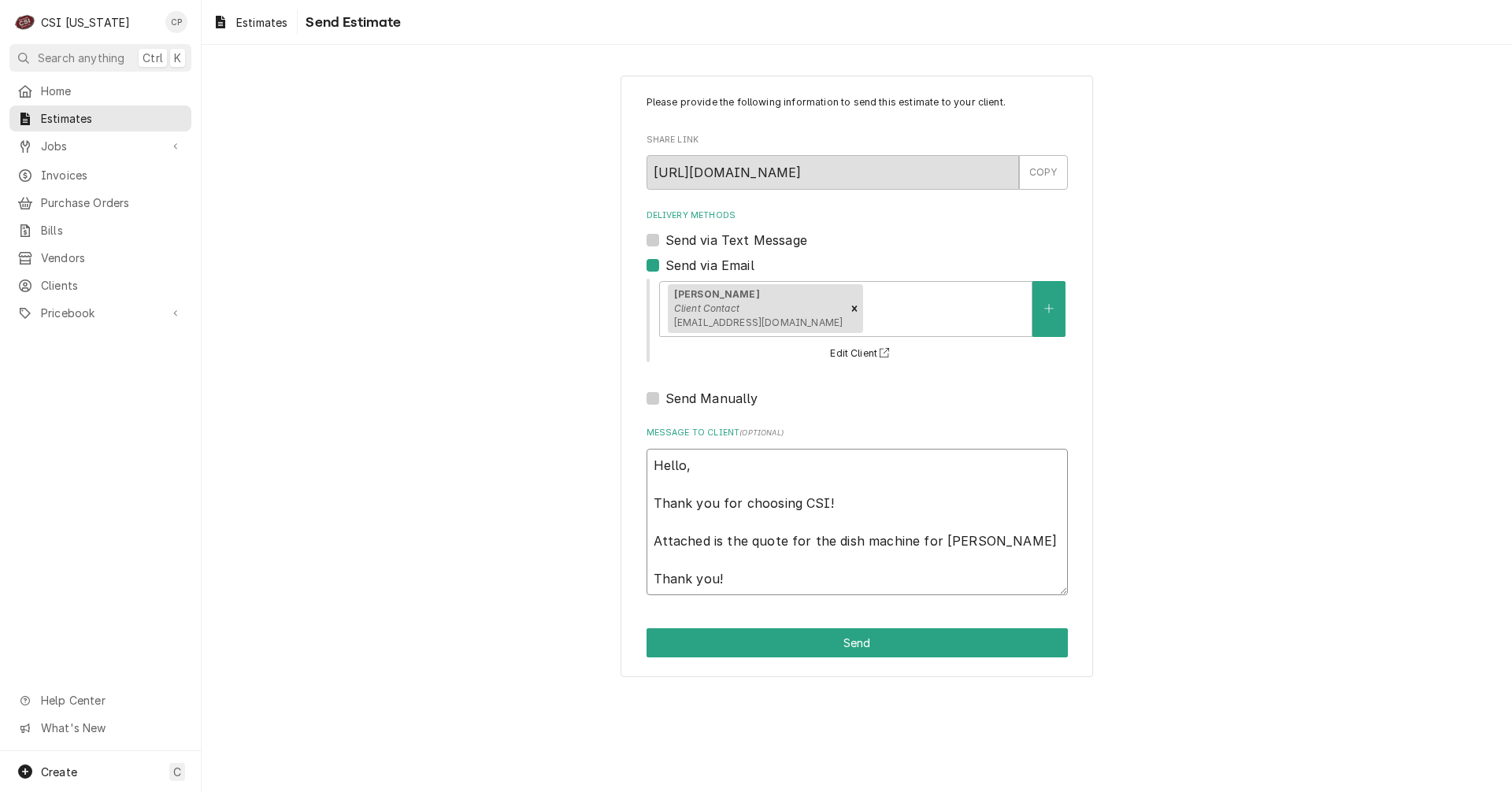
type textarea "Hello, Thank you for choosing CSI! Attached is the quote for the dish machine f…"
type textarea "x"
type textarea "Hello, Thank you for choosing CSI! Attached is the quote for the dish machine f…"
type textarea "x"
type textarea "Hello, Thank you for choosing CSI! Attached is the quote for the dish machine f…"
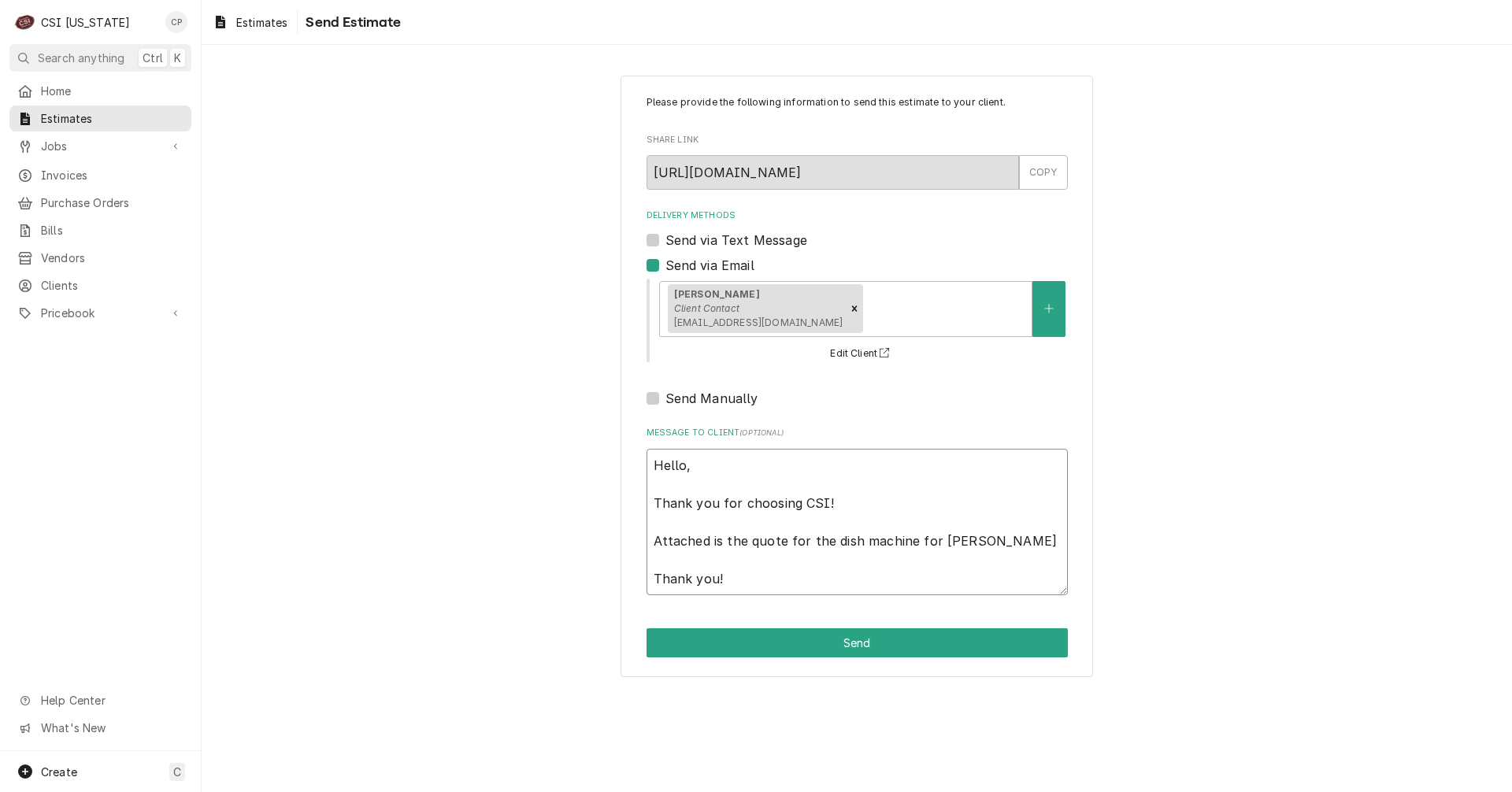
type textarea "x"
type textarea "Hello, Thank you for choosing CSI! Attached is the quote for the dish machine f…"
type textarea "x"
type textarea "Hello, Thank you for choosing CSI! Attached is the quote for the dish machine f…"
type textarea "x"
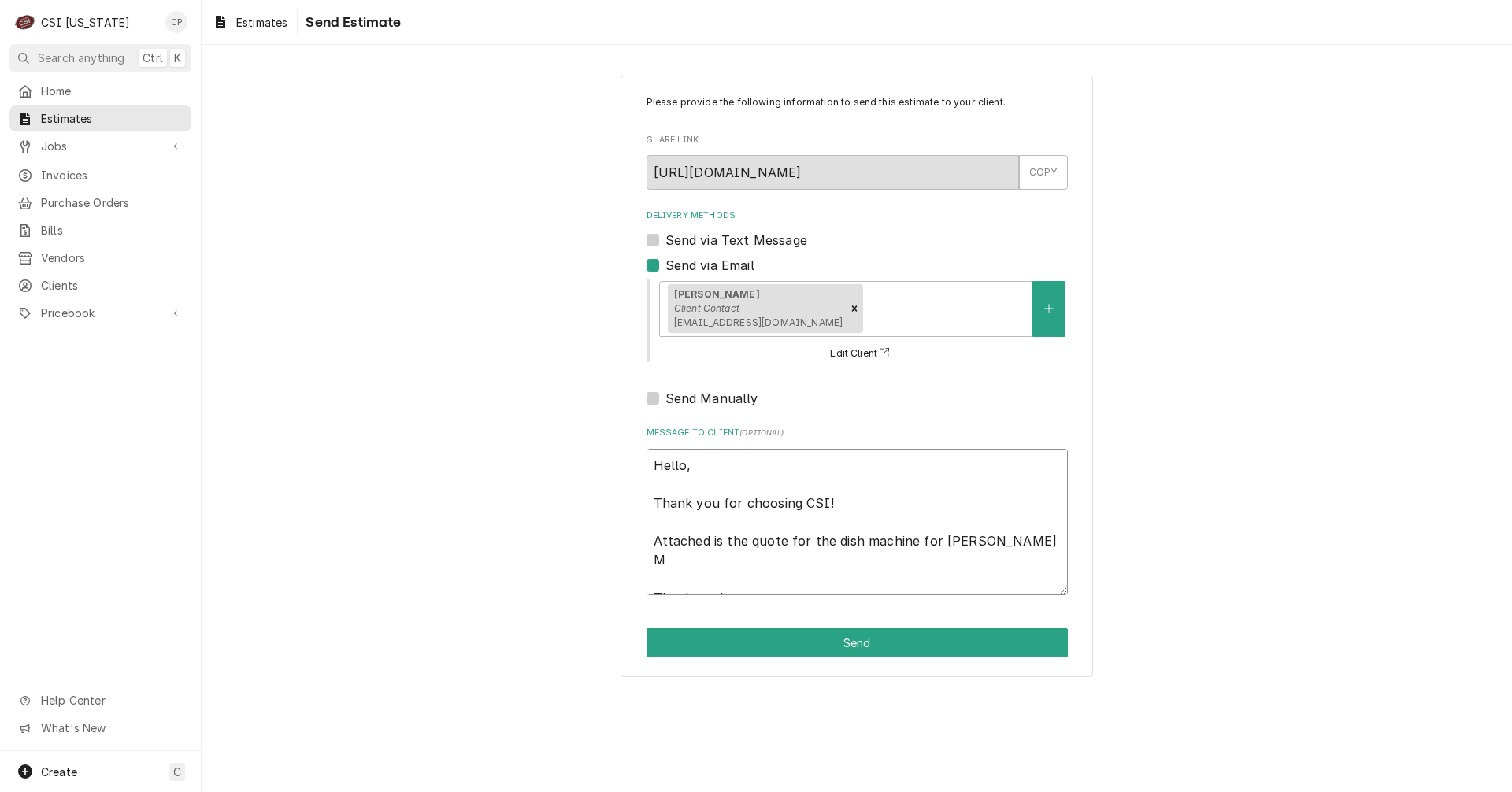
type textarea "Hello, Thank you for choosing CSI! Attached is the quote for the dish machine f…"
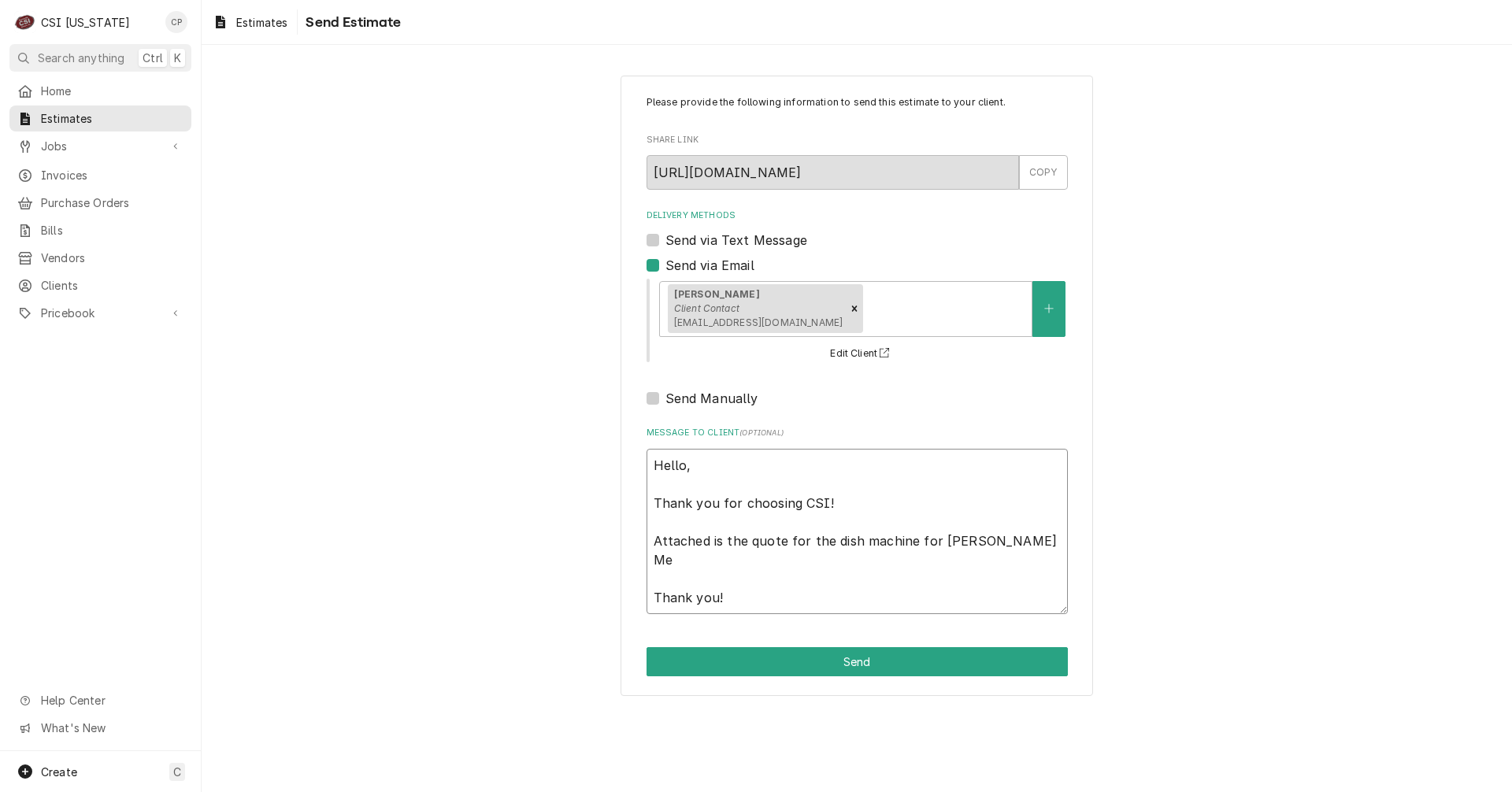
type textarea "x"
type textarea "Hello, Thank you for choosing CSI! Attached is the quote for the dish machine f…"
type textarea "x"
type textarea "Hello, Thank you for choosing CSI! Attached is the quote for the dish machine f…"
type textarea "x"
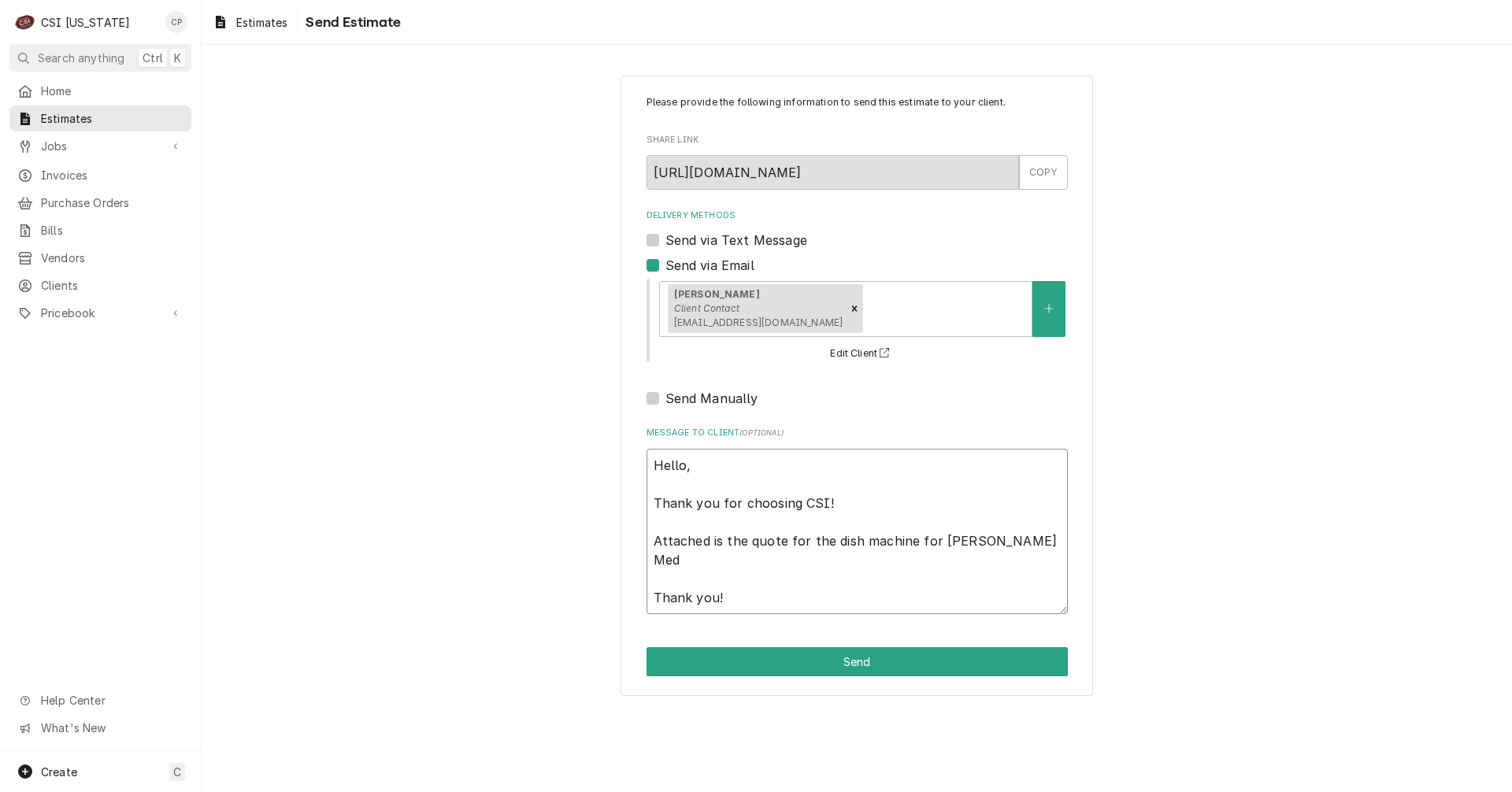
type textarea "Hello, Thank you for choosing CSI! Attached is the quote for the dish machine f…"
type textarea "x"
type textarea "Hello, Thank you for choosing CSI! Attached is the quote for the dish machine f…"
type textarea "x"
type textarea "Hello, Thank you for choosing CSI! Attached is the quote for the dish machine f…"
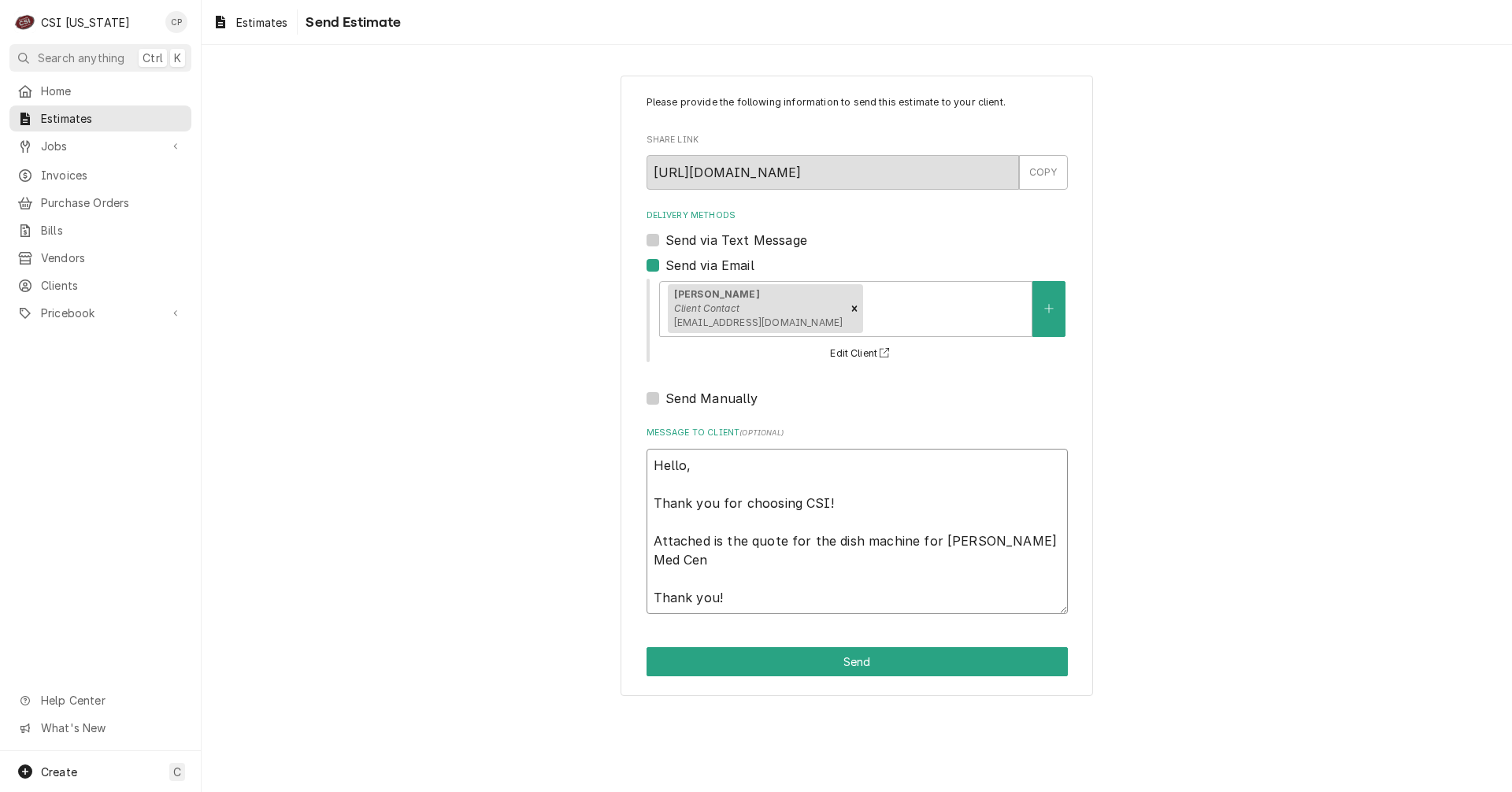
type textarea "x"
type textarea "Hello, Thank you for choosing CSI! Attached is the quote for the dish machine f…"
type textarea "x"
type textarea "Hello, Thank you for choosing CSI! Attached is the quote for the dish machine f…"
type textarea "x"
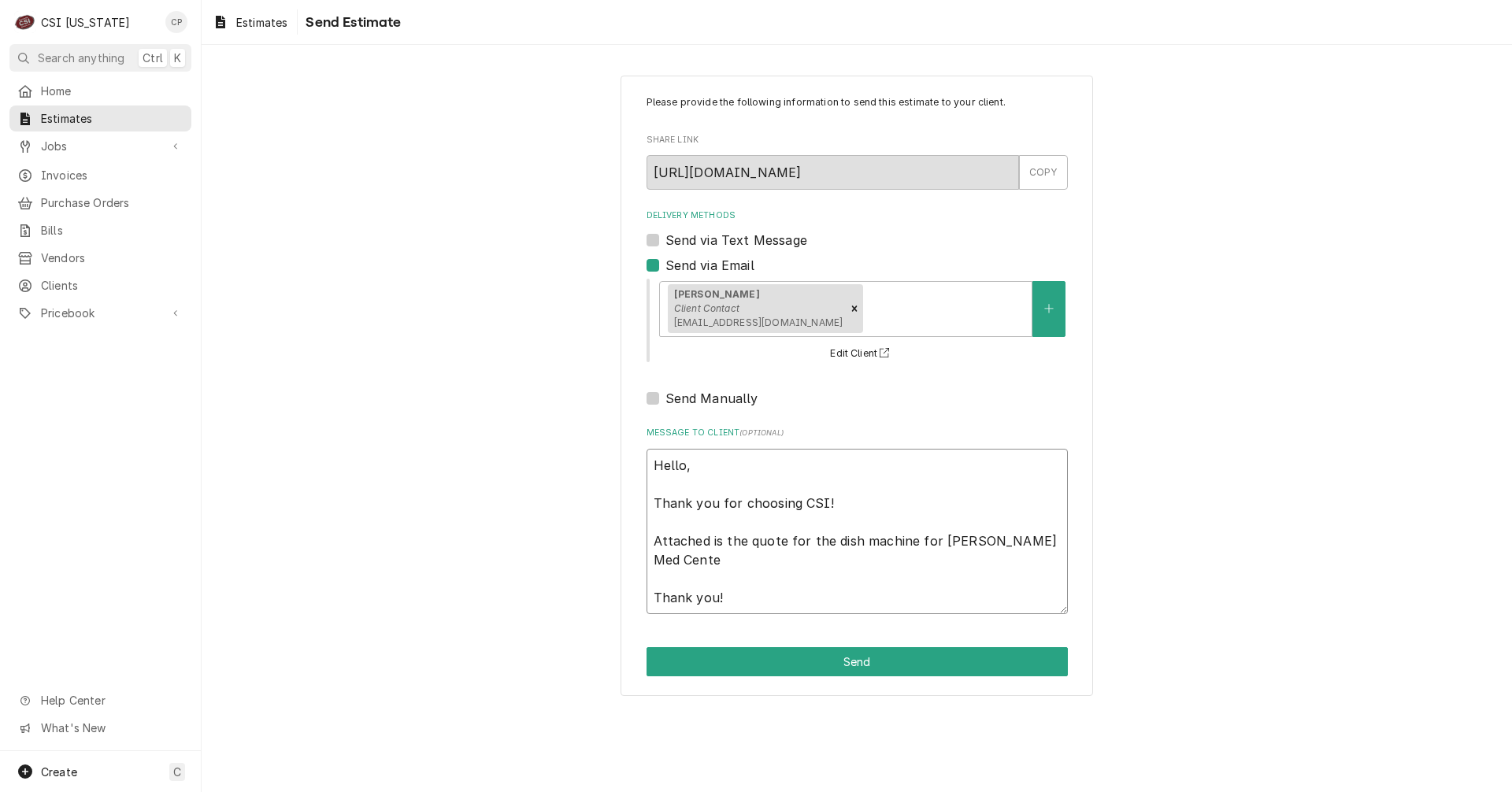
type textarea "Hello, Thank you for choosing CSI! Attached is the quote for the dish machine f…"
type textarea "x"
type textarea "Hello, Thank you for choosing CSI! Attached is the quote for the dish machine f…"
type textarea "x"
type textarea "Hello, Thank you for choosing CSI! Attached is the quote for the dish machine f…"
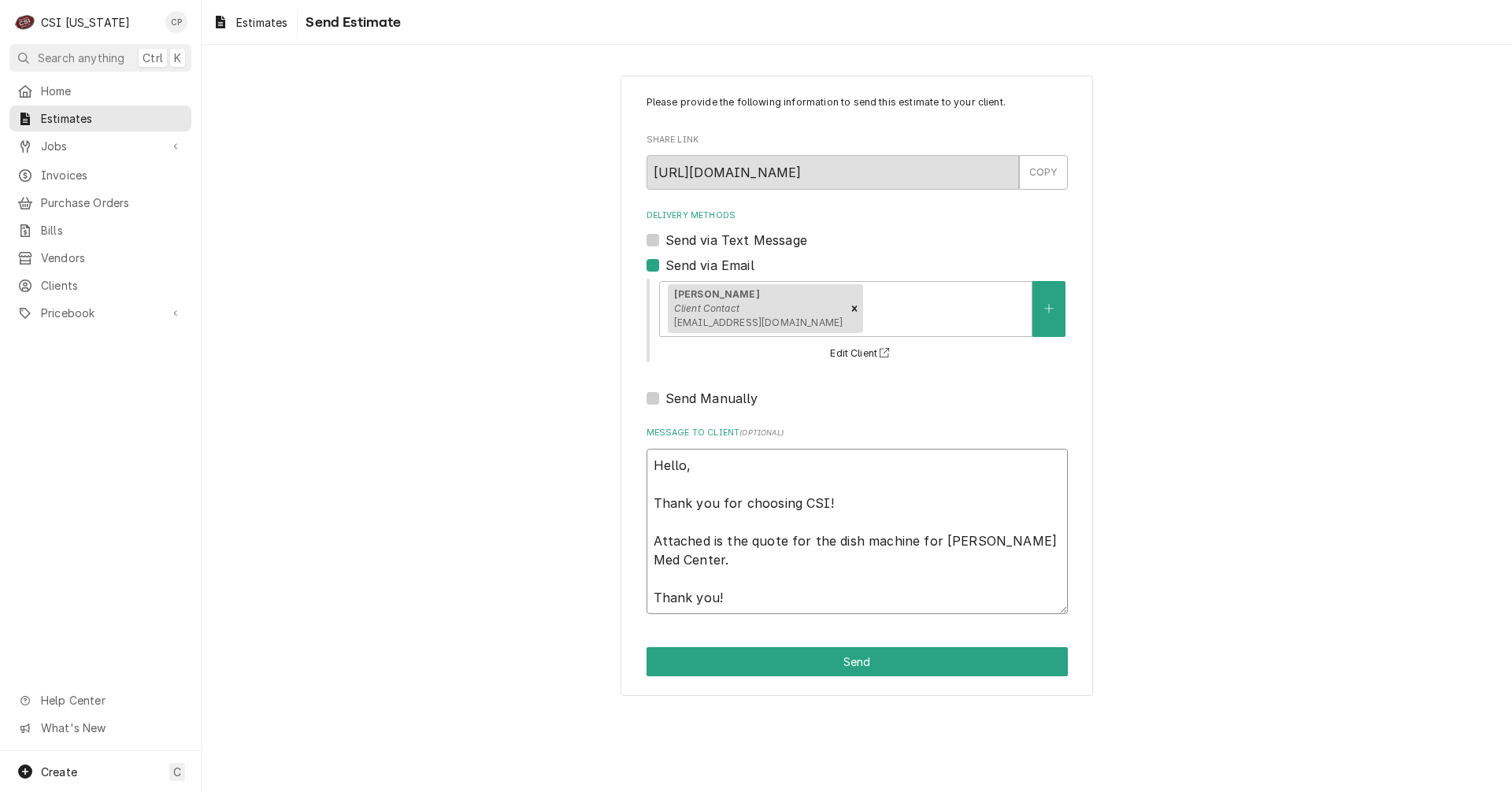
type textarea "x"
type textarea "Hello, Thank you for choosing CSI! Attached is the quote for the dish machine f…"
type textarea "x"
type textarea "Hello, Thank you for choosing CSI! Attached is the quote for the dish machine f…"
type textarea "x"
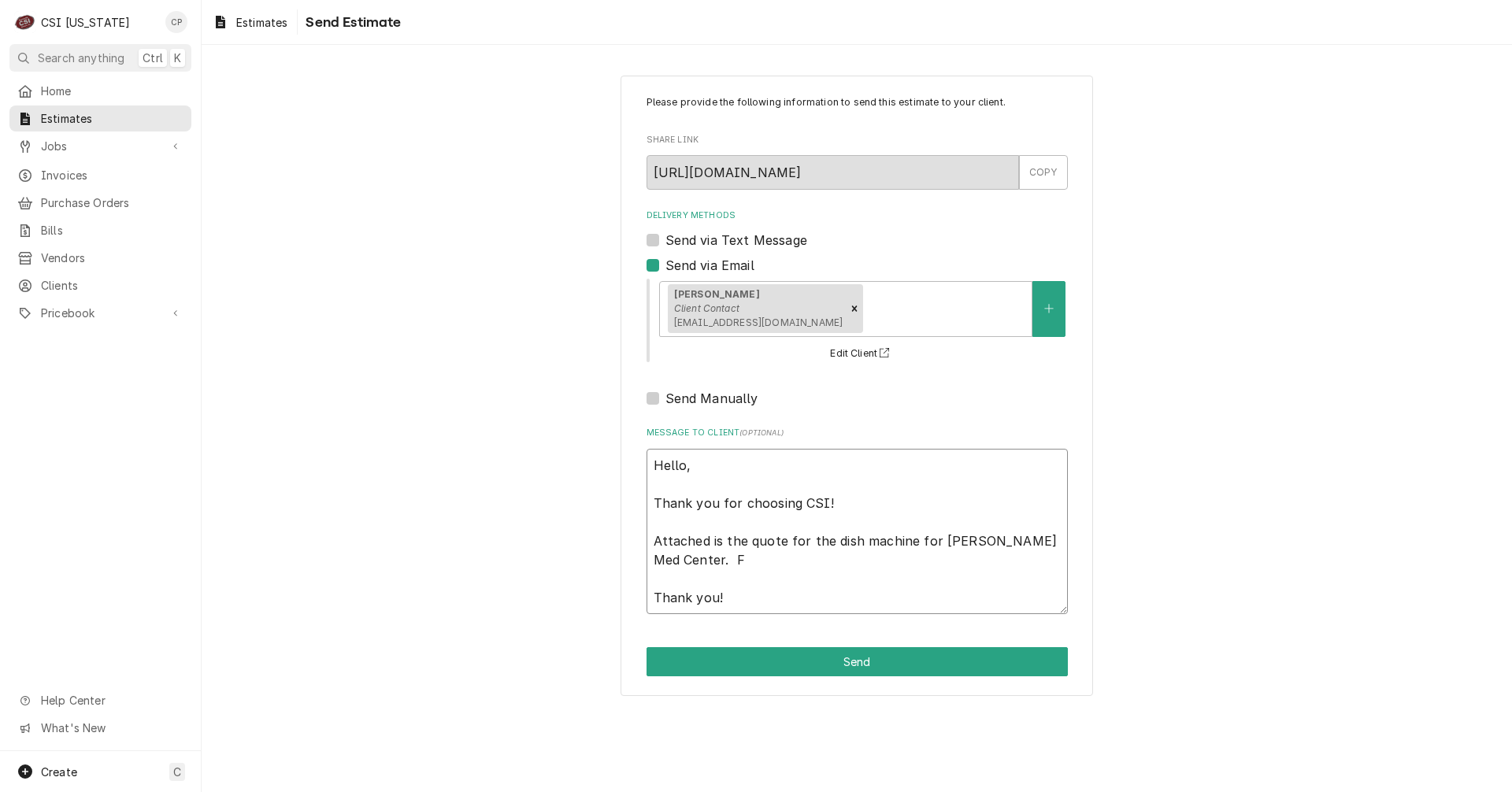
type textarea "Hello, Thank you for choosing CSI! Attached is the quote for the dish machine f…"
type textarea "x"
type textarea "Hello, Thank you for choosing CSI! Attached is the quote for the dish machine f…"
type textarea "x"
type textarea "Hello, Thank you for choosing CSI! Attached is the quote for the dish machine f…"
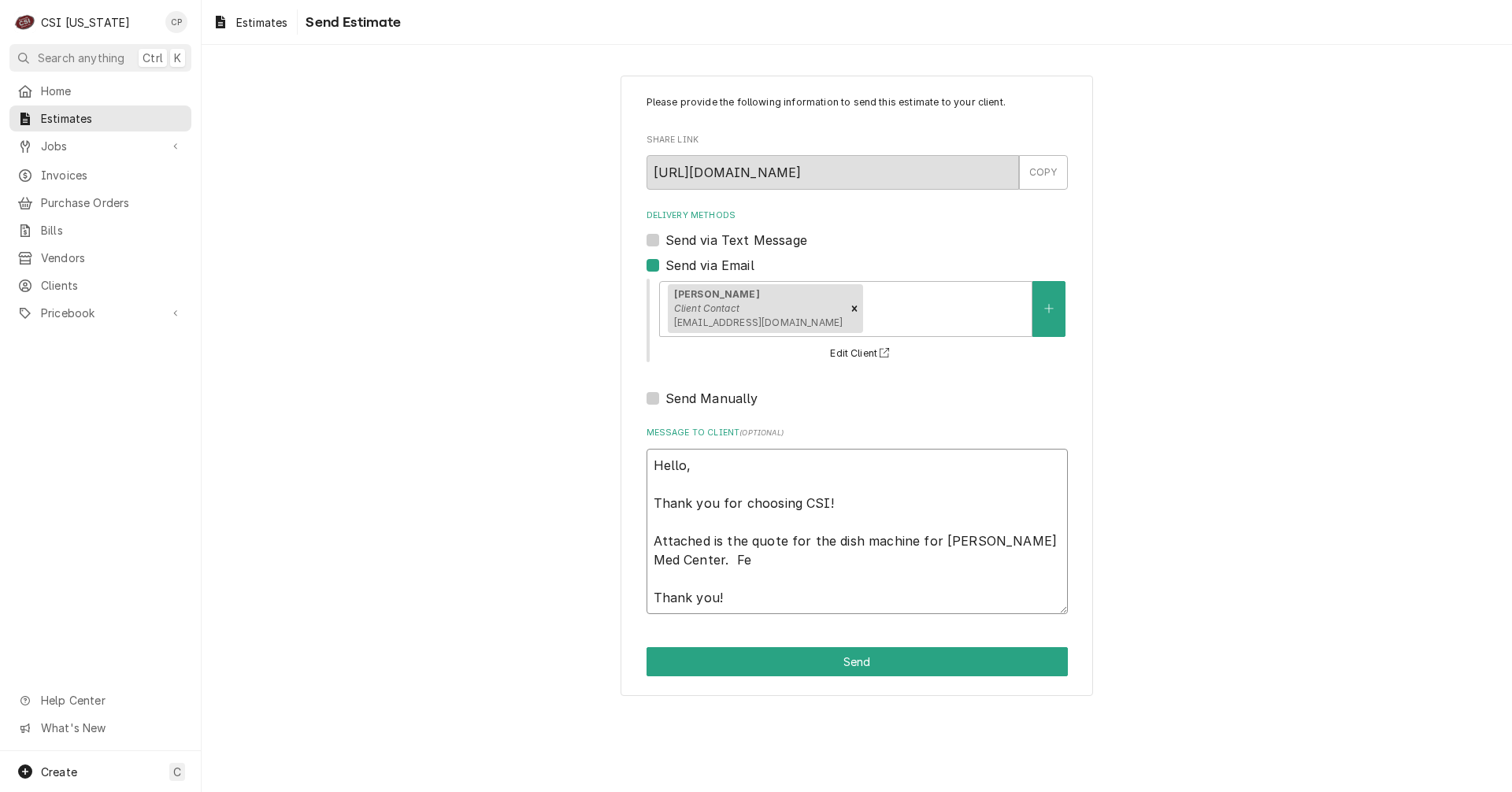
type textarea "x"
type textarea "Hello, Thank you for choosing CSI! Attached is the quote for the dish machine f…"
type textarea "x"
type textarea "Hello, Thank you for choosing CSI! Attached is the quote for the dish machine f…"
type textarea "x"
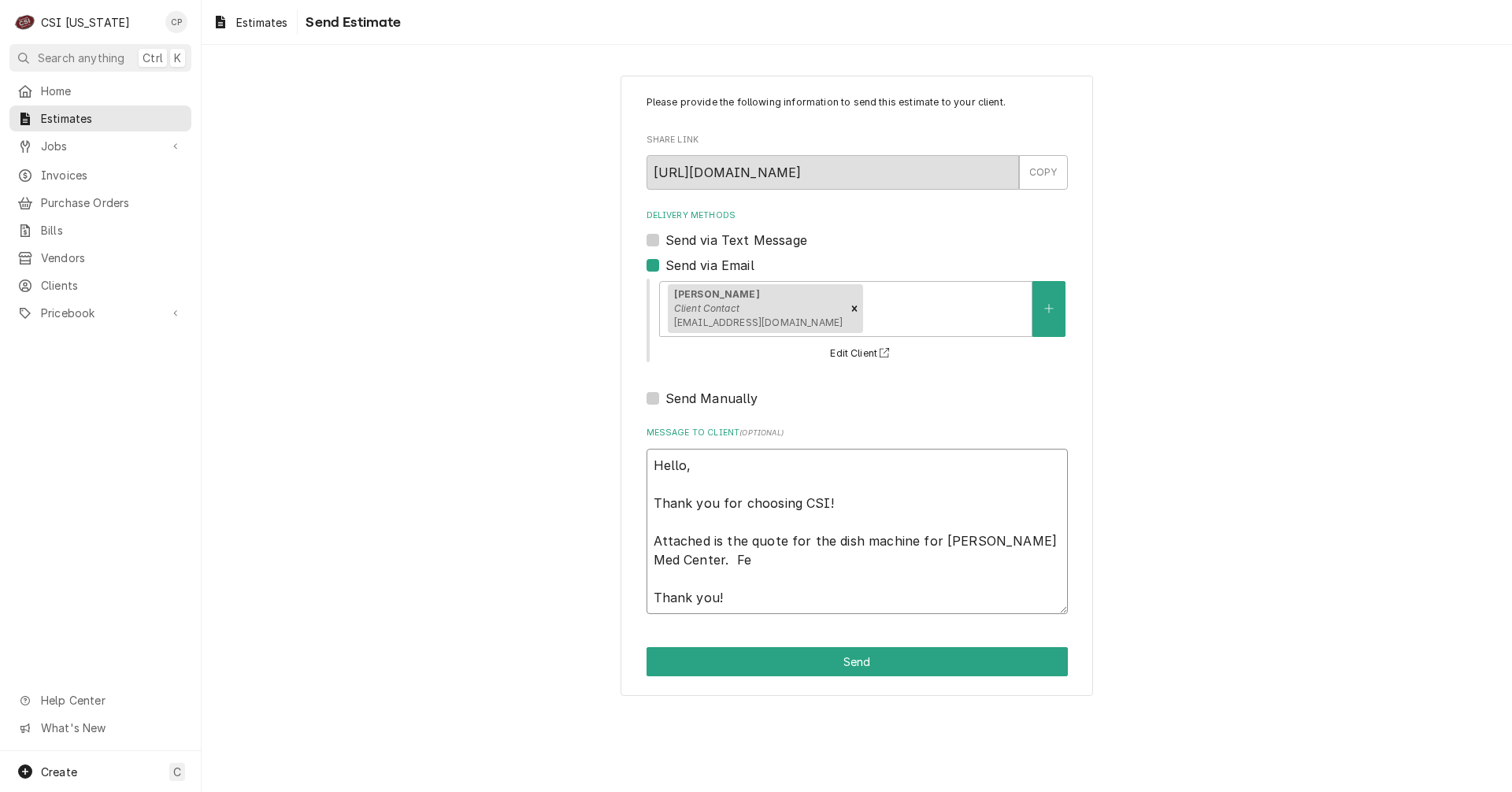
type textarea "Hello, Thank you for choosing CSI! Attached is the quote for the dish machine f…"
type textarea "x"
type textarea "Hello, Thank you for choosing CSI! Attached is the quote for the dish machine f…"
type textarea "x"
type textarea "Hello, Thank you for choosing CSI! Attached is the quote for the dish machine f…"
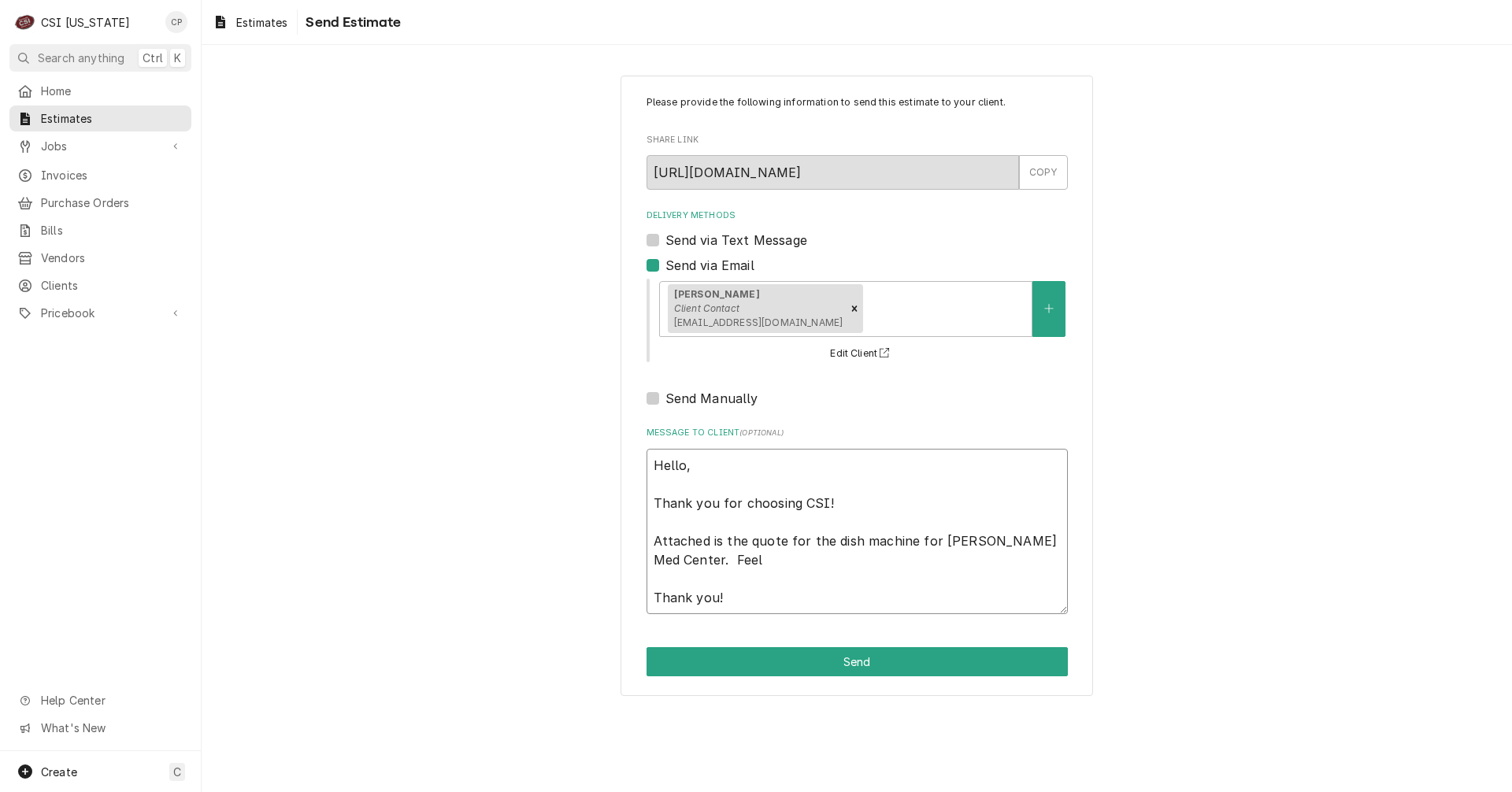
type textarea "x"
type textarea "Hello, Thank you for choosing CSI! Attached is the quote for the dish machine f…"
type textarea "x"
type textarea "Hello, Thank you for choosing CSI! Attached is the quote for the dish machine f…"
type textarea "x"
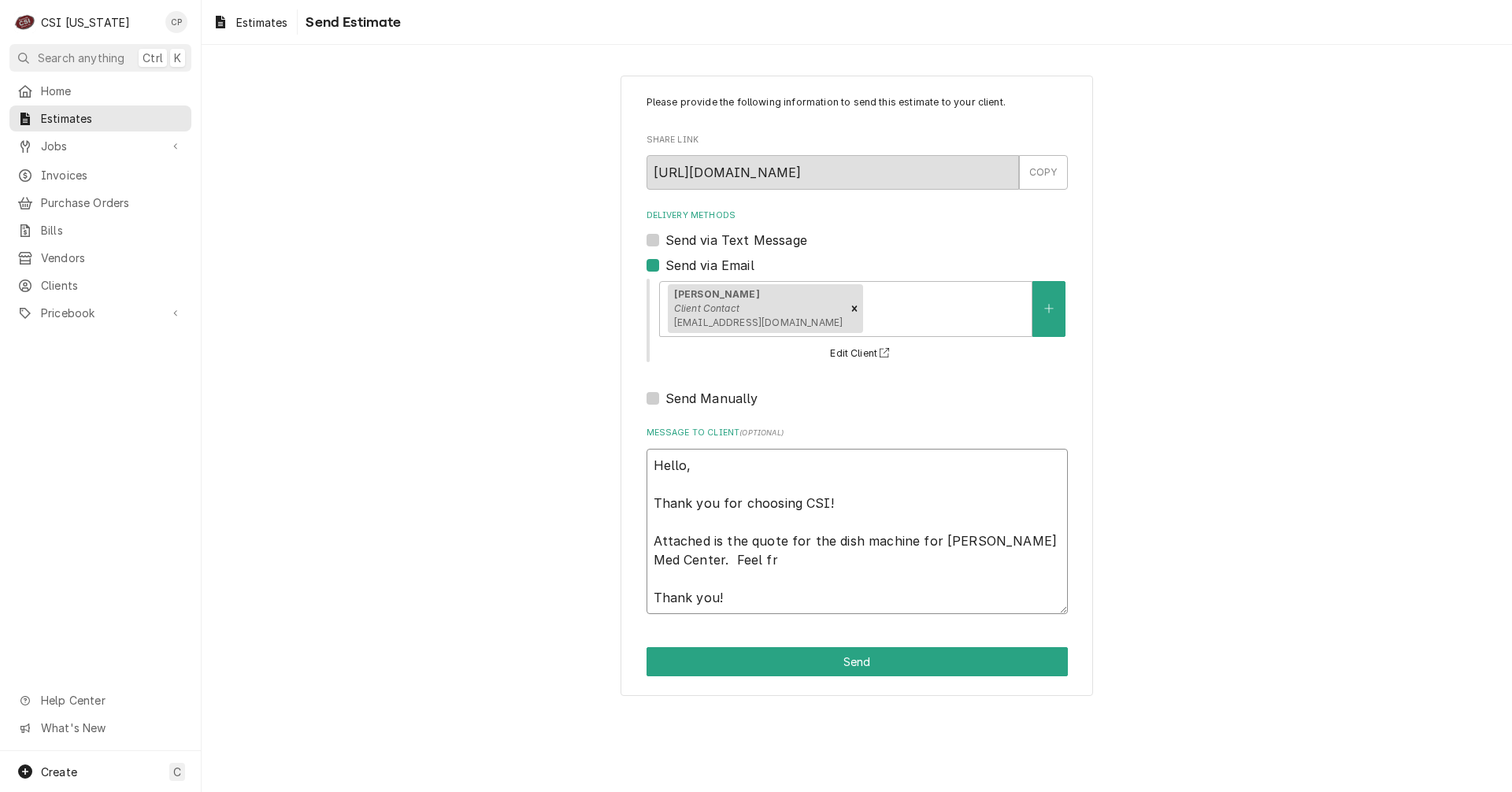
type textarea "Hello, Thank you for choosing CSI! Attached is the quote for the dish machine f…"
type textarea "x"
type textarea "Hello, Thank you for choosing CSI! Attached is the quote for the dish machine f…"
type textarea "x"
type textarea "Hello, Thank you for choosing CSI! Attached is the quote for the dish machine f…"
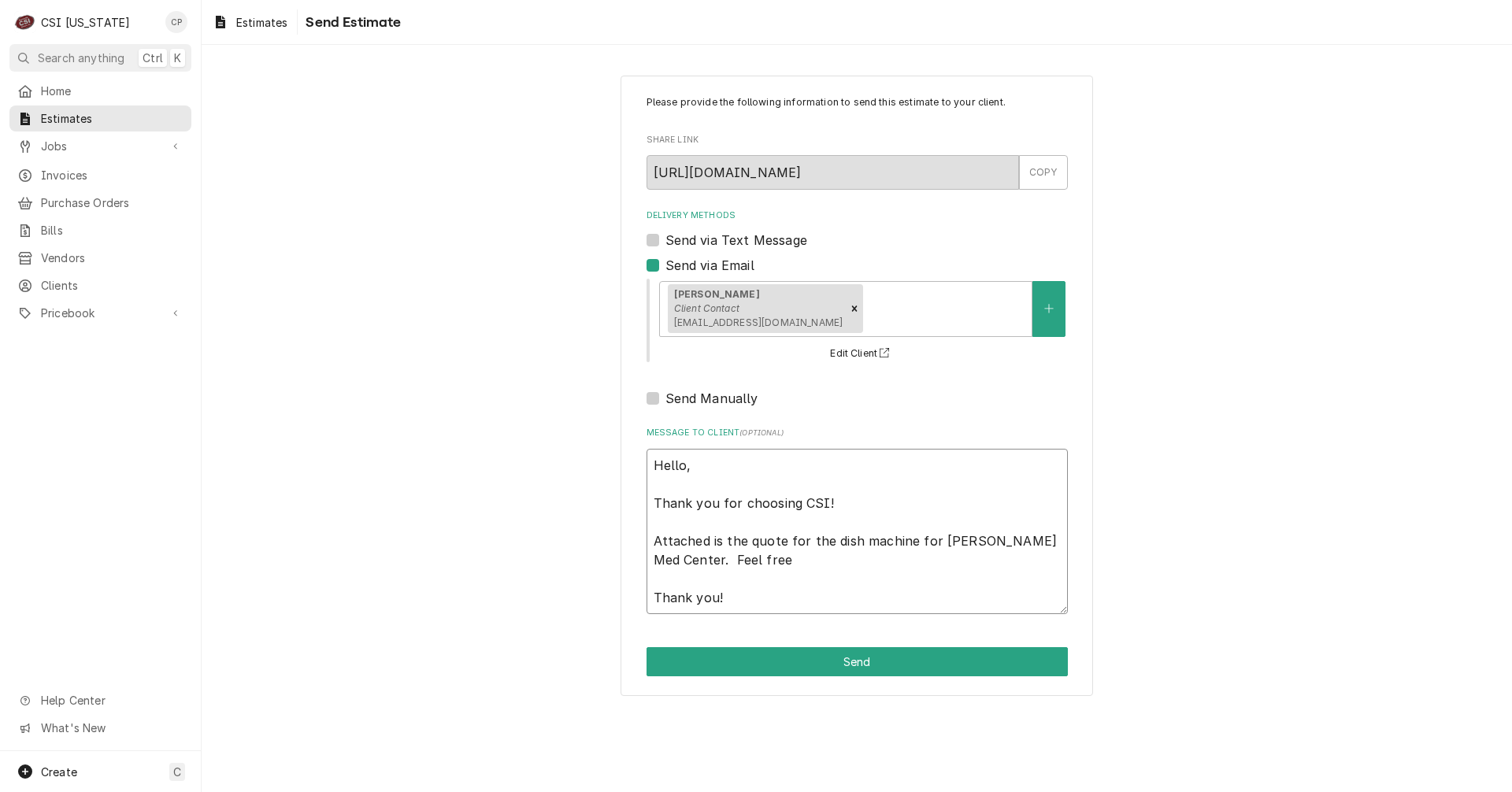
type textarea "x"
type textarea "Hello, Thank you for choosing CSI! Attached is the quote for the dish machine f…"
type textarea "x"
type textarea "Hello, Thank you for choosing CSI! Attached is the quote for the dish machine f…"
type textarea "x"
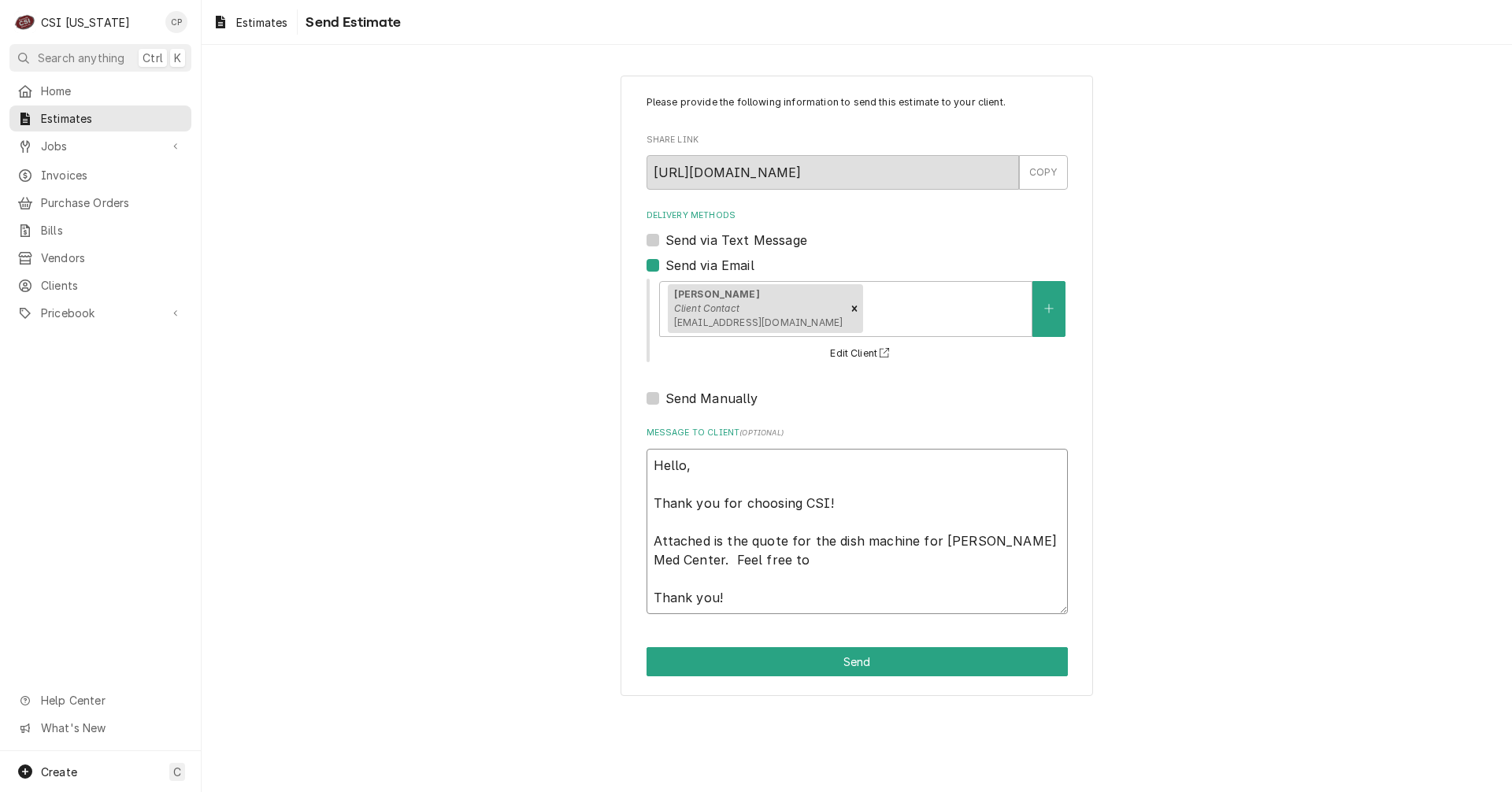
type textarea "Hello, Thank you for choosing CSI! Attached is the quote for the dish machine f…"
type textarea "x"
type textarea "Hello, Thank you for choosing CSI! Attached is the quote for the dish machine f…"
type textarea "x"
type textarea "Hello, Thank you for choosing CSI! Attached is the quote for the dish machine f…"
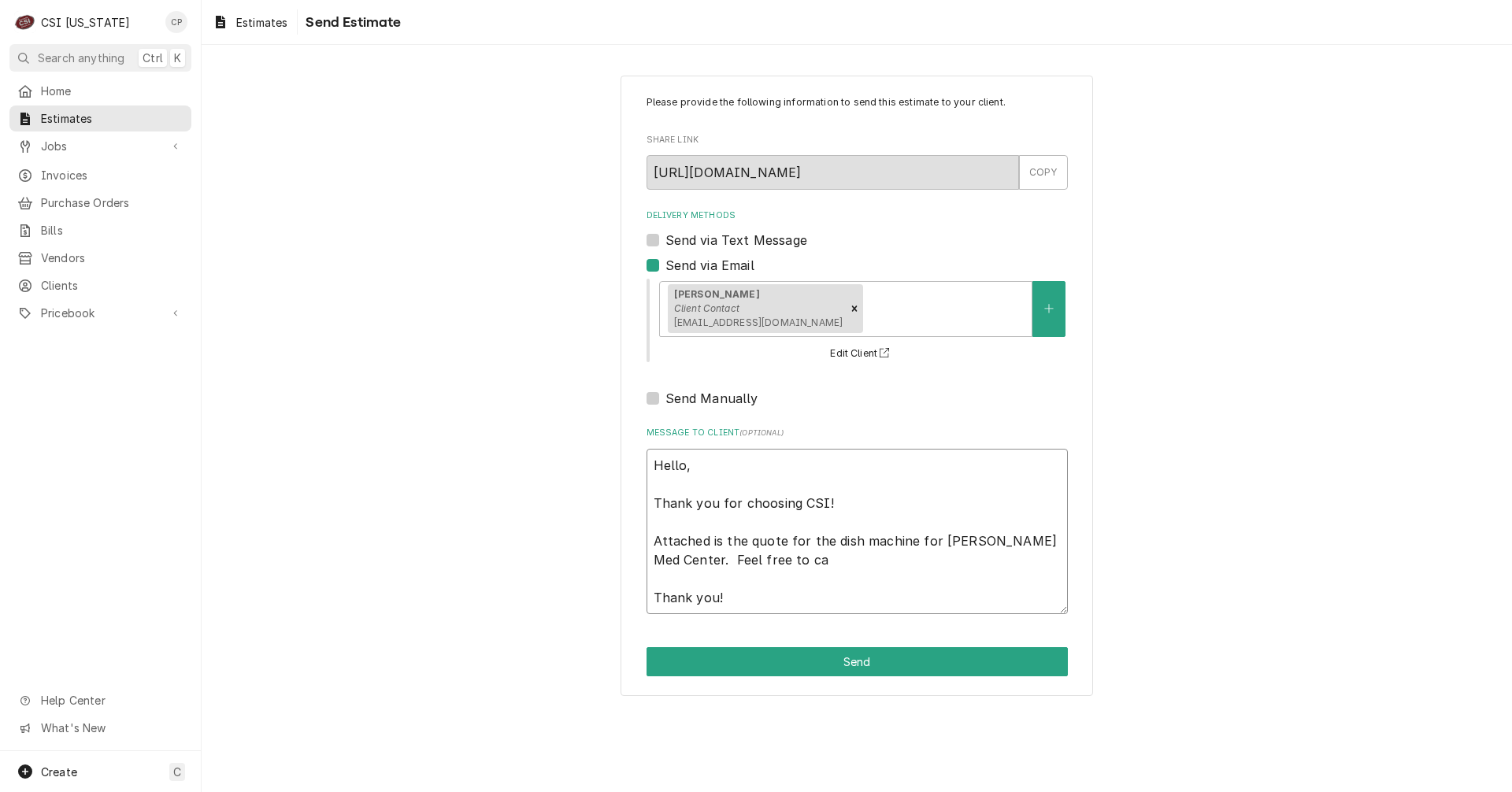
type textarea "x"
type textarea "Hello, Thank you for choosing CSI! Attached is the quote for the dish machine f…"
type textarea "x"
type textarea "Hello, Thank you for choosing CSI! Attached is the quote for the dish machine f…"
type textarea "x"
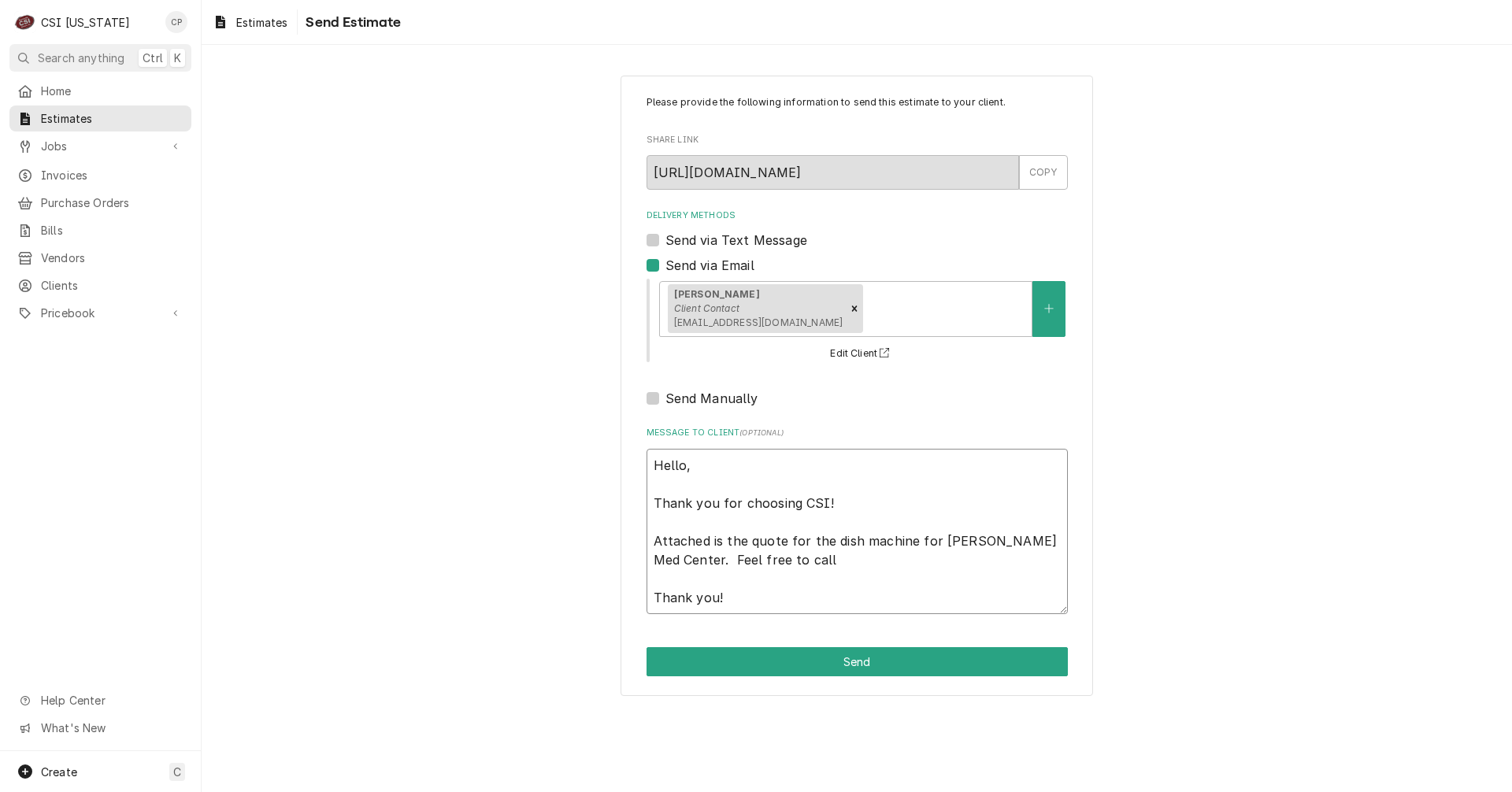
type textarea "Hello, Thank you for choosing CSI! Attached is the quote for the dish machine f…"
type textarea "x"
type textarea "Hello, Thank you for choosing CSI! Attached is the quote for the dish machine f…"
type textarea "x"
type textarea "Hello, Thank you for choosing CSI! Attached is the quote for the dish machine f…"
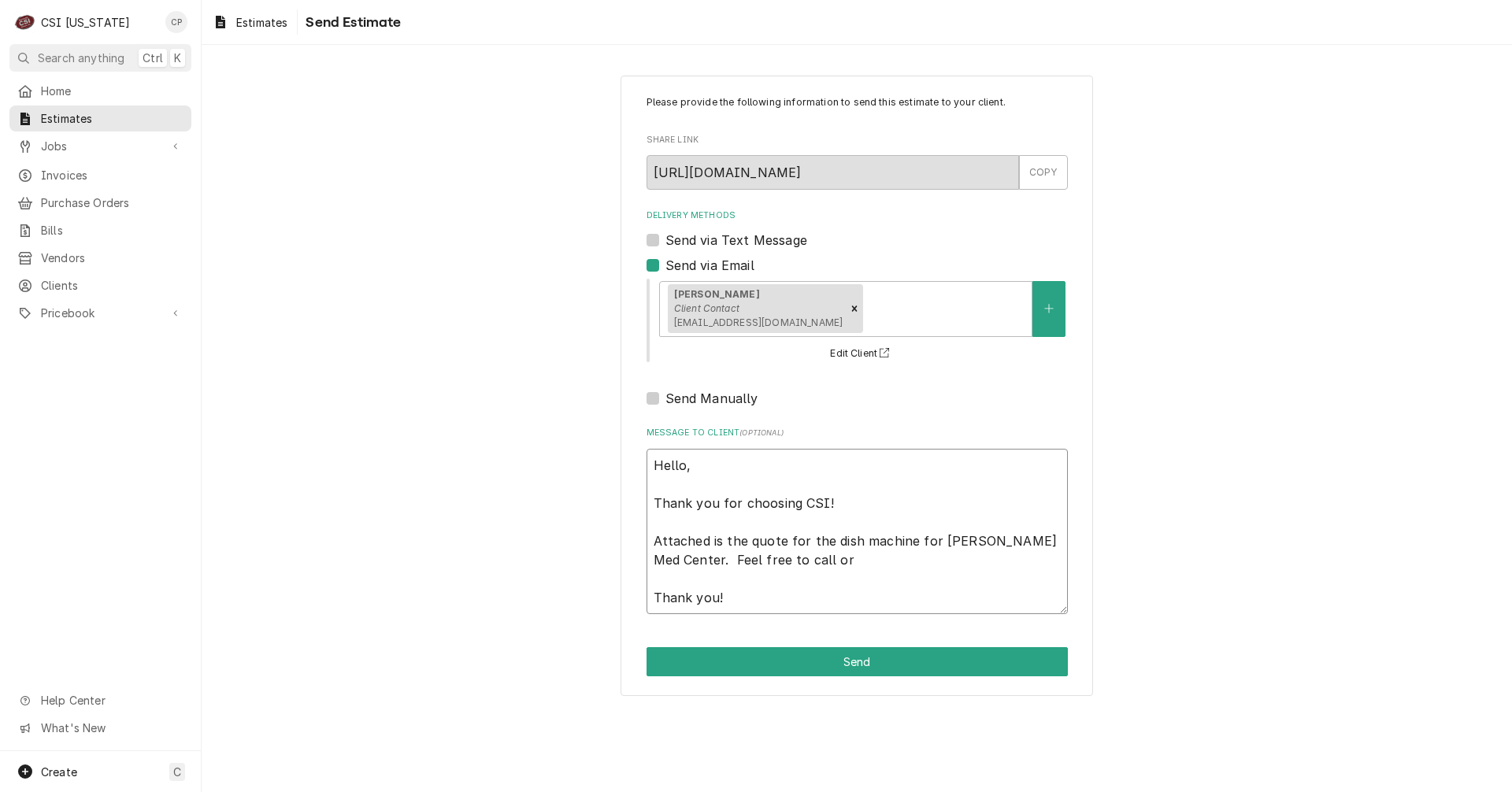
type textarea "x"
type textarea "Hello, Thank you for choosing CSI! Attached is the quote for the dish machine f…"
type textarea "x"
type textarea "Hello, Thank you for choosing CSI! Attached is the quote for the dish machine f…"
type textarea "x"
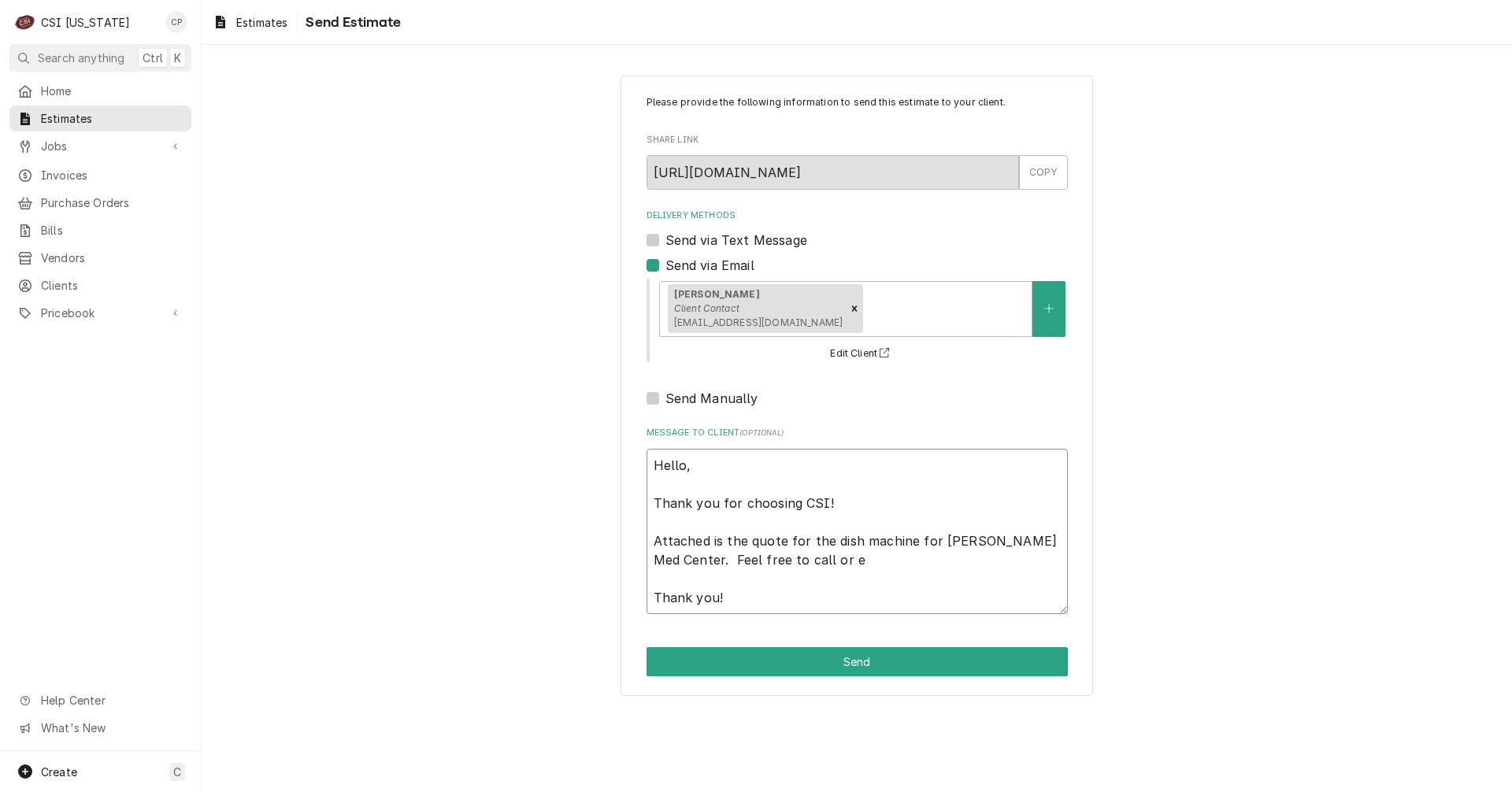
type textarea "Hello, Thank you for choosing CSI! Attached is the quote for the dish machine f…"
type textarea "x"
type textarea "Hello, Thank you for choosing CSI! Attached is the quote for the dish machine f…"
type textarea "x"
type textarea "Hello, Thank you for choosing CSI! Attached is the quote for the dish machine f…"
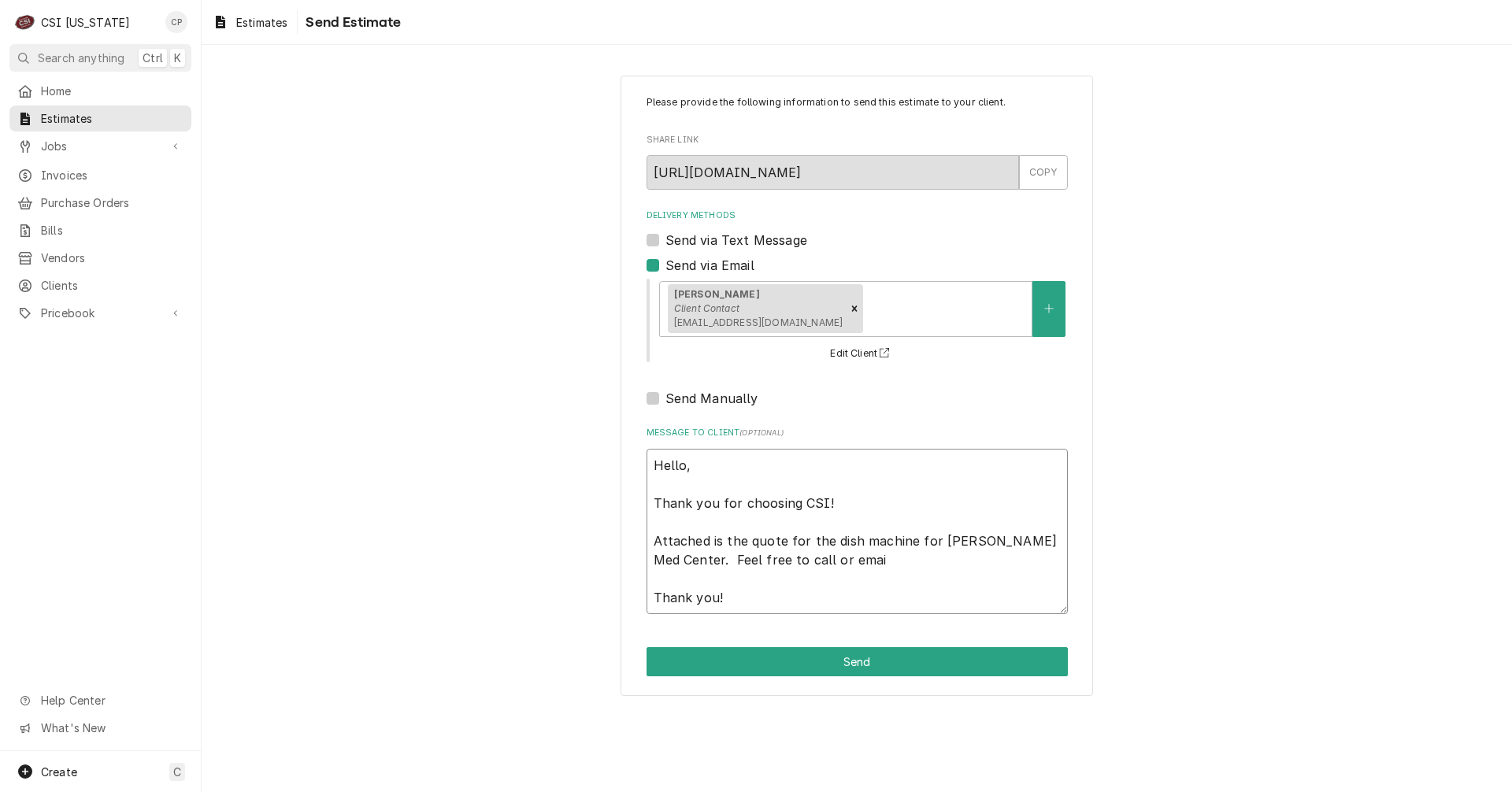
type textarea "x"
type textarea "Hello, Thank you for choosing CSI! Attached is the quote for the dish machine f…"
type textarea "x"
type textarea "Hello, Thank you for choosing CSI! Attached is the quote for the dish machine f…"
type textarea "x"
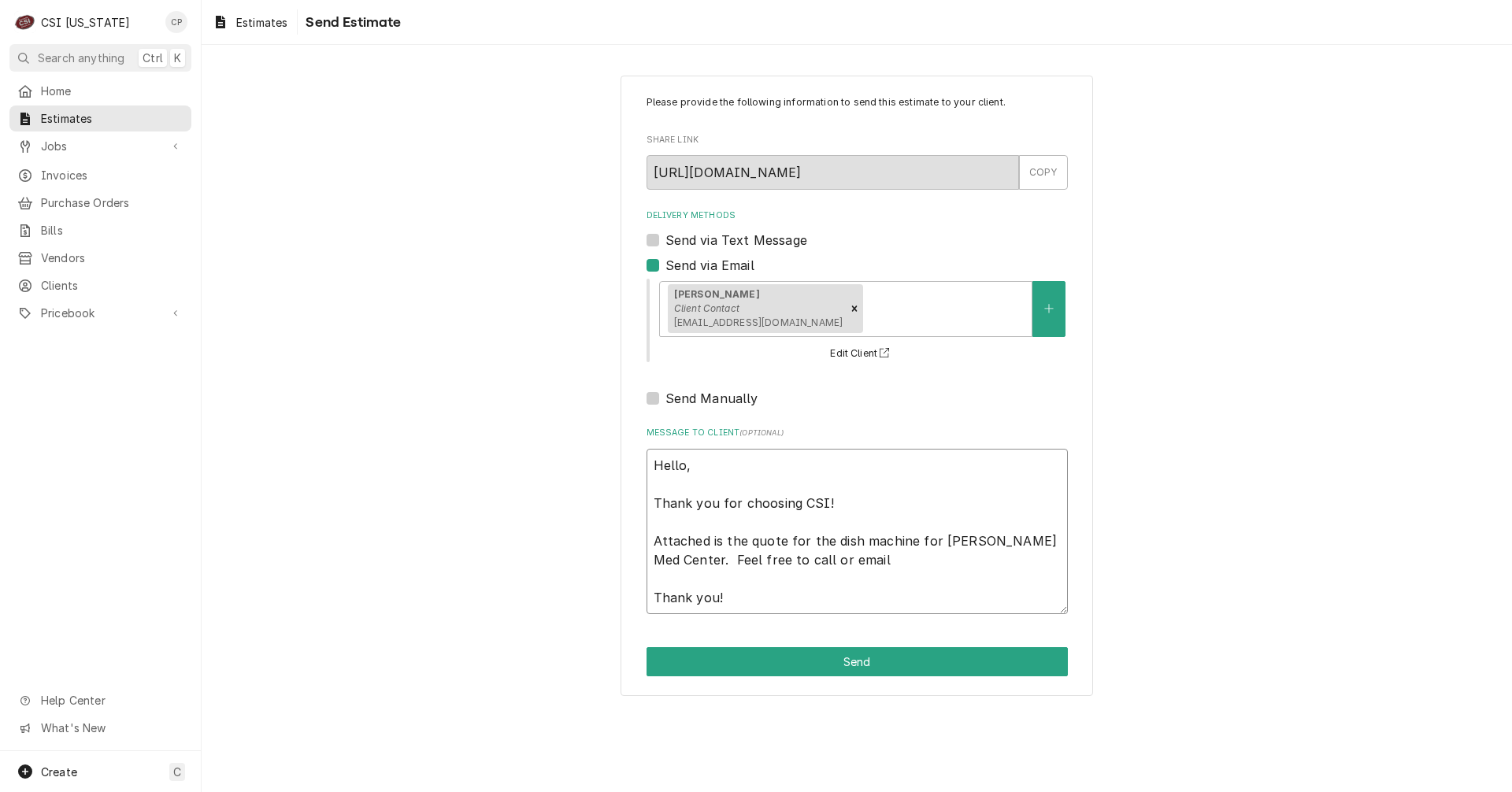
type textarea "Hello, Thank you for choosing CSI! Attached is the quote for the dish machine f…"
type textarea "x"
type textarea "Hello, Thank you for choosing CSI! Attached is the quote for the dish machine f…"
type textarea "x"
type textarea "Hello, Thank you for choosing CSI! Attached is the quote for the dish machine f…"
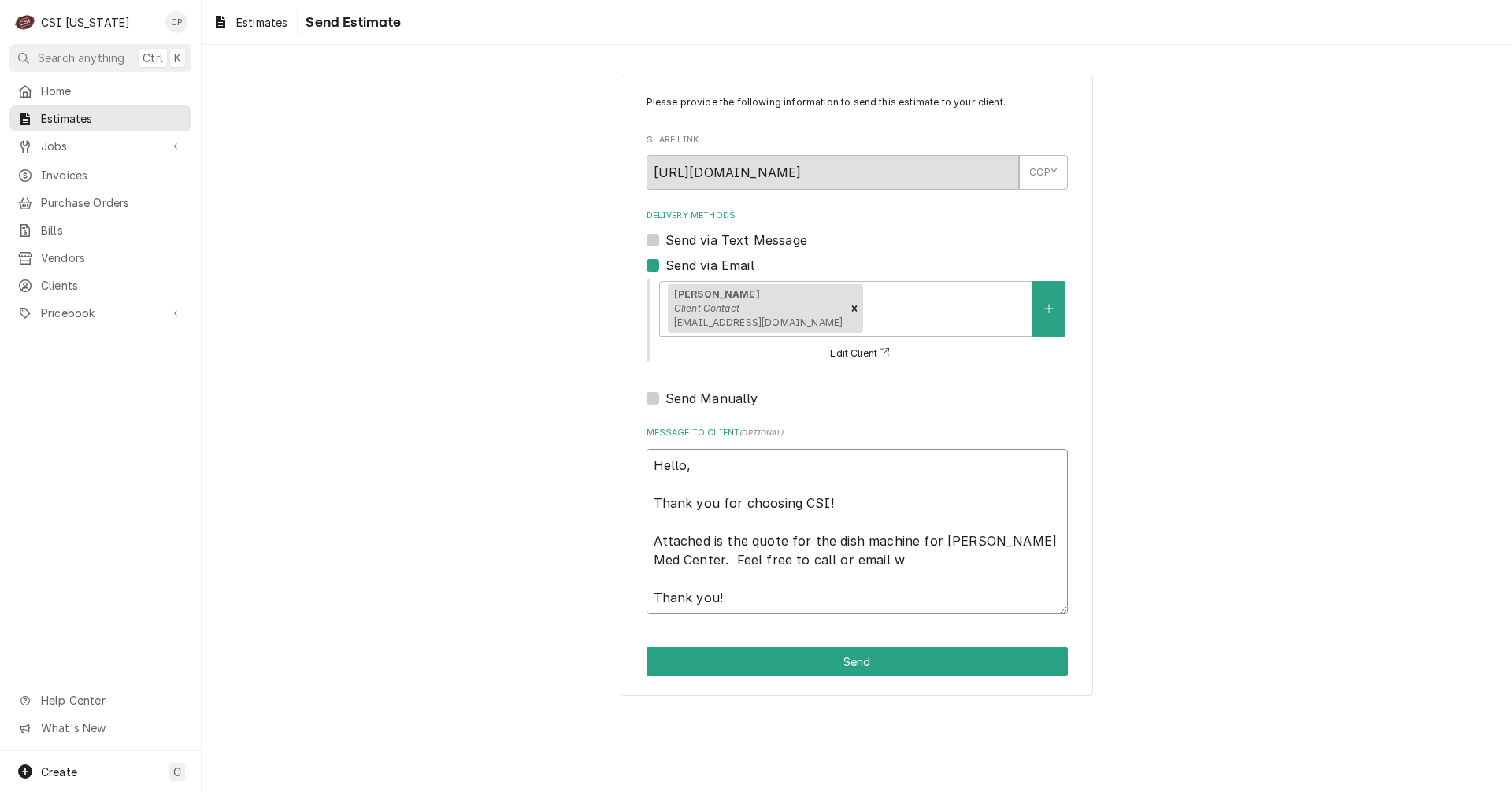
type textarea "x"
type textarea "Hello, Thank you for choosing CSI! Attached is the quote for the dish machine f…"
type textarea "x"
type textarea "Hello, Thank you for choosing CSI! Attached is the quote for the dish machine f…"
type textarea "x"
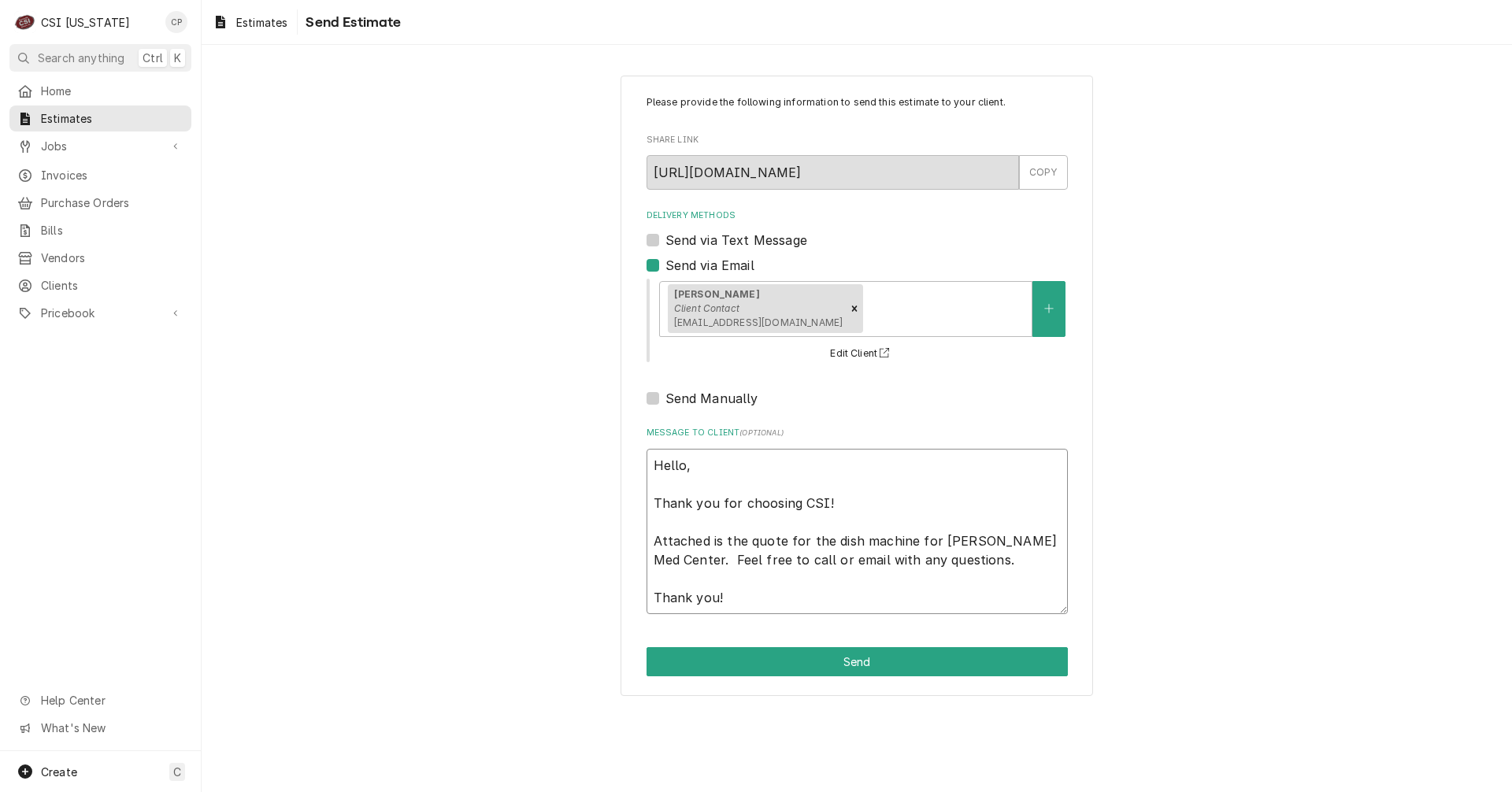
click at [1043, 543] on textarea "Hello, Thank you for choosing CSI! Attached is the quote for the dish machine f…" at bounding box center [858, 531] width 422 height 165
click at [919, 659] on button "Send" at bounding box center [858, 662] width 422 height 29
